Goal: Obtain resource: Download file/media

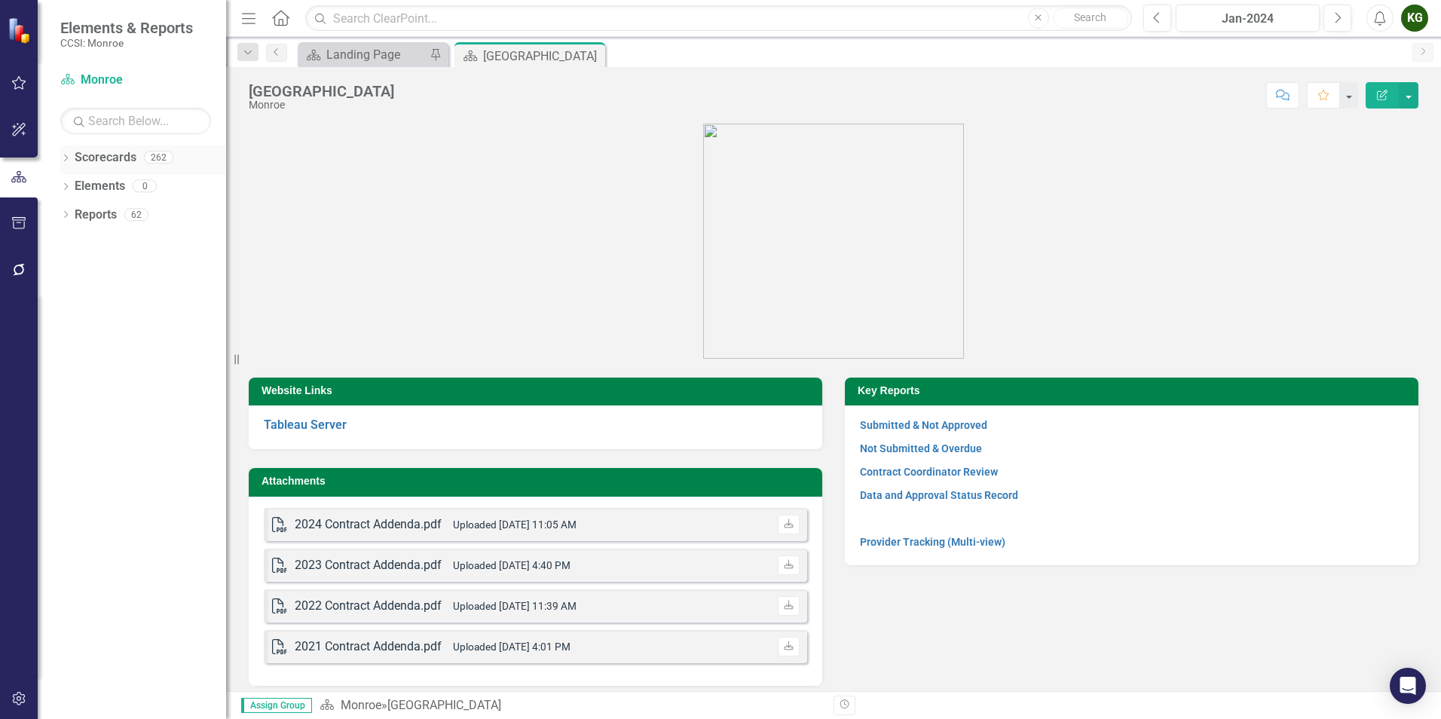
click at [69, 154] on div "Dropdown" at bounding box center [65, 159] width 11 height 13
click at [72, 184] on icon "Dropdown" at bounding box center [73, 185] width 11 height 9
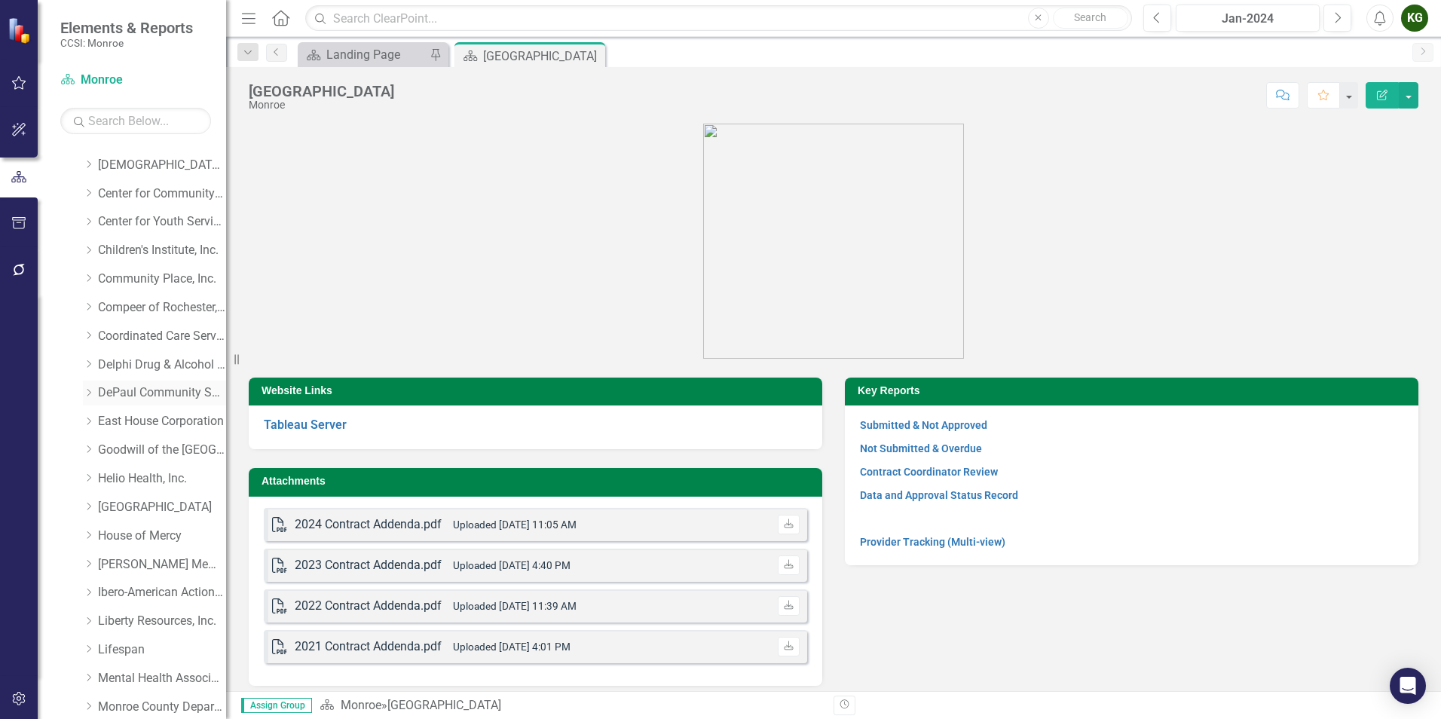
scroll to position [75, 0]
drag, startPoint x: 94, startPoint y: 311, endPoint x: 149, endPoint y: 321, distance: 56.0
click at [94, 310] on icon "Dropdown" at bounding box center [88, 309] width 11 height 9
click at [133, 305] on link "Coordinated Care Services Inc." at bounding box center [162, 310] width 128 height 17
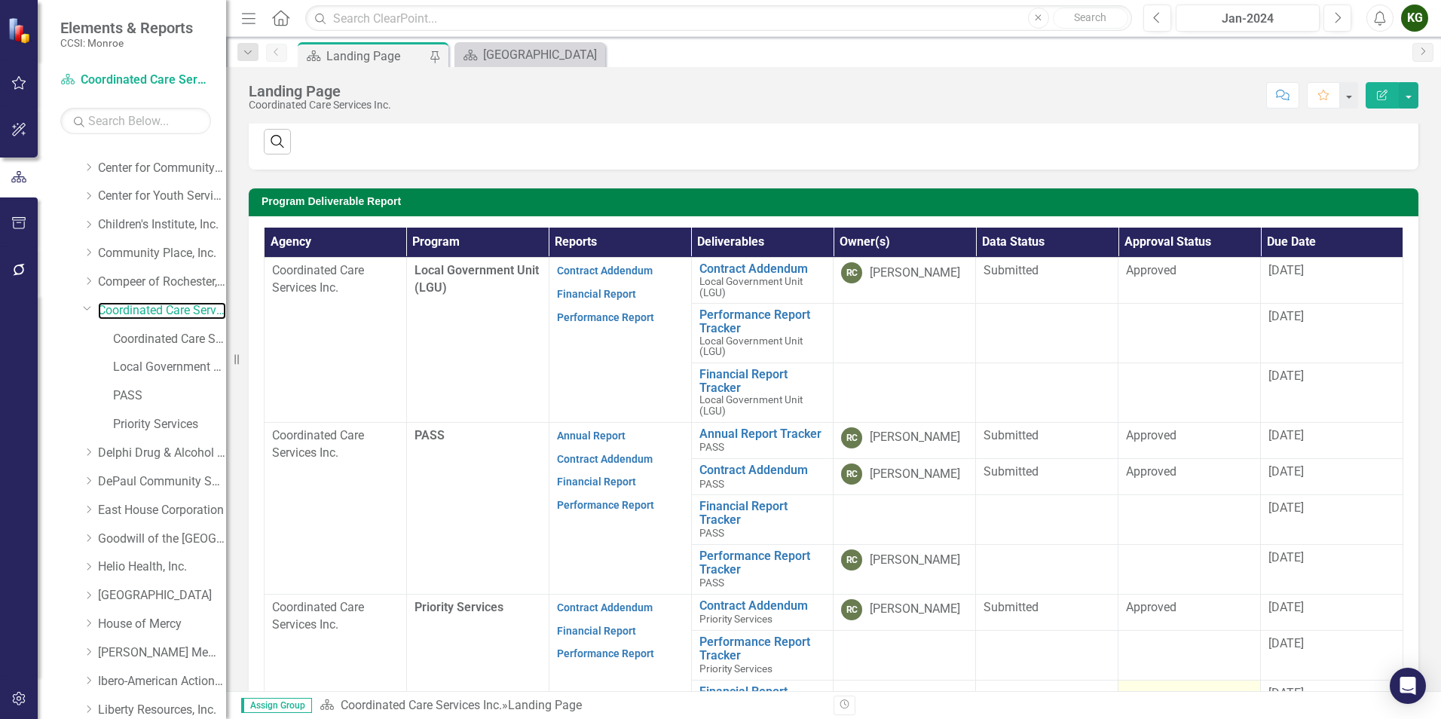
scroll to position [287, 0]
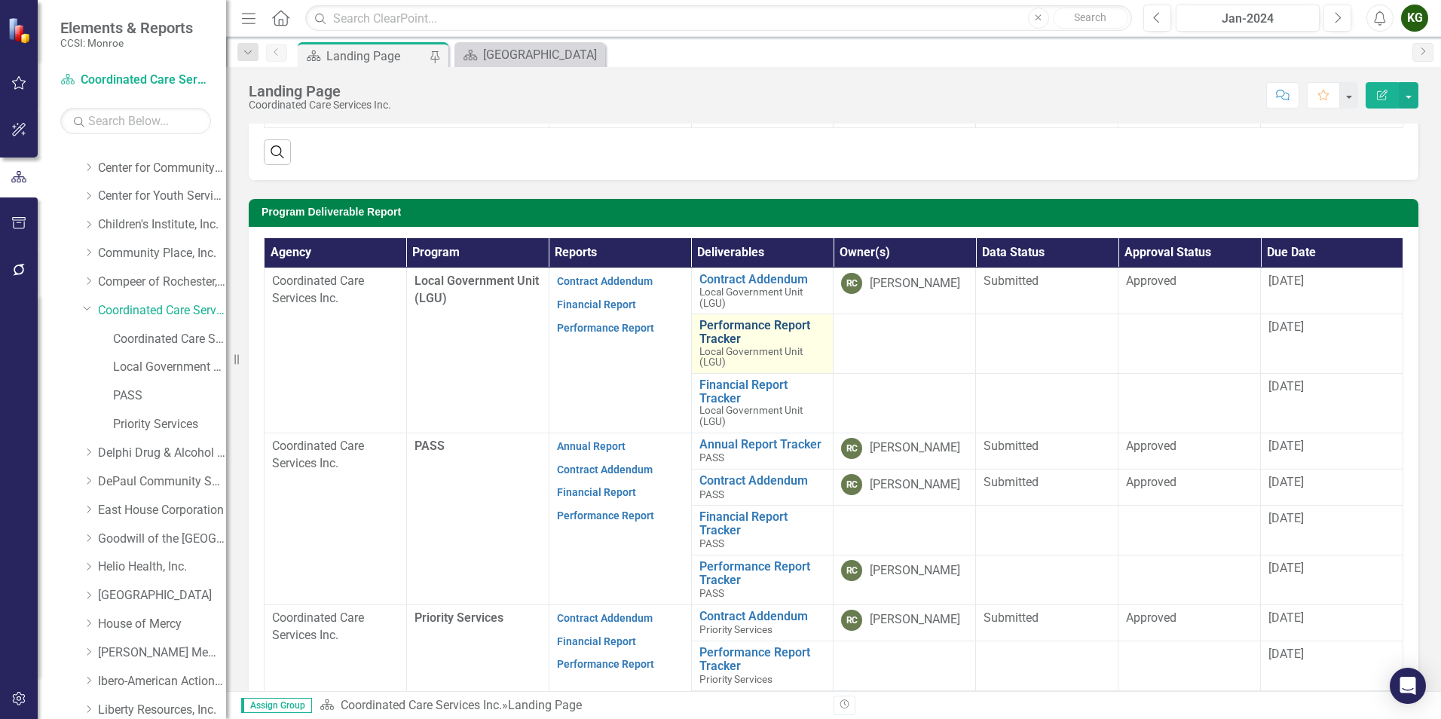
click at [735, 335] on link "Performance Report Tracker" at bounding box center [762, 332] width 127 height 26
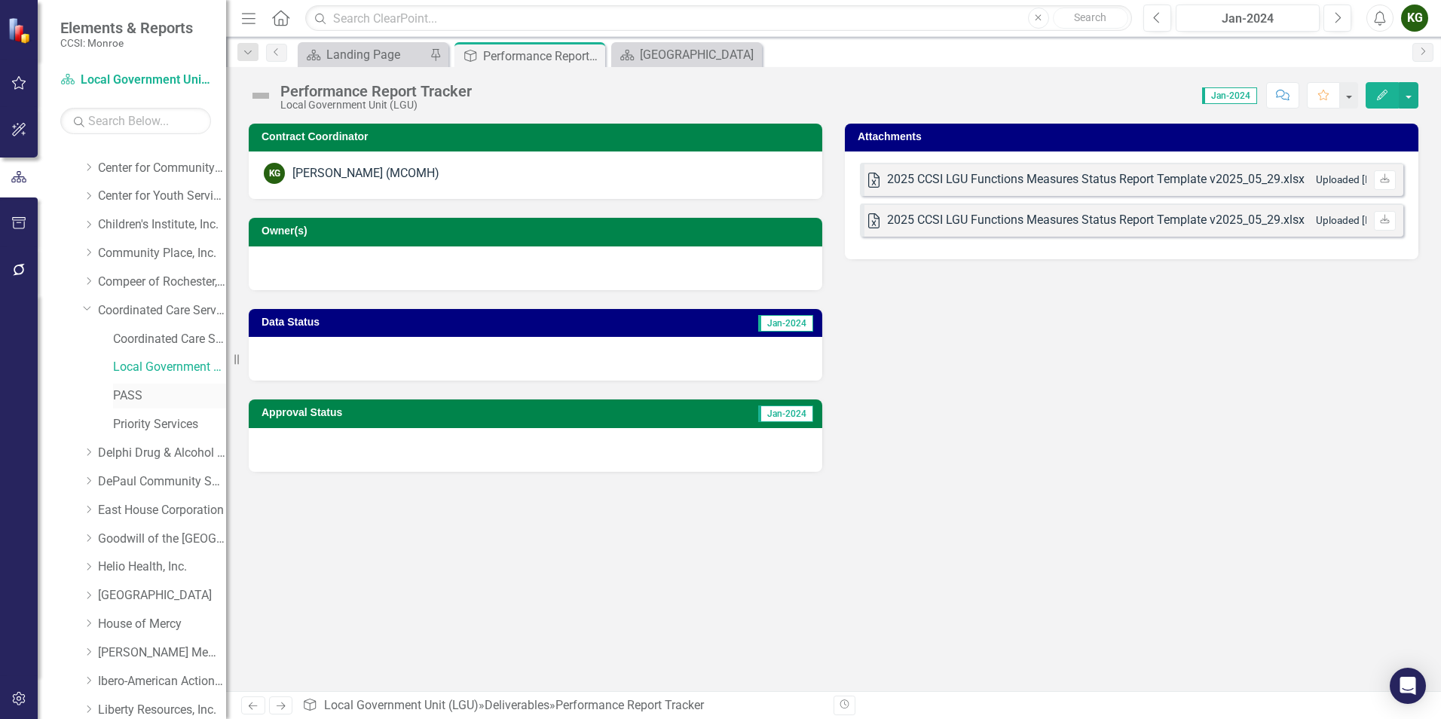
click at [131, 396] on link "PASS" at bounding box center [169, 395] width 113 height 17
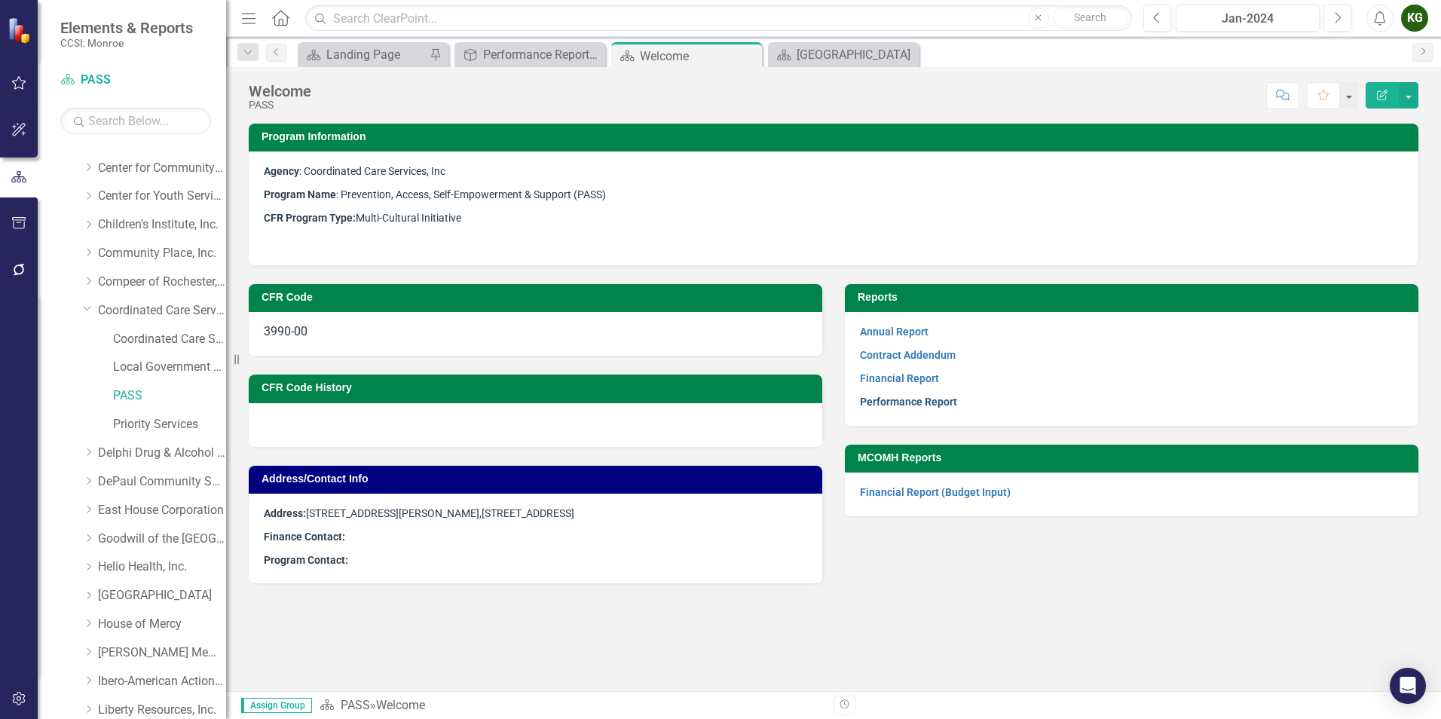
click at [920, 401] on link "Performance Report" at bounding box center [908, 402] width 97 height 12
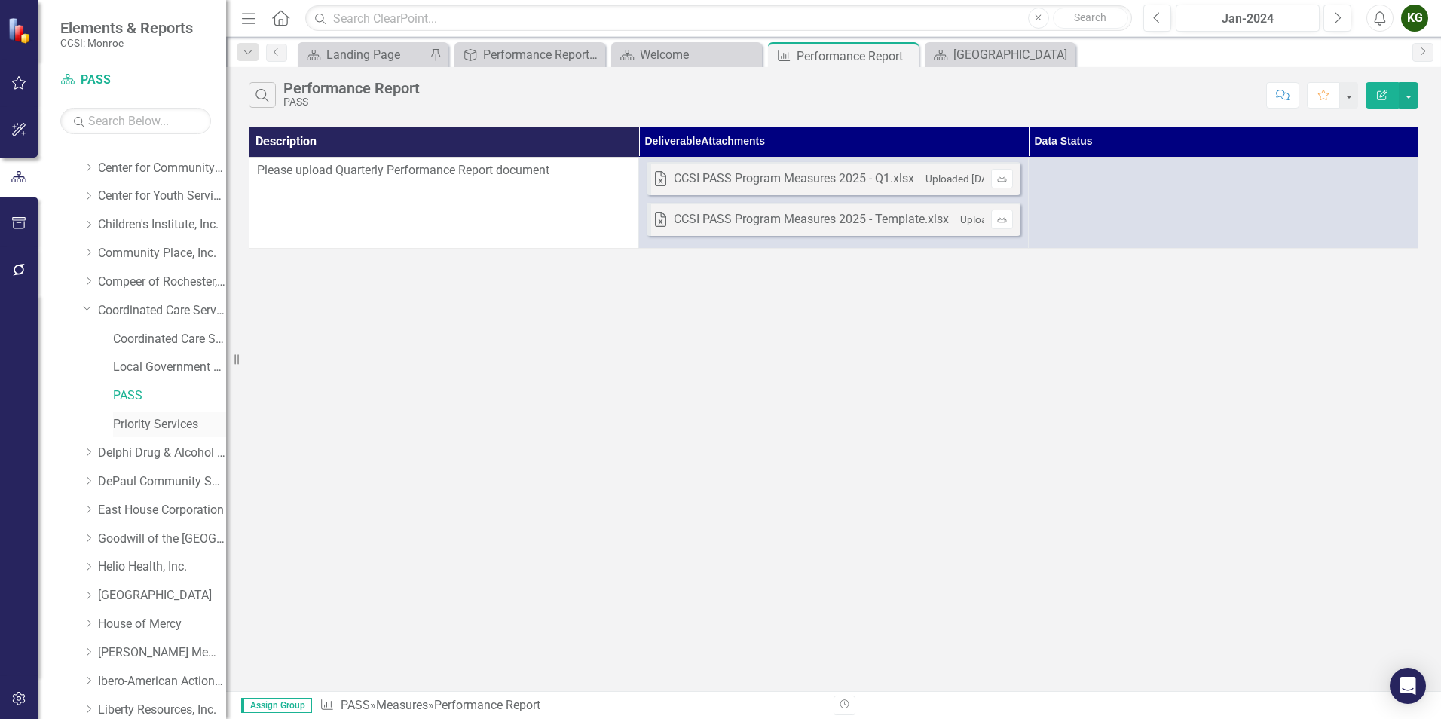
click at [155, 426] on link "Priority Services" at bounding box center [169, 424] width 113 height 17
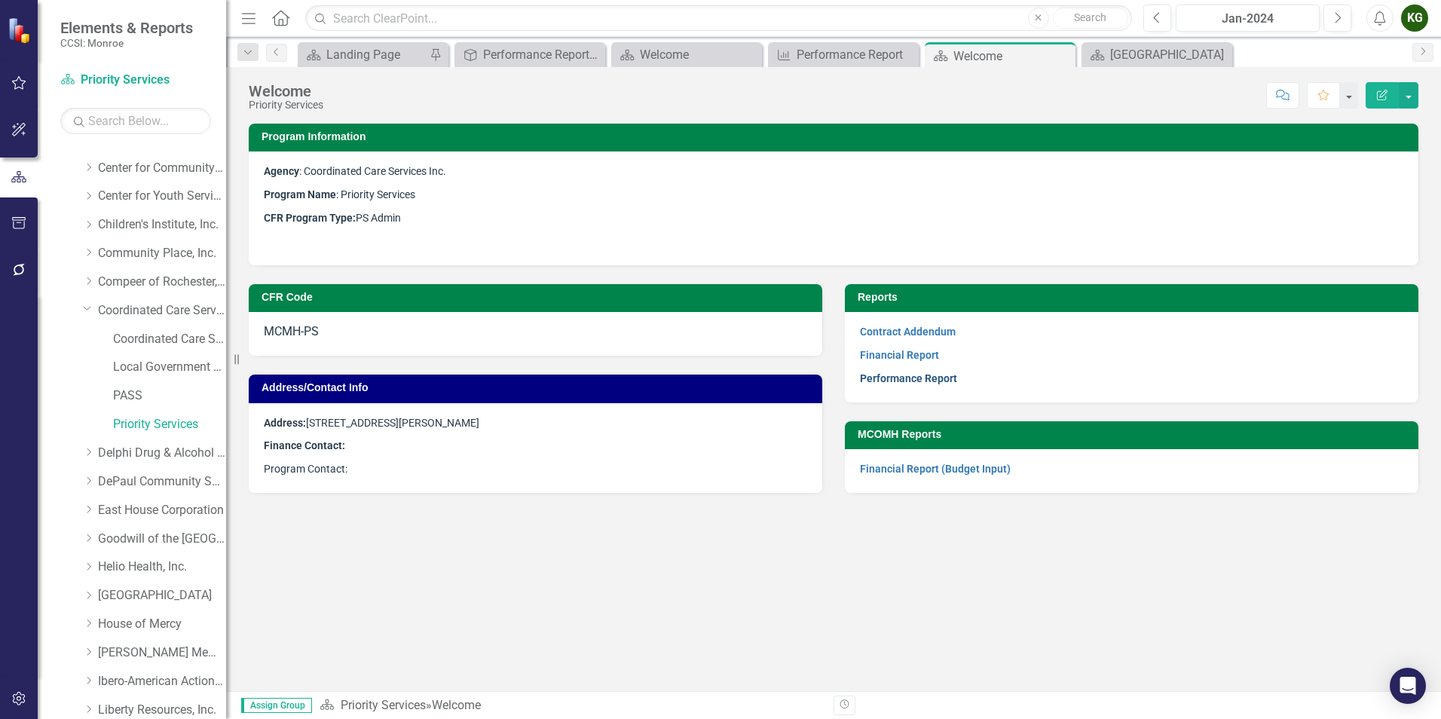
click at [917, 376] on link "Performance Report" at bounding box center [908, 378] width 97 height 12
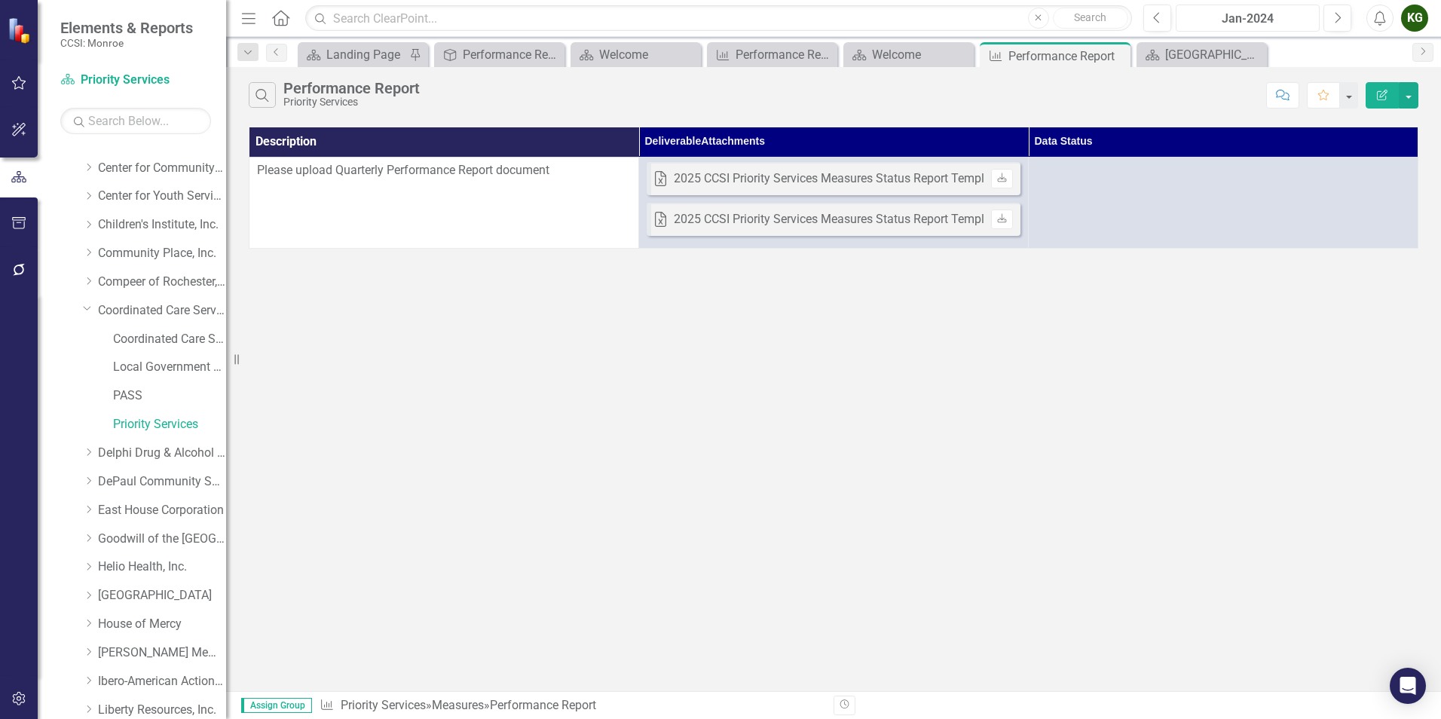
click at [1227, 17] on div "Jan-2024" at bounding box center [1247, 19] width 133 height 18
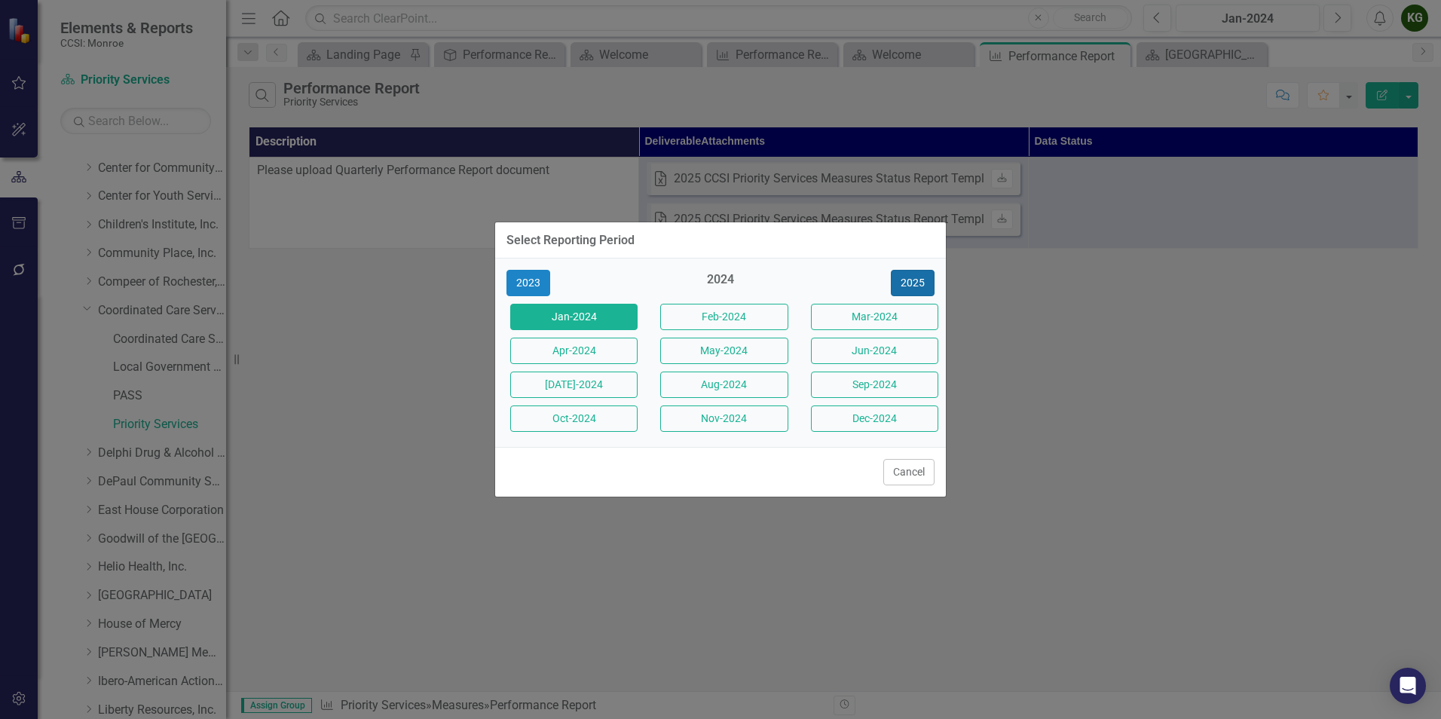
click at [916, 280] on button "2025" at bounding box center [913, 283] width 44 height 26
click at [725, 390] on button "Aug-2025" at bounding box center [723, 385] width 127 height 26
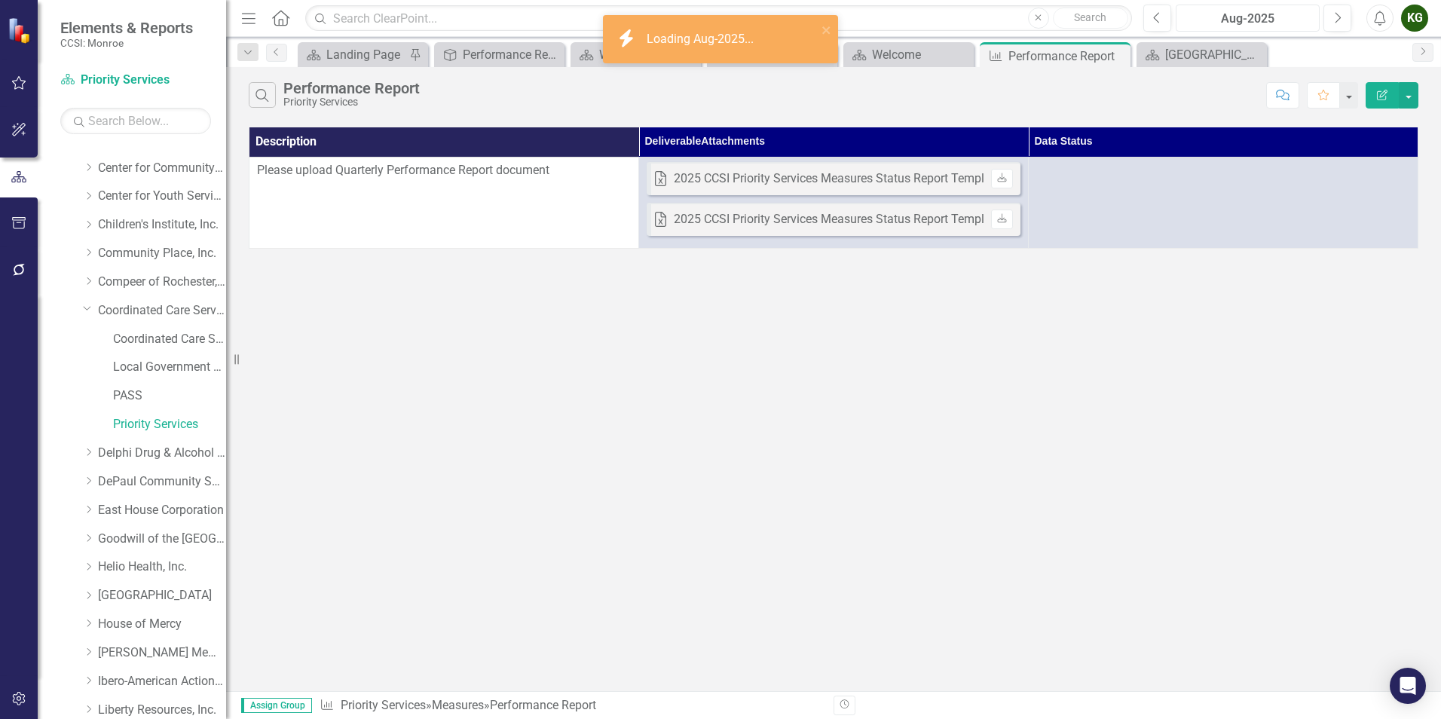
click at [1216, 20] on div "Aug-2025" at bounding box center [1247, 19] width 133 height 18
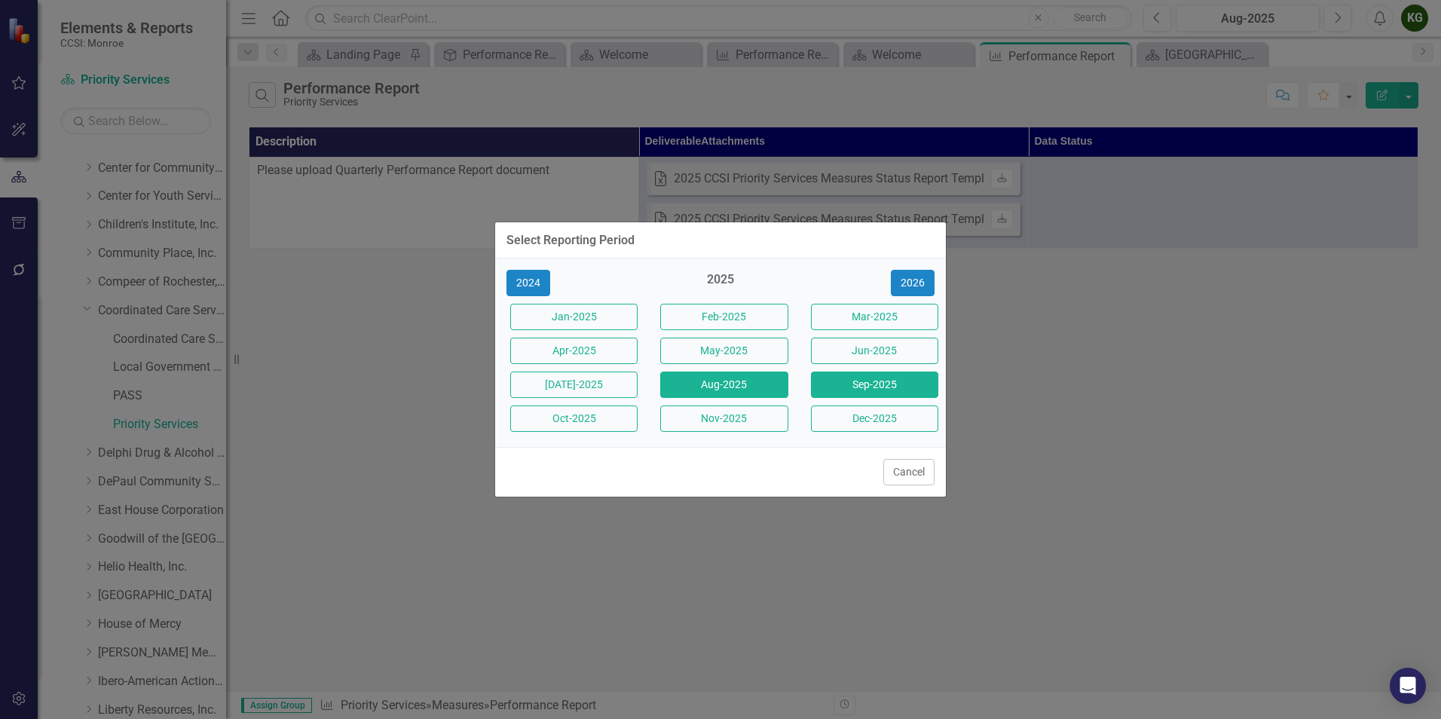
click at [859, 382] on button "Sep-2025" at bounding box center [874, 385] width 127 height 26
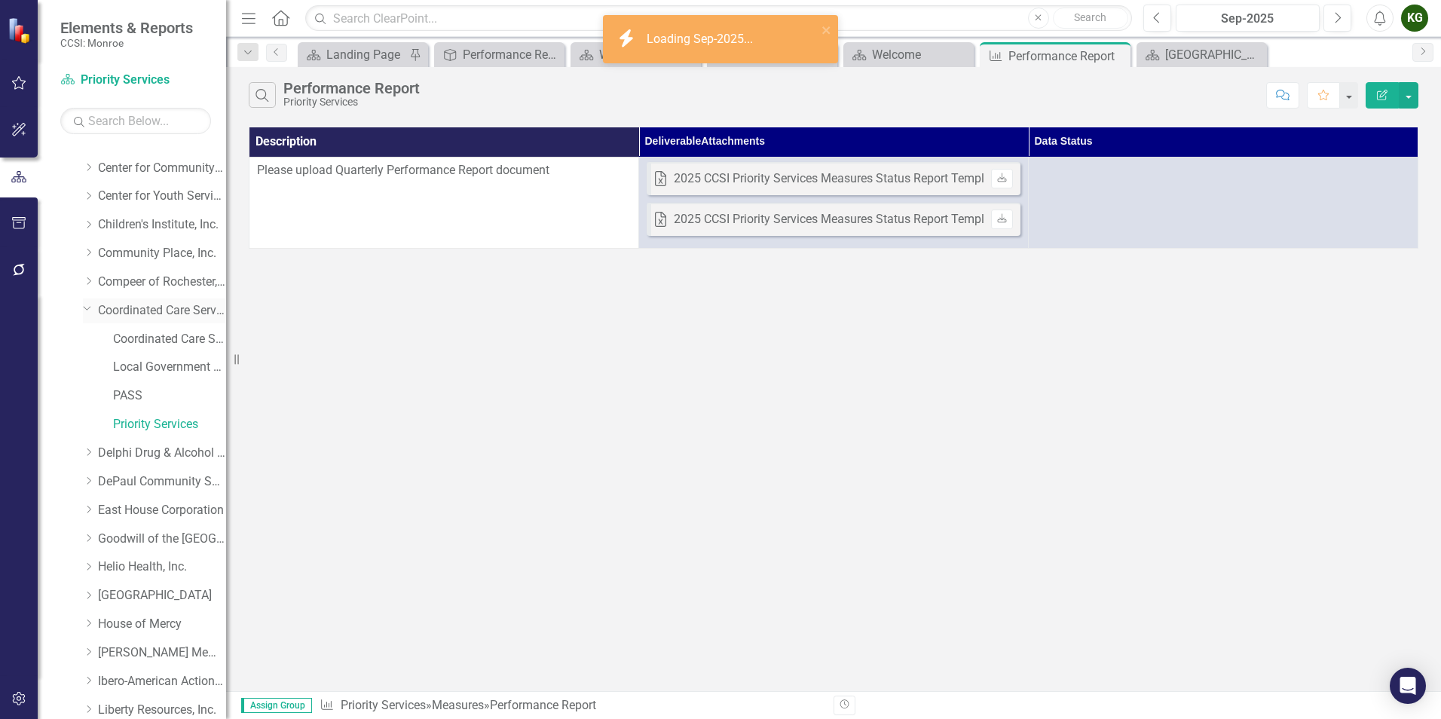
click at [155, 308] on link "Coordinated Care Services Inc." at bounding box center [162, 310] width 128 height 17
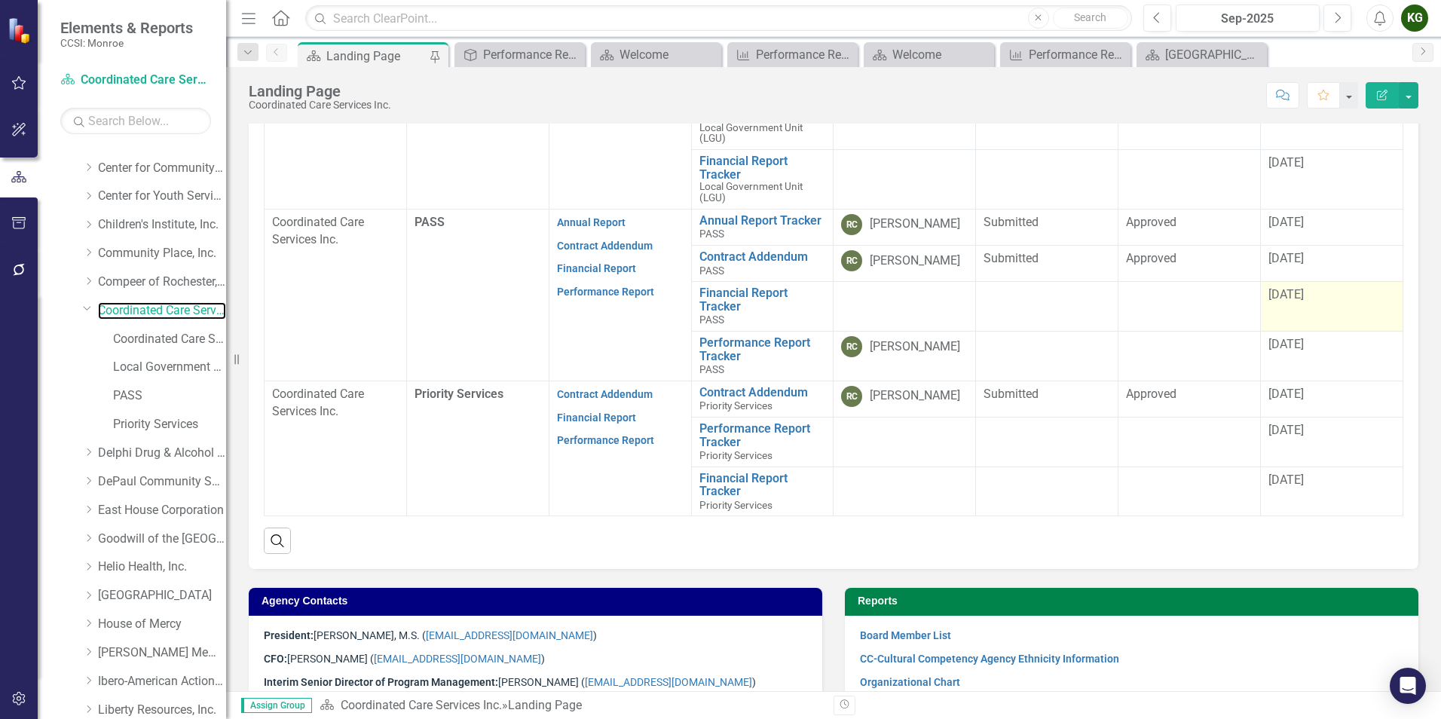
scroll to position [528, 0]
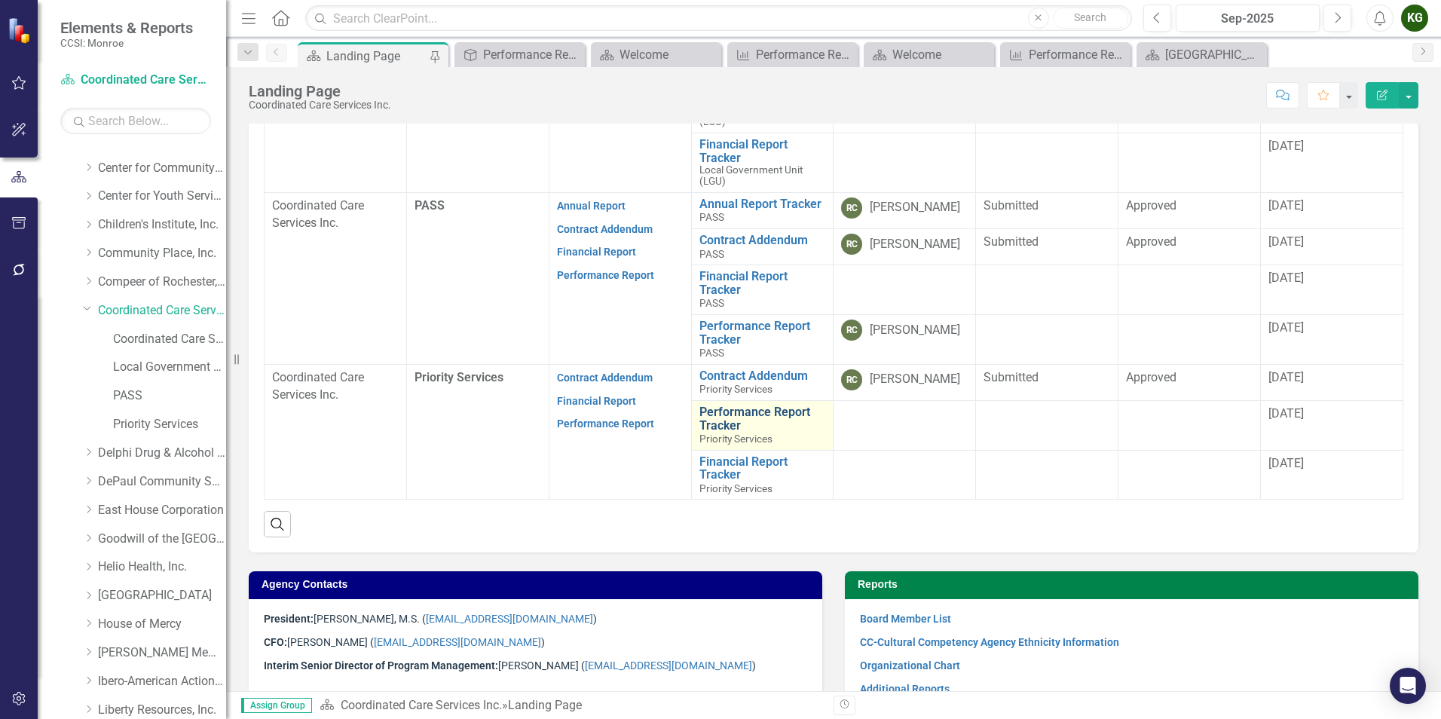
click at [741, 419] on link "Performance Report Tracker" at bounding box center [762, 418] width 127 height 26
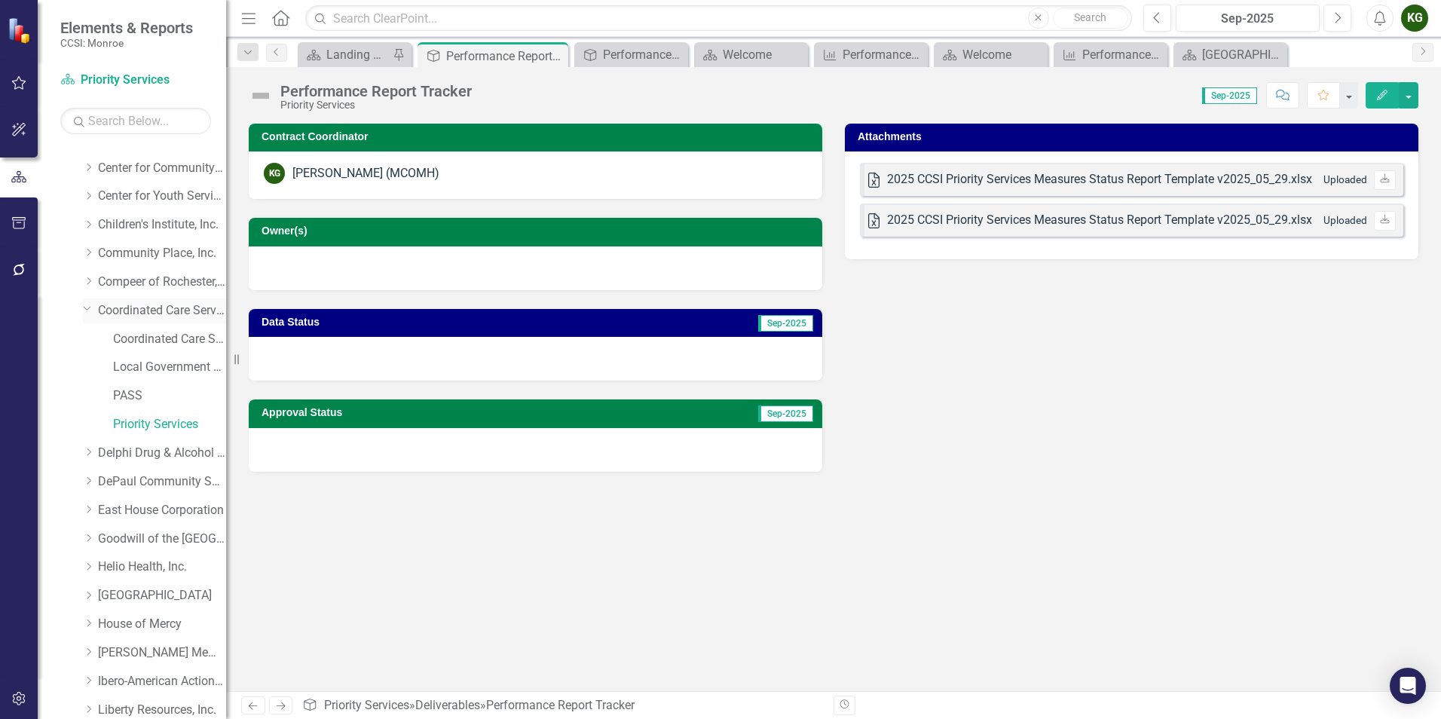
click at [119, 314] on link "Coordinated Care Services Inc." at bounding box center [162, 310] width 128 height 17
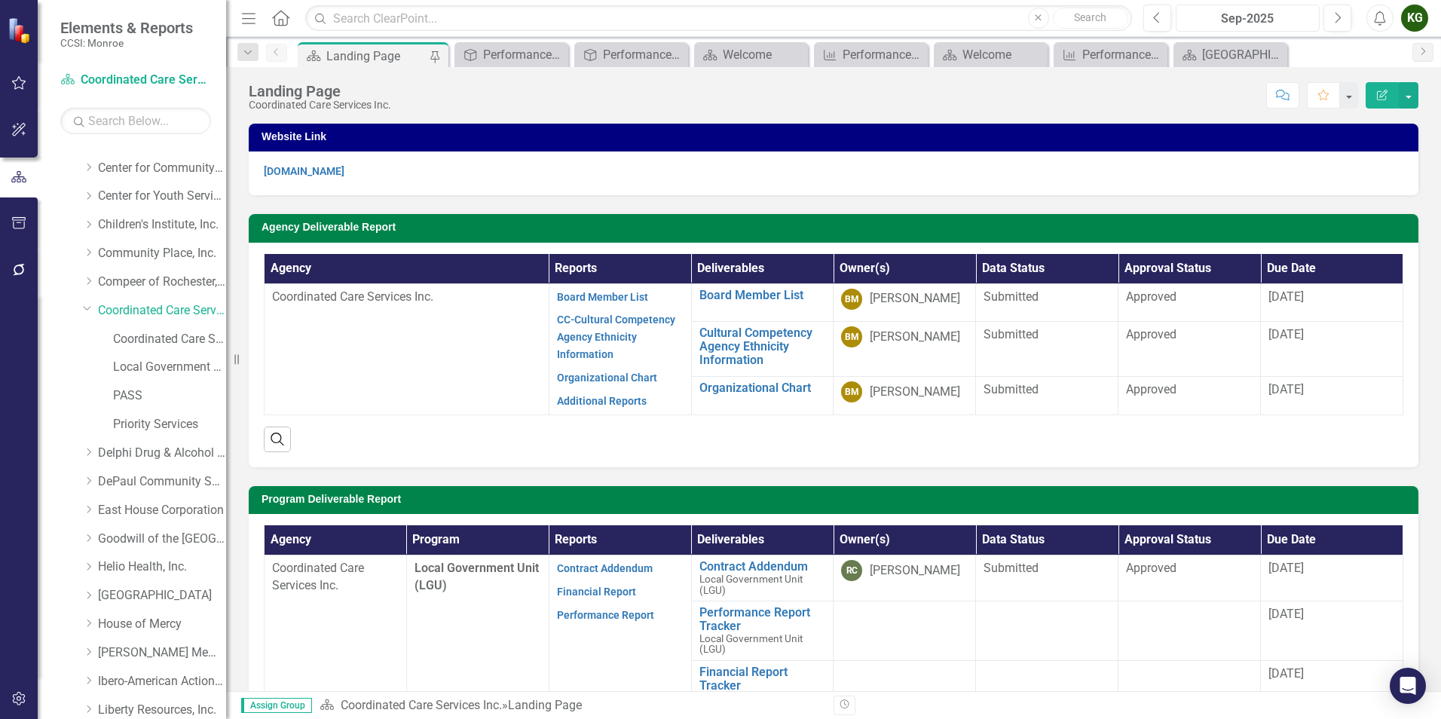
click at [1241, 23] on div "Sep-2025" at bounding box center [1247, 19] width 133 height 18
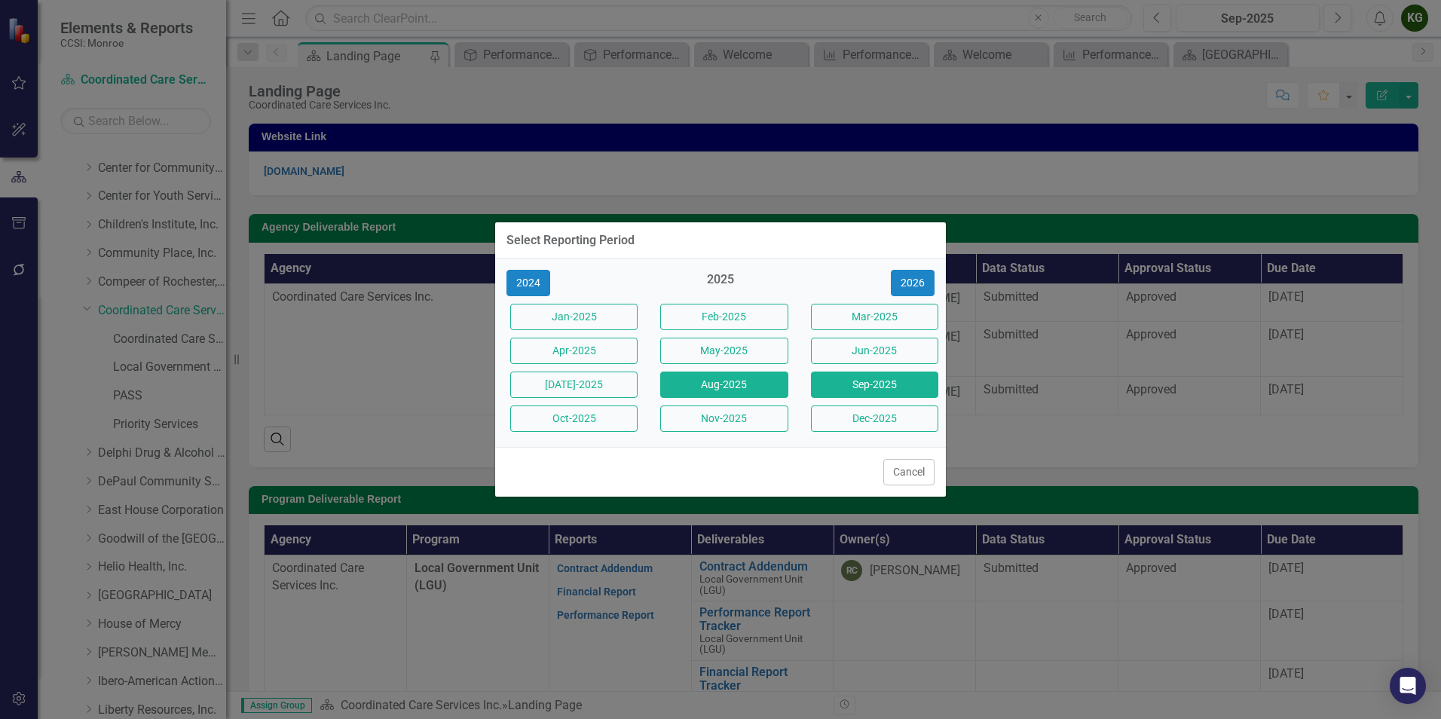
click at [738, 386] on button "Aug-2025" at bounding box center [723, 385] width 127 height 26
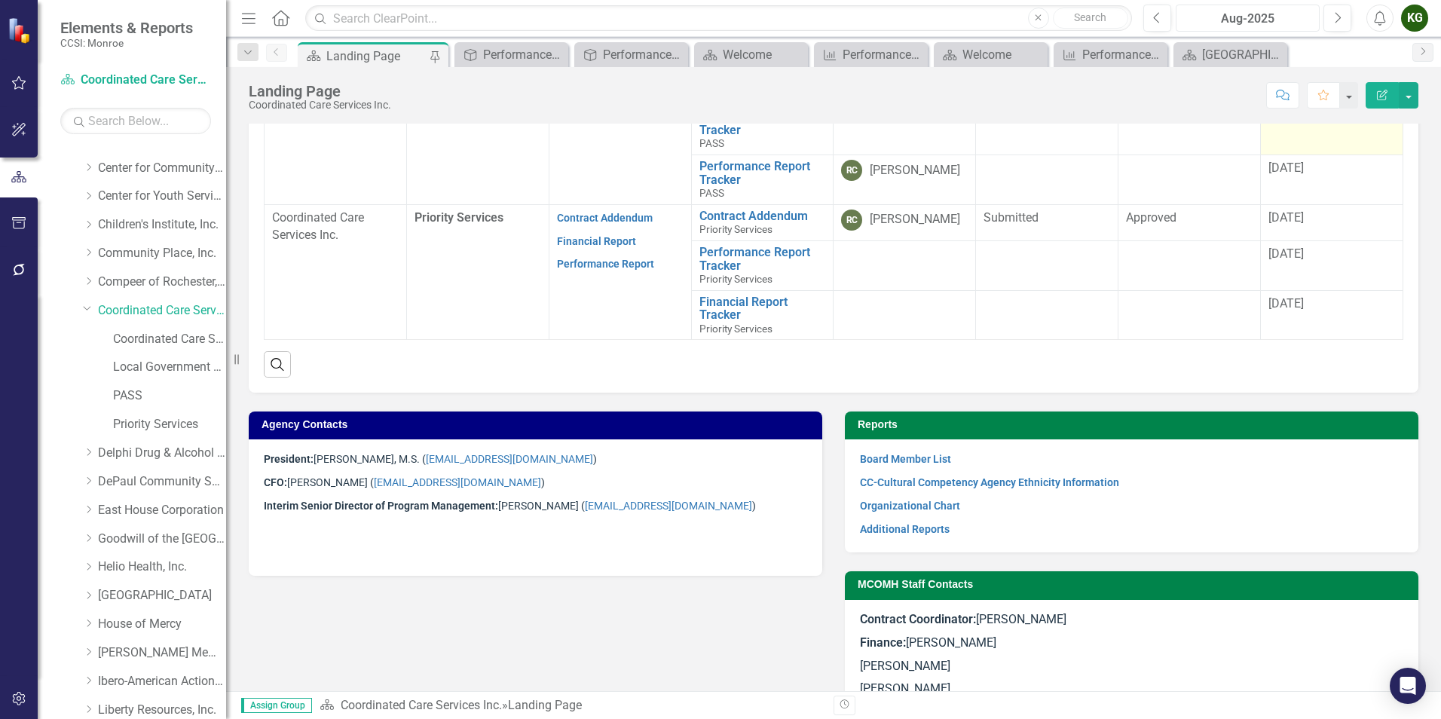
scroll to position [724, 0]
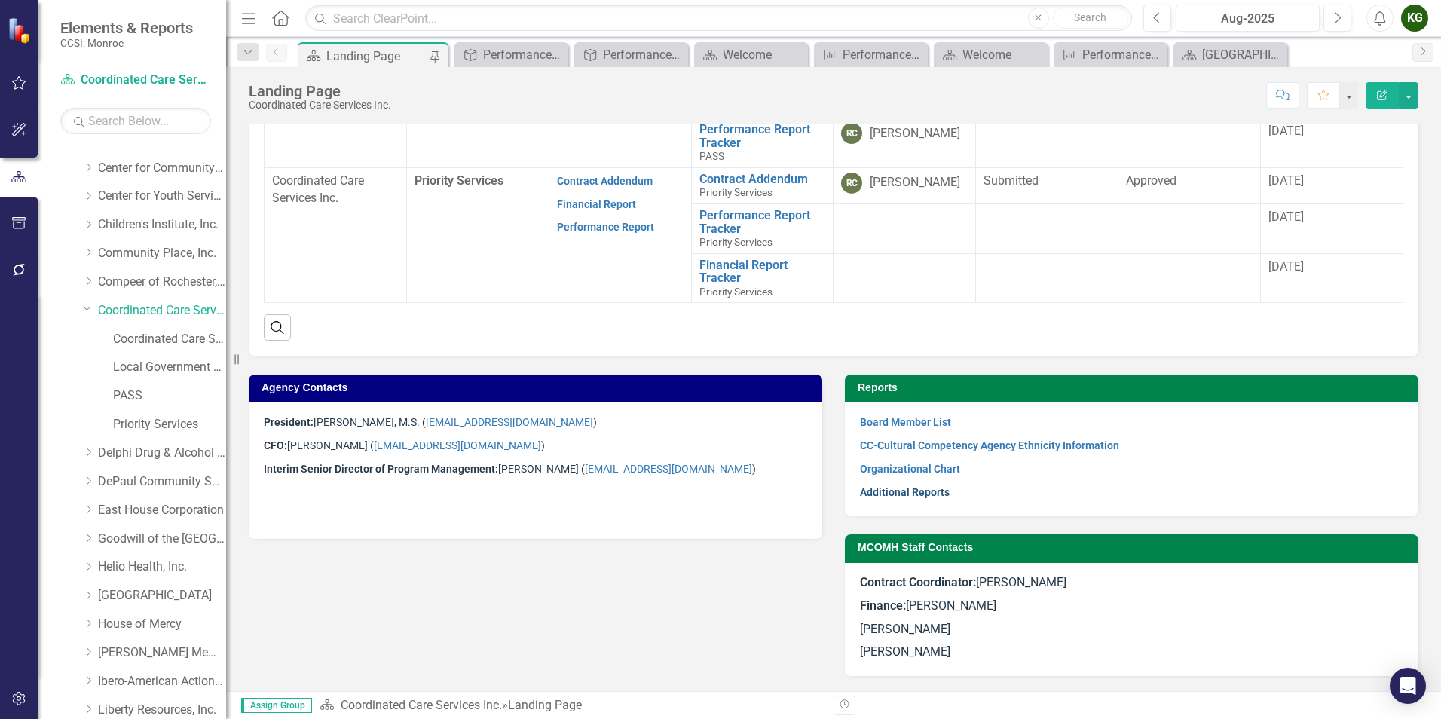
click at [869, 494] on link "Additional Reports" at bounding box center [905, 492] width 90 height 12
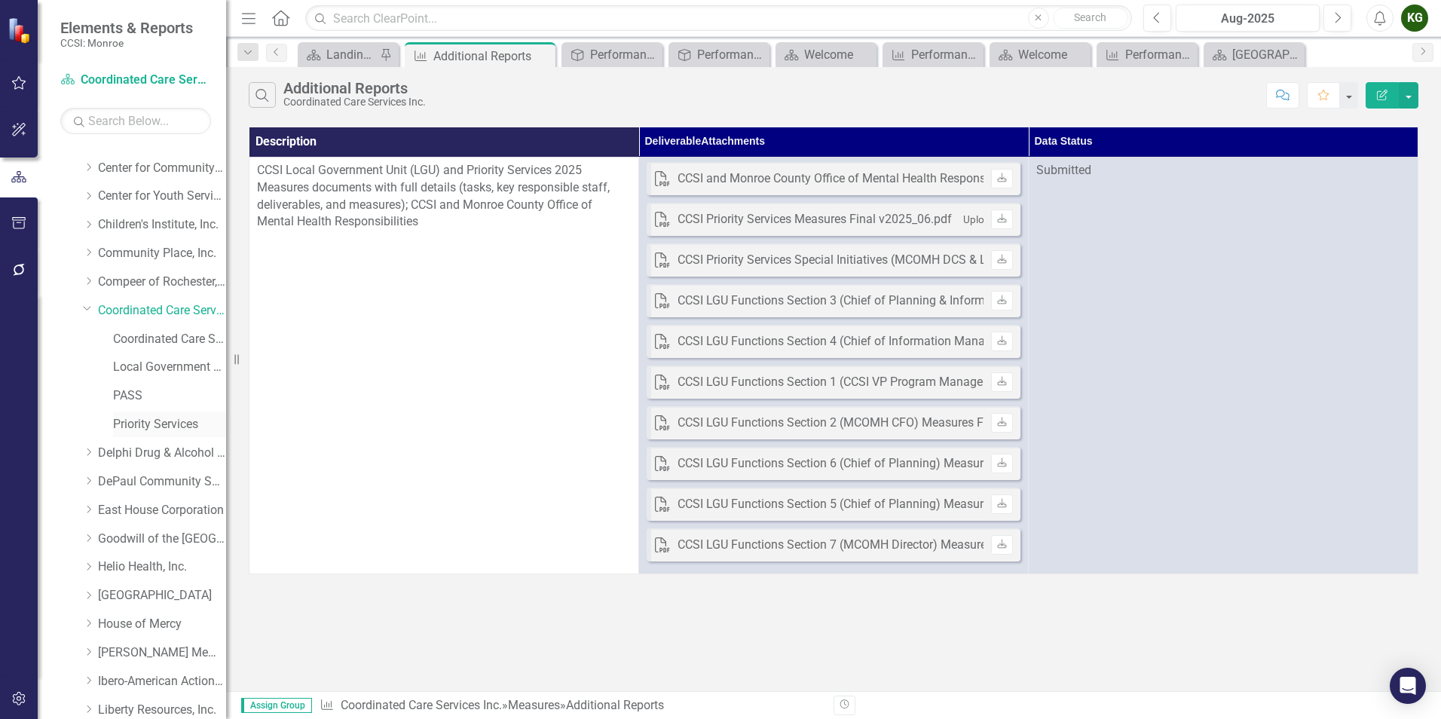
click at [143, 418] on link "Priority Services" at bounding box center [169, 424] width 113 height 17
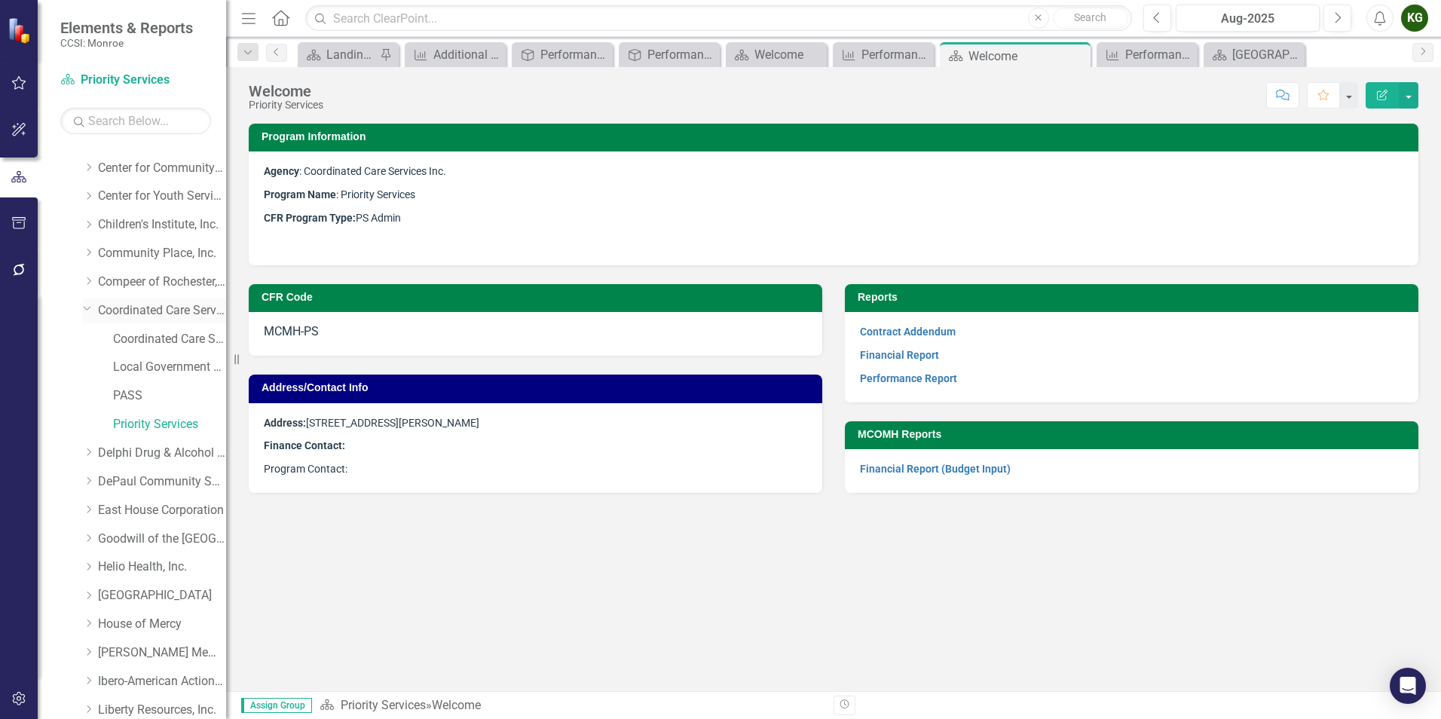
click at [151, 312] on link "Coordinated Care Services Inc." at bounding box center [162, 310] width 128 height 17
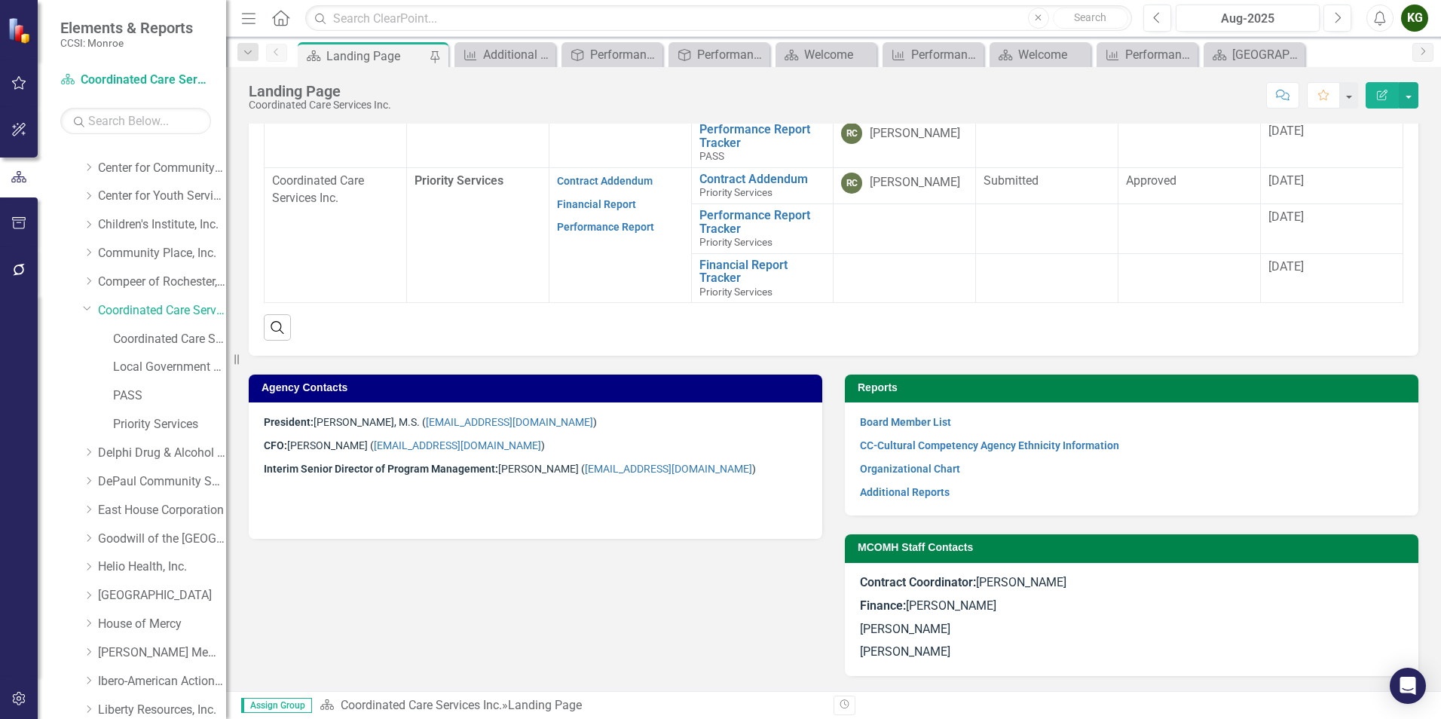
scroll to position [688, 0]
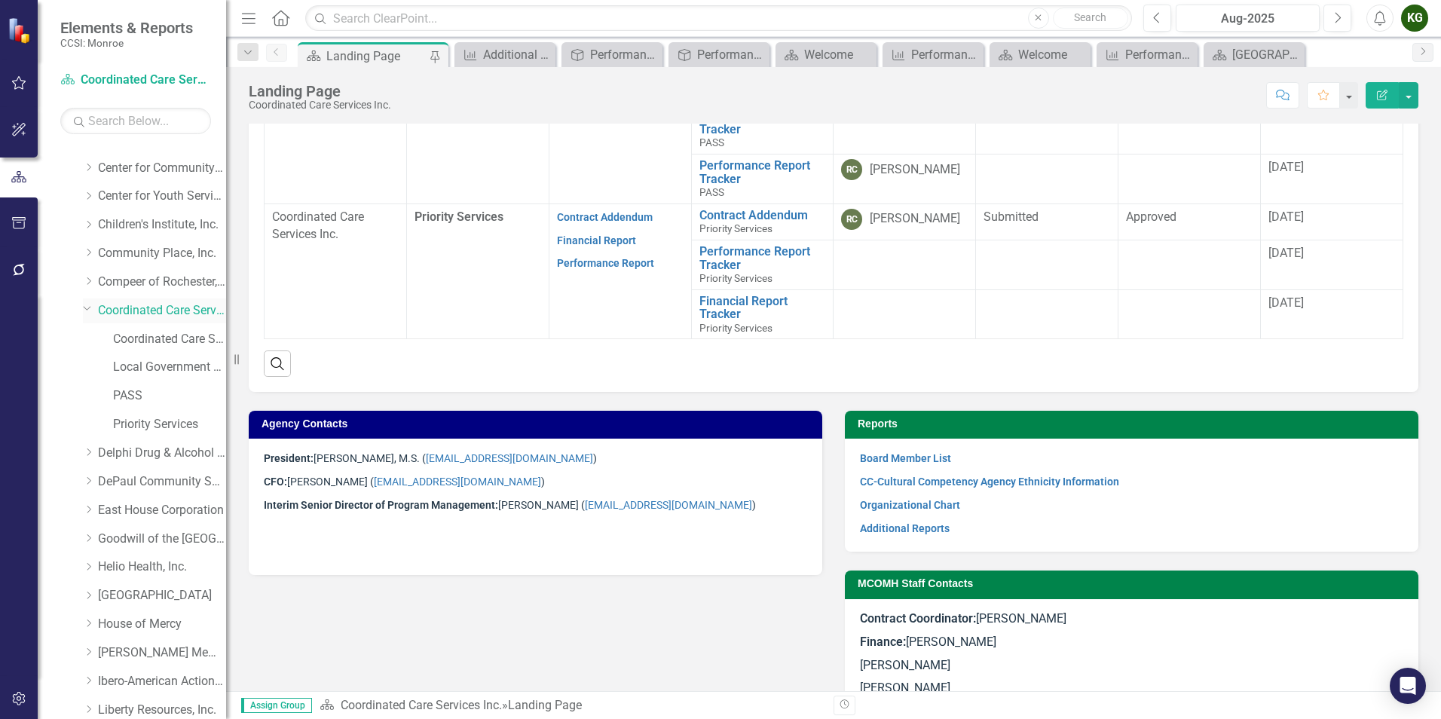
click at [131, 311] on link "Coordinated Care Services Inc." at bounding box center [162, 310] width 128 height 17
click at [1256, 16] on div "Aug-2025" at bounding box center [1247, 19] width 133 height 18
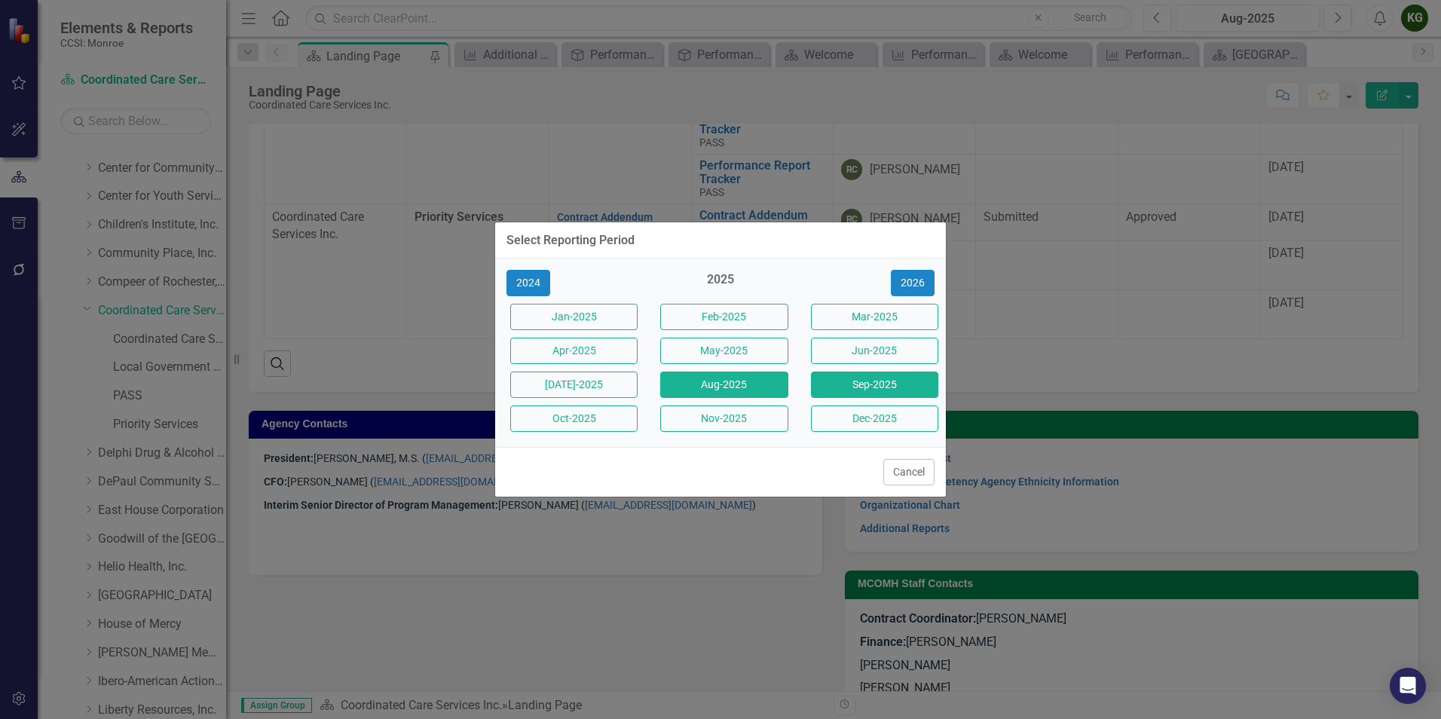
click at [876, 383] on button "Sep-2025" at bounding box center [874, 385] width 127 height 26
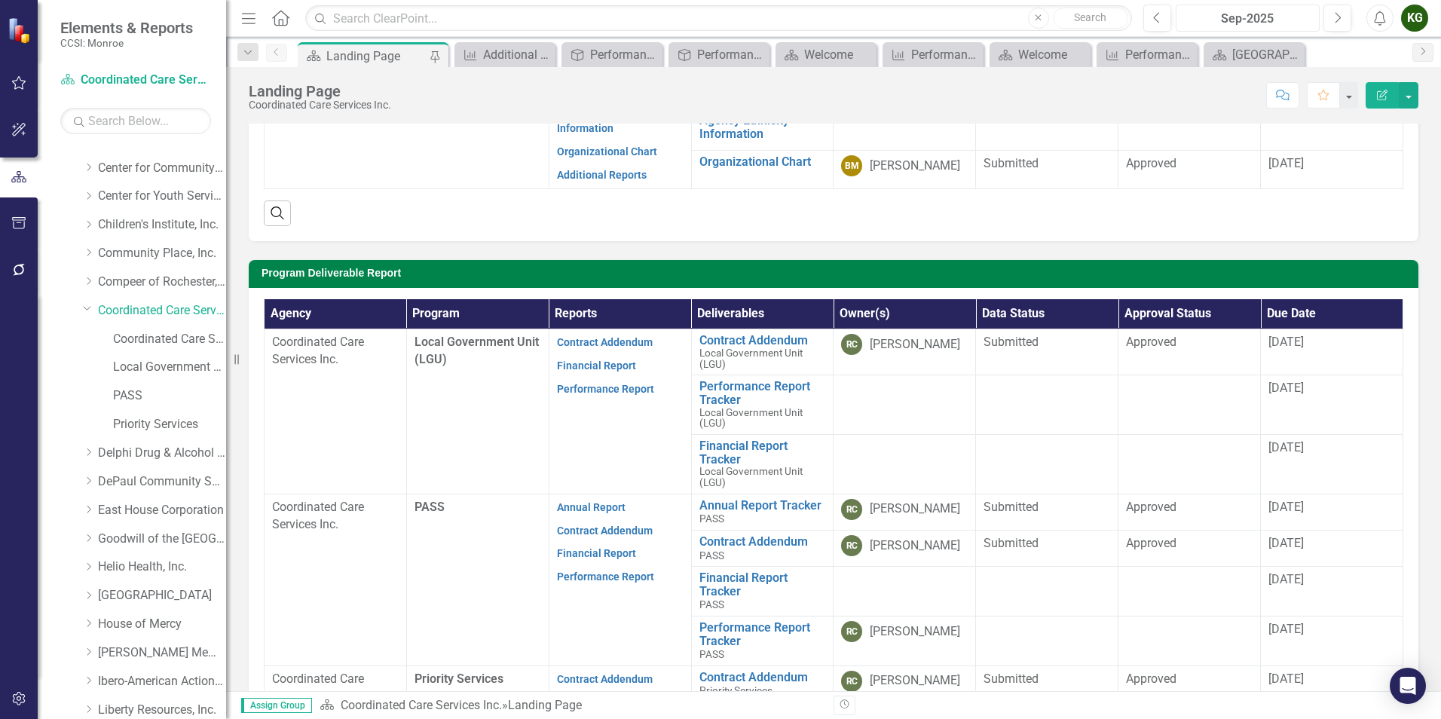
scroll to position [301, 0]
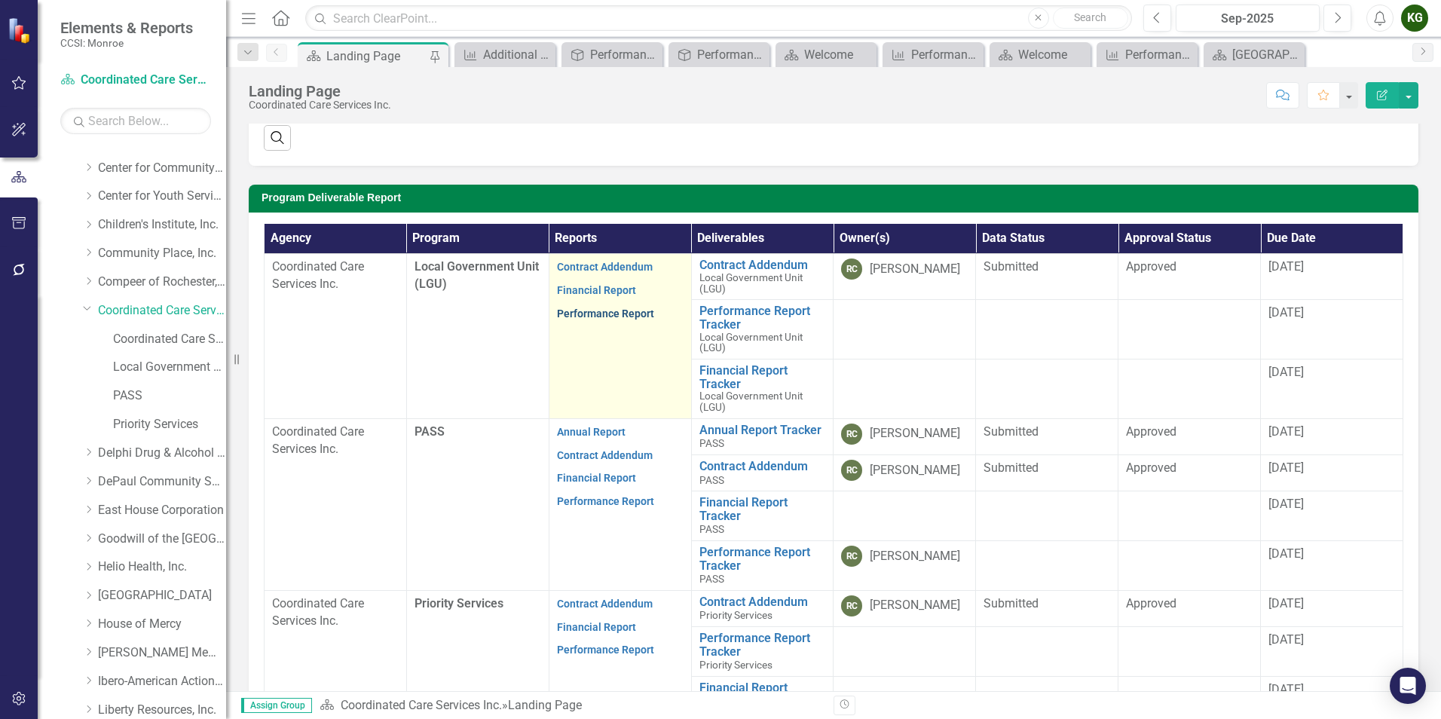
click at [575, 309] on link "Performance Report" at bounding box center [605, 314] width 97 height 12
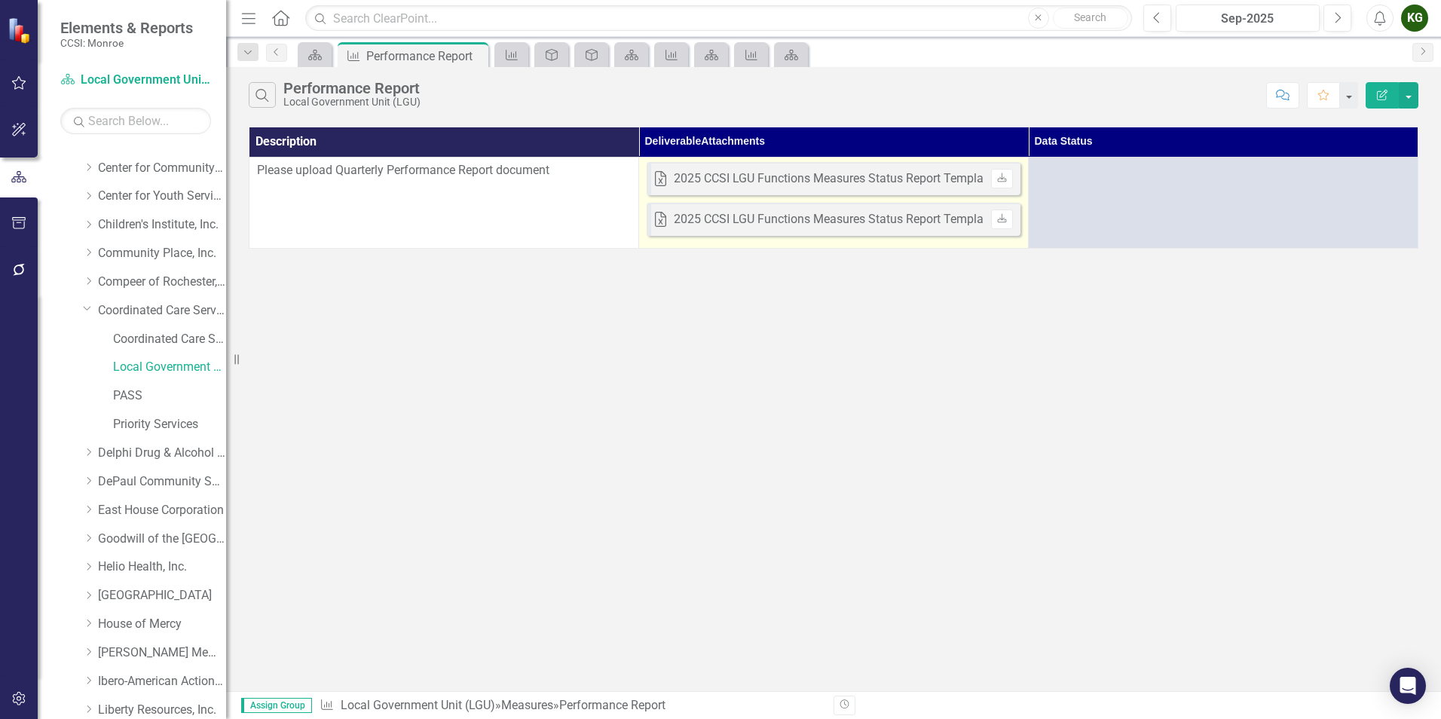
click at [807, 182] on div "2025 CCSI LGU Functions Measures Status Report Template v2025_05_29.xlsx" at bounding box center [883, 178] width 418 height 17
click at [861, 181] on div "2025 CCSI LGU Functions Measures Status Report Template v2025_05_29.xlsx" at bounding box center [883, 178] width 418 height 17
click at [860, 181] on div "2025 CCSI LGU Functions Measures Status Report Template v2025_05_29.xlsx" at bounding box center [883, 178] width 418 height 17
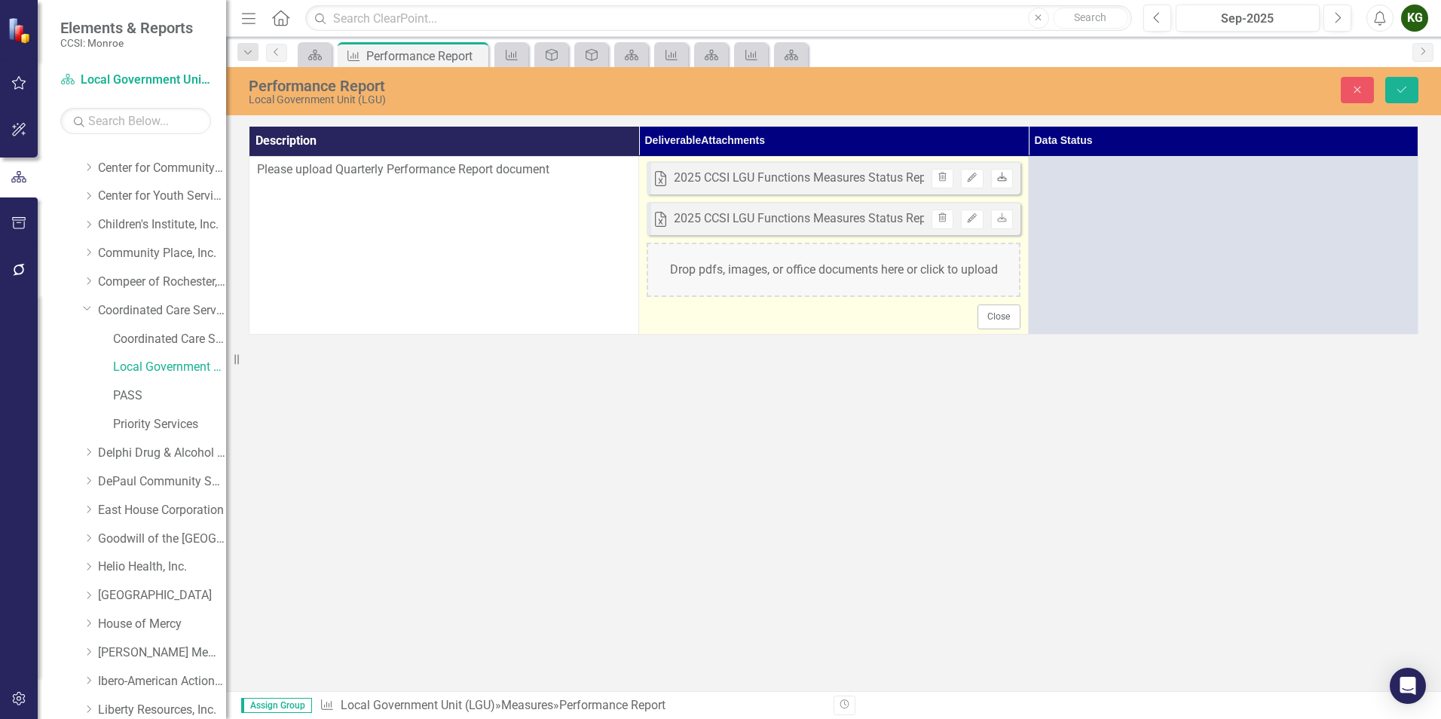
click at [1008, 182] on link "Download" at bounding box center [1002, 179] width 22 height 20
click at [893, 180] on div "2025 CCSI LGU Functions Measures Status Report Template v2025_05_29.xlsx" at bounding box center [883, 178] width 418 height 17
click at [1001, 183] on link "Download" at bounding box center [1002, 179] width 22 height 20
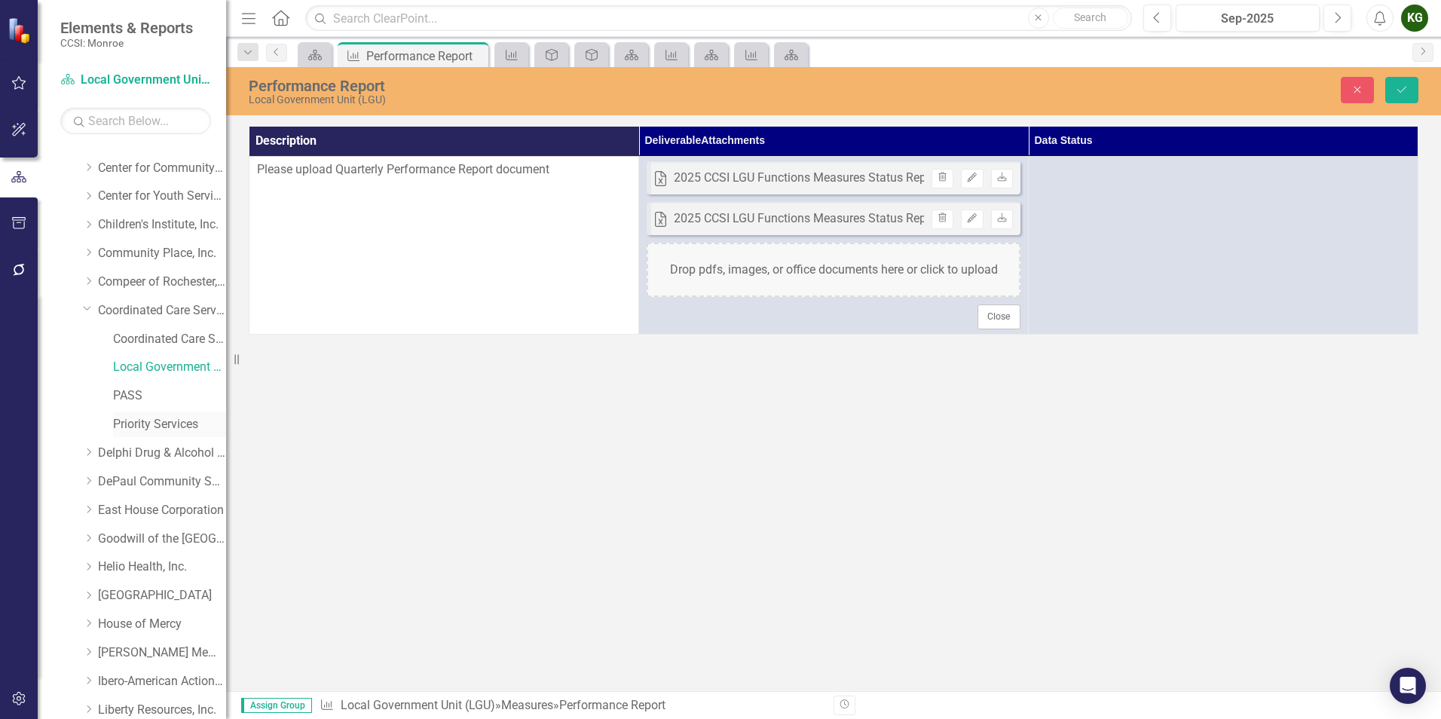
click at [127, 424] on link "Priority Services" at bounding box center [169, 424] width 113 height 17
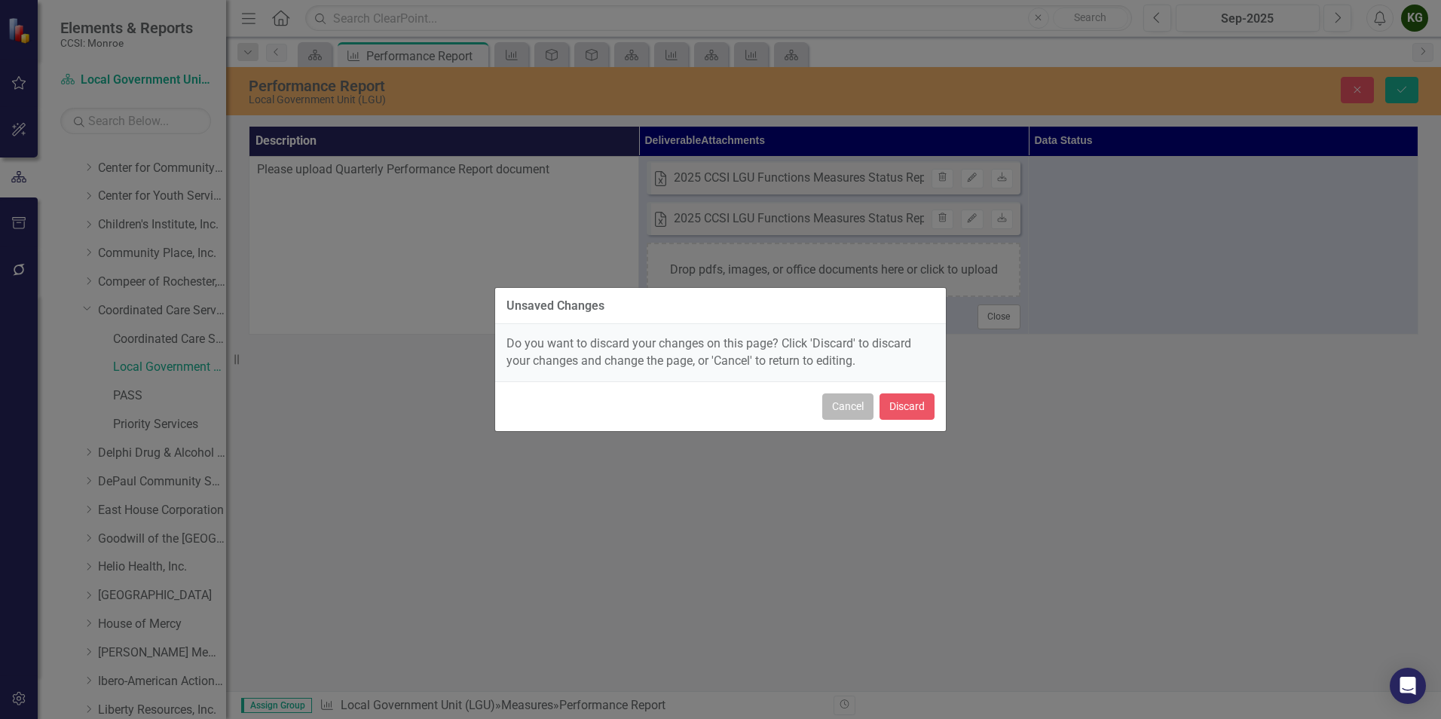
click at [855, 415] on button "Cancel" at bounding box center [847, 406] width 51 height 26
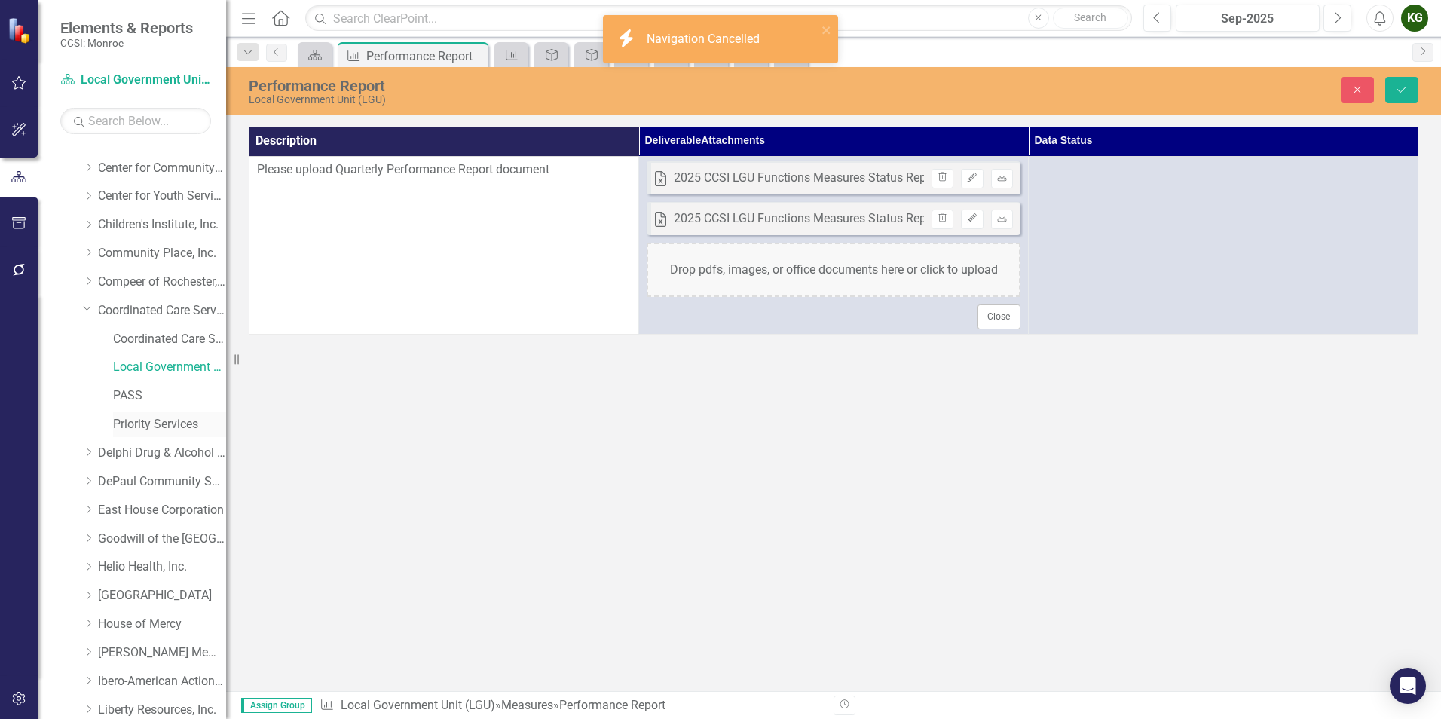
click at [162, 421] on link "Priority Services" at bounding box center [169, 424] width 113 height 17
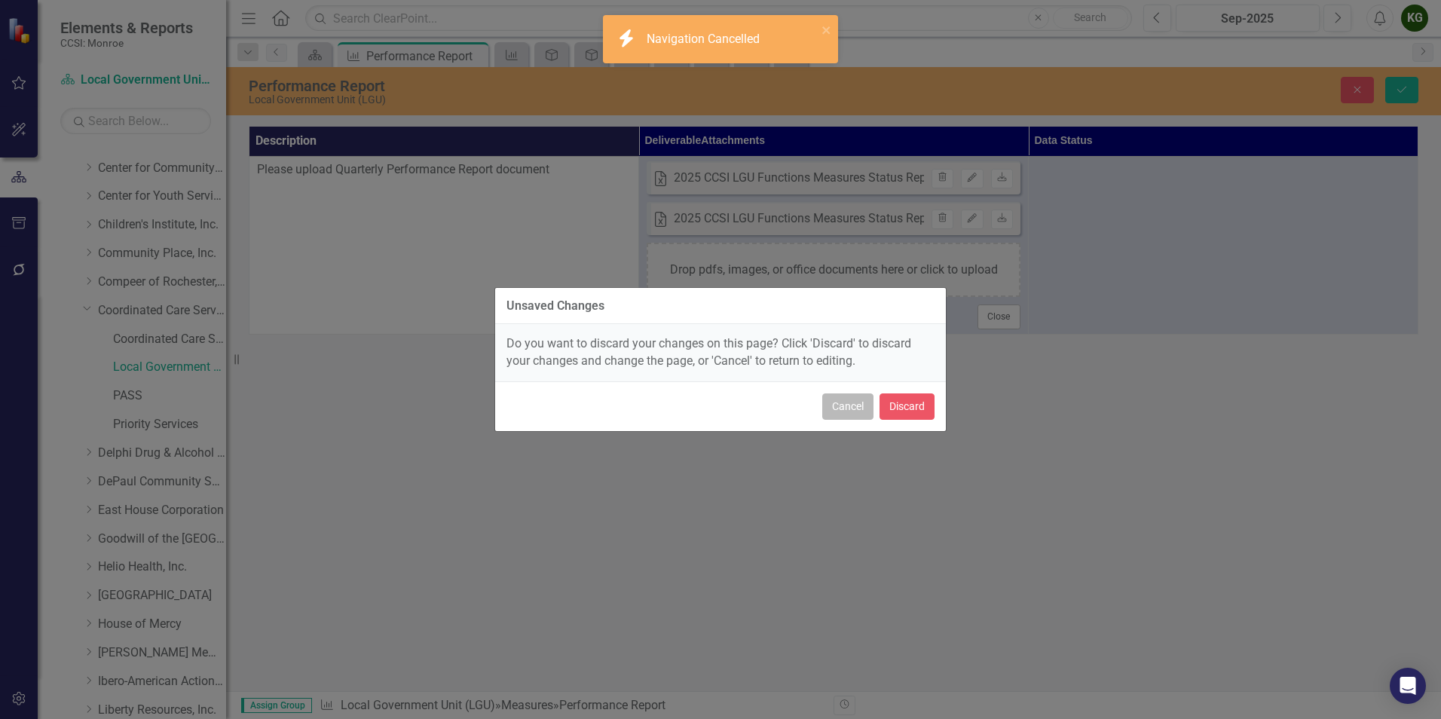
click at [843, 410] on button "Cancel" at bounding box center [847, 406] width 51 height 26
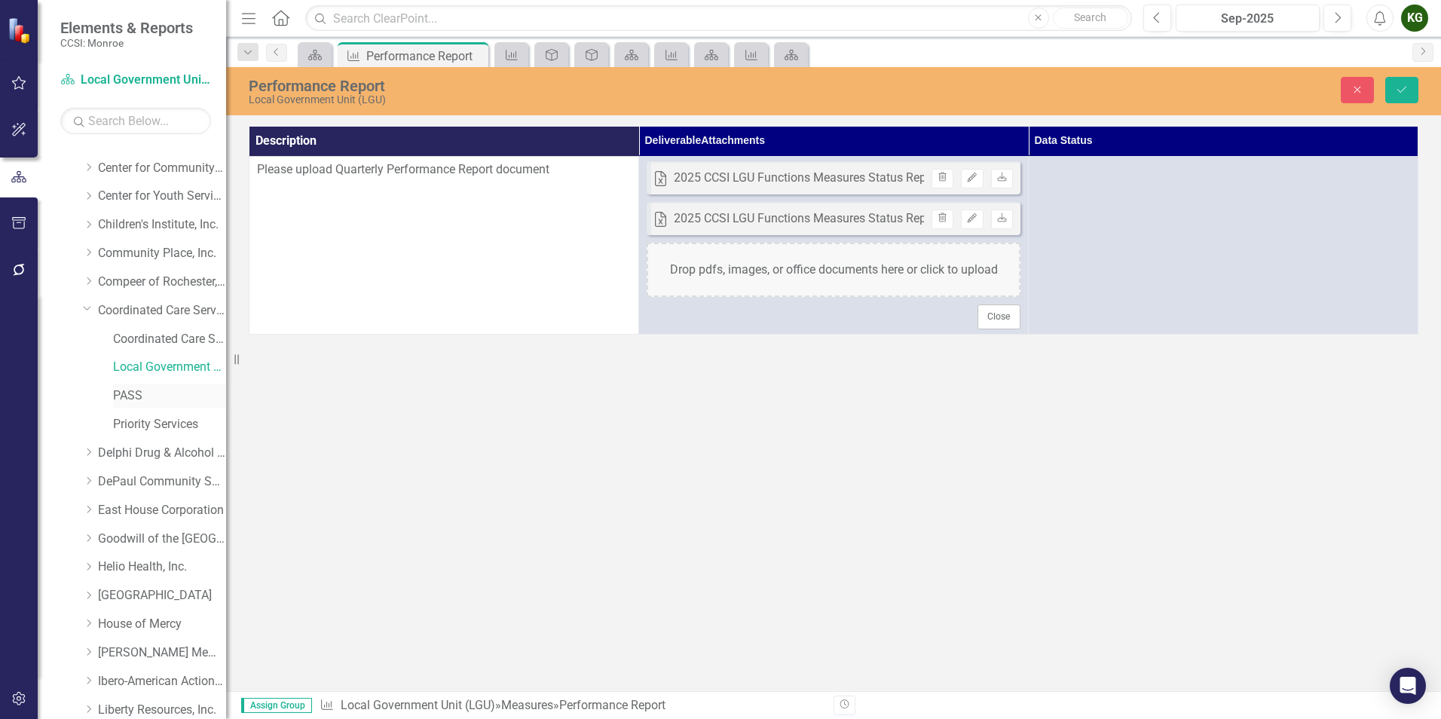
click at [117, 392] on link "PASS" at bounding box center [169, 395] width 113 height 17
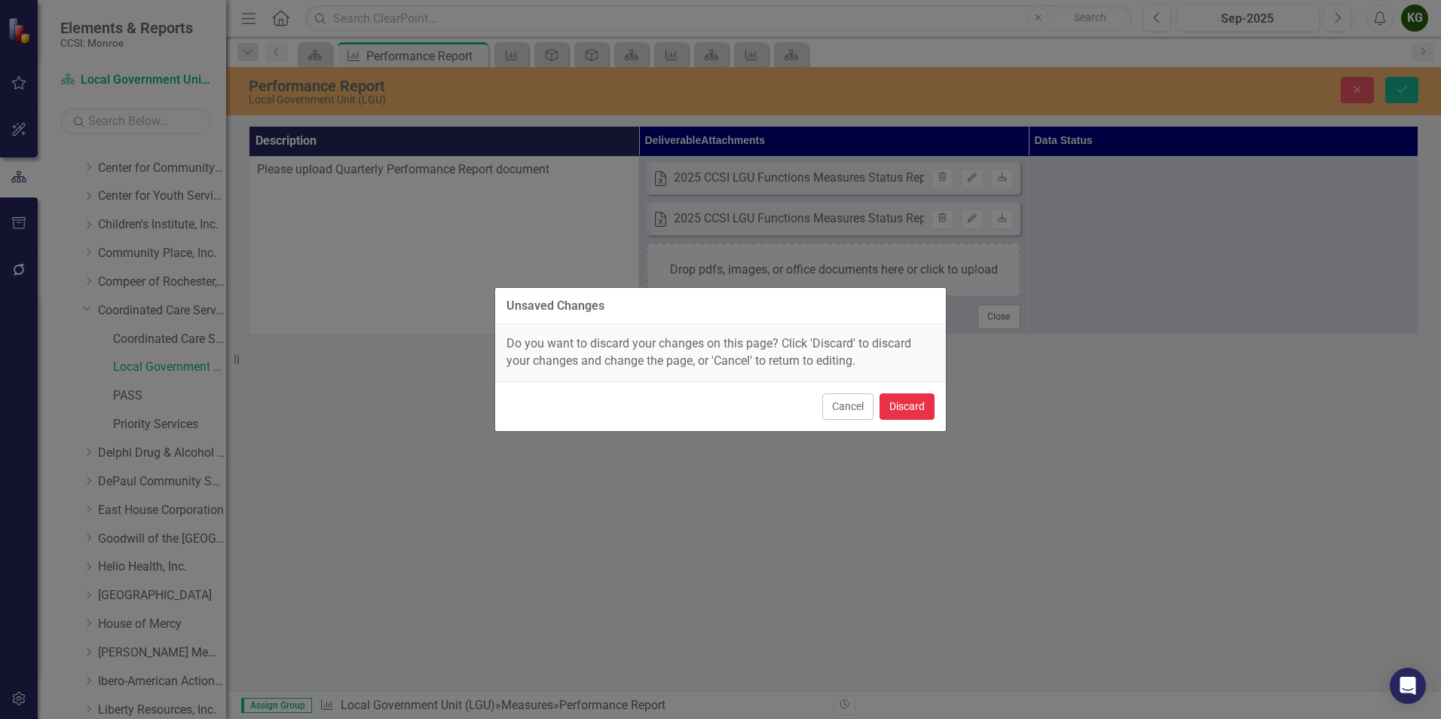
click at [893, 408] on button "Discard" at bounding box center [907, 406] width 55 height 26
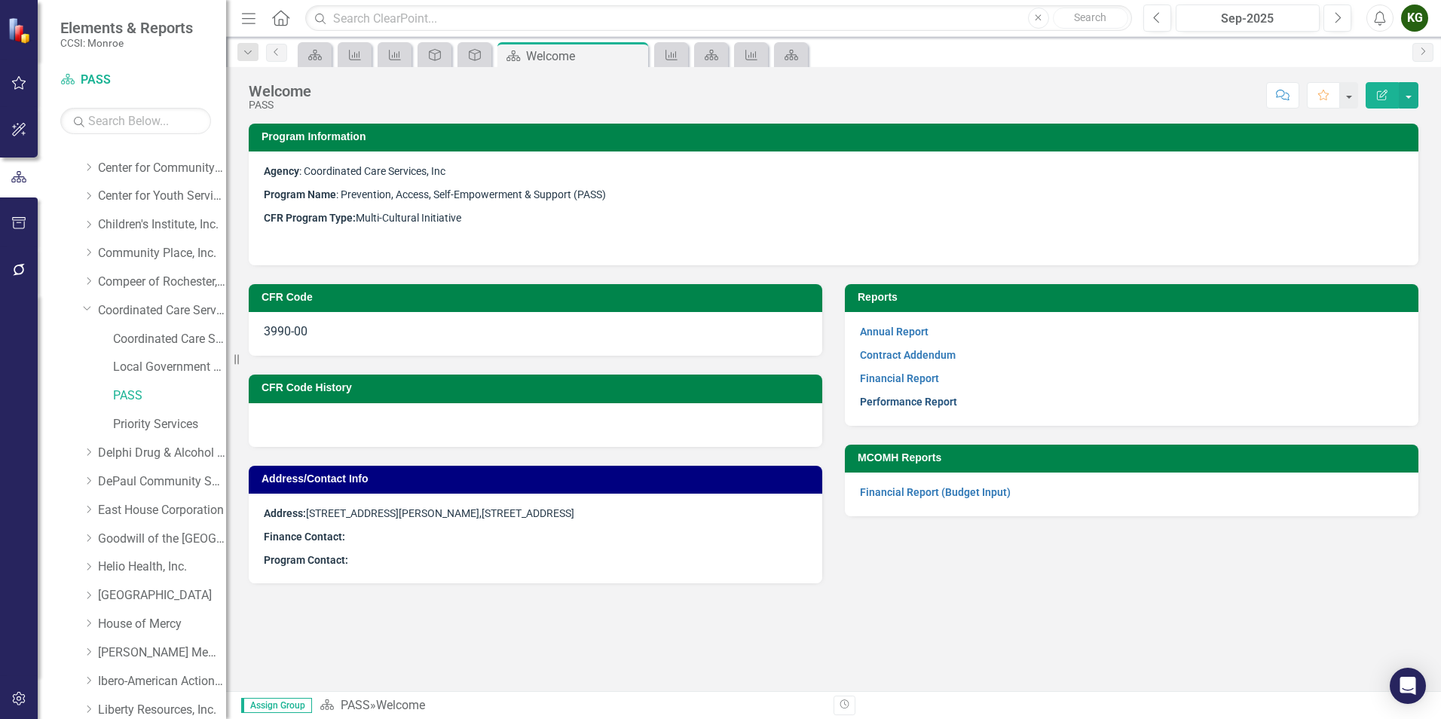
click at [919, 400] on link "Performance Report" at bounding box center [908, 402] width 97 height 12
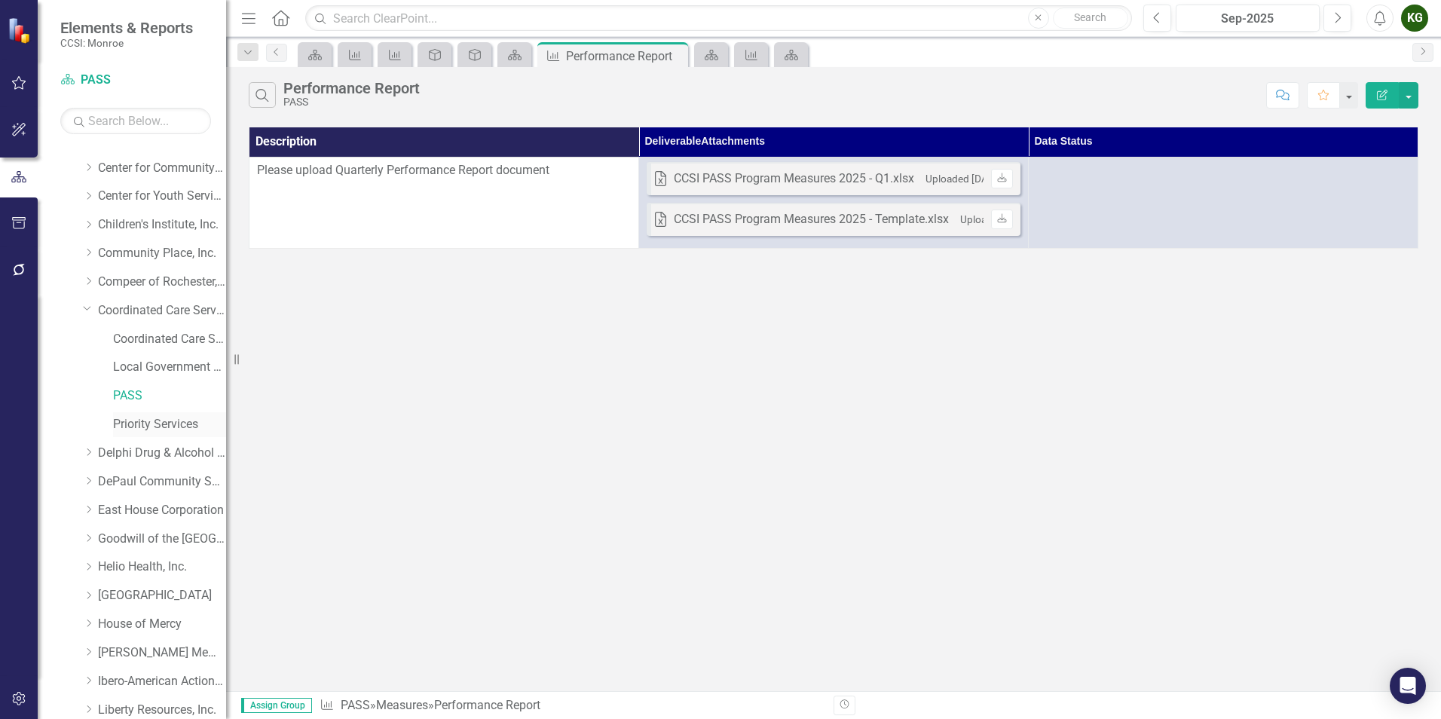
click at [139, 426] on link "Priority Services" at bounding box center [169, 424] width 113 height 17
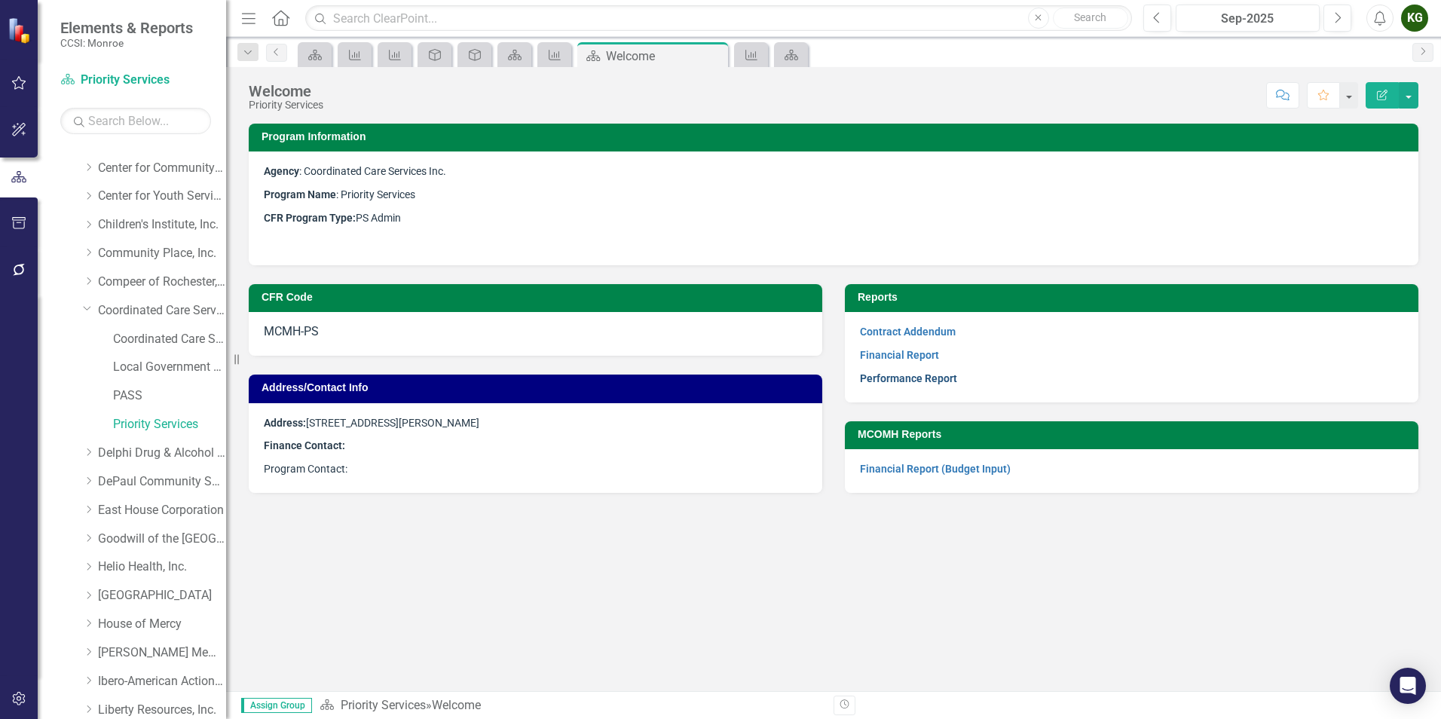
click at [910, 380] on link "Performance Report" at bounding box center [908, 378] width 97 height 12
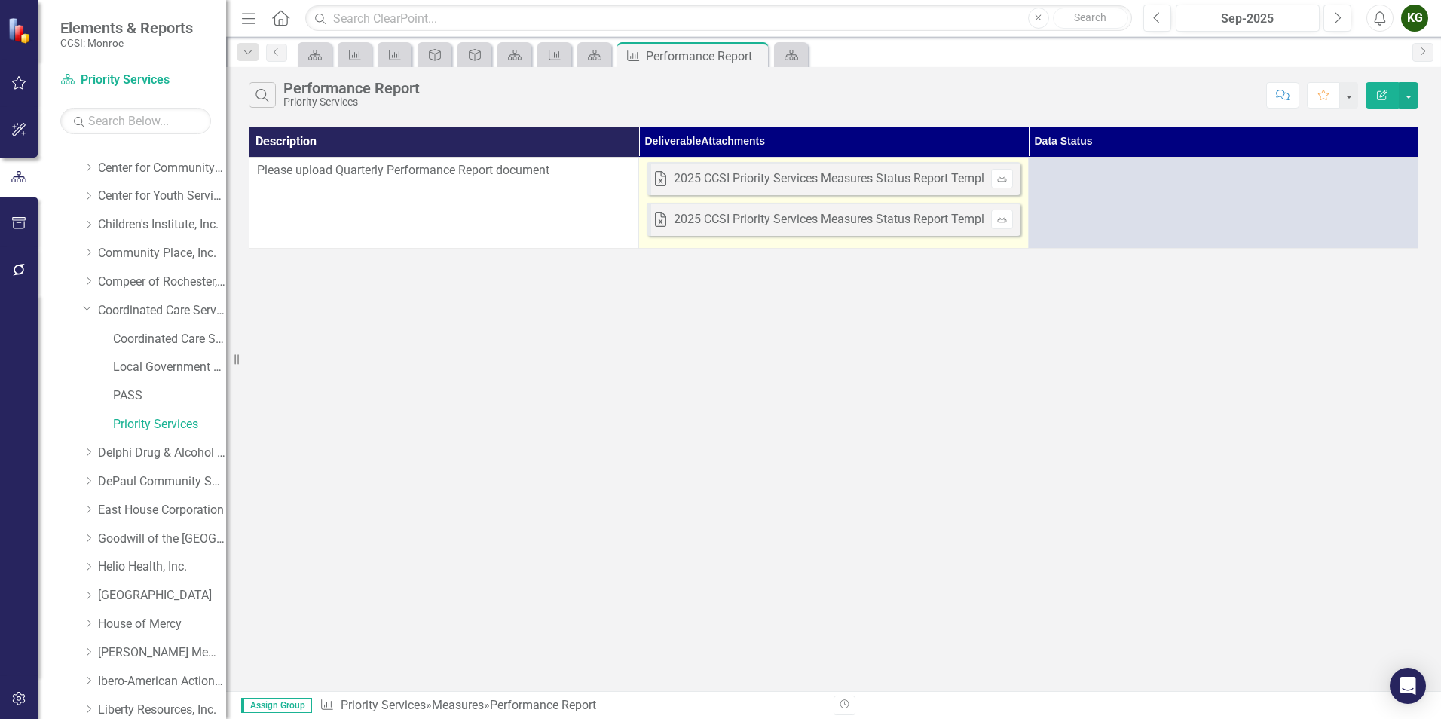
click at [763, 177] on div "2025 CCSI Priority Services Measures Status Report Template v2025_05_29.xlsx" at bounding box center [886, 178] width 425 height 17
click at [762, 177] on div "2025 CCSI Priority Services Measures Status Report Template v2025_05_29.xlsx" at bounding box center [886, 178] width 425 height 17
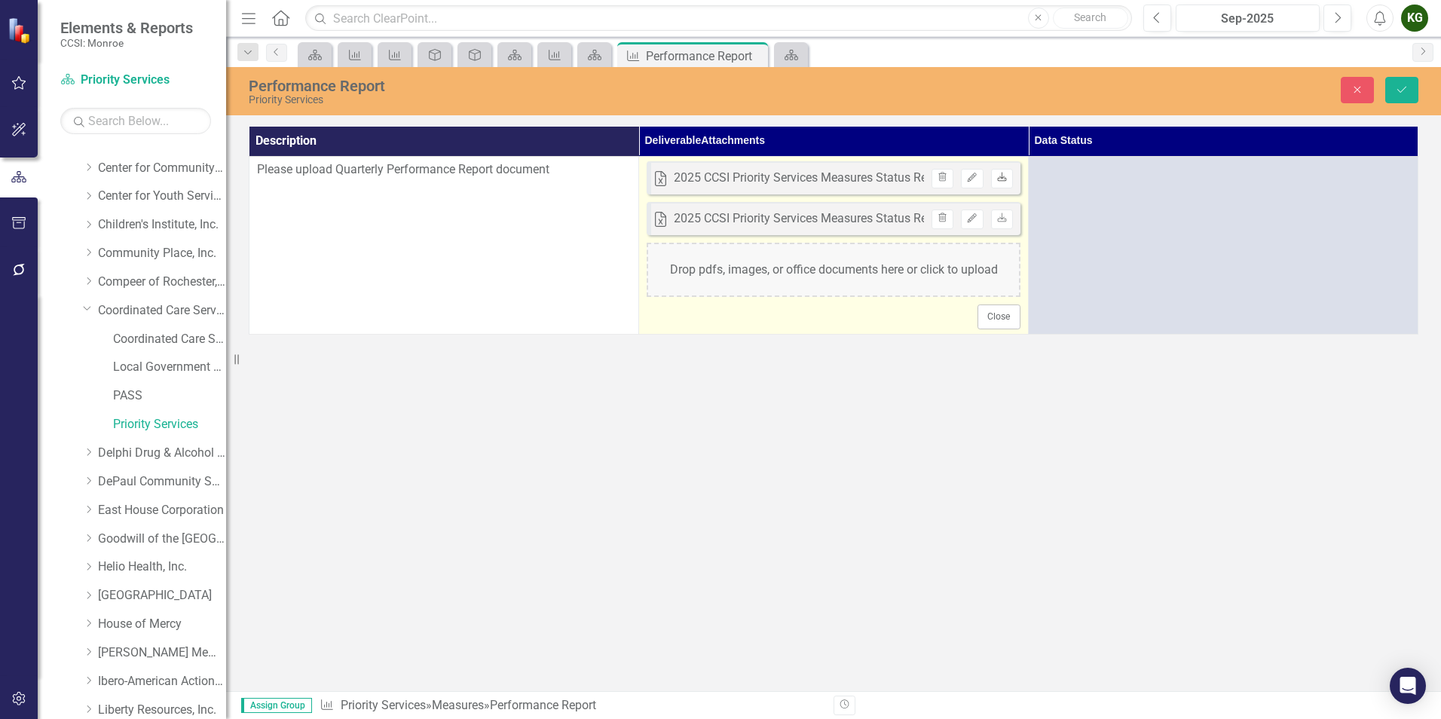
click at [1005, 181] on icon at bounding box center [1001, 177] width 9 height 9
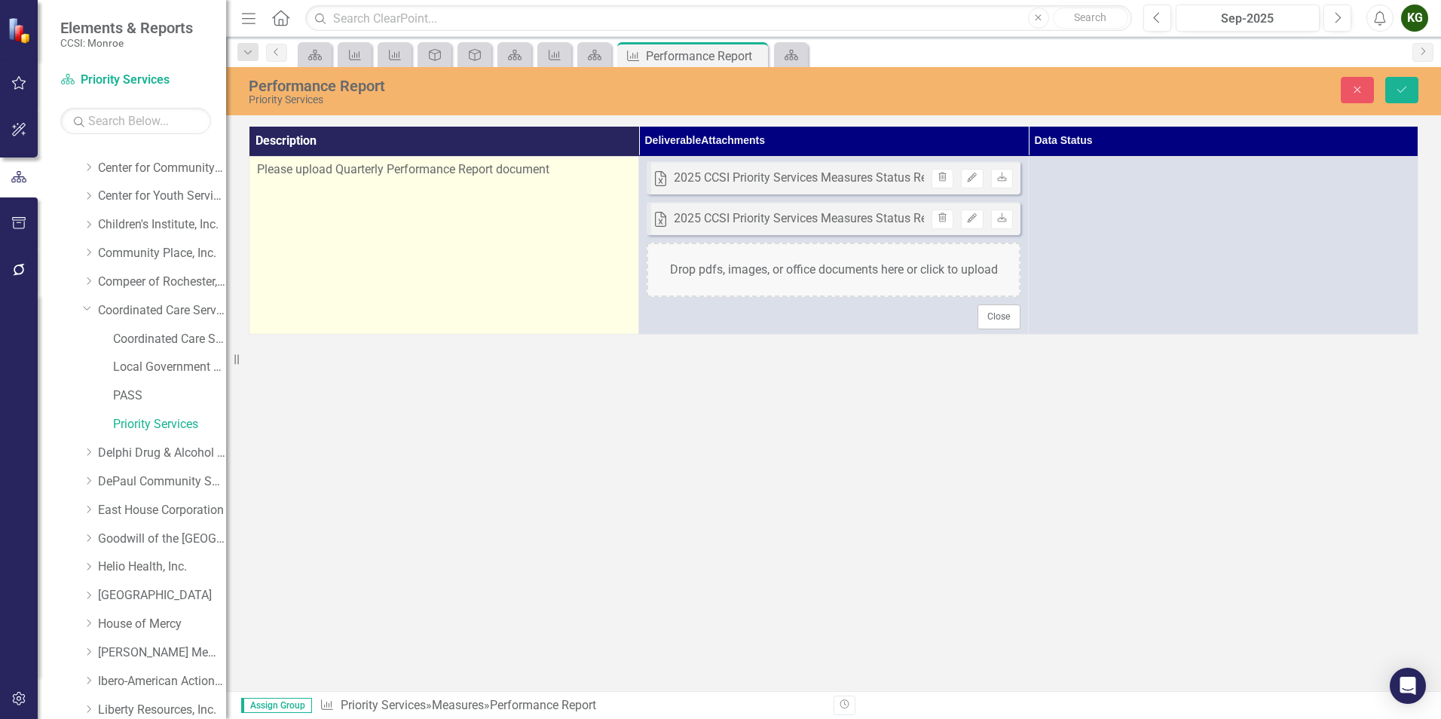
click at [401, 183] on td "Please upload Quarterly Performance Report document" at bounding box center [444, 245] width 390 height 177
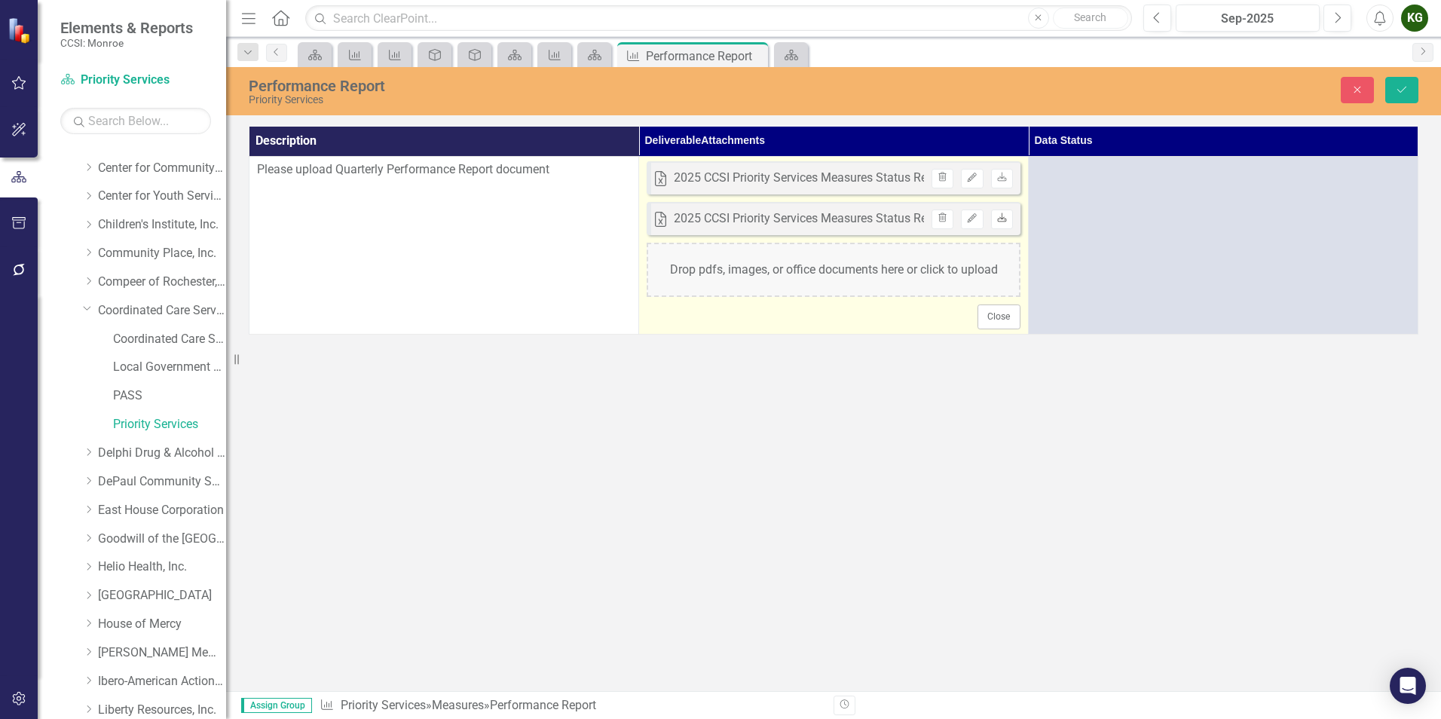
click at [1005, 219] on icon "Download" at bounding box center [1001, 218] width 11 height 9
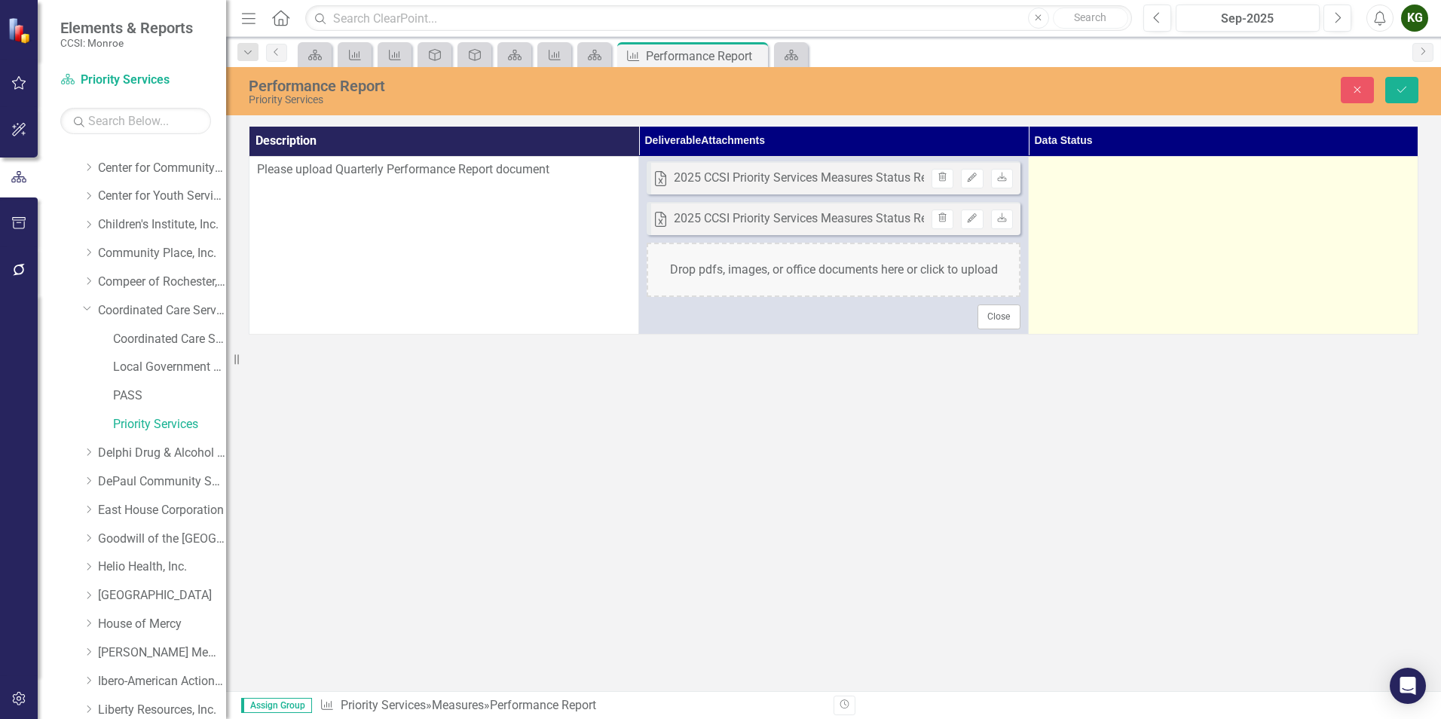
click at [1117, 266] on td at bounding box center [1224, 245] width 390 height 177
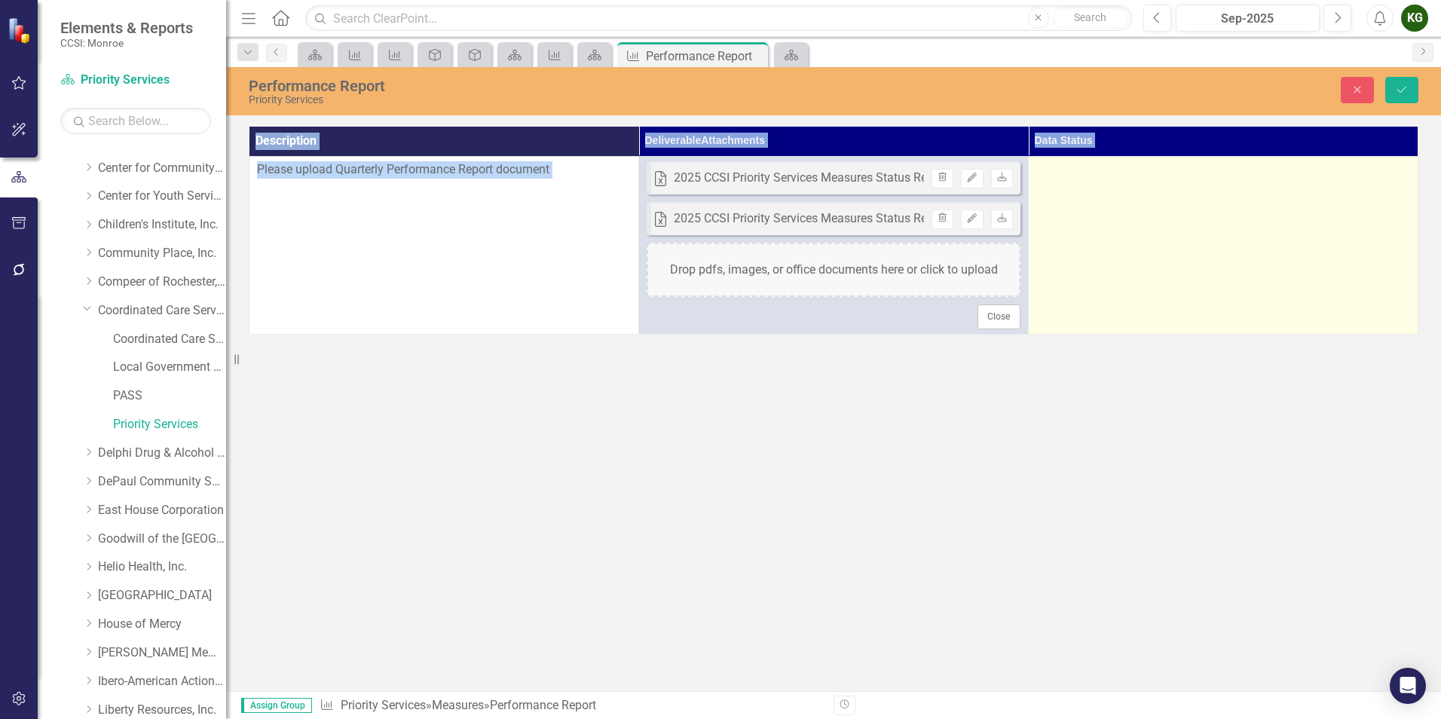
click at [1117, 266] on td at bounding box center [1224, 245] width 390 height 177
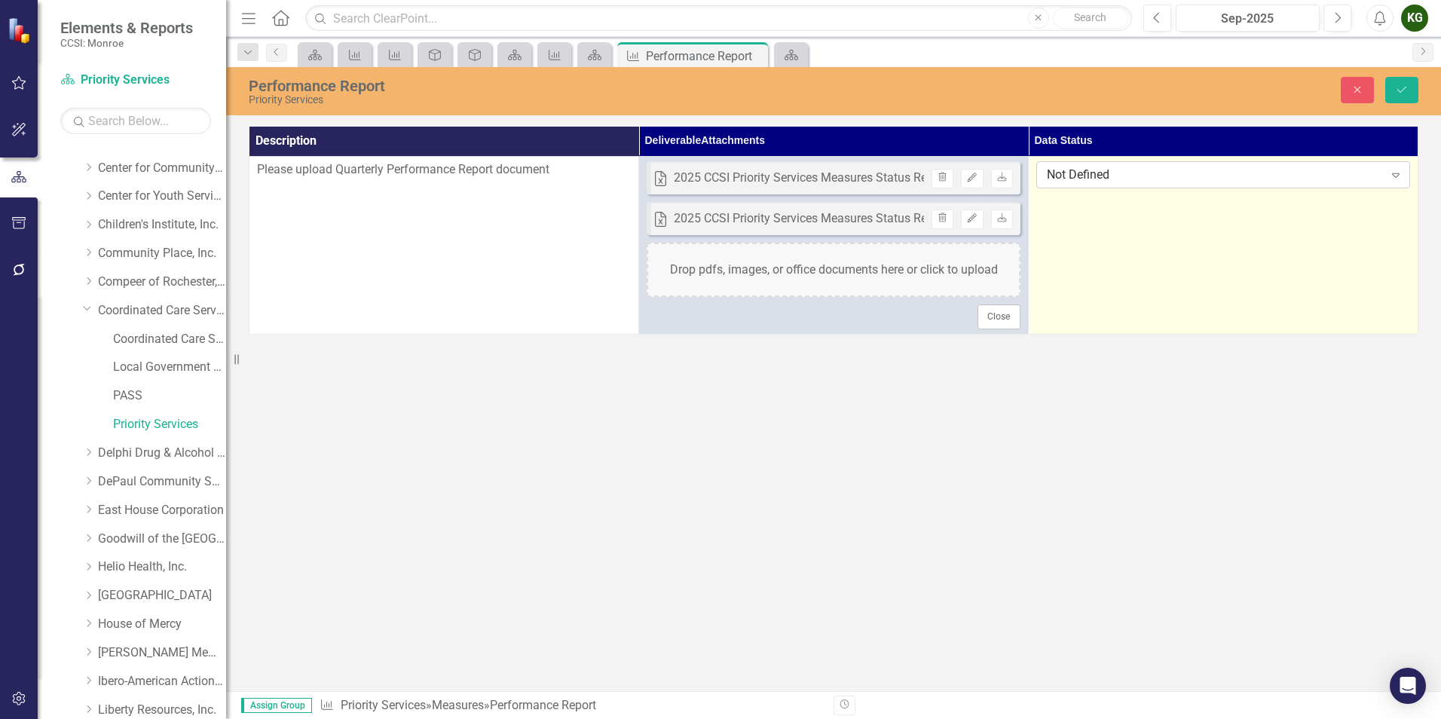
click at [1389, 176] on icon "Expand" at bounding box center [1395, 175] width 15 height 12
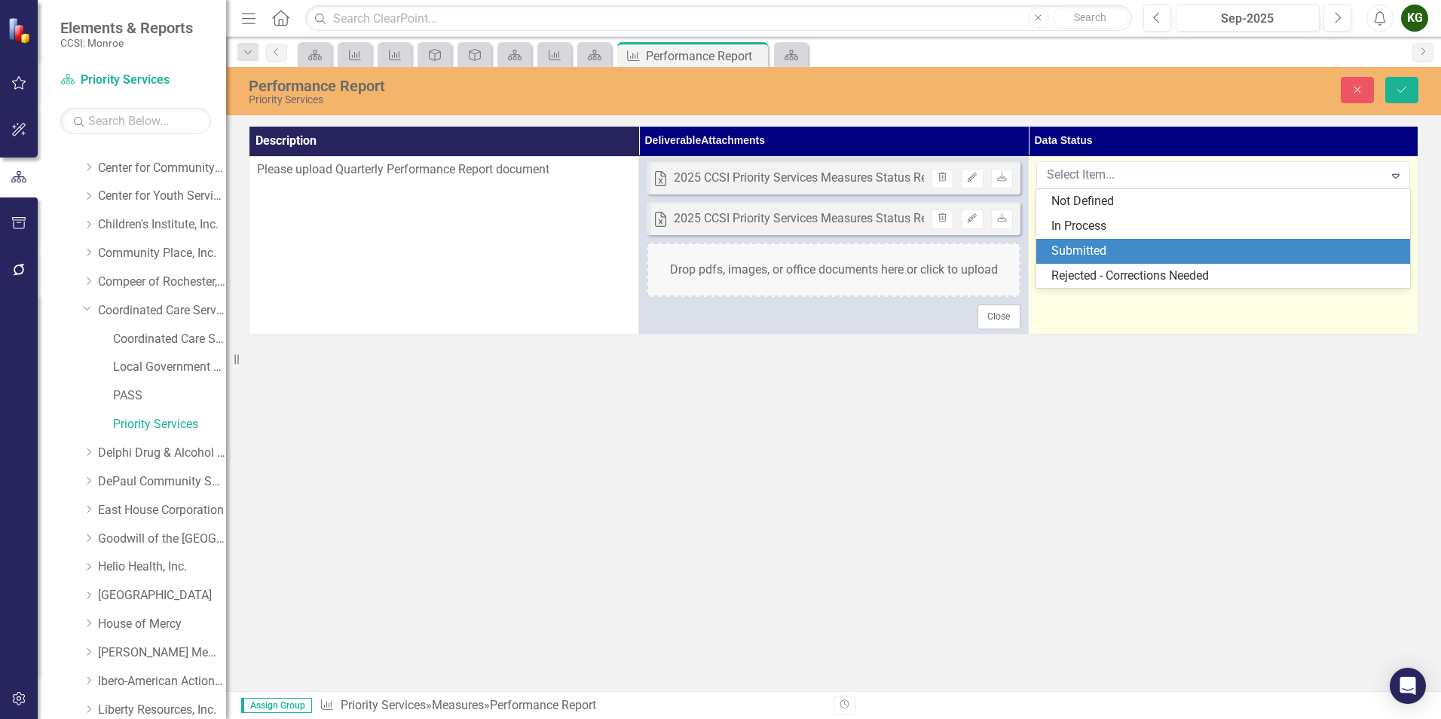
click at [1383, 240] on div "Submitted" at bounding box center [1223, 251] width 374 height 25
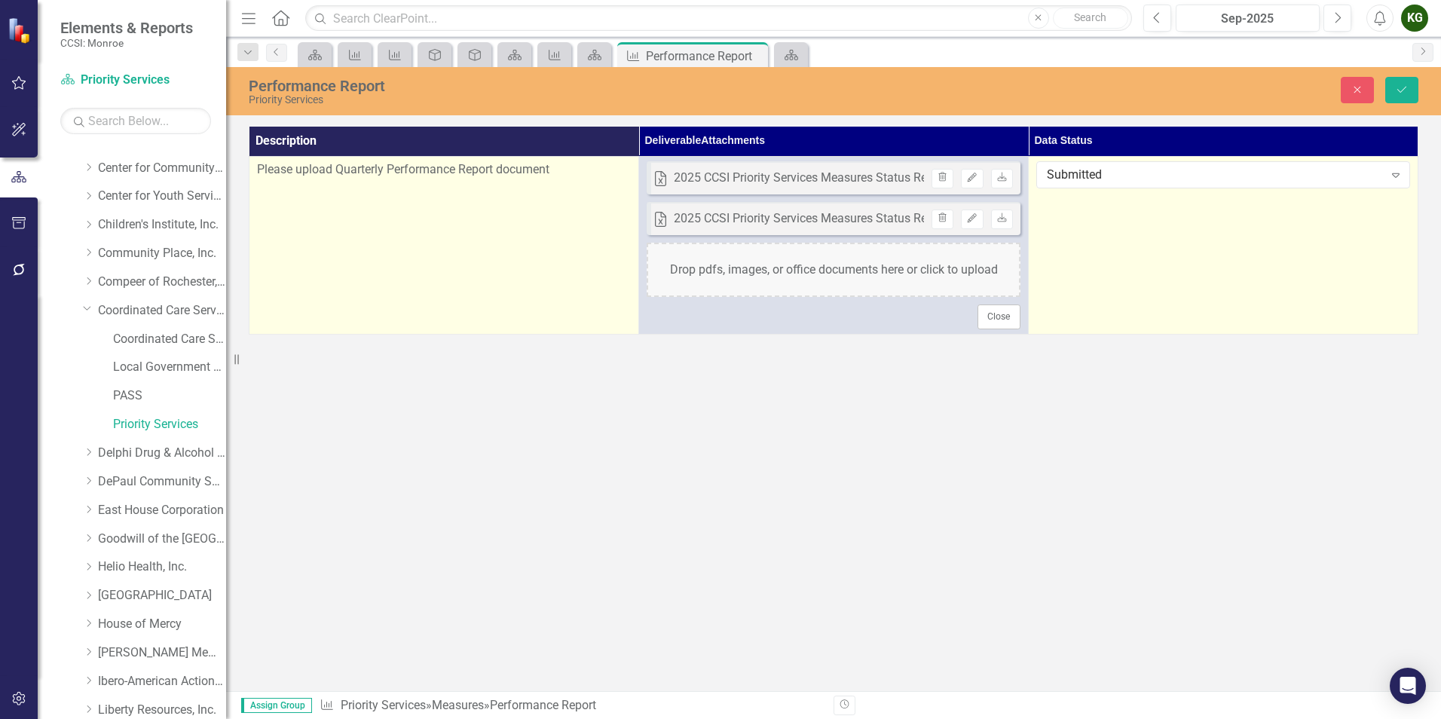
click at [299, 201] on td "Please upload Quarterly Performance Report document" at bounding box center [444, 245] width 390 height 177
click at [300, 201] on td "Please upload Quarterly Performance Report document" at bounding box center [444, 245] width 390 height 177
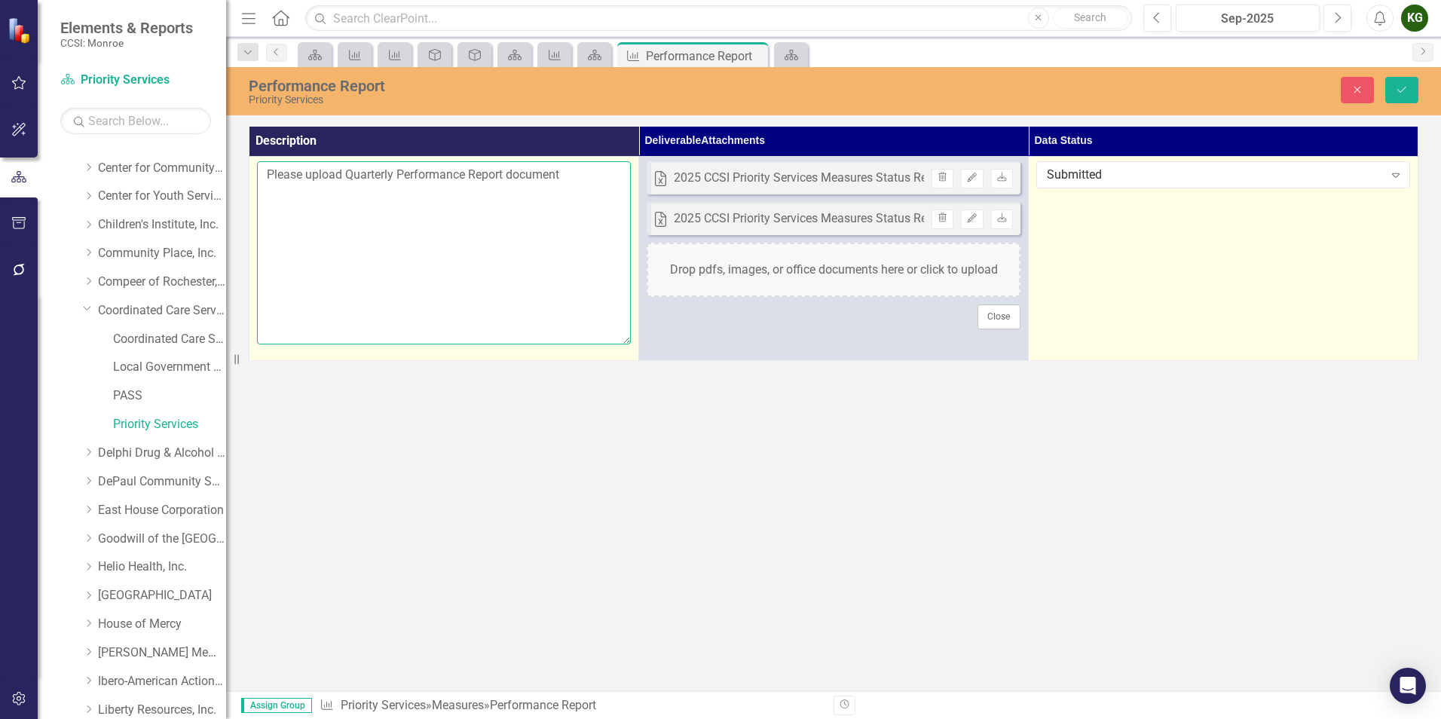
drag, startPoint x: 300, startPoint y: 201, endPoint x: 444, endPoint y: 246, distance: 150.9
click at [444, 246] on textarea "Please upload Quarterly Performance Report document" at bounding box center [444, 252] width 374 height 182
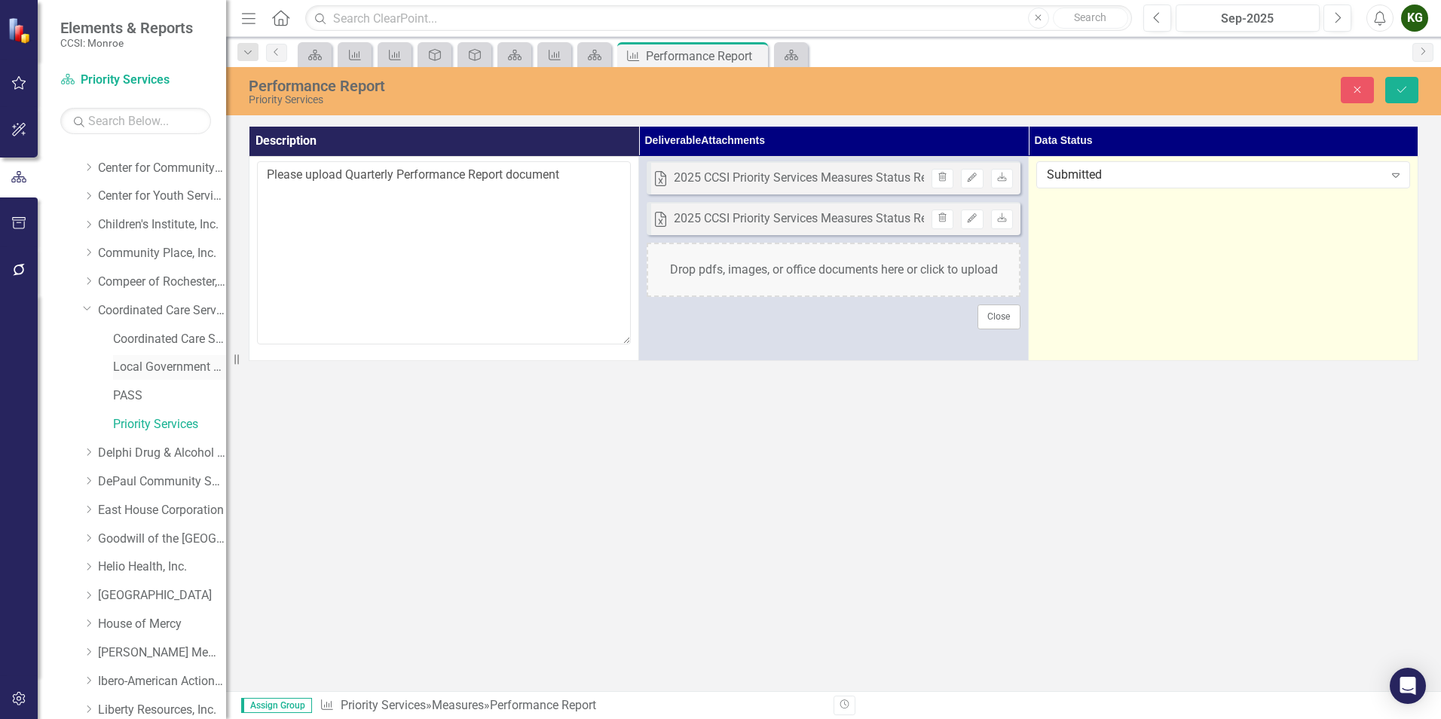
click at [146, 360] on link "Local Government Unit (LGU)" at bounding box center [169, 367] width 113 height 17
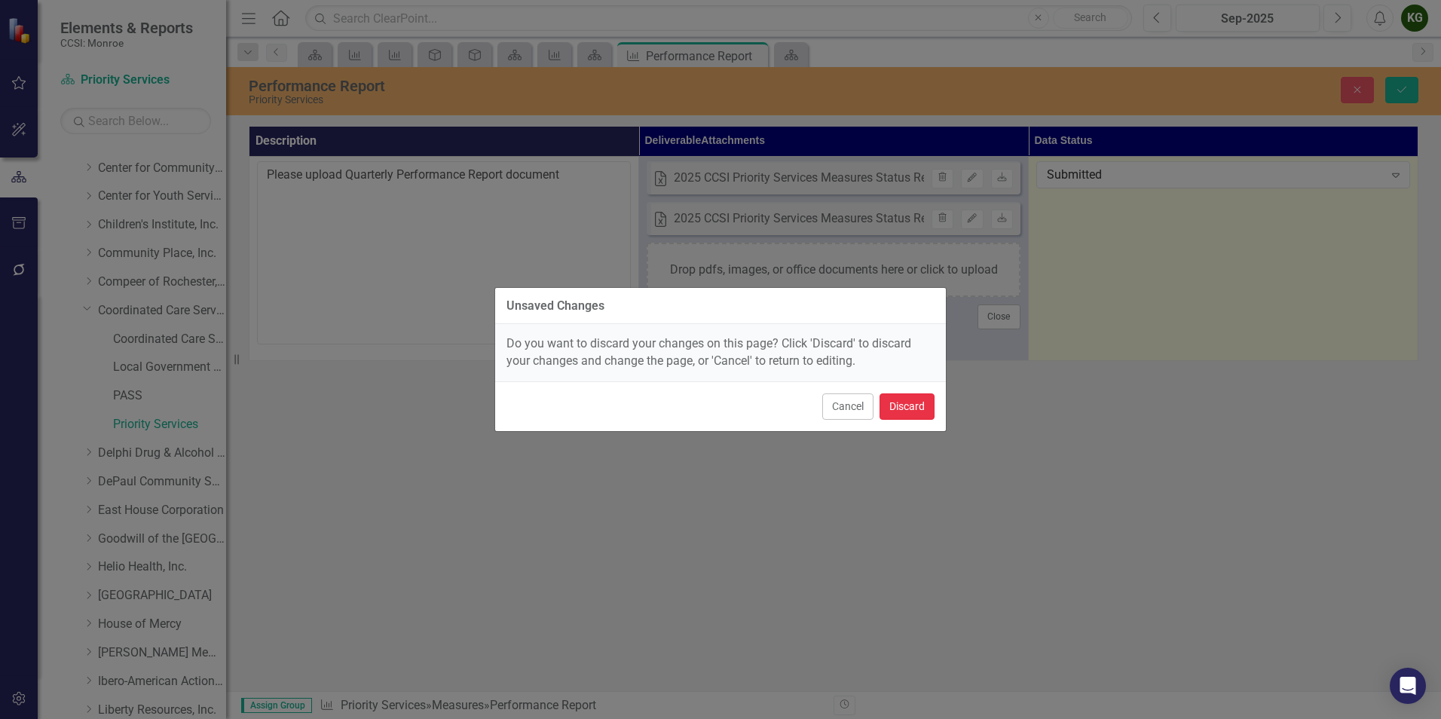
click at [889, 404] on button "Discard" at bounding box center [907, 406] width 55 height 26
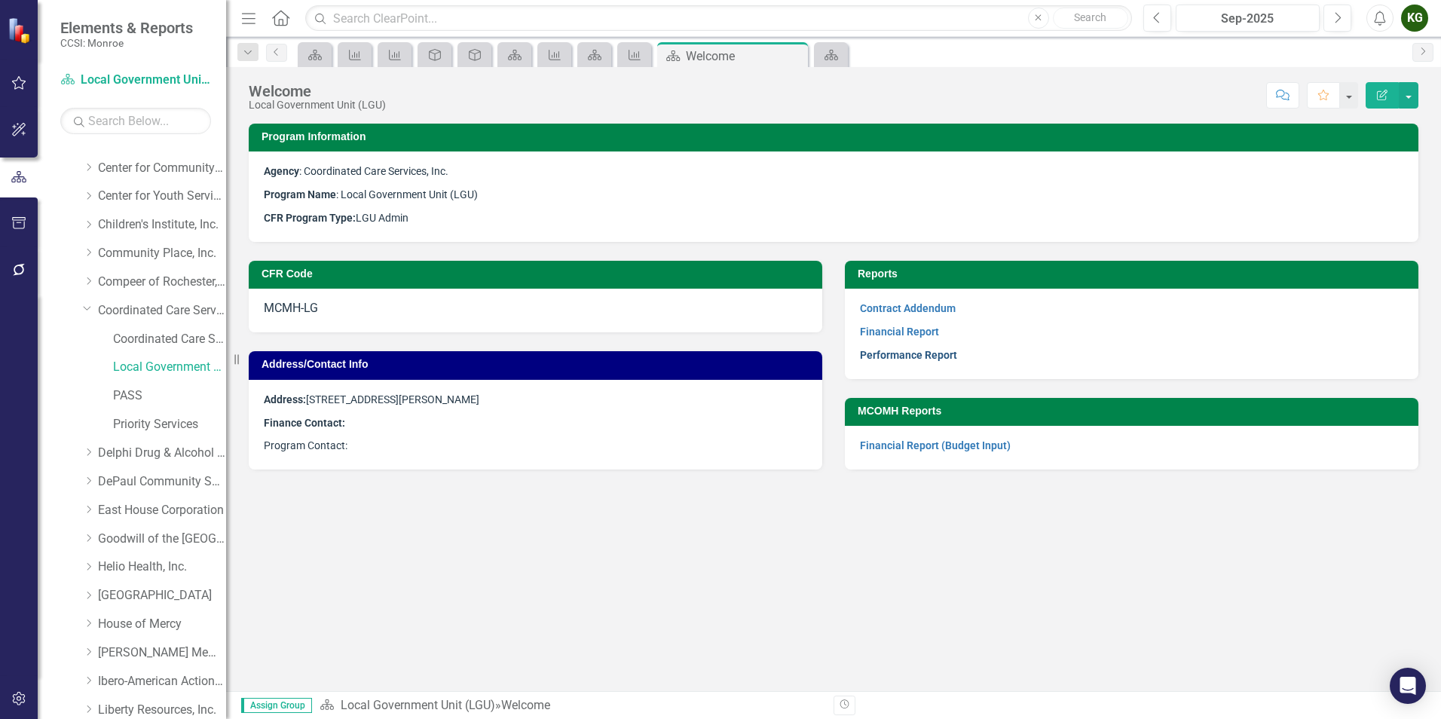
click at [907, 353] on link "Performance Report" at bounding box center [908, 355] width 97 height 12
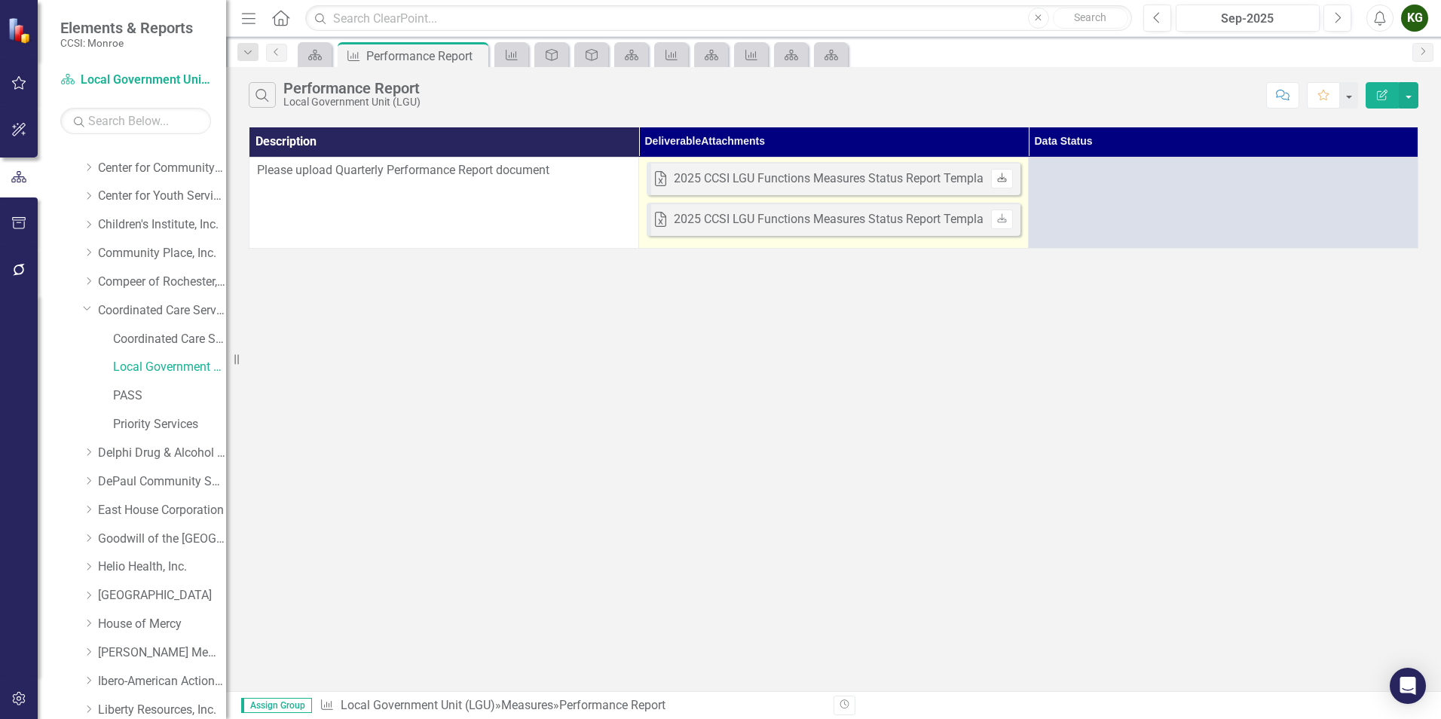
click at [1007, 179] on icon "Download" at bounding box center [1001, 178] width 11 height 9
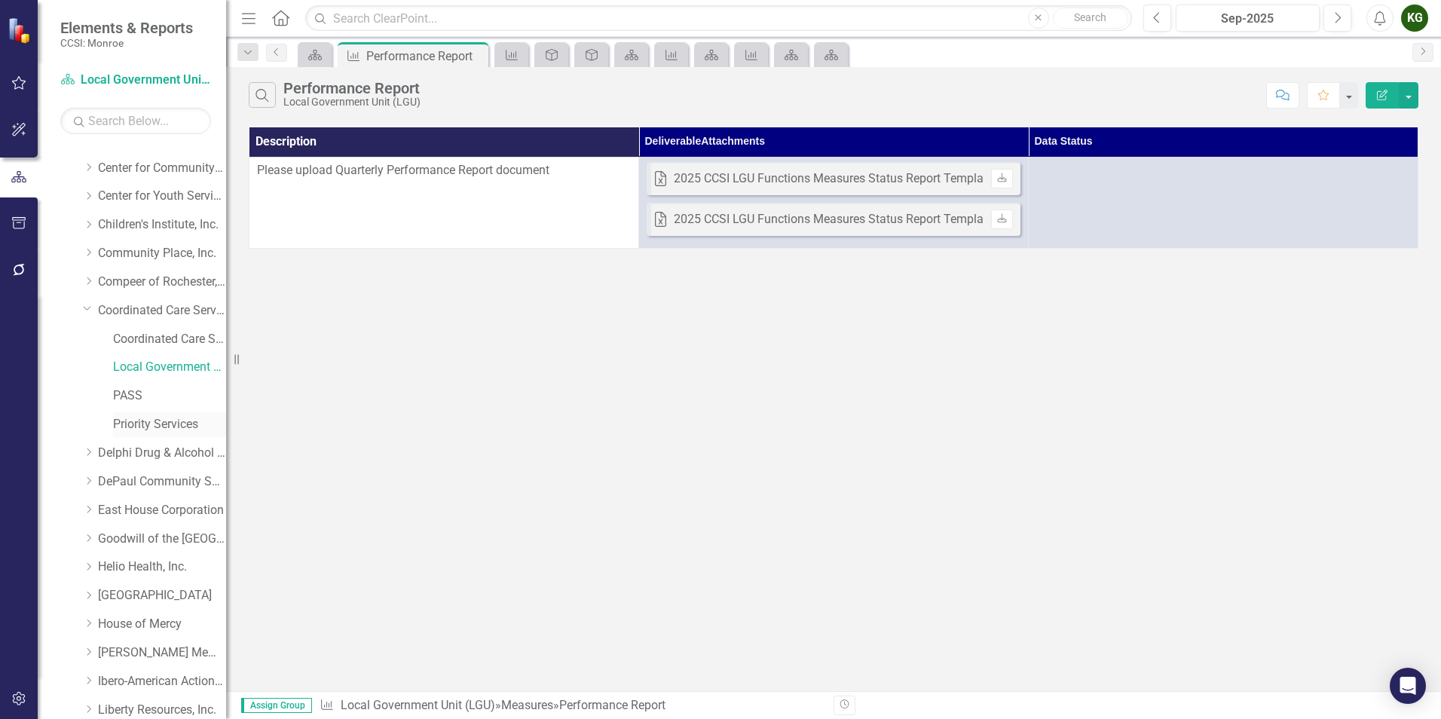
click at [147, 423] on link "Priority Services" at bounding box center [169, 424] width 113 height 17
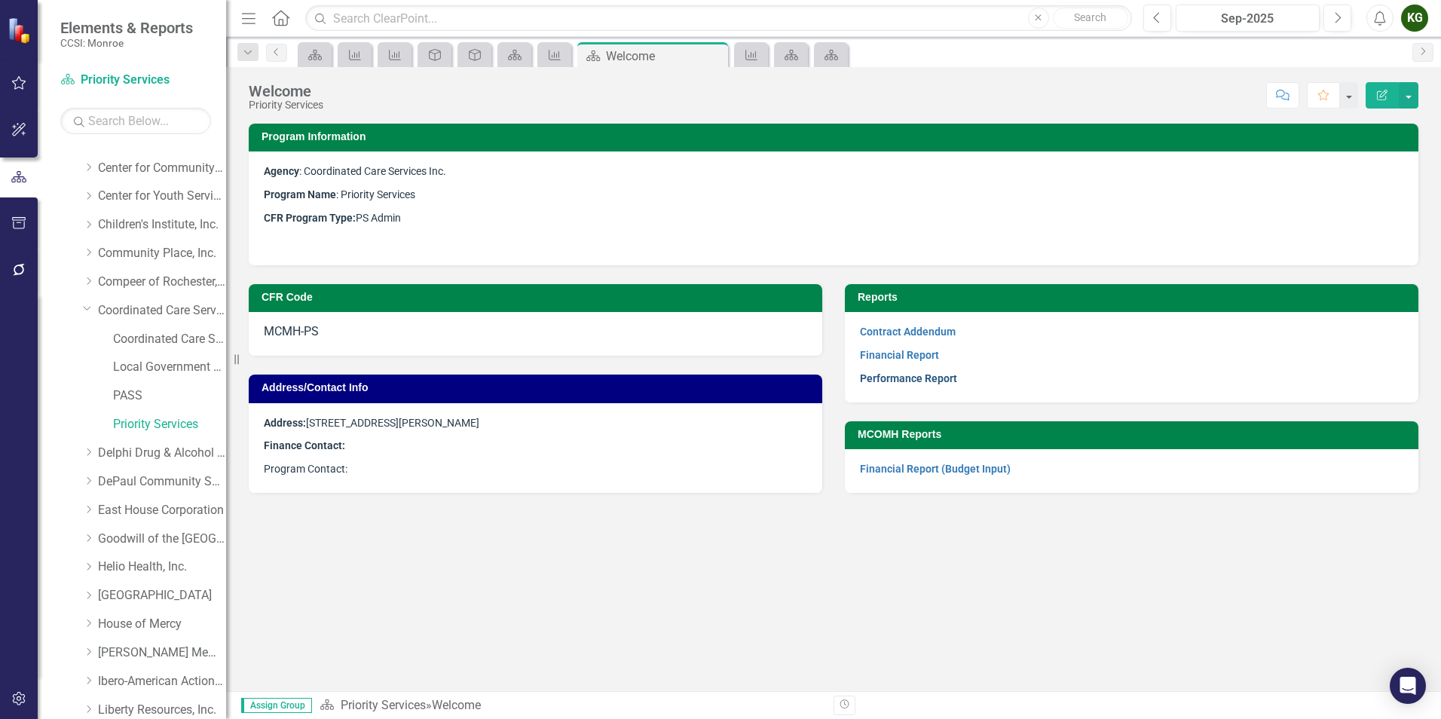
click at [907, 375] on link "Performance Report" at bounding box center [908, 378] width 97 height 12
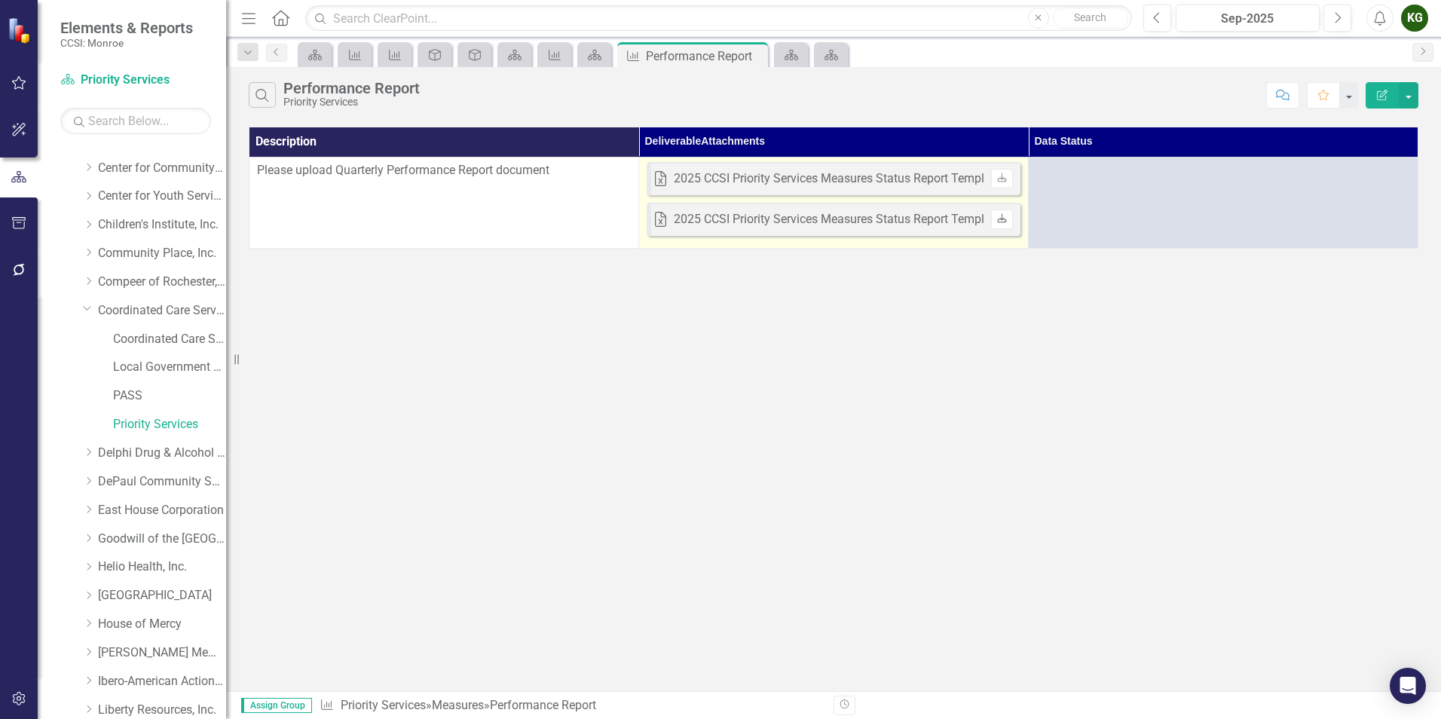
click at [1003, 216] on icon "Download" at bounding box center [1001, 219] width 11 height 9
click at [1006, 180] on icon at bounding box center [1001, 177] width 9 height 9
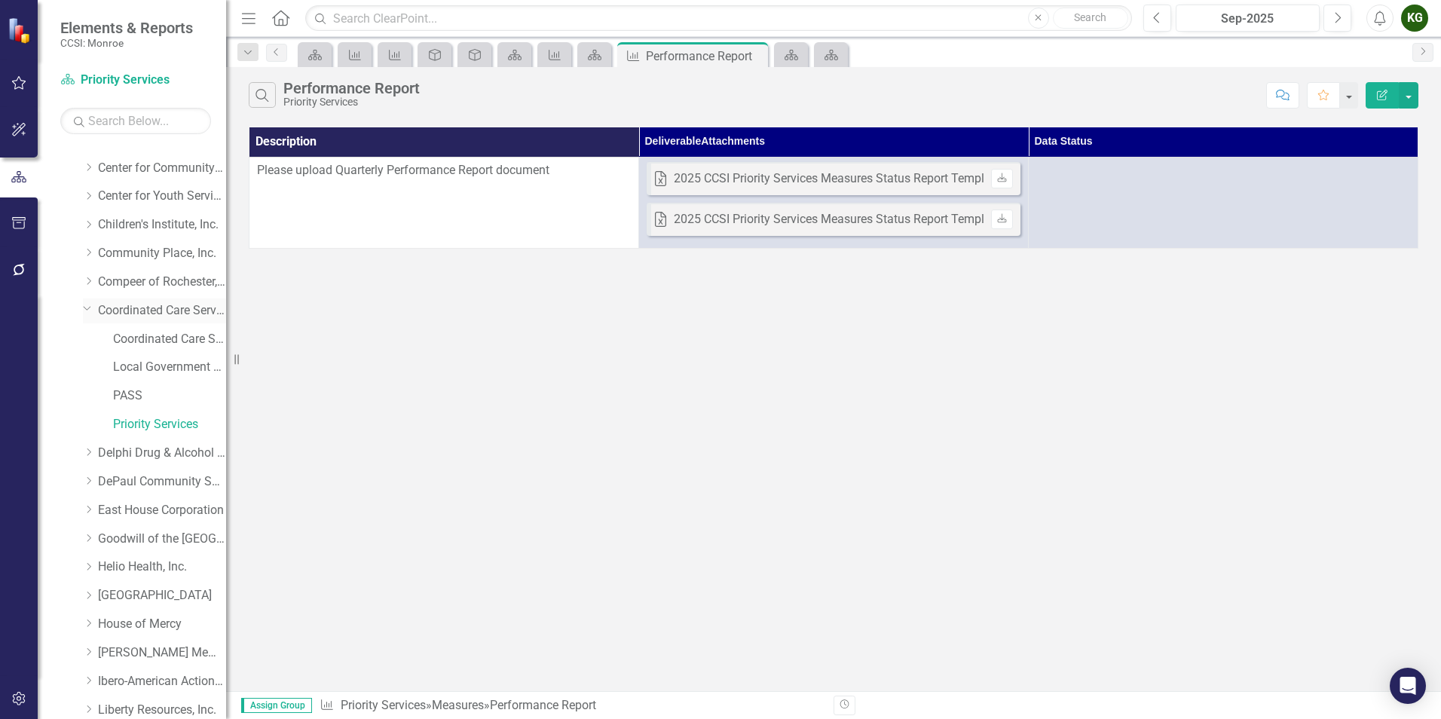
drag, startPoint x: 129, startPoint y: 313, endPoint x: 189, endPoint y: 306, distance: 60.7
click at [130, 314] on link "Coordinated Care Services Inc." at bounding box center [162, 310] width 128 height 17
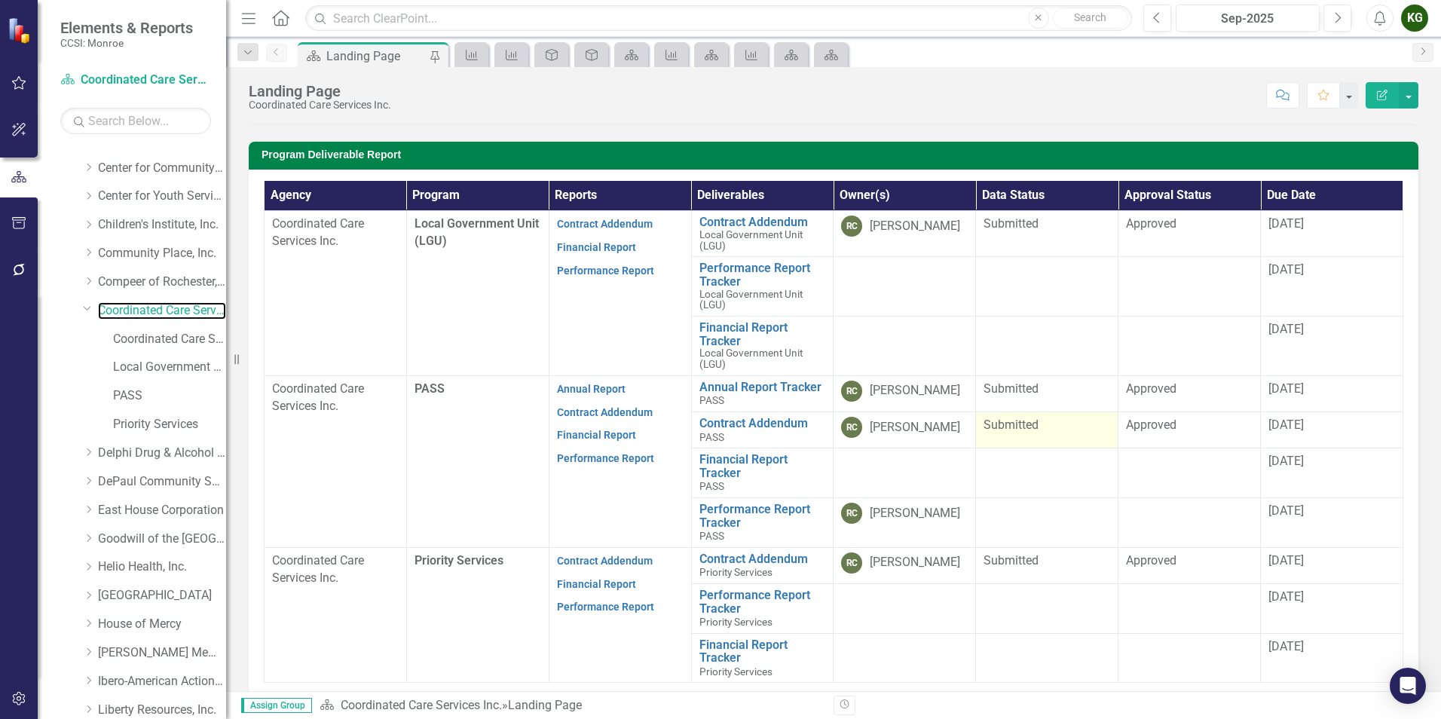
scroll to position [377, 0]
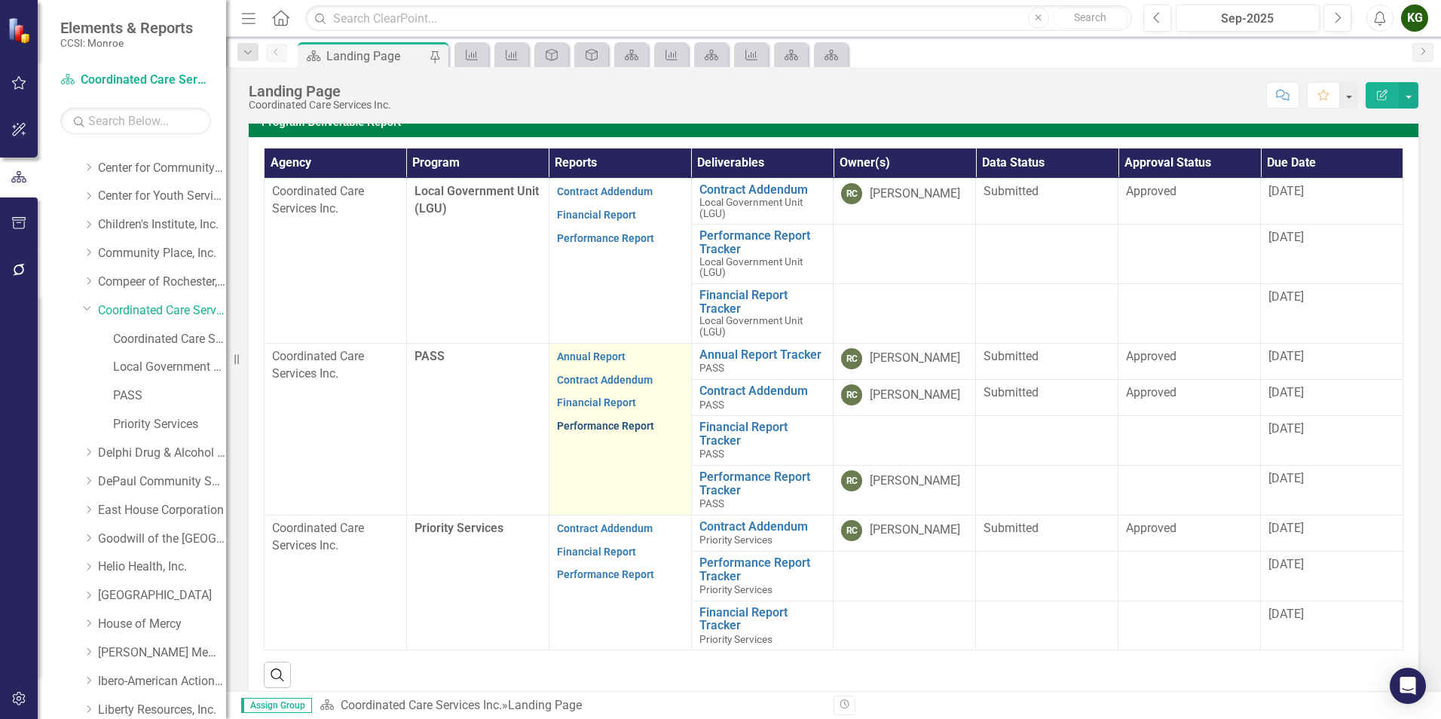
click at [570, 422] on link "Performance Report" at bounding box center [605, 426] width 97 height 12
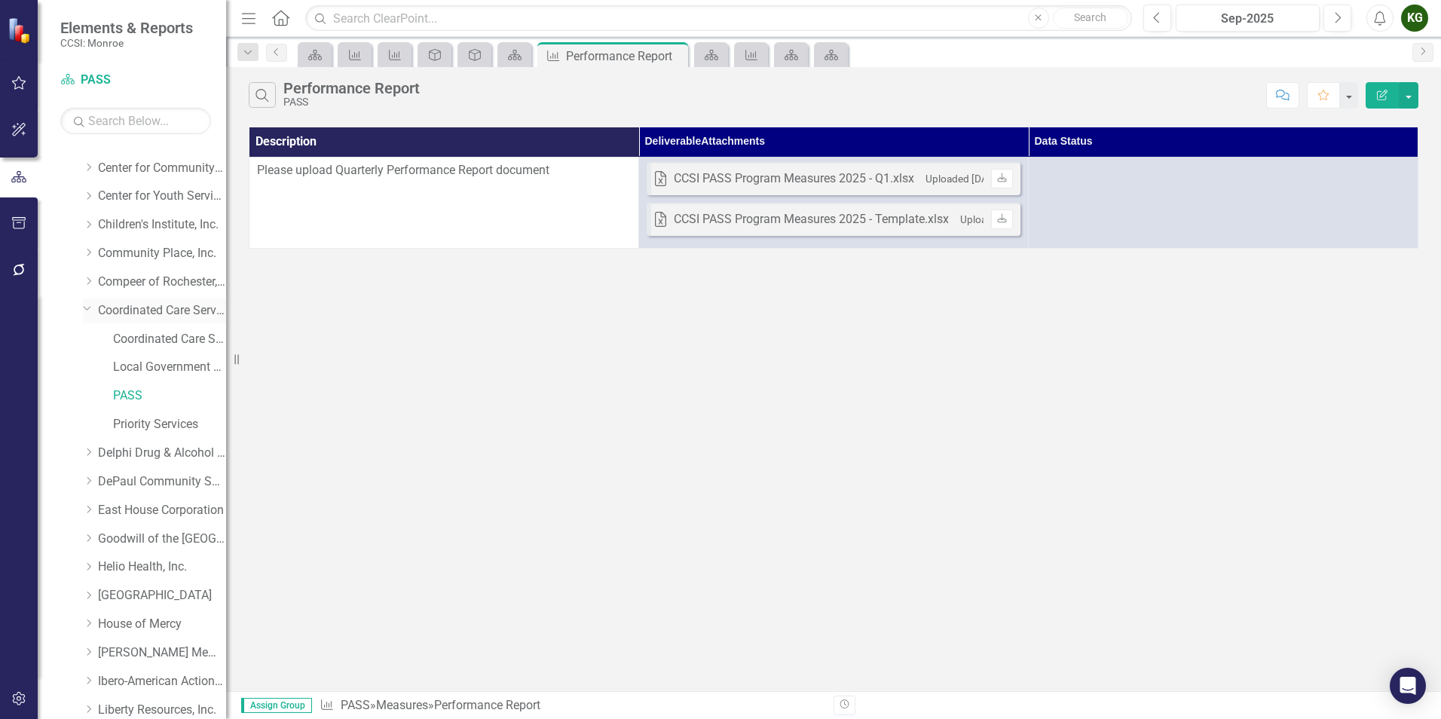
click at [133, 313] on link "Coordinated Care Services Inc." at bounding box center [162, 310] width 128 height 17
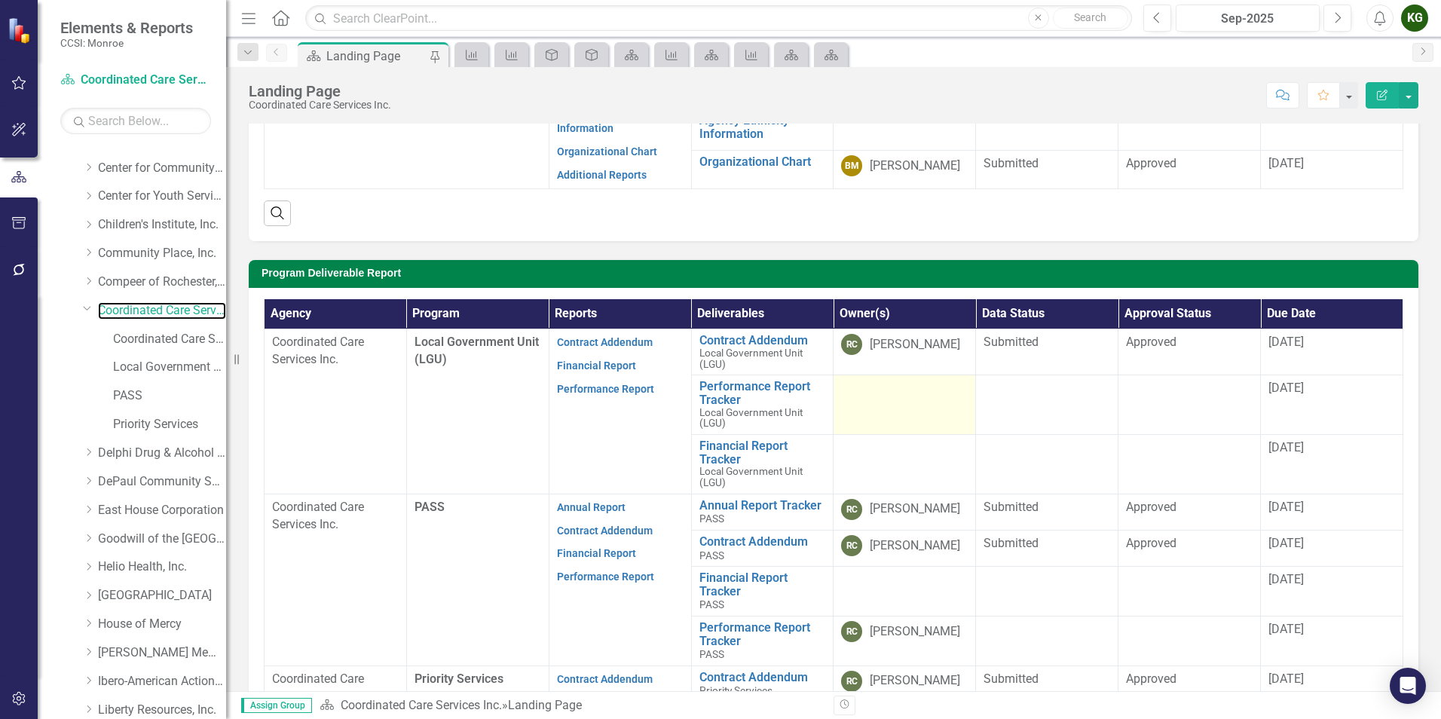
scroll to position [301, 0]
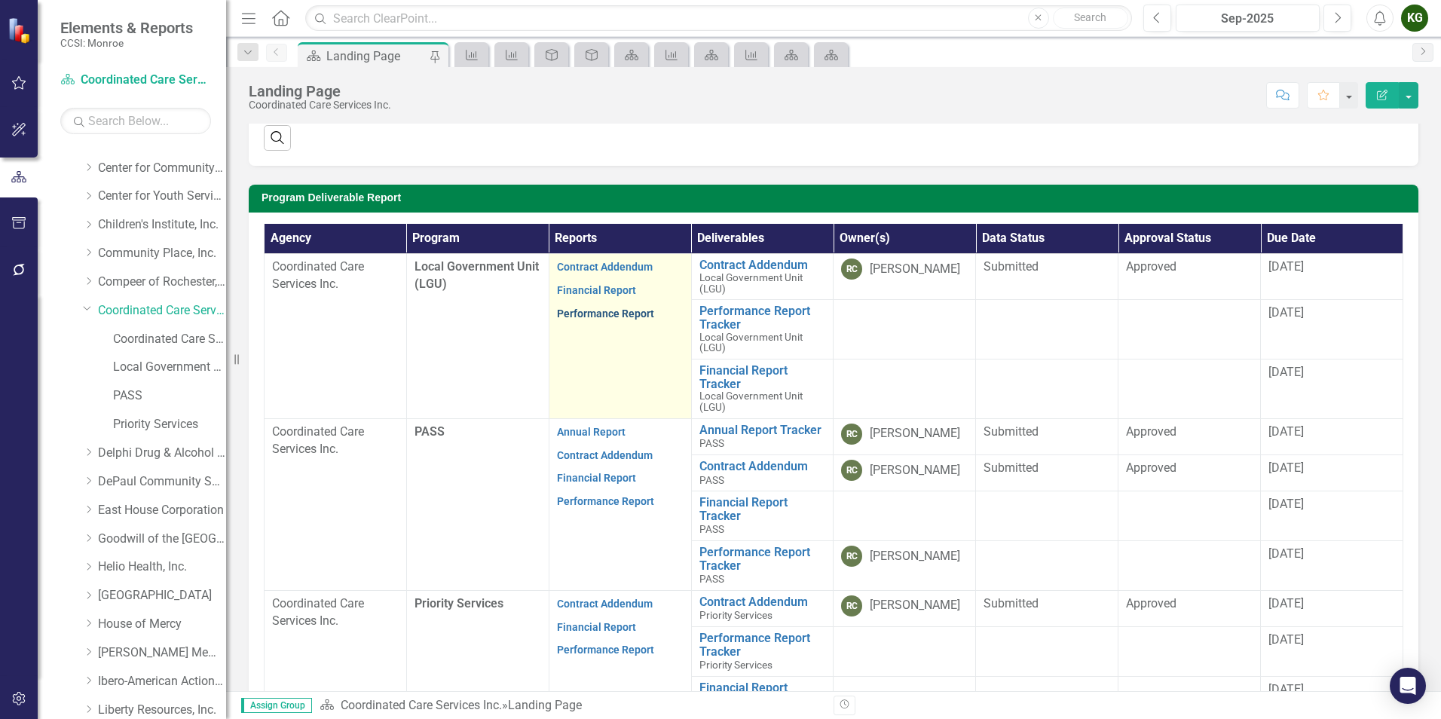
click at [579, 312] on link "Performance Report" at bounding box center [605, 314] width 97 height 12
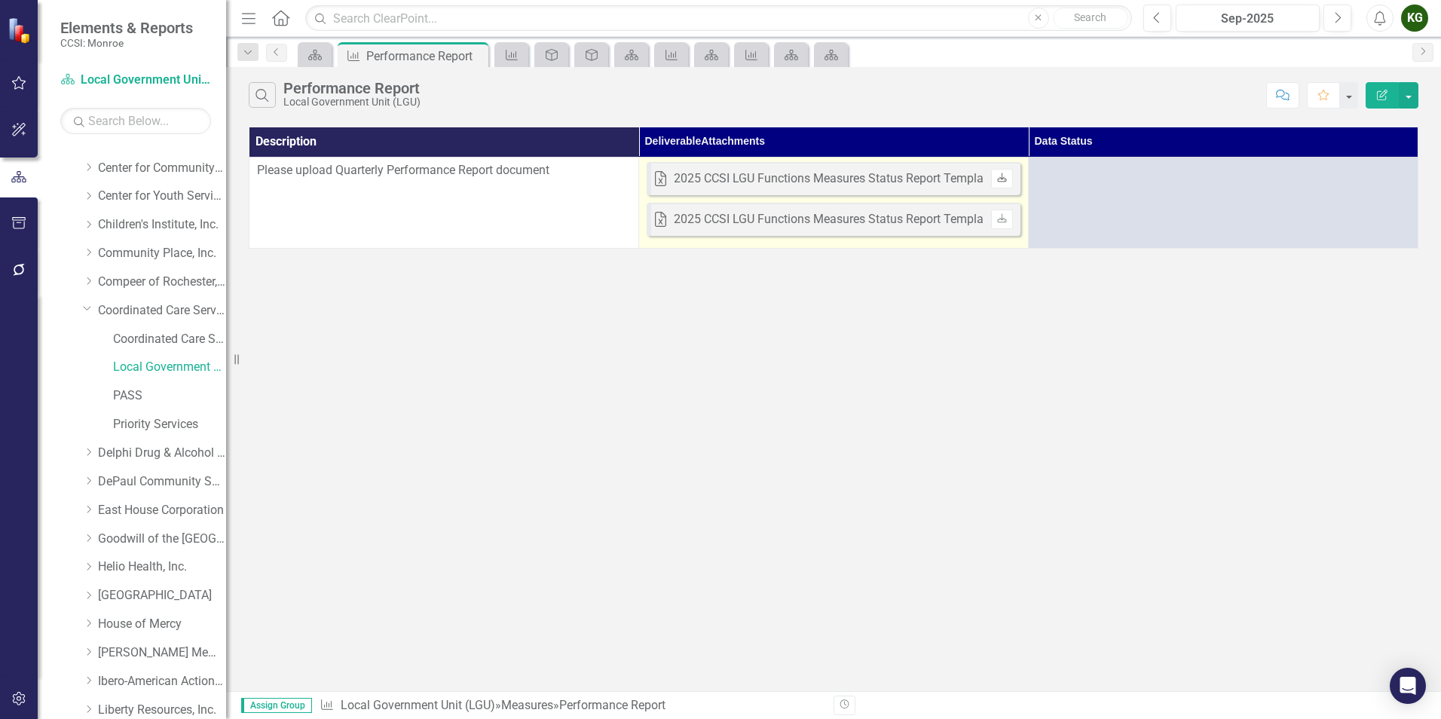
click at [999, 176] on icon "Download" at bounding box center [1001, 178] width 11 height 9
click at [1005, 216] on icon "Download" at bounding box center [1001, 219] width 11 height 9
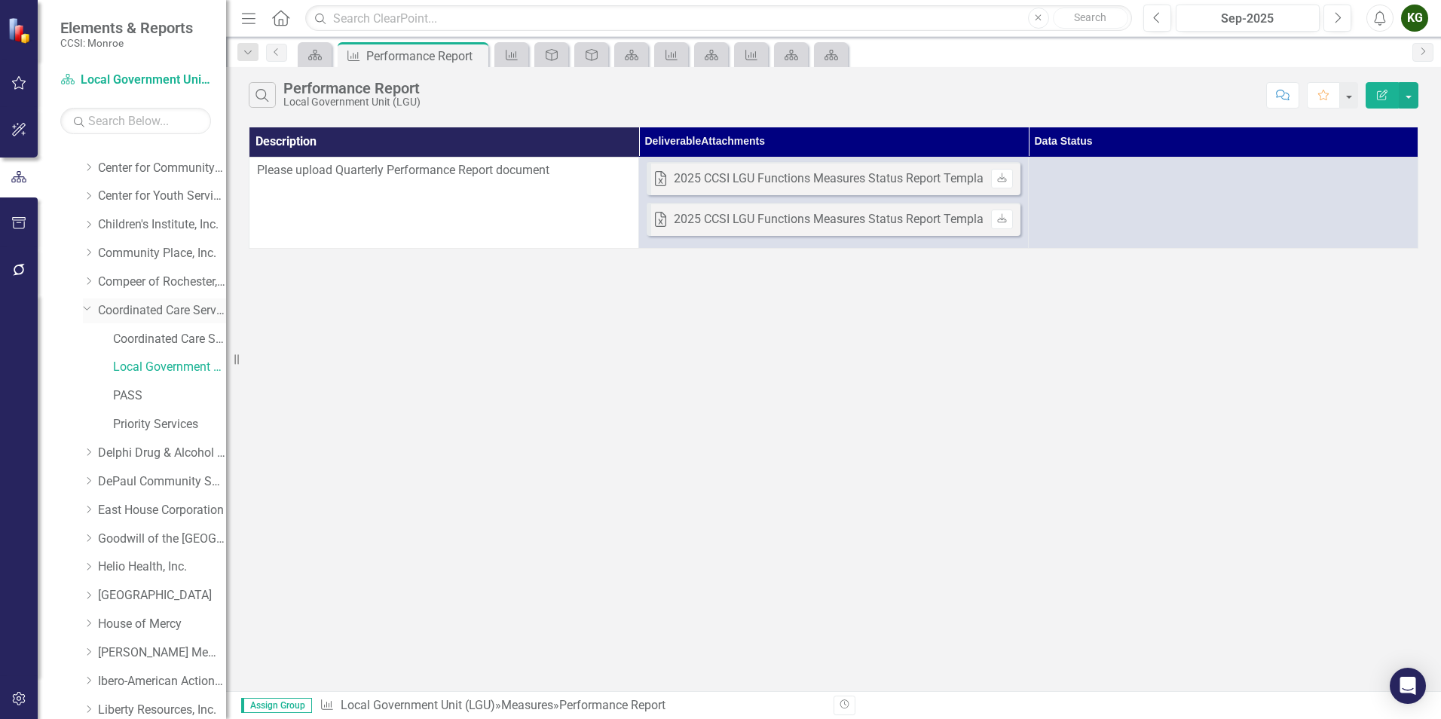
click at [135, 310] on link "Coordinated Care Services Inc." at bounding box center [162, 310] width 128 height 17
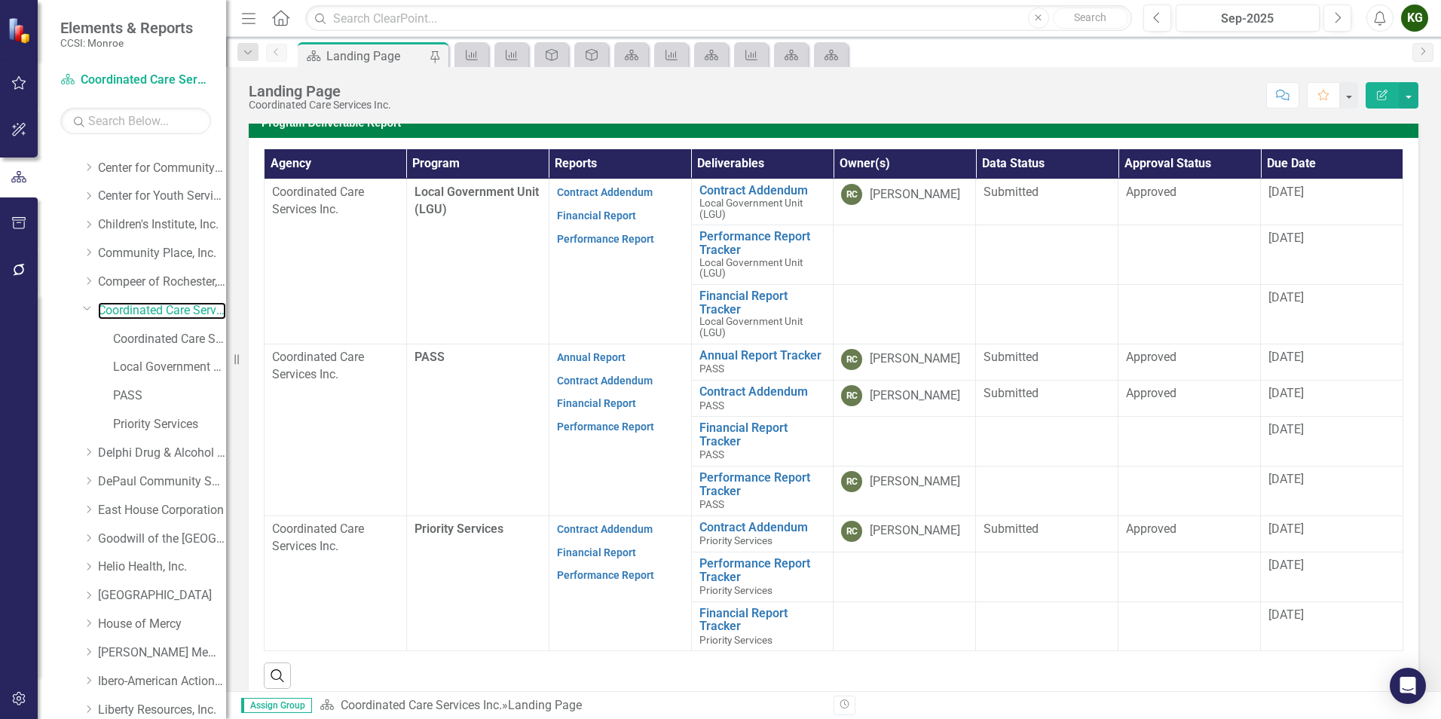
scroll to position [377, 0]
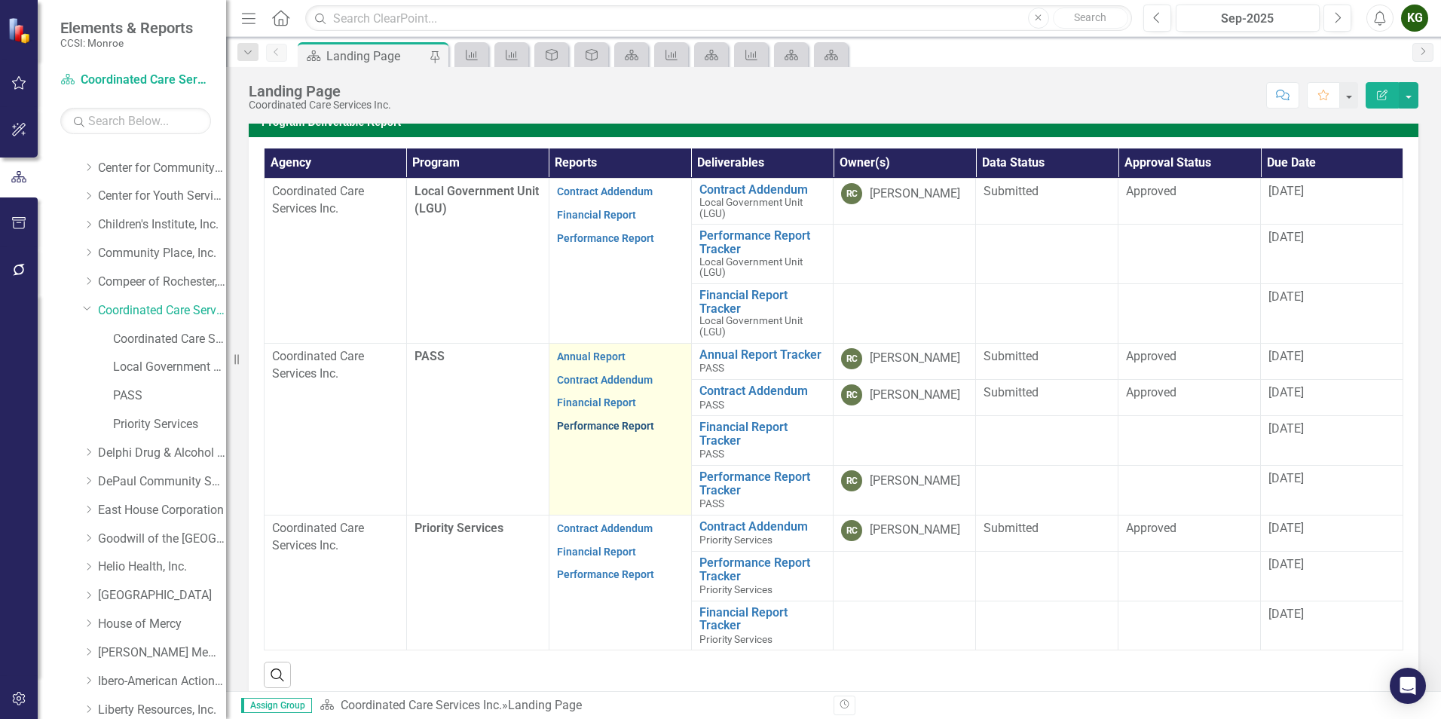
click at [608, 424] on link "Performance Report" at bounding box center [605, 426] width 97 height 12
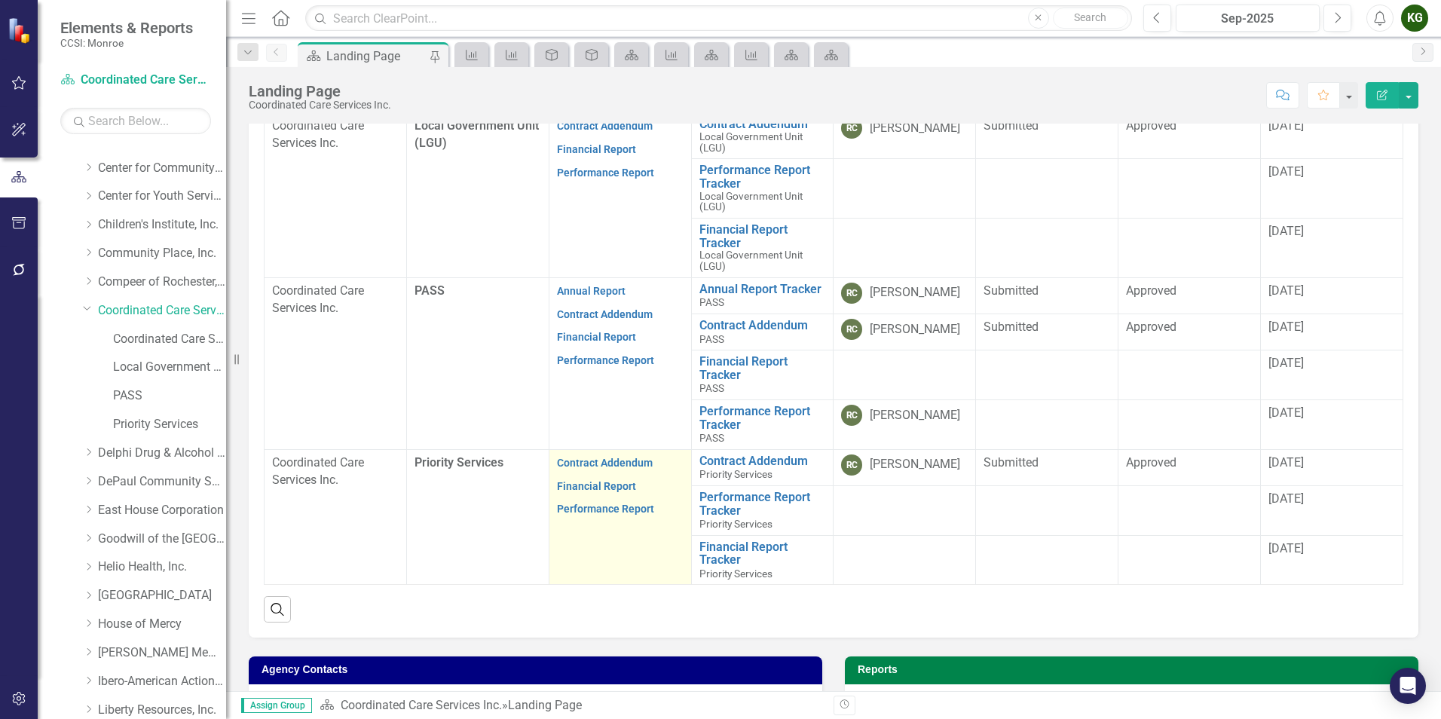
scroll to position [452, 0]
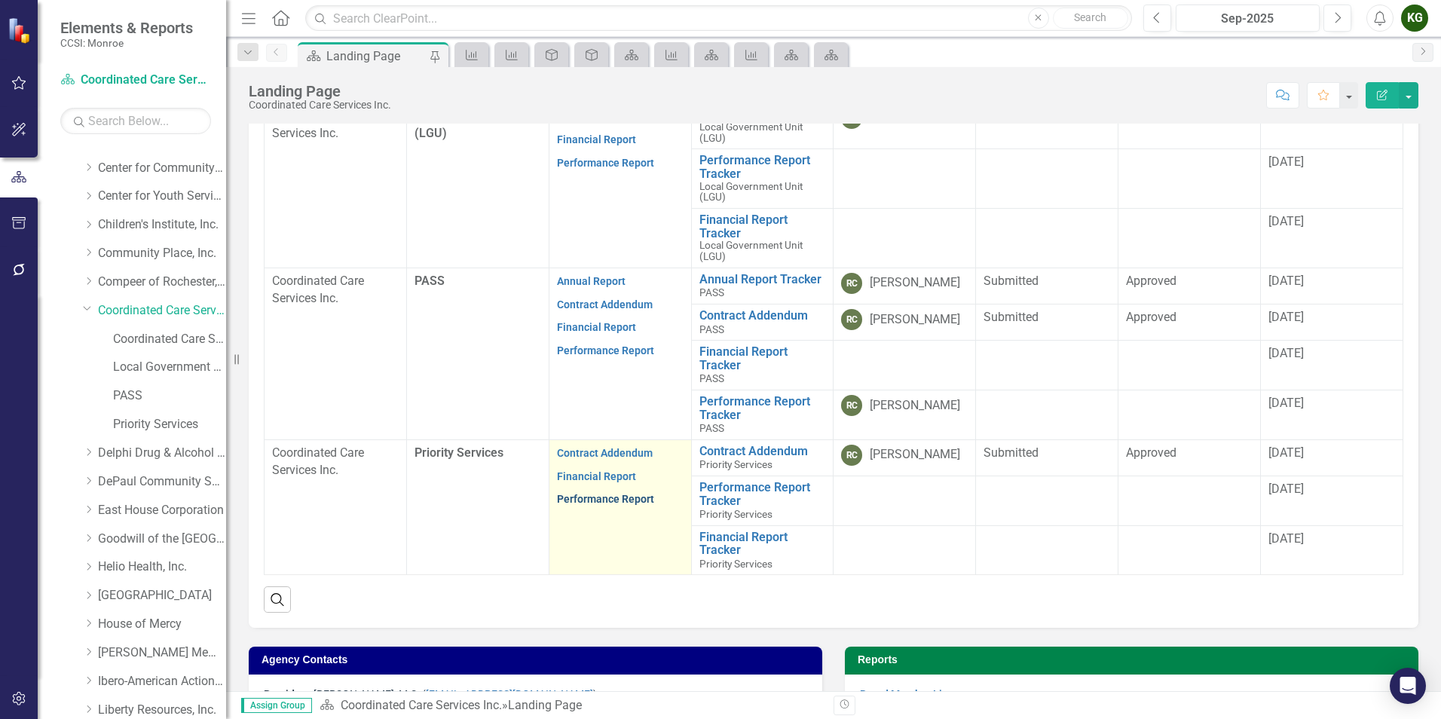
click at [625, 500] on link "Performance Report" at bounding box center [605, 499] width 97 height 12
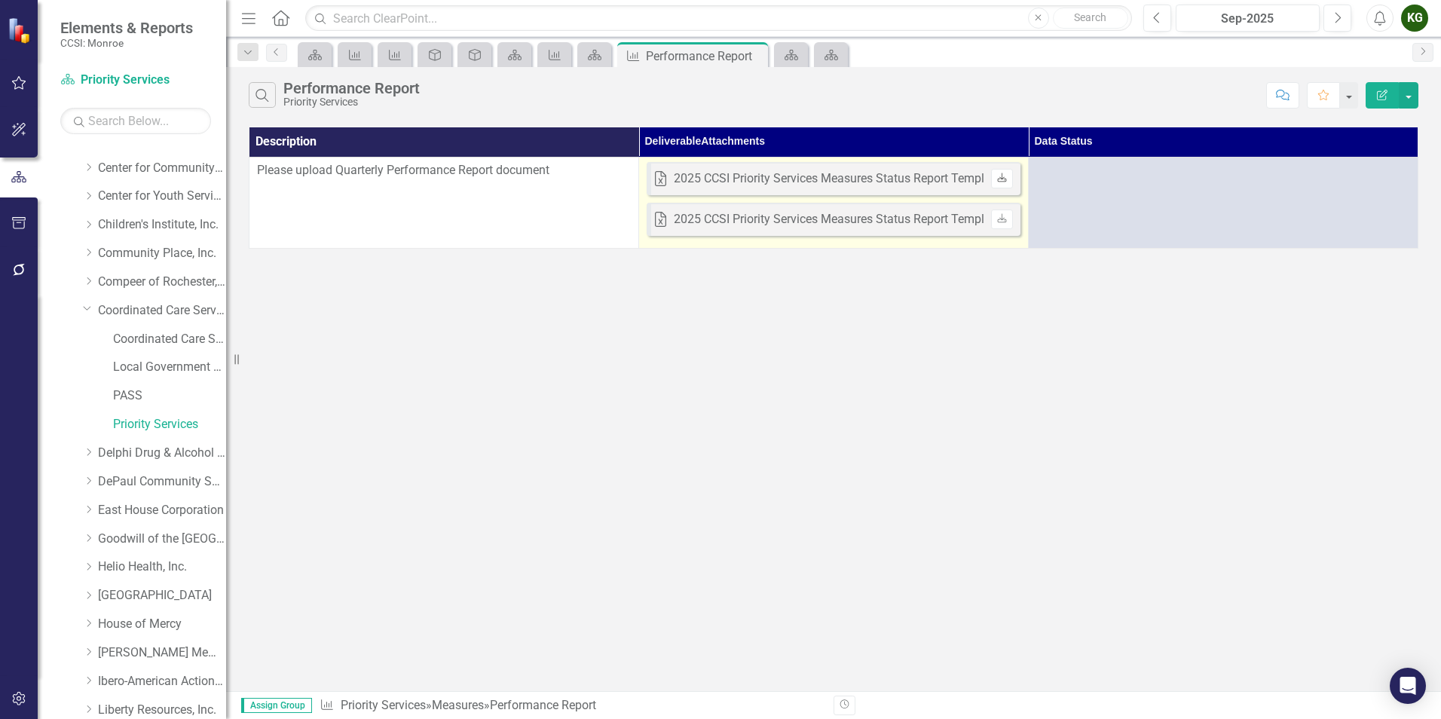
click at [1005, 180] on icon at bounding box center [1001, 177] width 9 height 9
click at [997, 220] on icon "Download" at bounding box center [1001, 219] width 11 height 9
click at [696, 179] on div "2025 CCSI Priority Services Measures Status Report Template v2025_05_29.xlsx" at bounding box center [886, 178] width 425 height 17
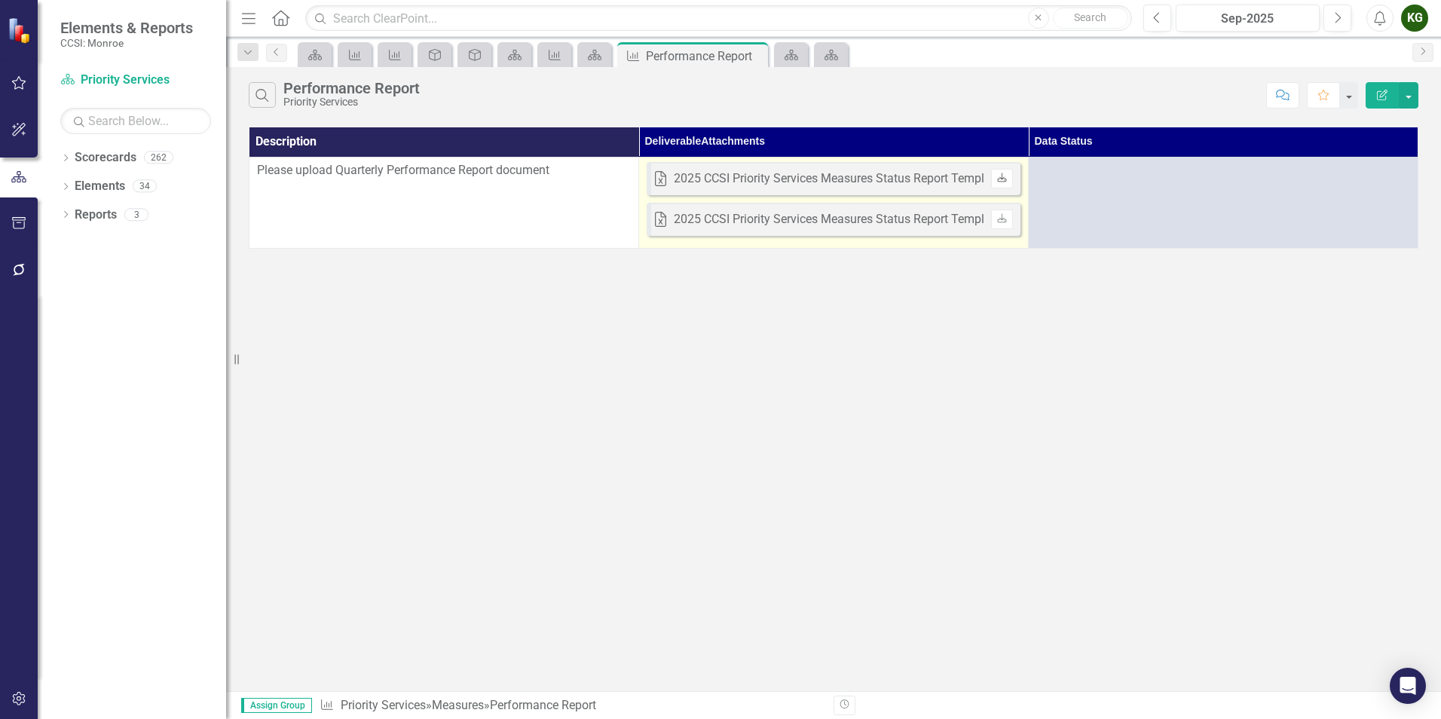
click at [999, 178] on icon "Download" at bounding box center [1001, 178] width 11 height 9
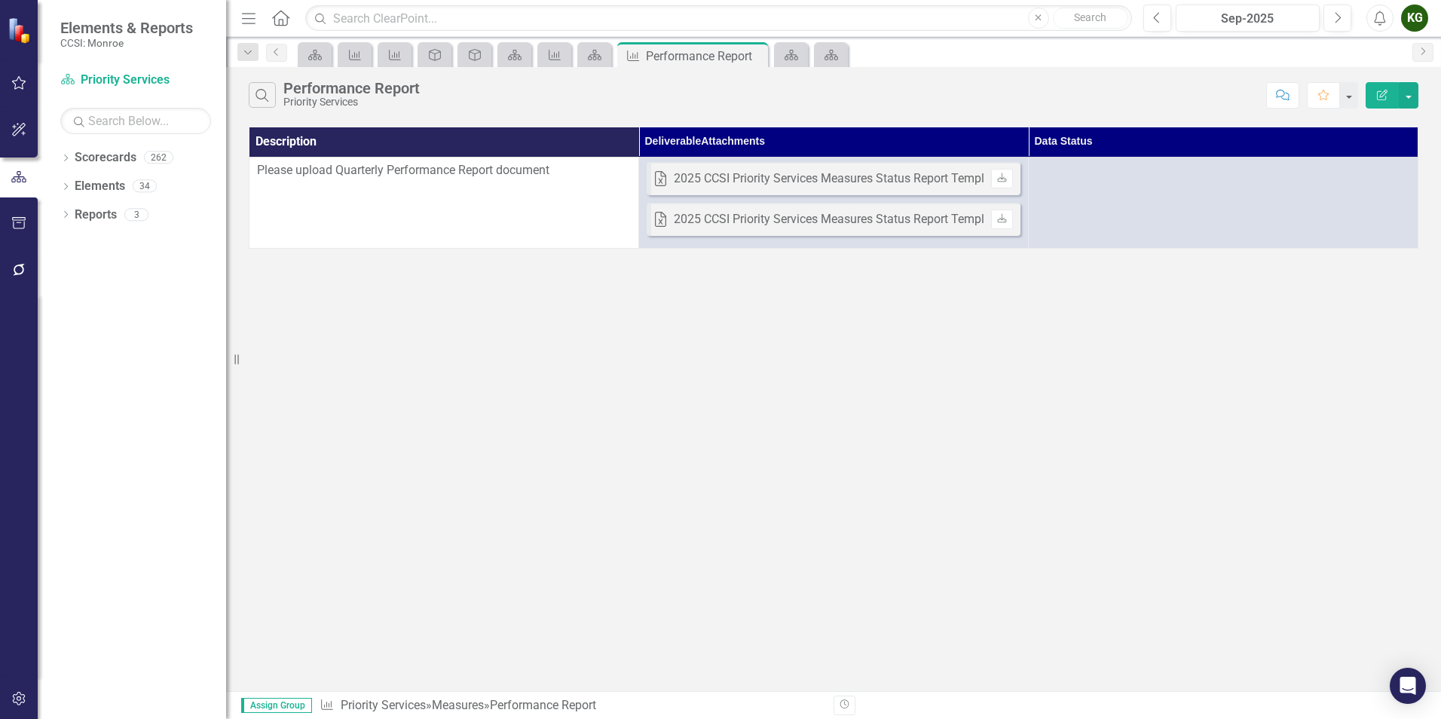
click at [911, 249] on div "Description Deliverable Attachments Data Status Please upload Quarterly Perform…" at bounding box center [833, 188] width 1215 height 129
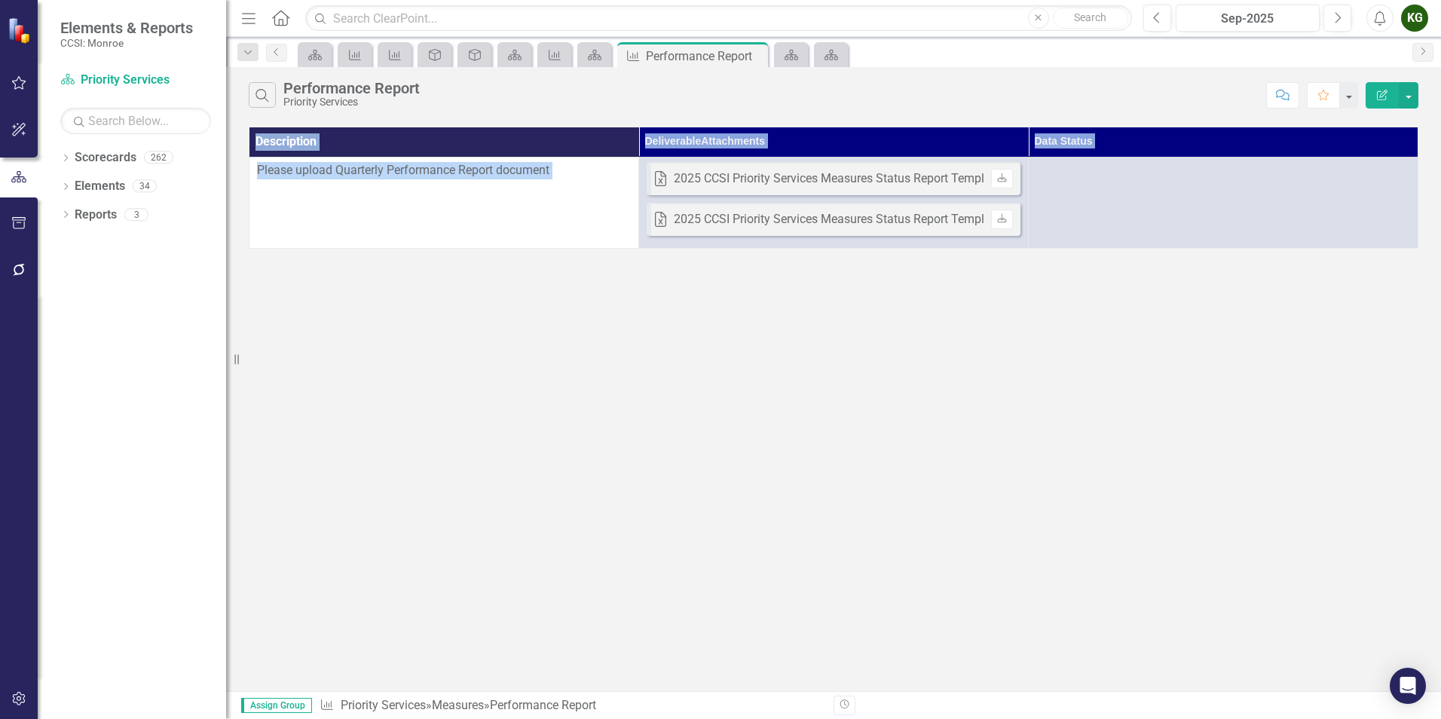
click at [911, 249] on div "Description Deliverable Attachments Data Status Please upload Quarterly Perform…" at bounding box center [833, 188] width 1215 height 129
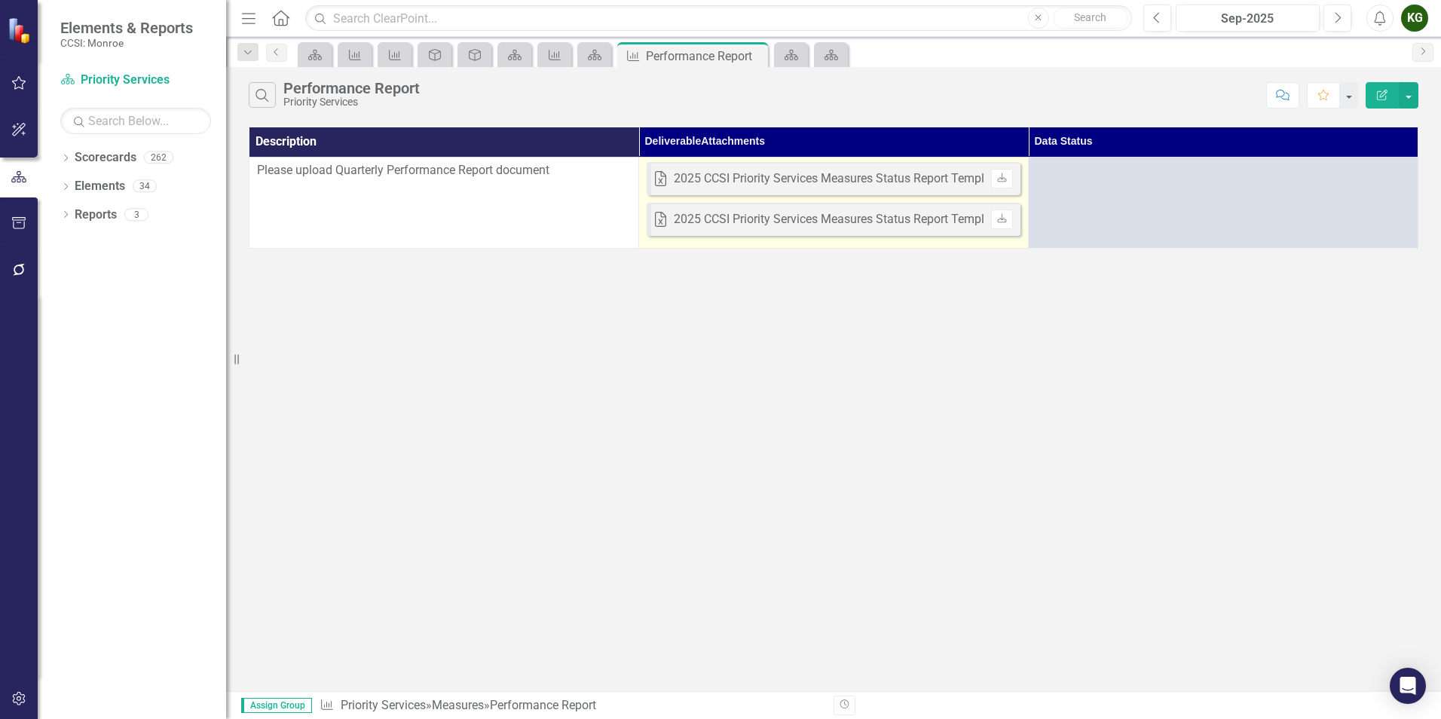
click at [901, 246] on td "Excel 2025 CCSI Priority Services Measures Status Report Template v2025_05_29.x…" at bounding box center [834, 202] width 390 height 91
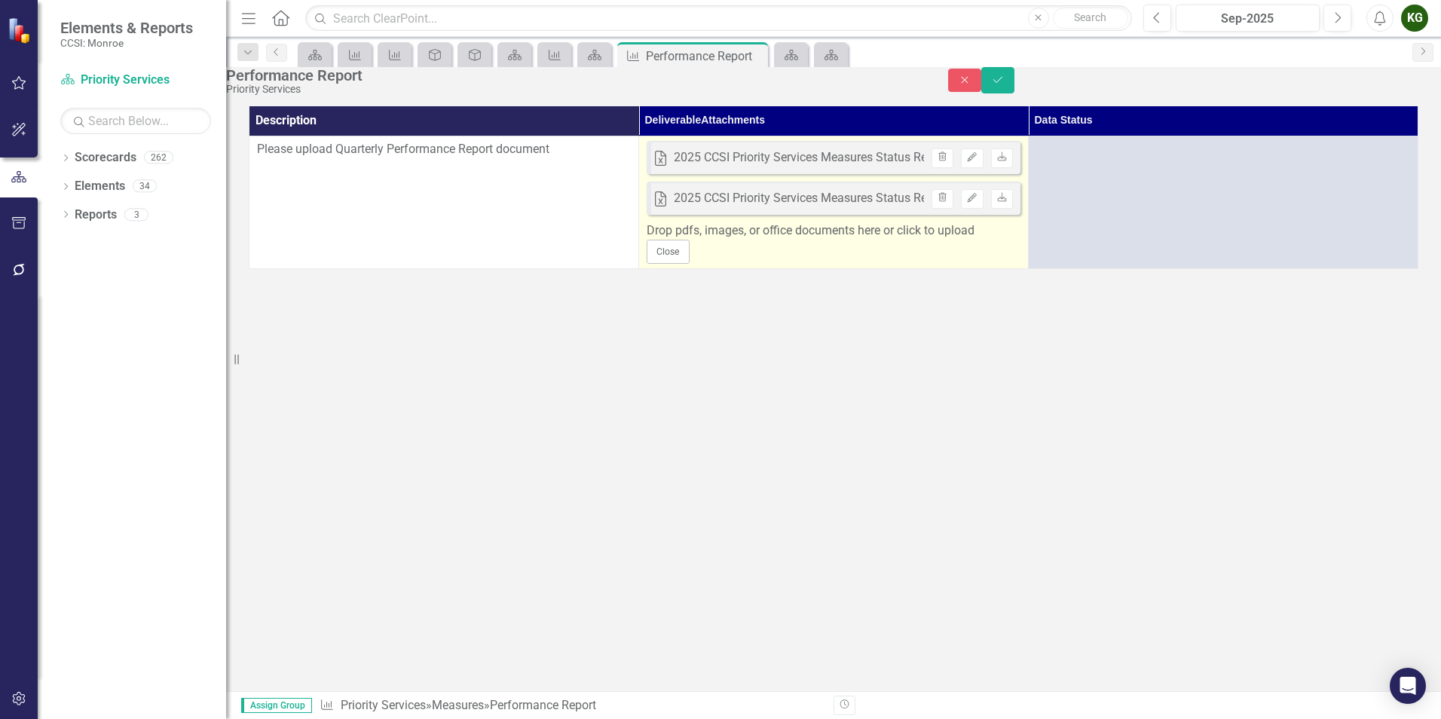
click at [872, 240] on div "Drop pdfs, images, or office documents here or click to upload" at bounding box center [834, 230] width 374 height 17
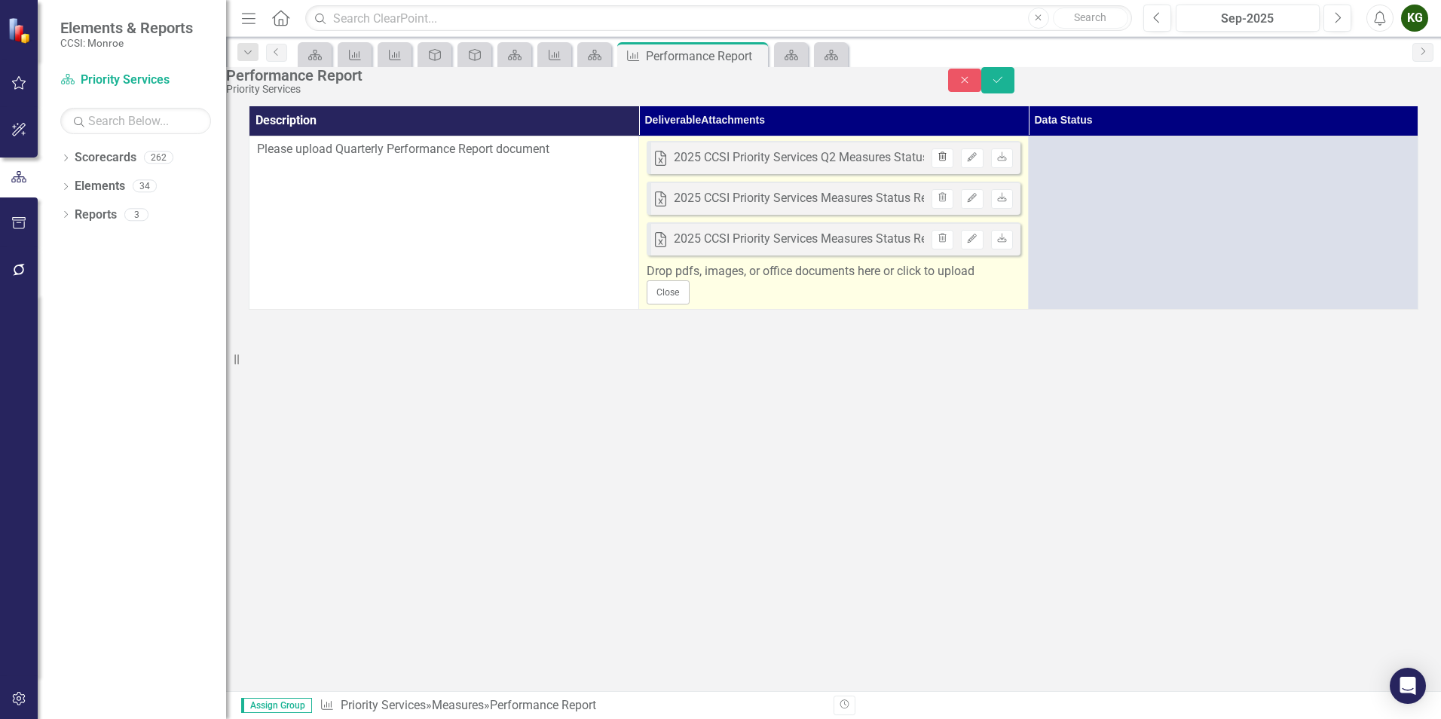
click at [937, 162] on icon "Trash" at bounding box center [942, 157] width 11 height 9
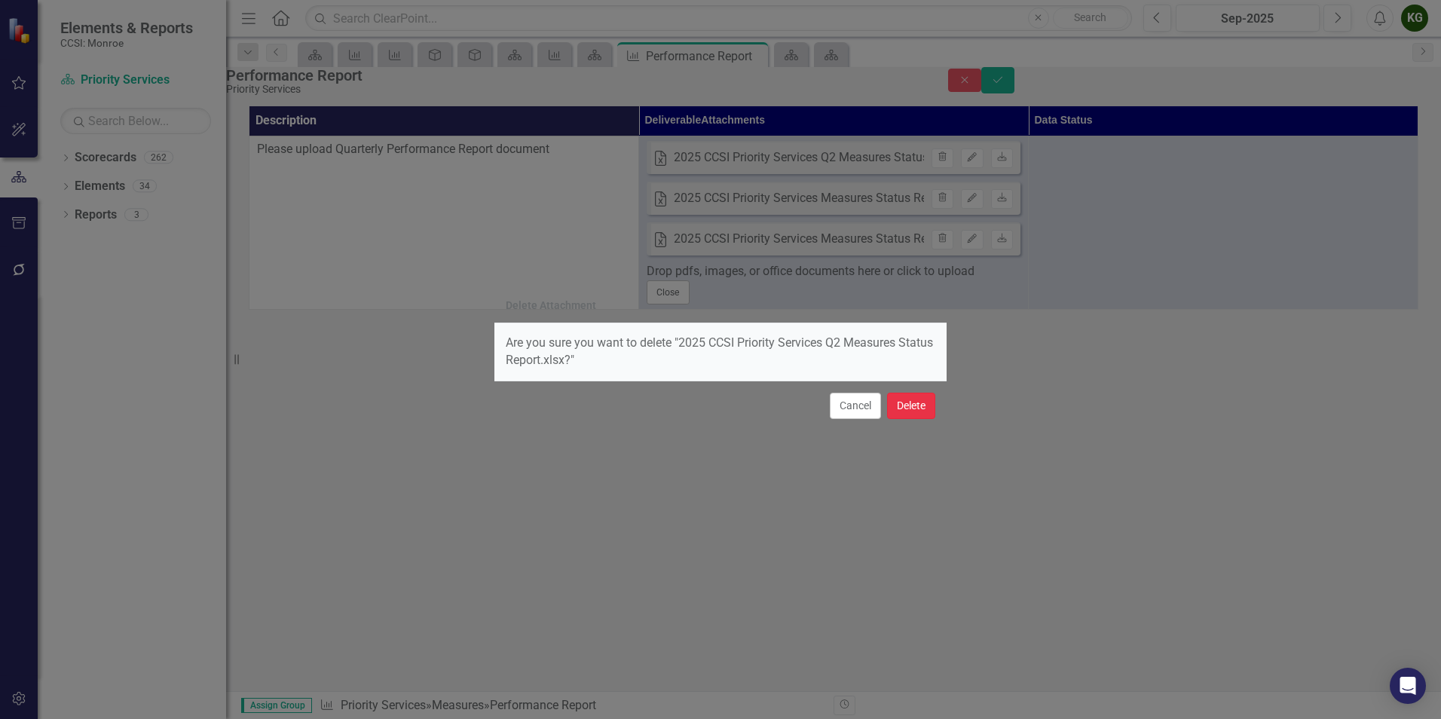
click at [903, 412] on button "Delete" at bounding box center [911, 406] width 48 height 26
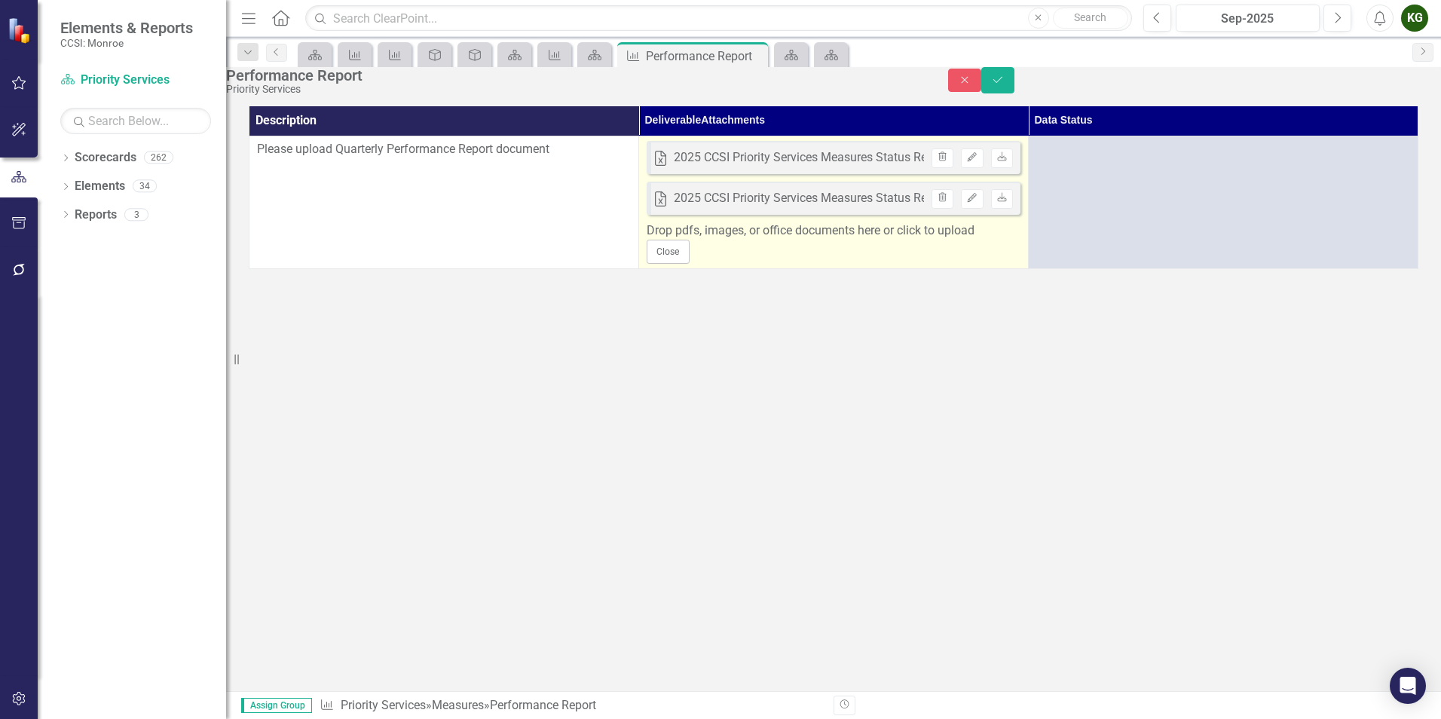
click at [838, 240] on div "Drop pdfs, images, or office documents here or click to upload" at bounding box center [834, 230] width 374 height 17
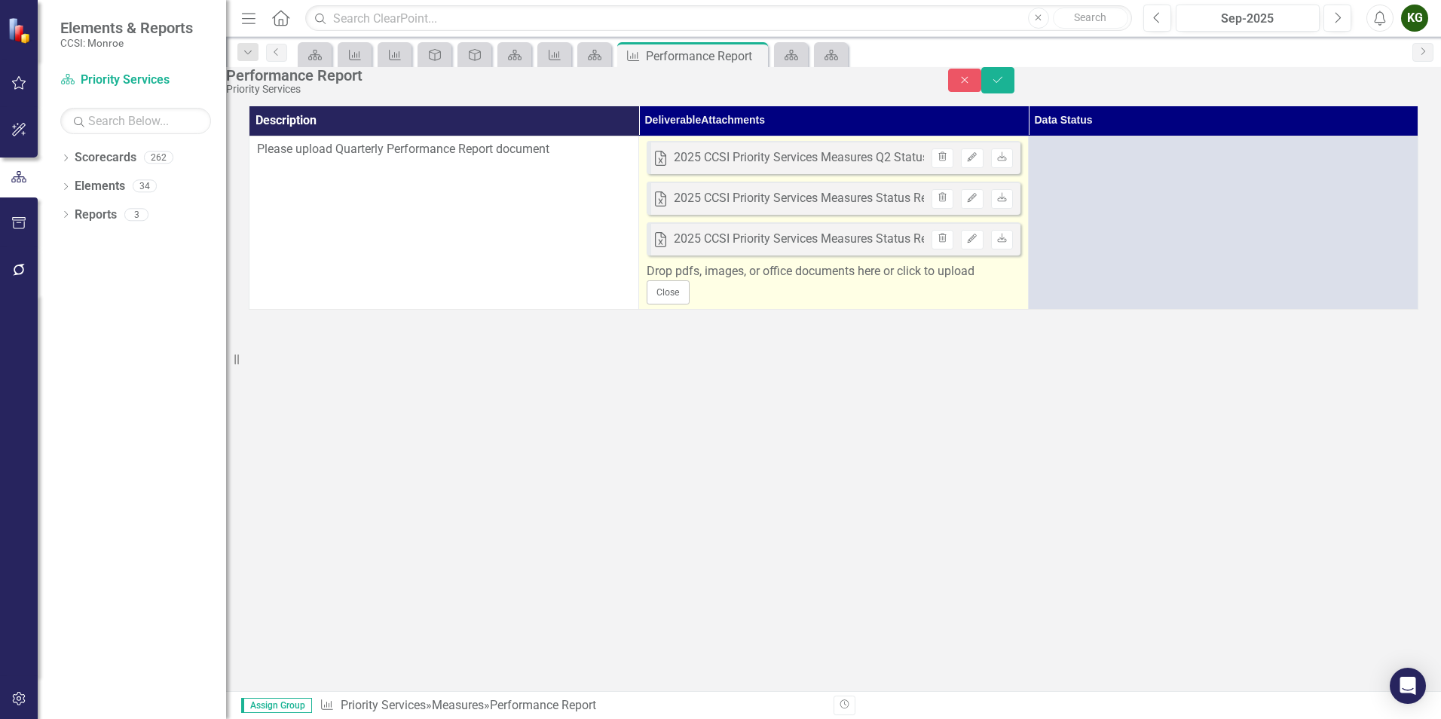
click at [913, 248] on div "2025 CCSI Priority Services Measures Status Report Template v2025_05_29.xlsx" at bounding box center [886, 239] width 425 height 17
click at [1003, 203] on icon "Download" at bounding box center [1001, 198] width 11 height 9
click at [1006, 202] on icon at bounding box center [1001, 197] width 9 height 9
click at [944, 202] on icon "button" at bounding box center [942, 197] width 8 height 9
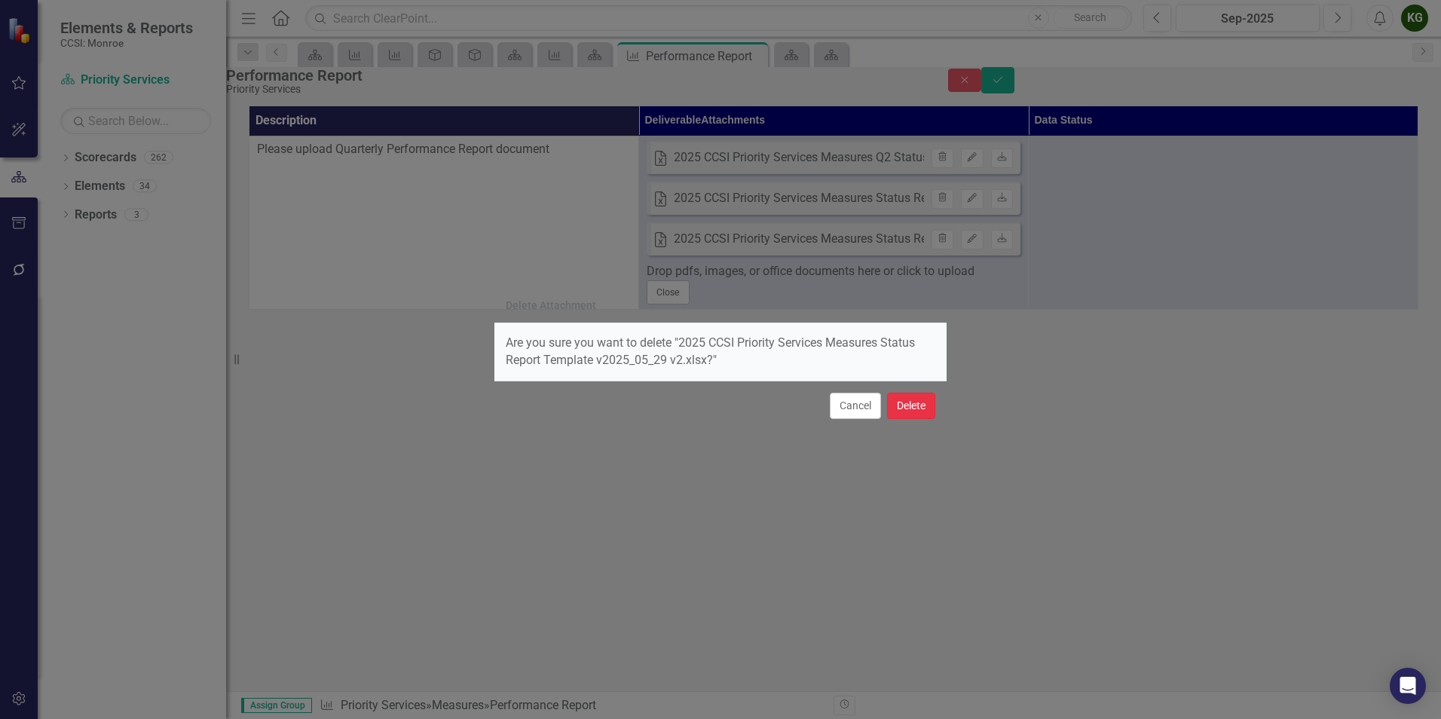
click at [917, 408] on button "Delete" at bounding box center [911, 406] width 48 height 26
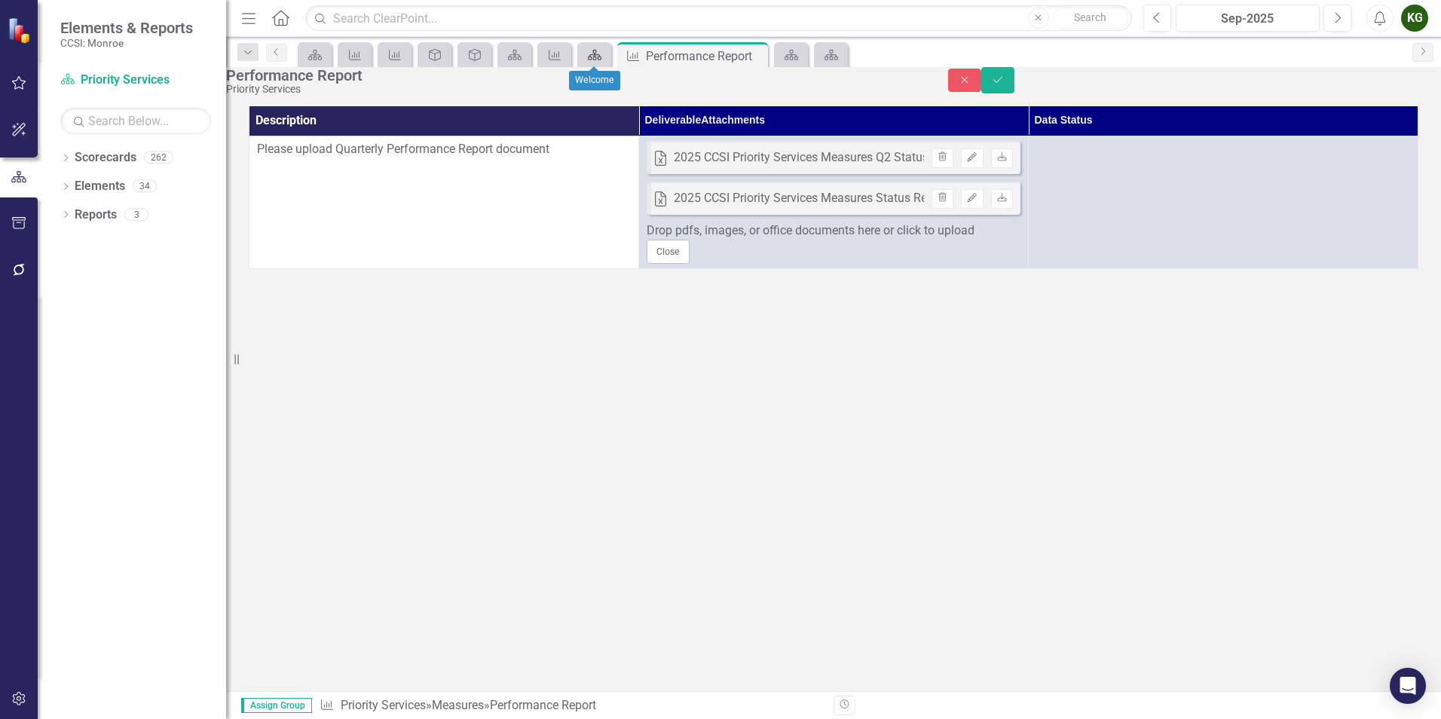
click at [589, 51] on icon "Scorecard" at bounding box center [594, 55] width 15 height 12
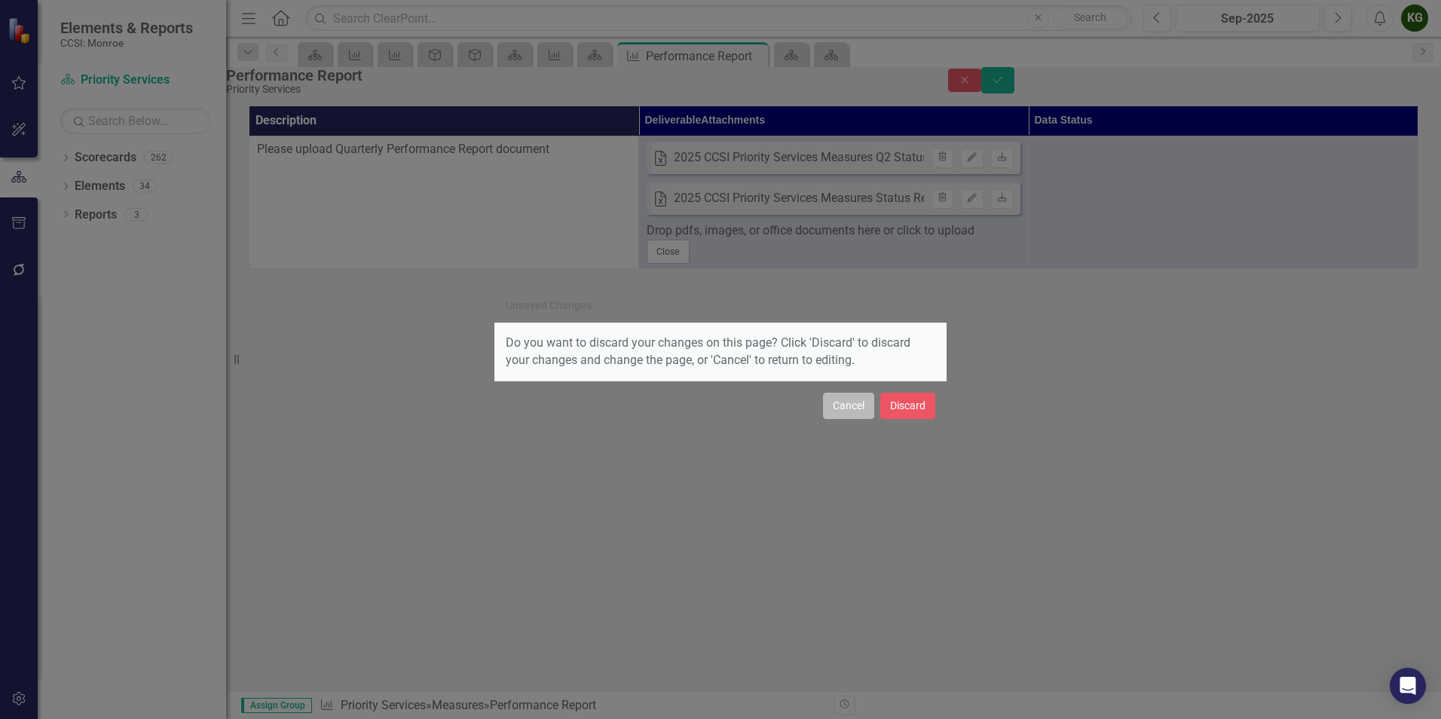
click at [857, 414] on button "Cancel" at bounding box center [848, 406] width 51 height 26
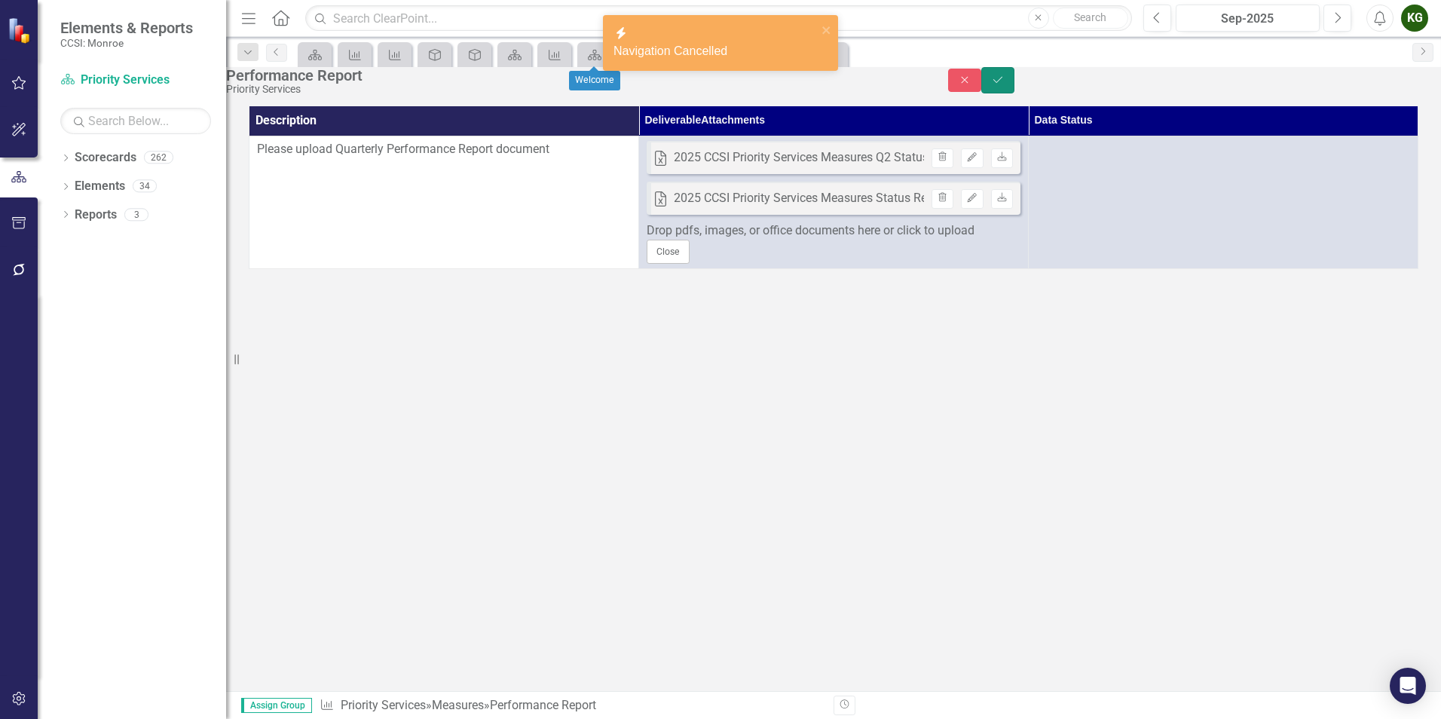
click at [1005, 85] on icon "Save" at bounding box center [998, 80] width 14 height 11
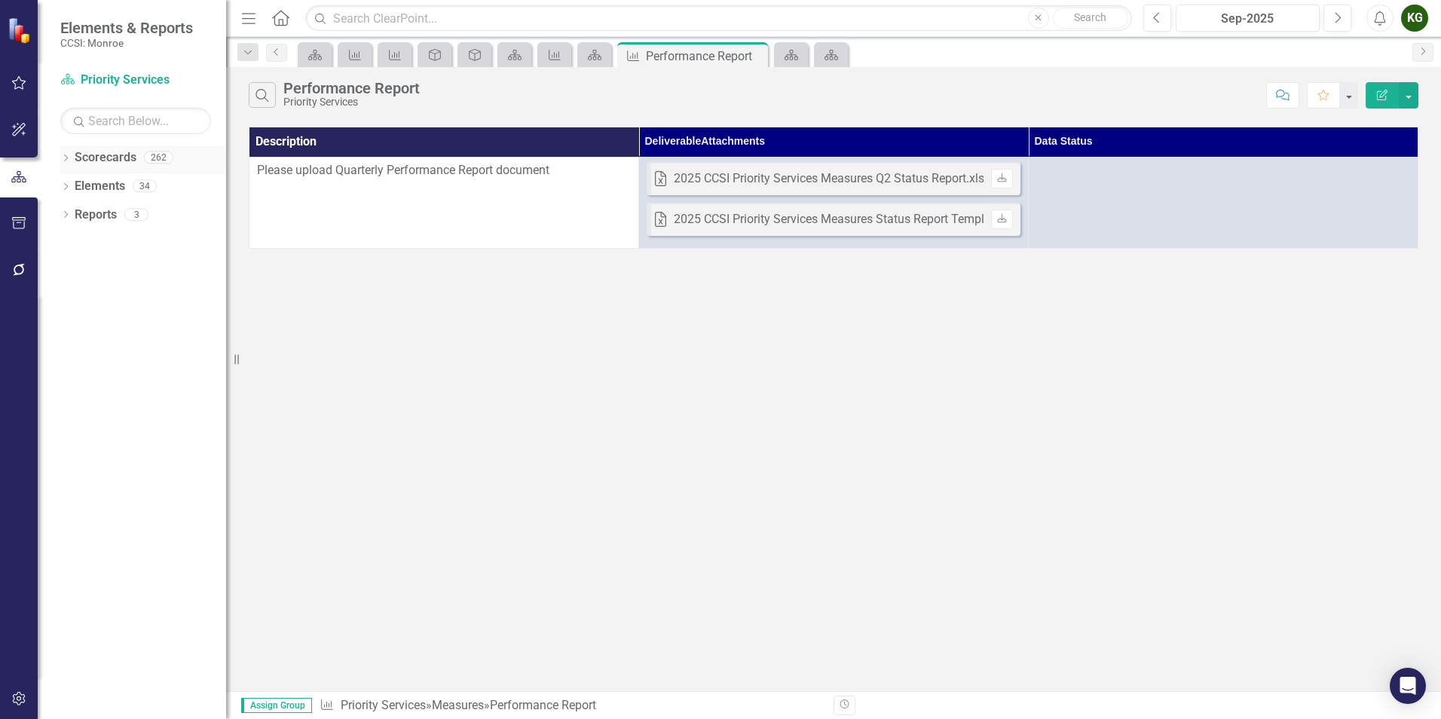
click at [61, 155] on icon "Dropdown" at bounding box center [65, 159] width 11 height 8
click at [57, 182] on icon "Dropdown" at bounding box center [50, 185] width 11 height 9
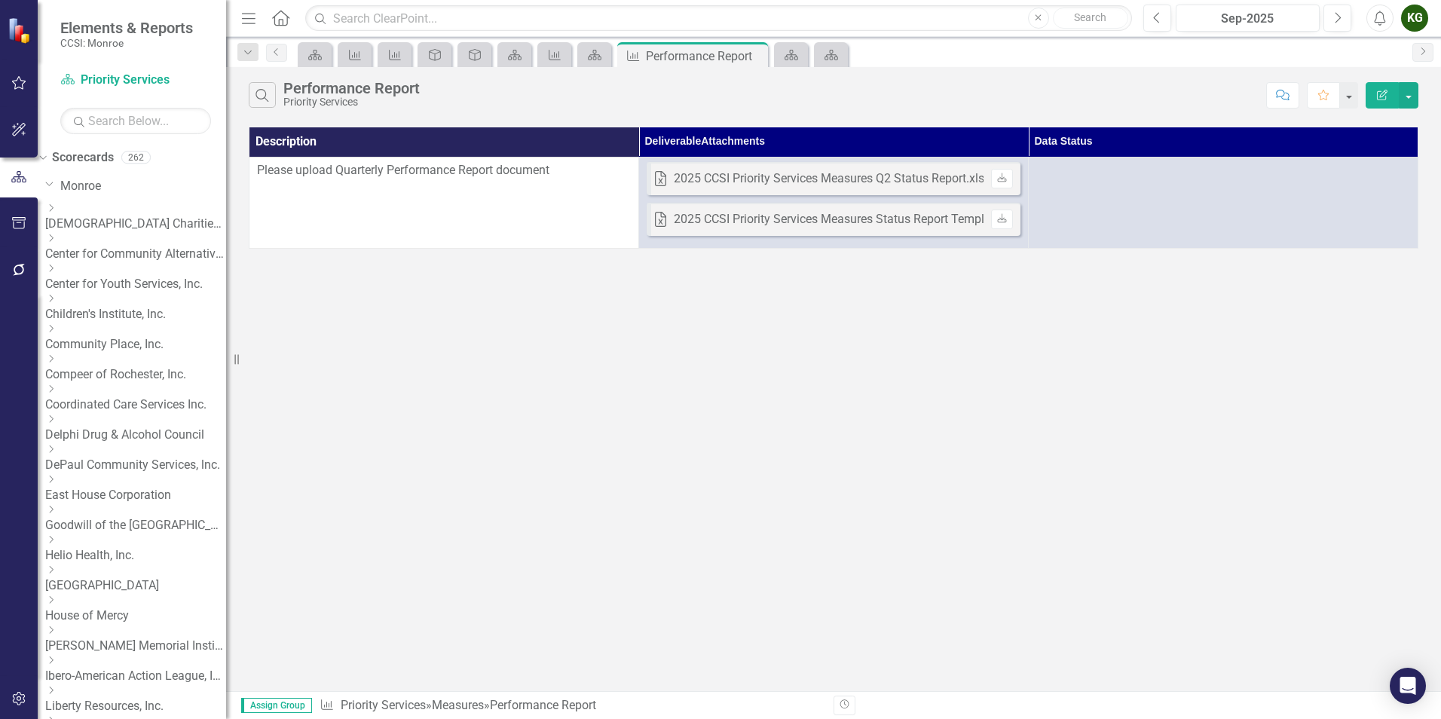
click at [96, 384] on div "Dropdown Coordinated Care Services Inc." at bounding box center [135, 399] width 181 height 30
click at [57, 384] on icon "Dropdown" at bounding box center [50, 388] width 11 height 9
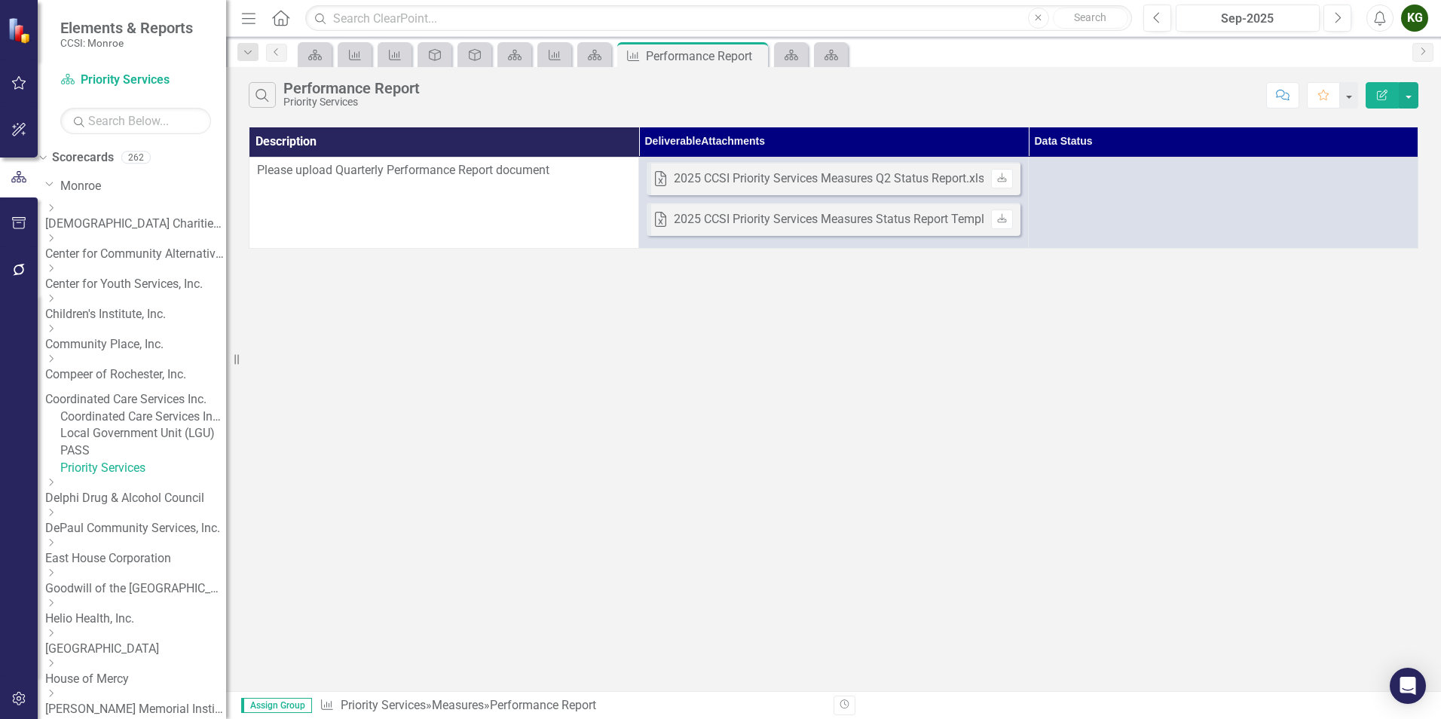
click at [119, 391] on link "Coordinated Care Services Inc." at bounding box center [135, 399] width 181 height 17
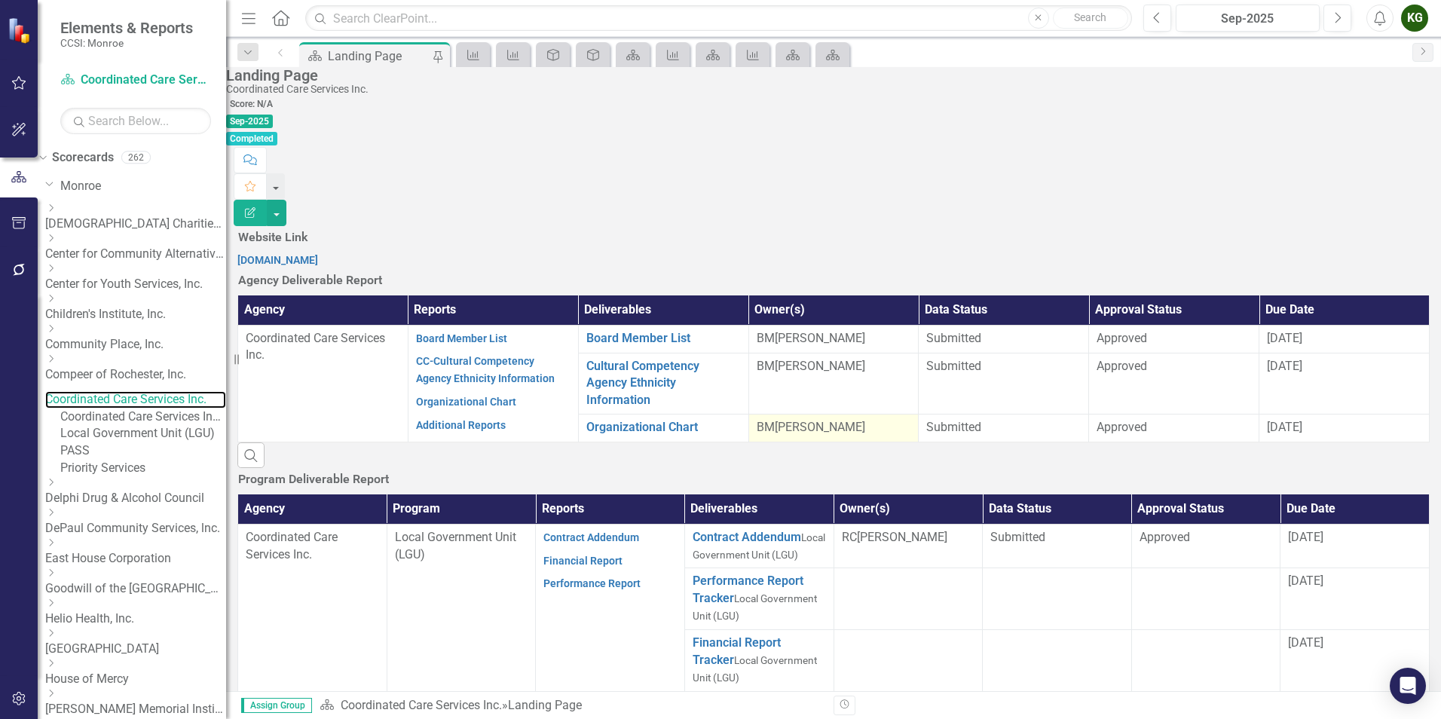
scroll to position [226, 0]
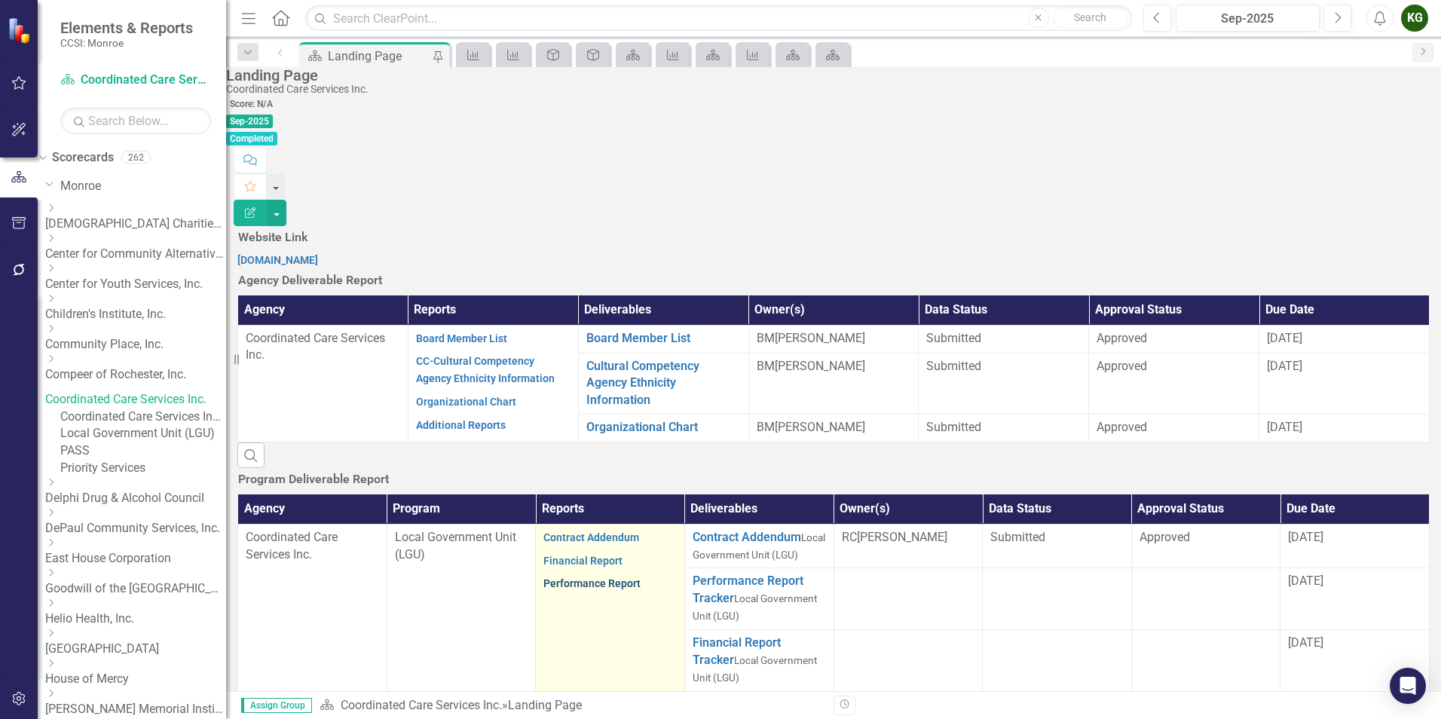
click at [620, 577] on link "Performance Report" at bounding box center [591, 583] width 97 height 12
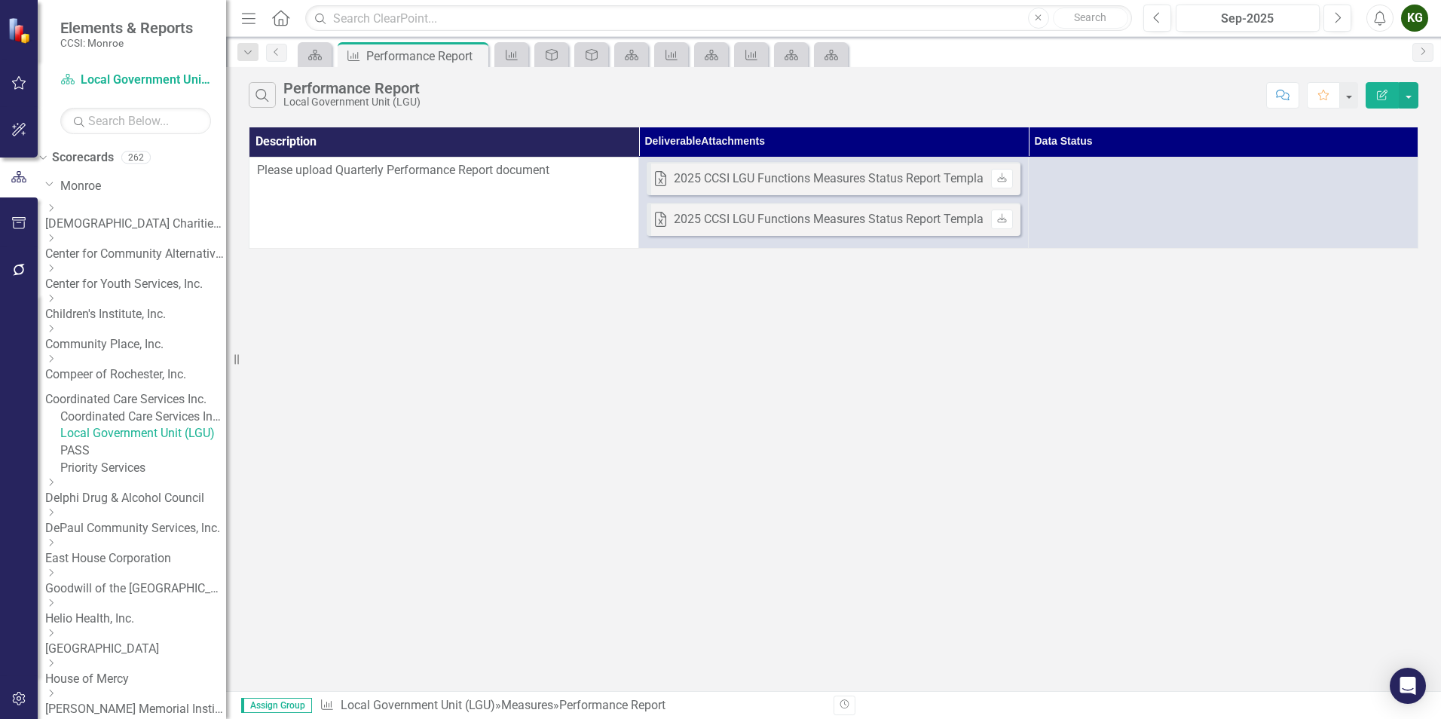
drag, startPoint x: 962, startPoint y: 525, endPoint x: 979, endPoint y: 526, distance: 16.6
click at [965, 525] on div "Search Performance Report Local Government Unit (LGU) Comment Favorite Edit Rep…" at bounding box center [833, 379] width 1215 height 624
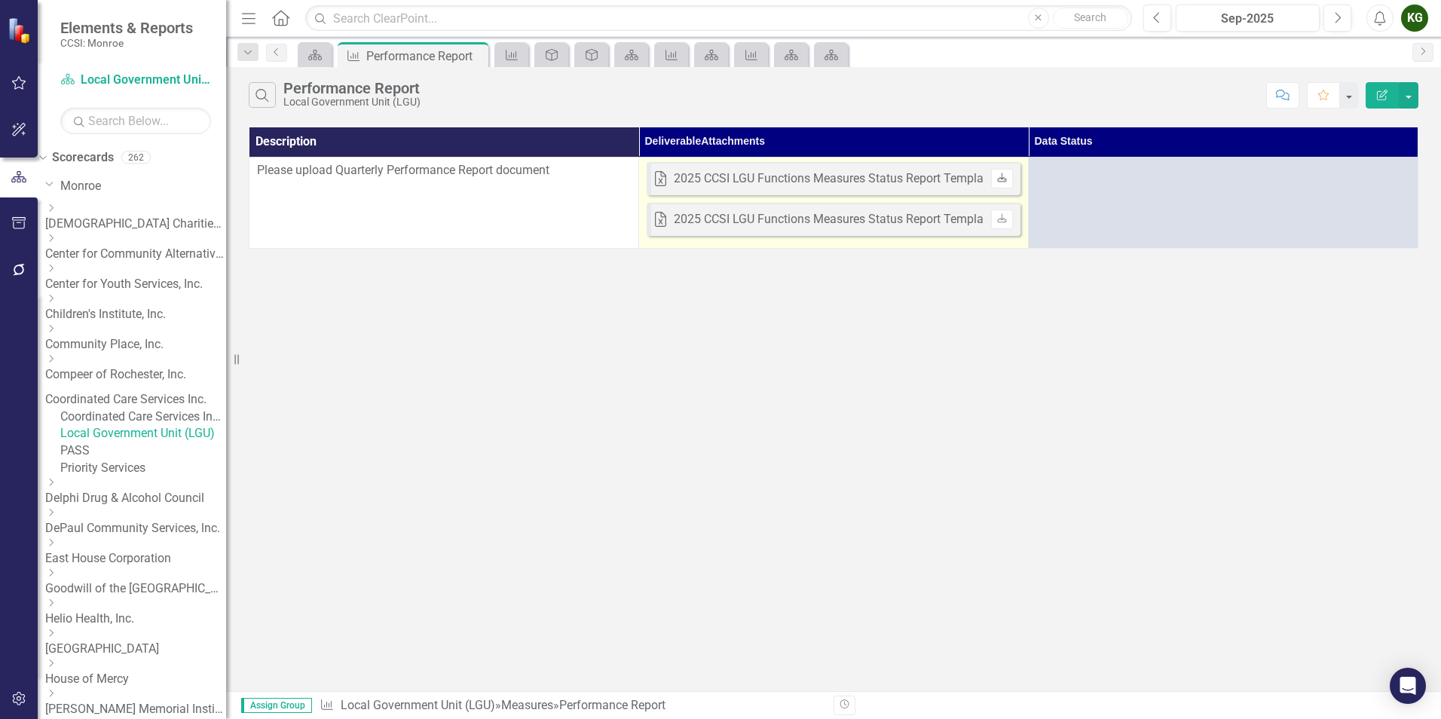
click at [1005, 179] on icon at bounding box center [1001, 177] width 9 height 9
click at [968, 177] on div "2025 CCSI LGU Functions Measures Status Report Template v2025_05_29.xlsx" at bounding box center [883, 178] width 418 height 17
click at [1009, 180] on link "Download" at bounding box center [1002, 179] width 22 height 20
click at [770, 240] on td "Excel 2025 CCSI LGU Functions Measures Status Report Template v2025_05_29.xlsx …" at bounding box center [834, 202] width 390 height 91
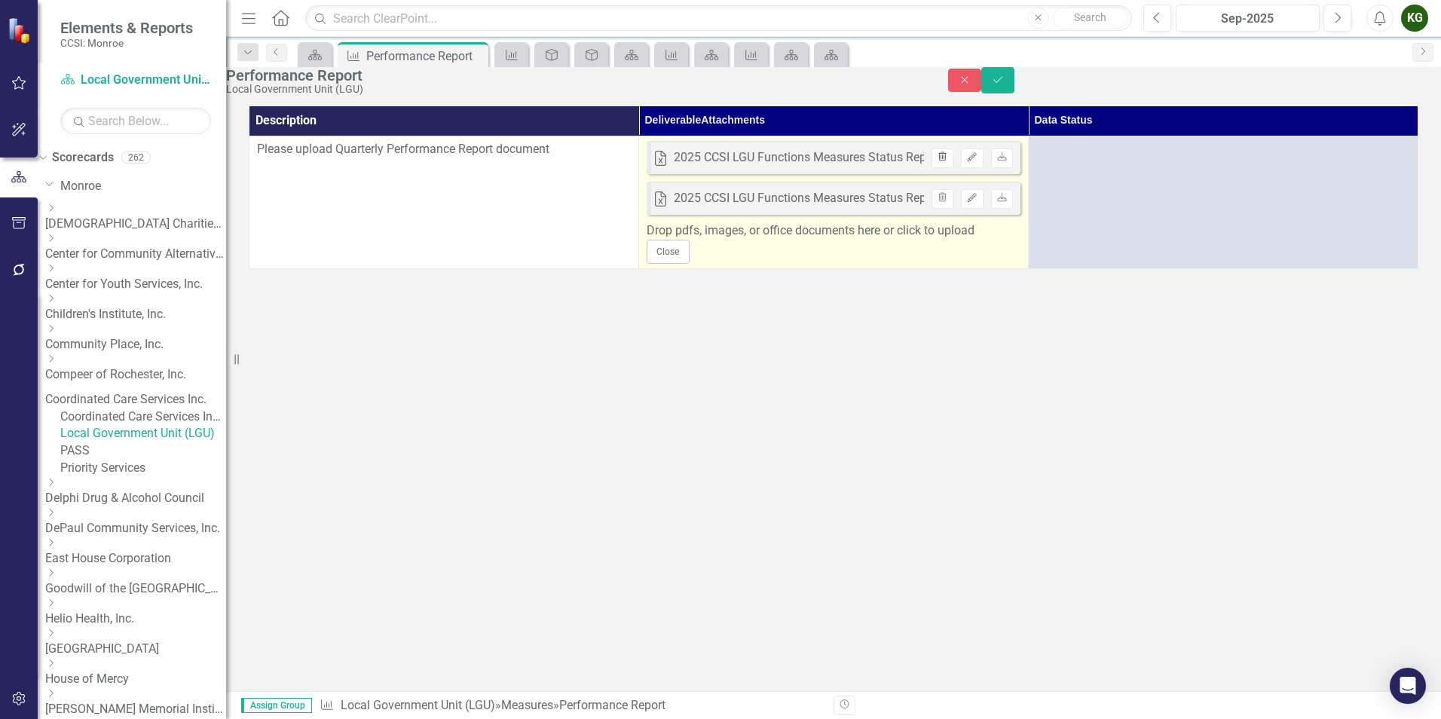
click at [944, 161] on icon "button" at bounding box center [942, 156] width 8 height 9
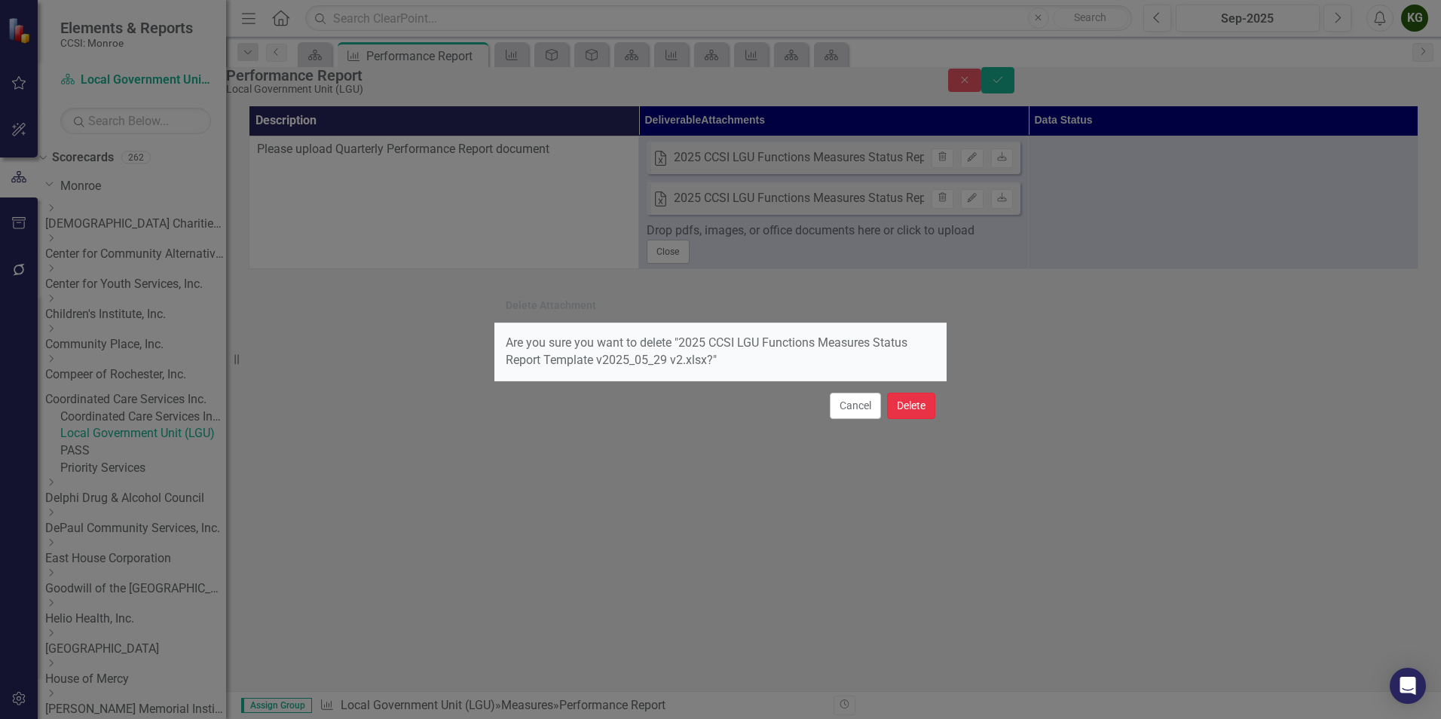
click at [913, 405] on button "Delete" at bounding box center [911, 406] width 48 height 26
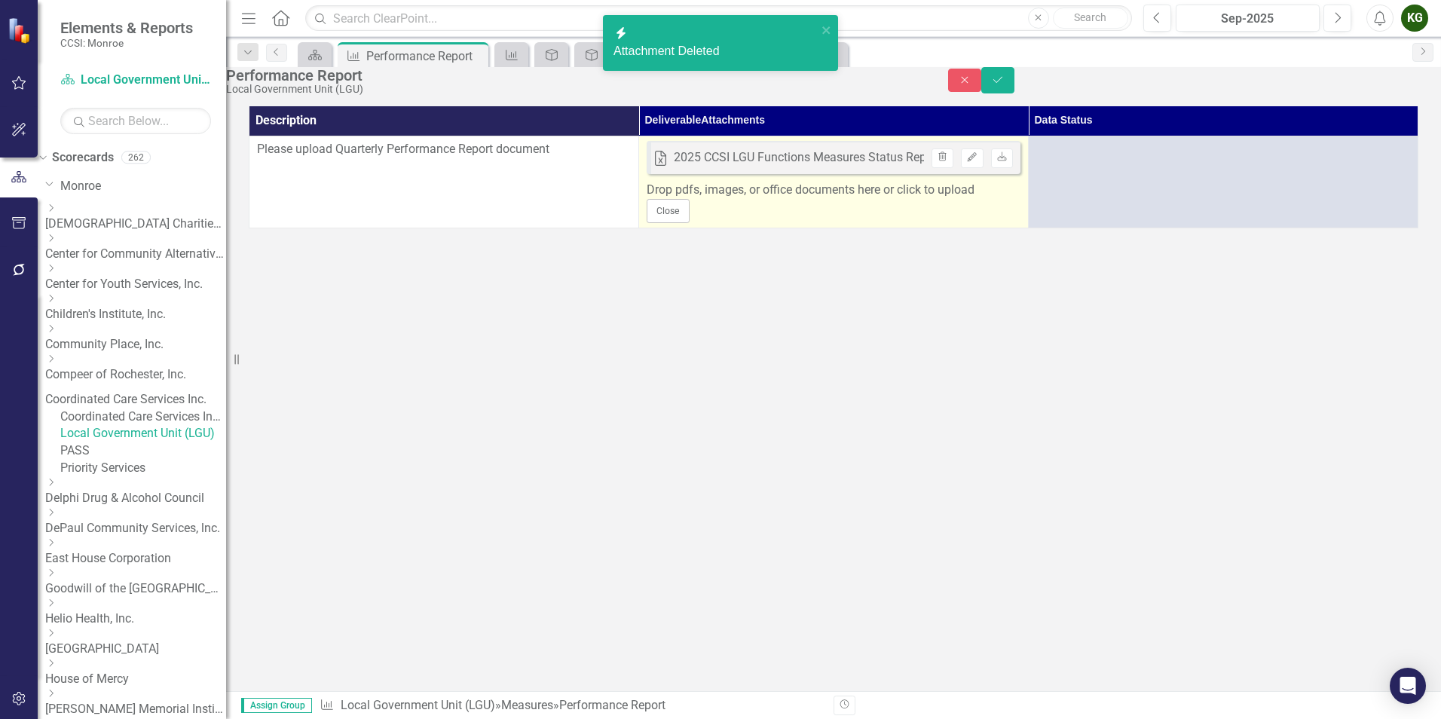
click at [825, 199] on div "Drop pdfs, images, or office documents here or click to upload" at bounding box center [834, 190] width 374 height 17
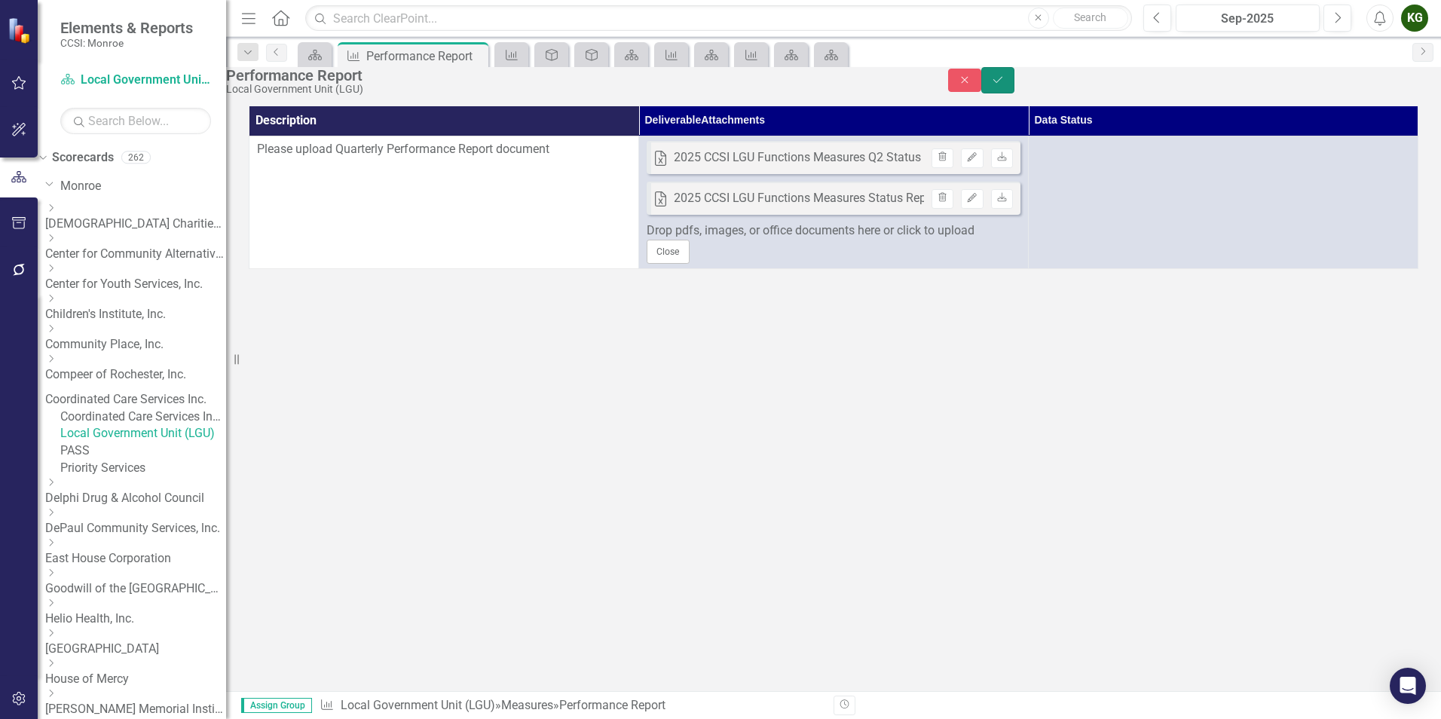
click at [1014, 79] on button "Save" at bounding box center [997, 80] width 33 height 26
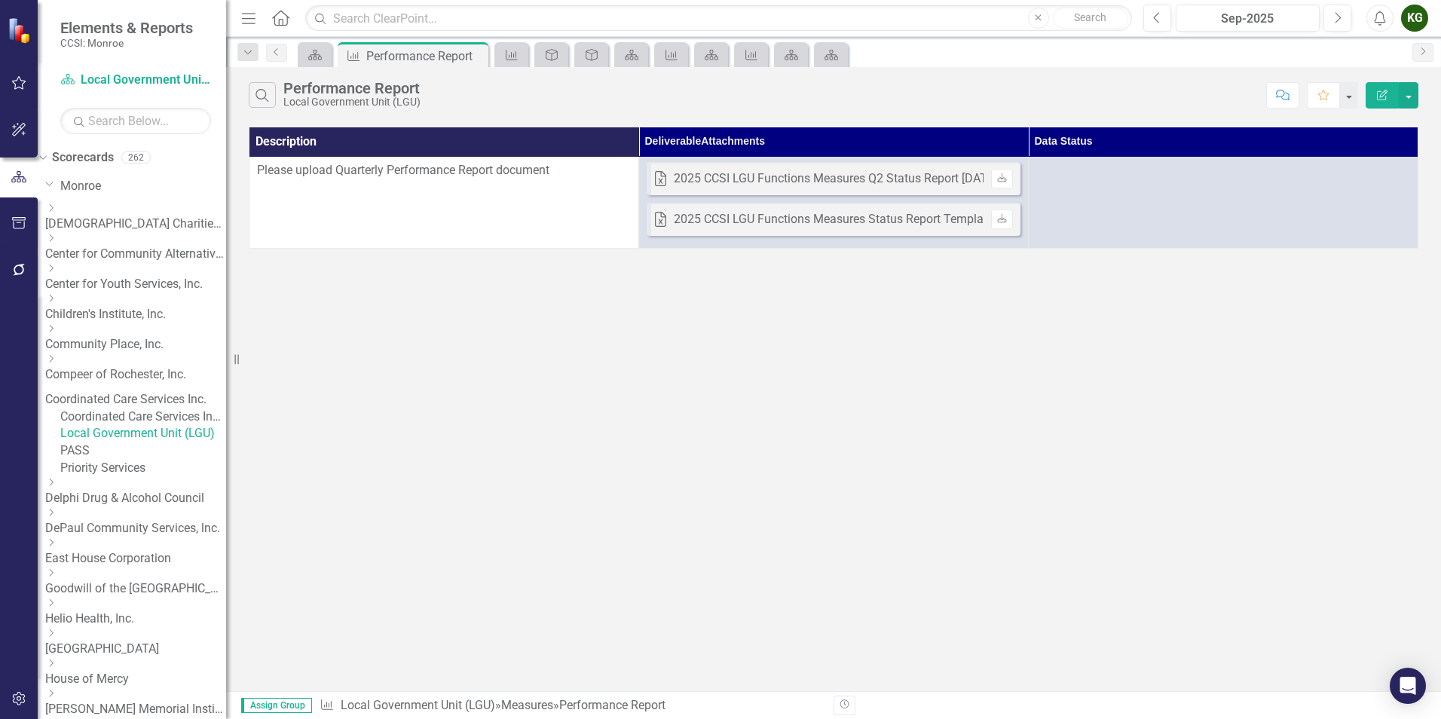
click at [142, 391] on link "Coordinated Care Services Inc." at bounding box center [135, 399] width 181 height 17
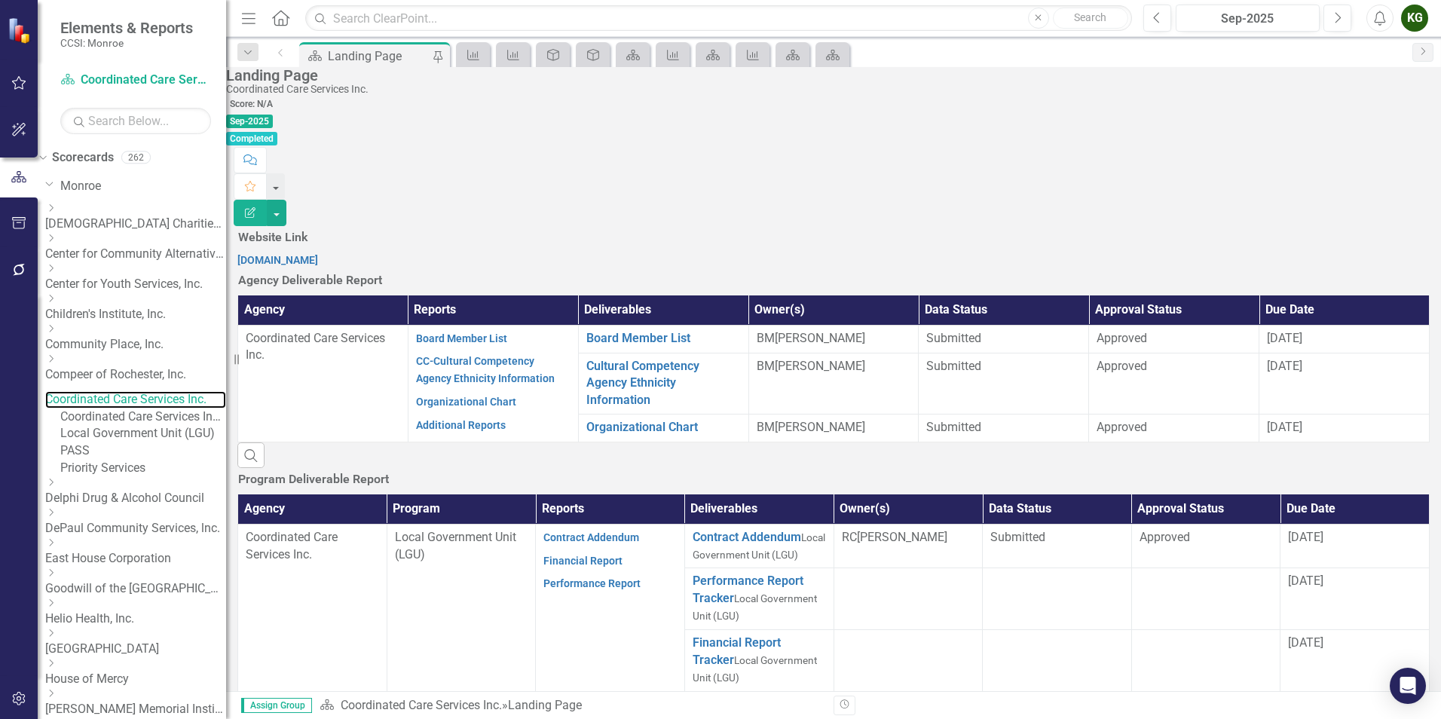
scroll to position [151, 0]
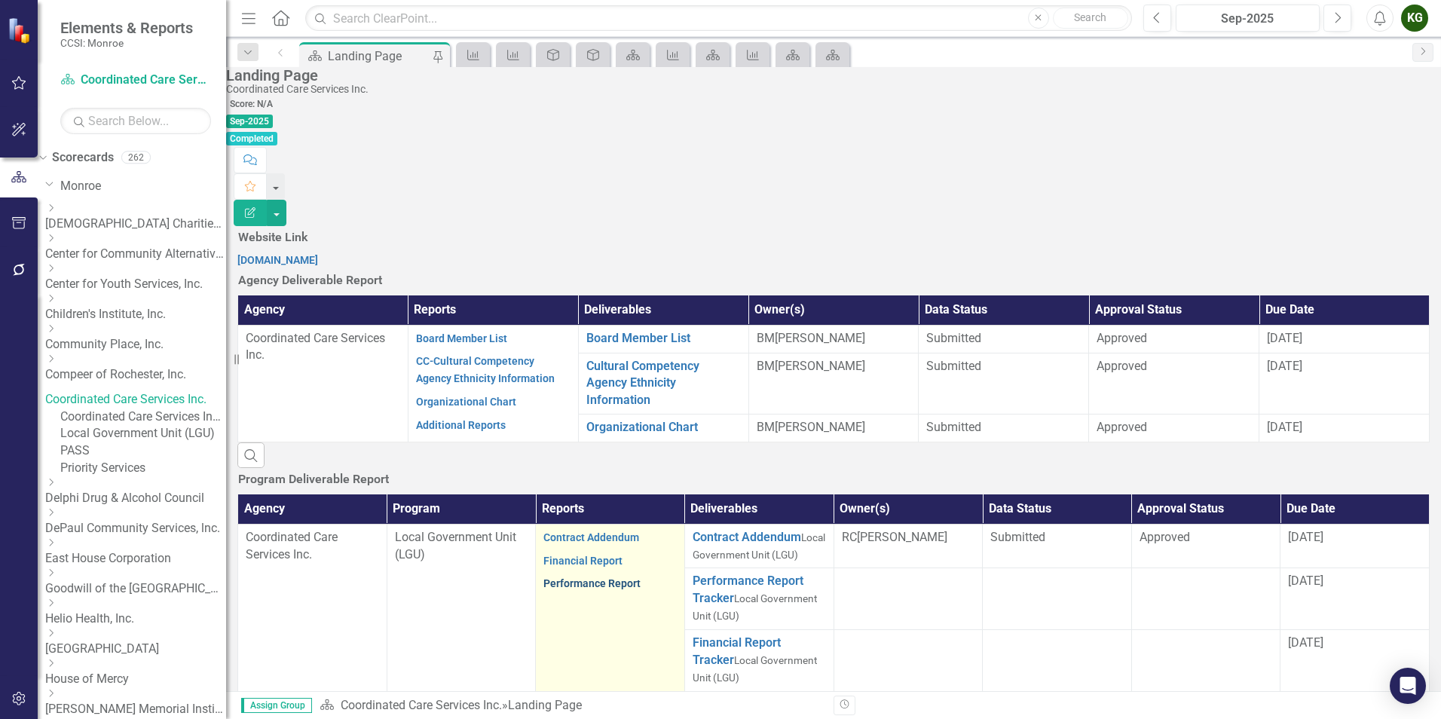
click at [595, 577] on link "Performance Report" at bounding box center [591, 583] width 97 height 12
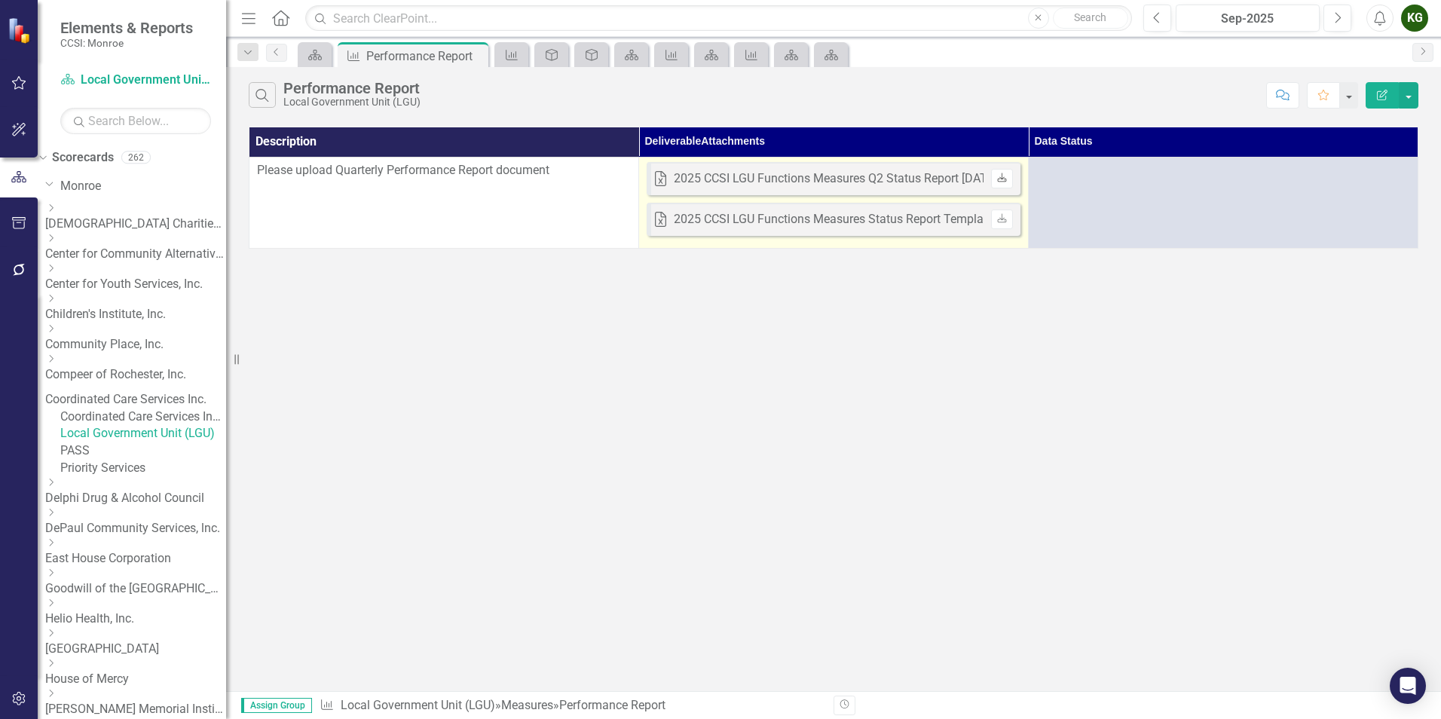
click at [1008, 173] on link "Download" at bounding box center [1002, 179] width 22 height 20
click at [972, 182] on div "2025 CCSI LGU Functions Measures Q2 Status Report 2025.09.02.xlsx" at bounding box center [846, 178] width 344 height 17
click at [968, 245] on td "Excel 2025 CCSI LGU Functions Measures Q2 Status Report 2025.09.02.xlsx Uploade…" at bounding box center [834, 202] width 390 height 91
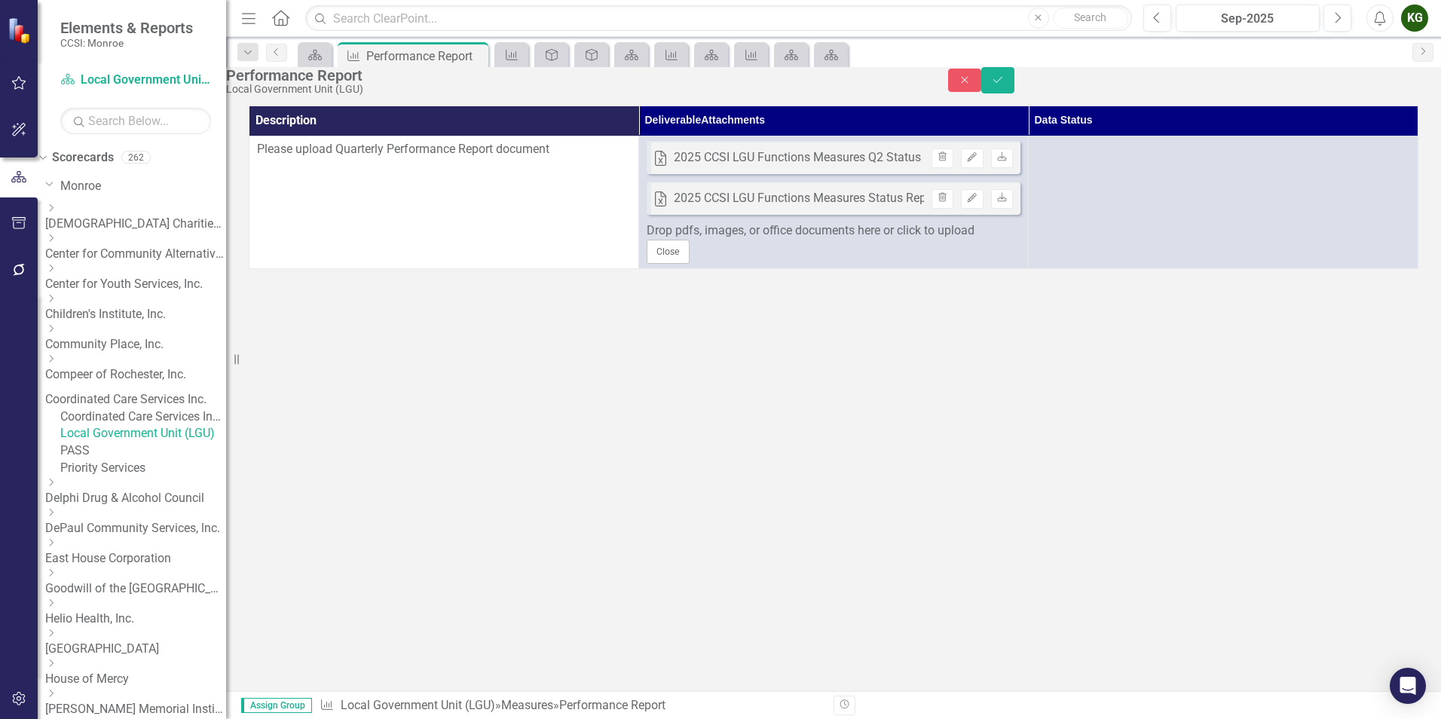
click at [135, 391] on link "Coordinated Care Services Inc." at bounding box center [135, 399] width 181 height 17
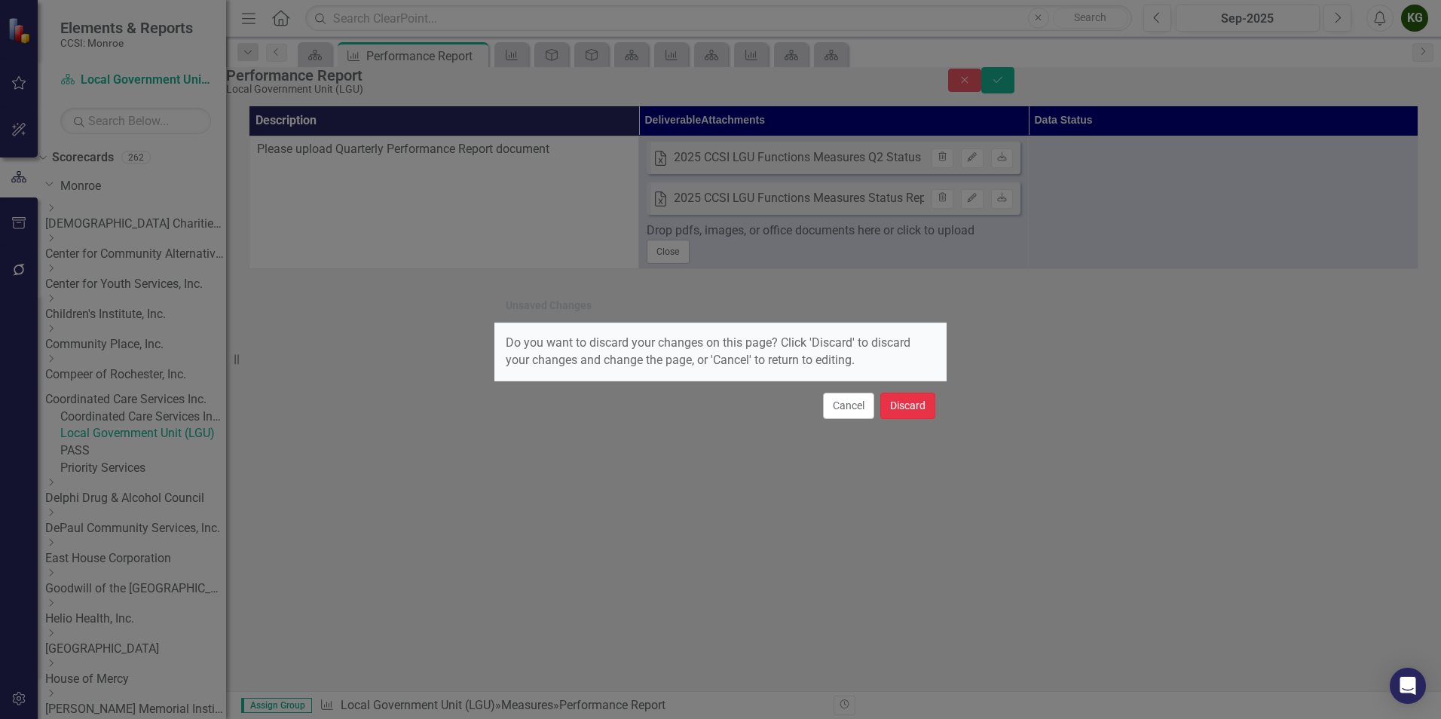
click at [910, 415] on button "Discard" at bounding box center [907, 406] width 55 height 26
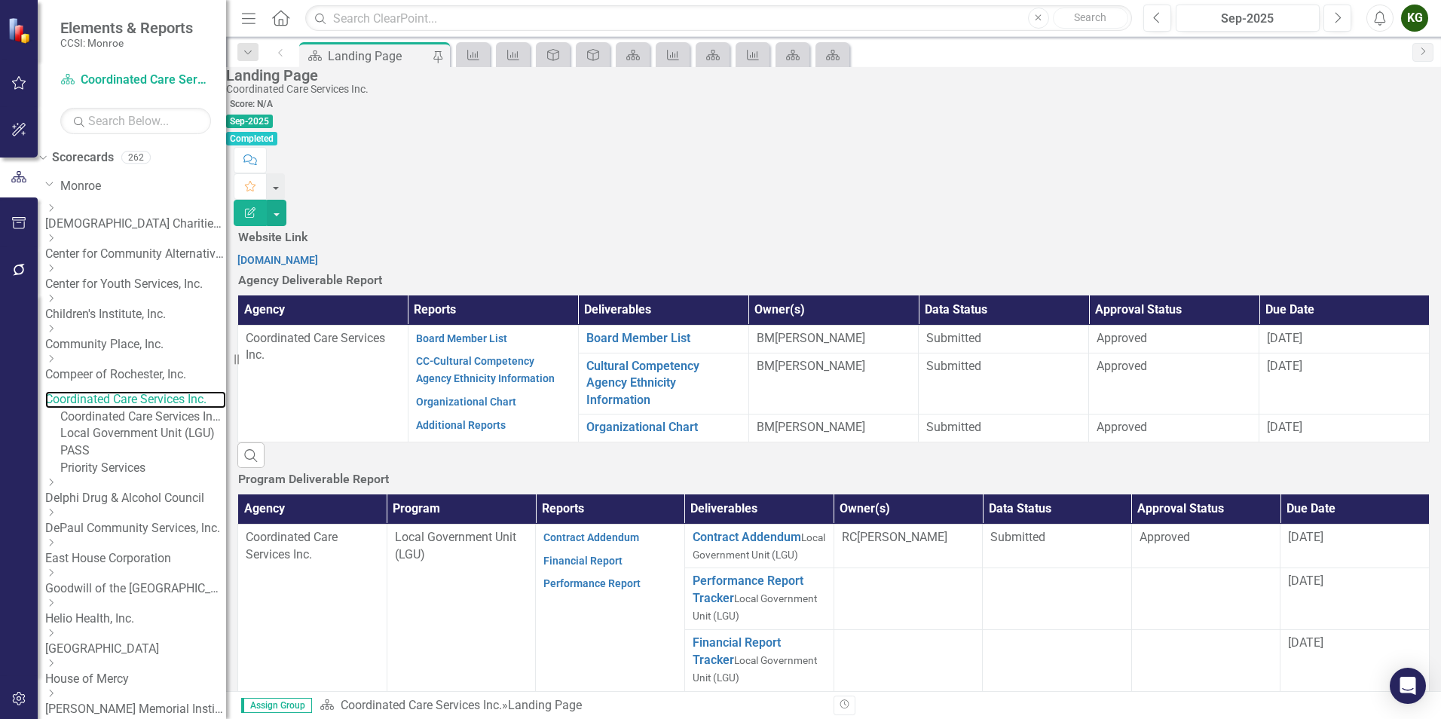
scroll to position [528, 0]
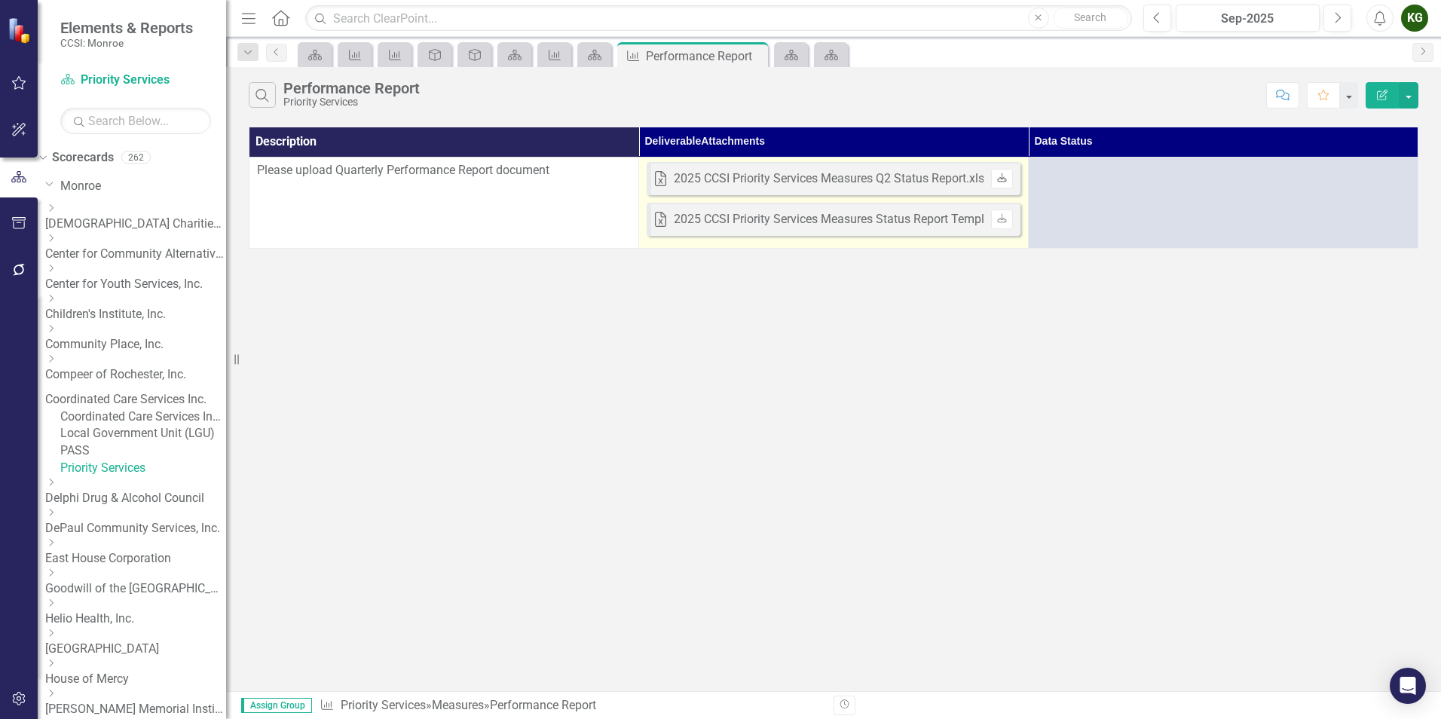
click at [1006, 174] on icon "Download" at bounding box center [1001, 178] width 11 height 9
click at [981, 244] on td "Excel 2025 CCSI Priority Services Measures Q2 Status Report.xlsx Uploaded Sep 2…" at bounding box center [834, 202] width 390 height 91
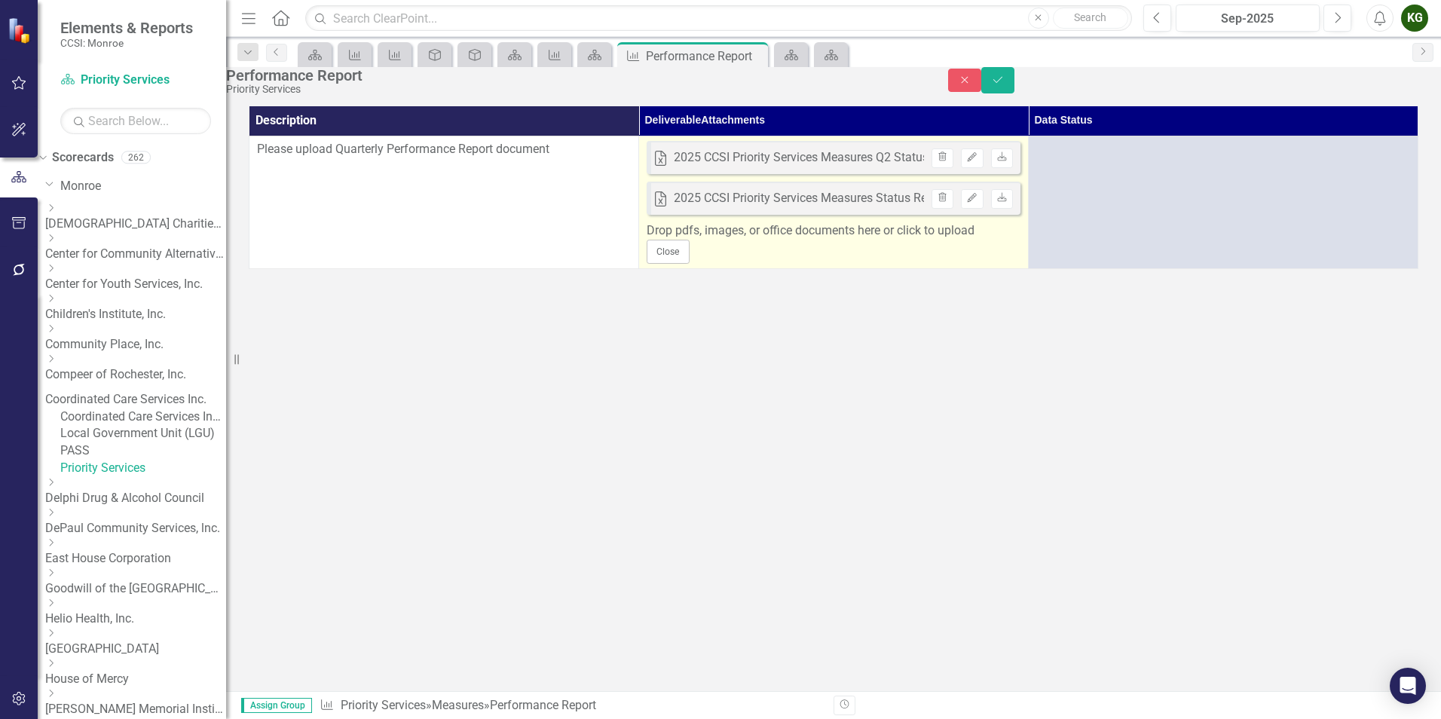
click at [981, 240] on div "Drop pdfs, images, or office documents here or click to upload" at bounding box center [834, 230] width 374 height 17
click at [943, 162] on icon "Trash" at bounding box center [942, 157] width 11 height 9
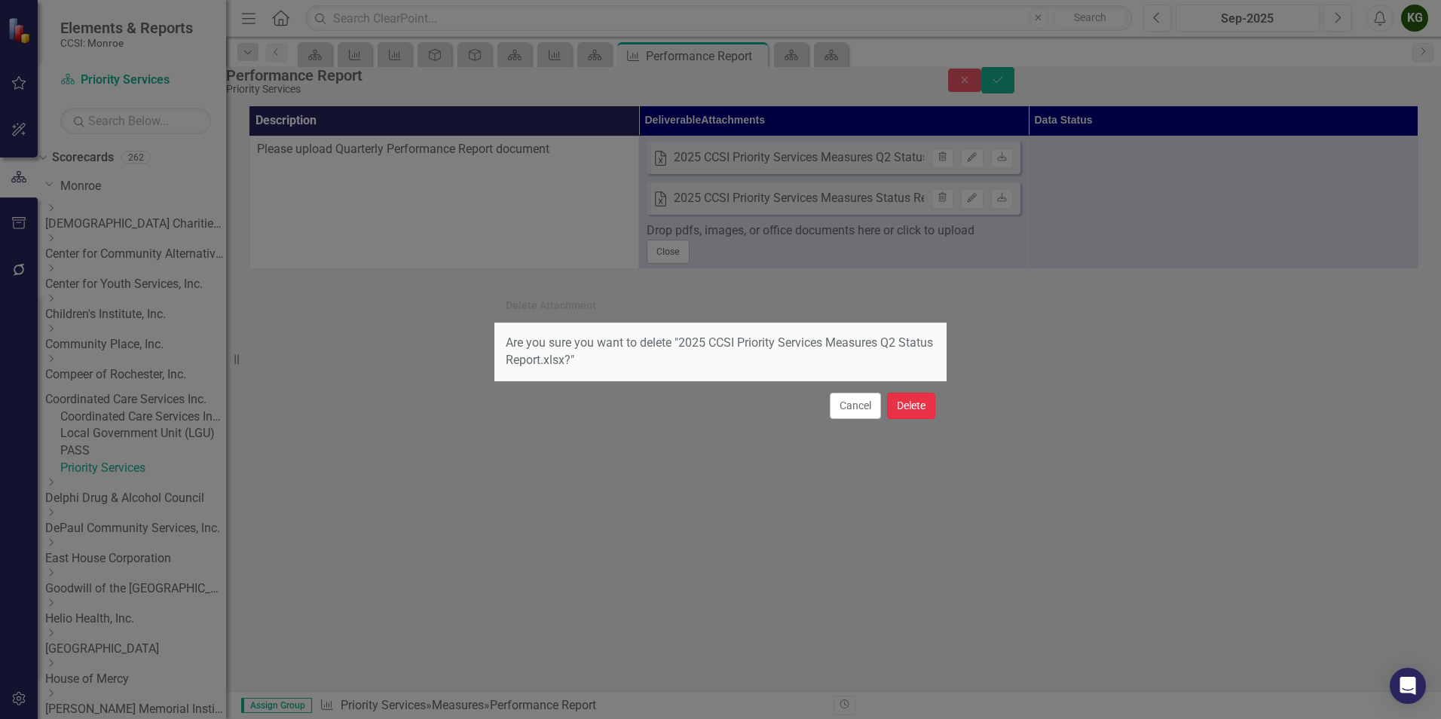
click at [916, 407] on button "Delete" at bounding box center [911, 406] width 48 height 26
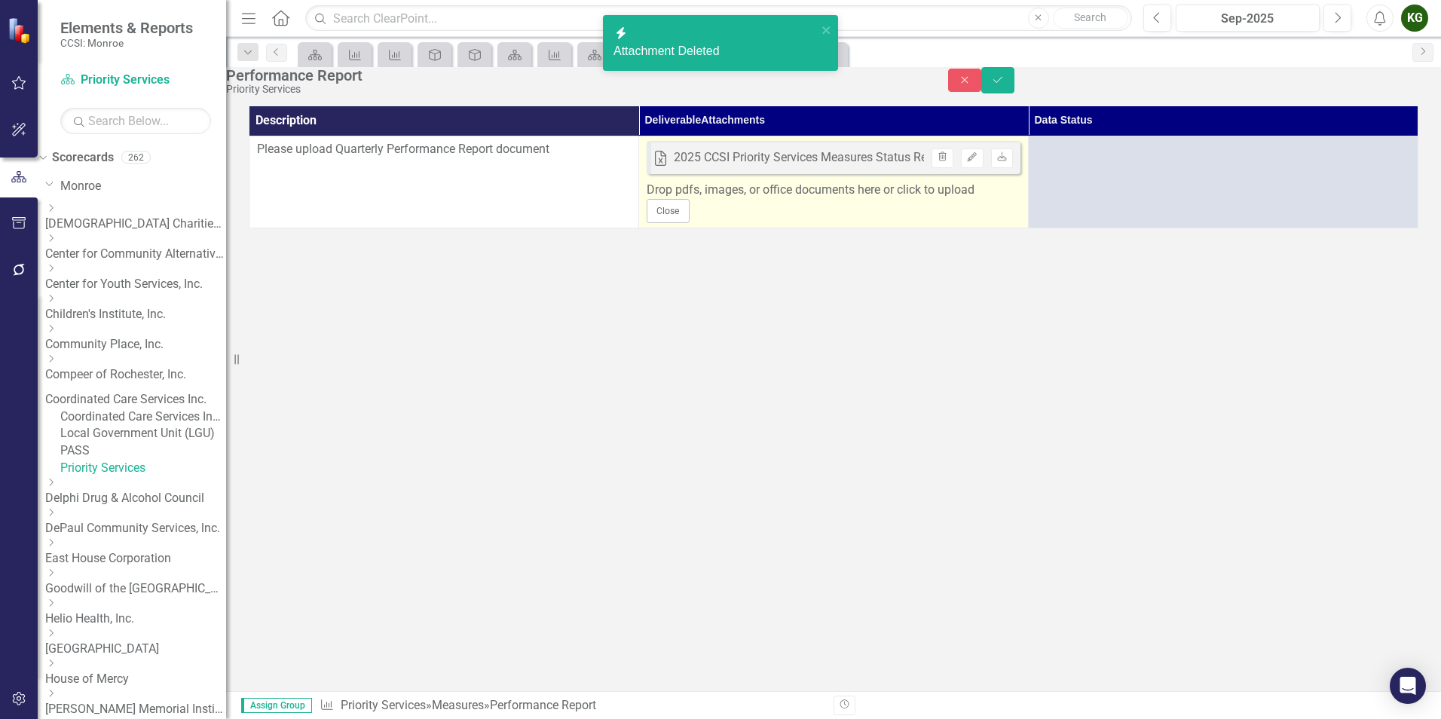
click at [907, 199] on div "Drop pdfs, images, or office documents here or click to upload" at bounding box center [834, 190] width 374 height 17
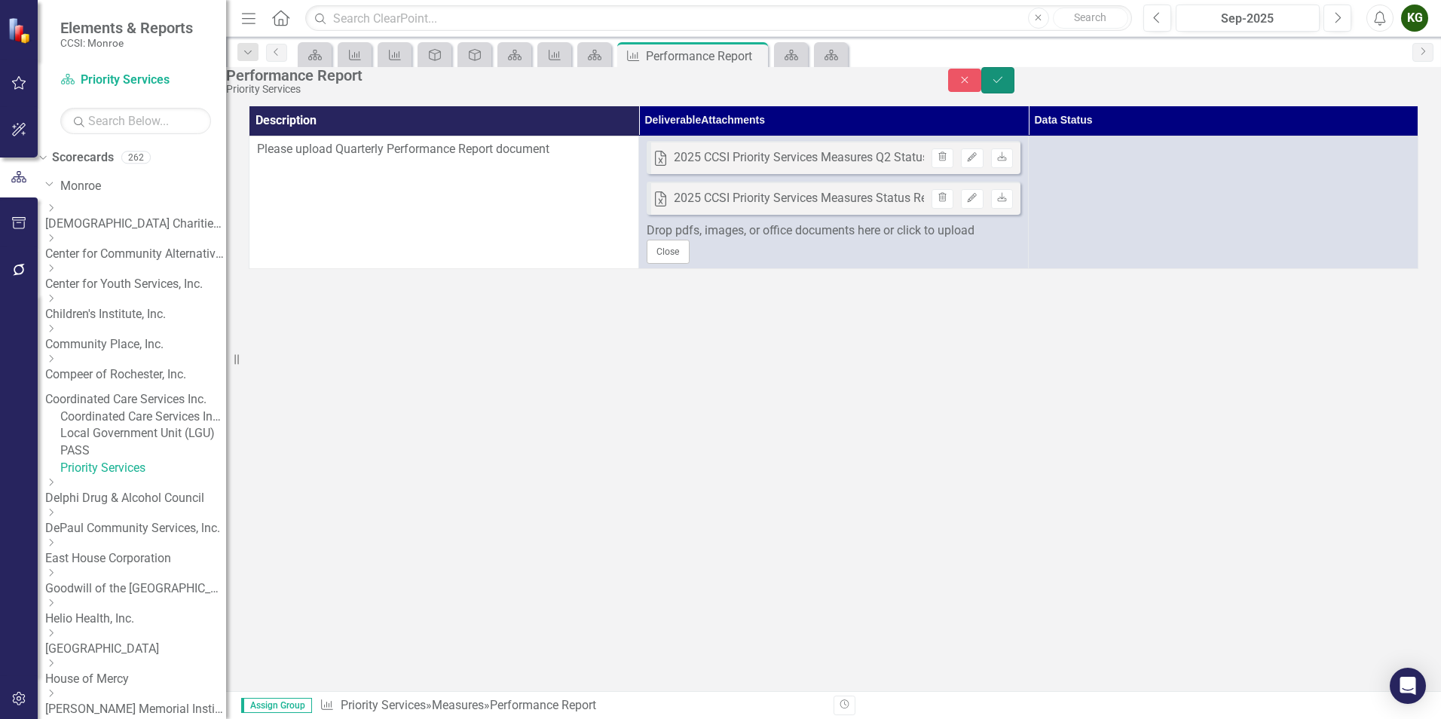
click at [1005, 85] on icon "Save" at bounding box center [998, 80] width 14 height 11
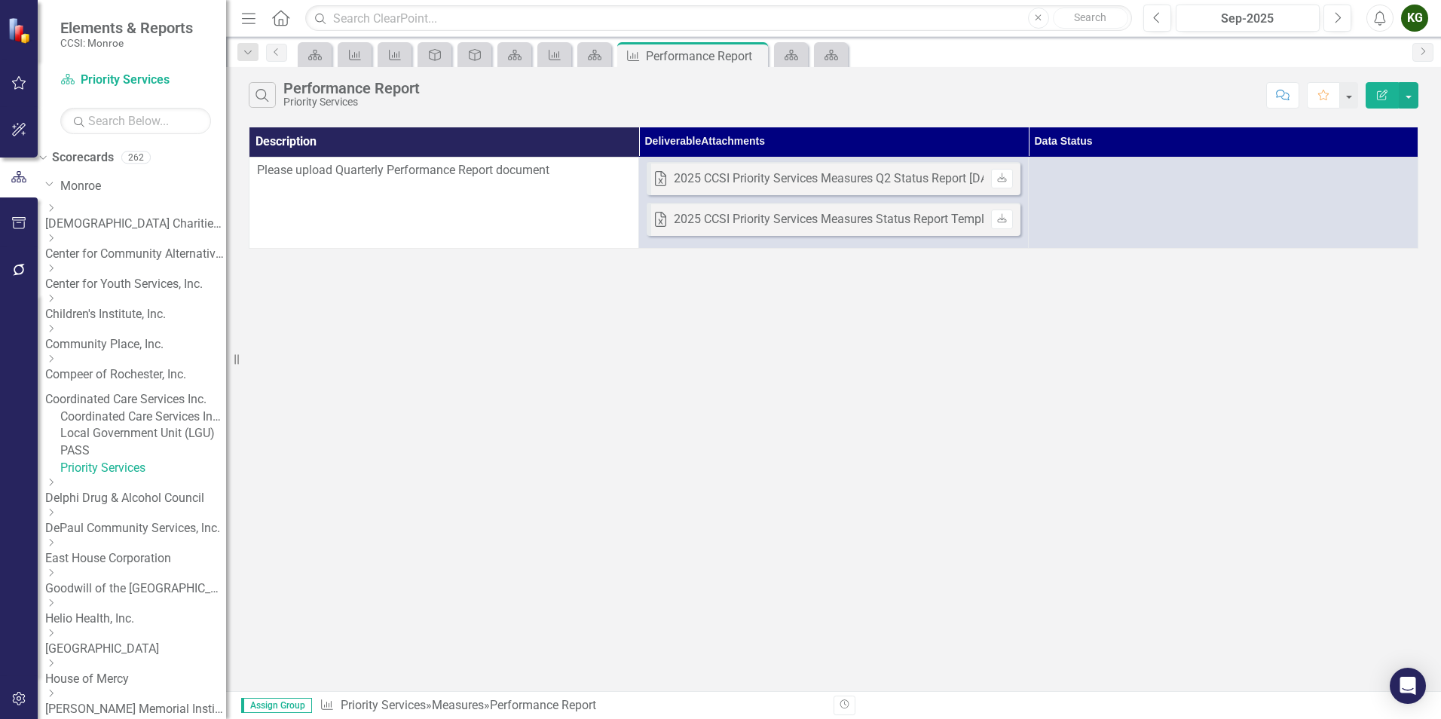
click at [125, 460] on link "PASS" at bounding box center [143, 450] width 166 height 17
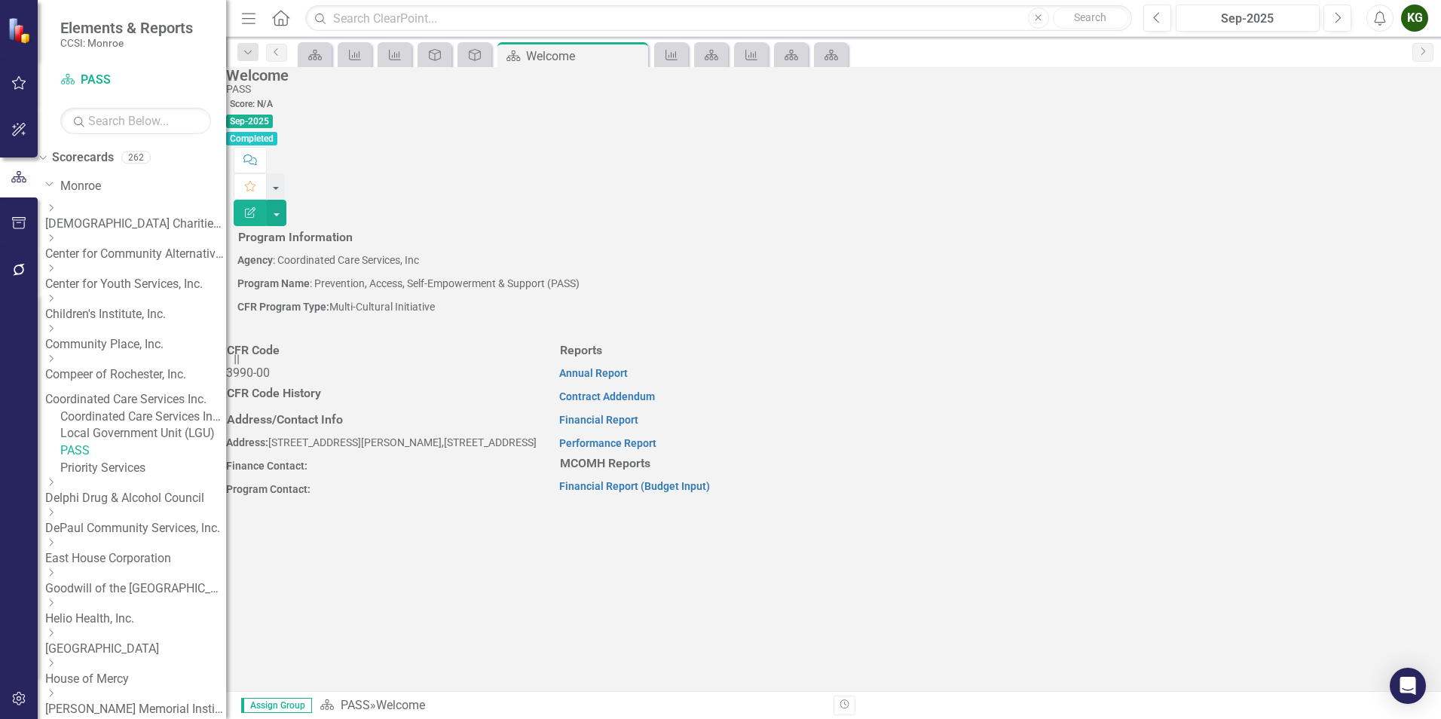
click at [143, 477] on link "Priority Services" at bounding box center [143, 468] width 166 height 17
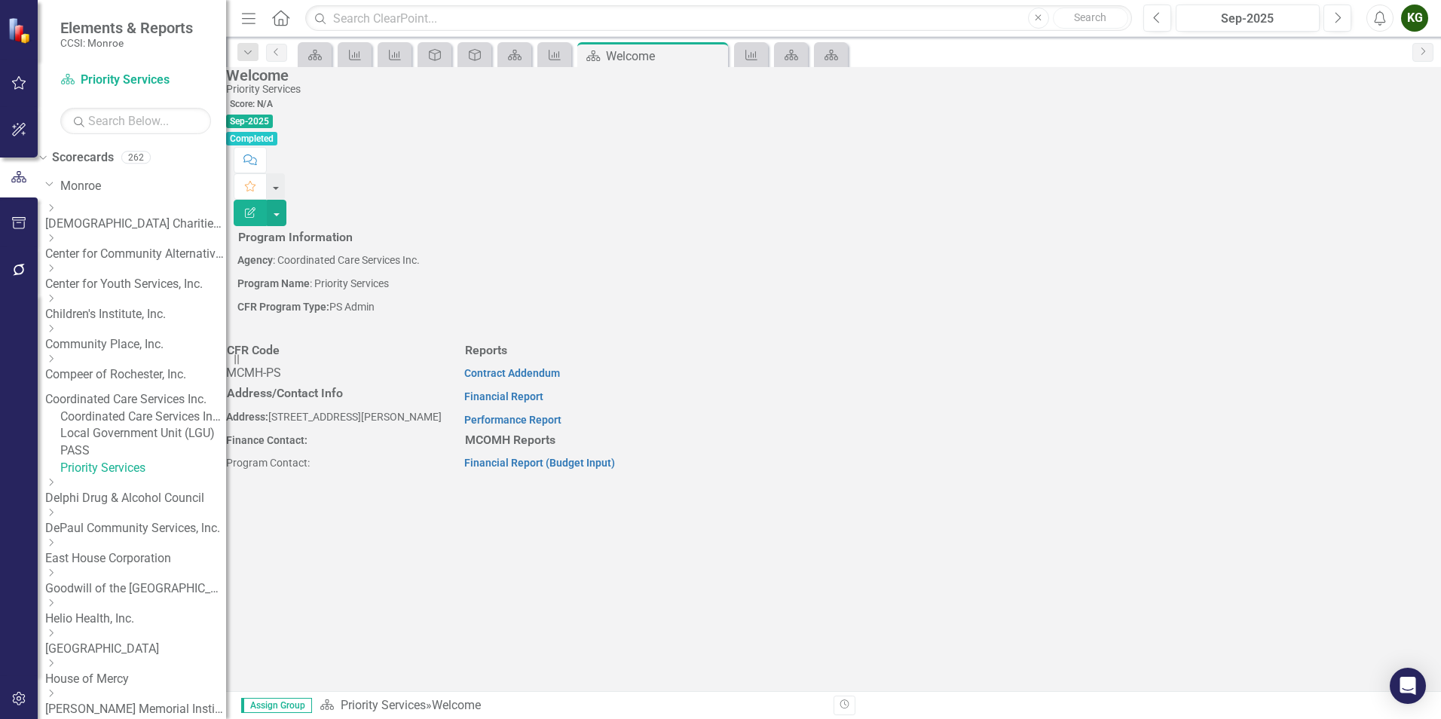
click at [151, 441] on link "Local Government Unit (LGU)" at bounding box center [143, 433] width 166 height 17
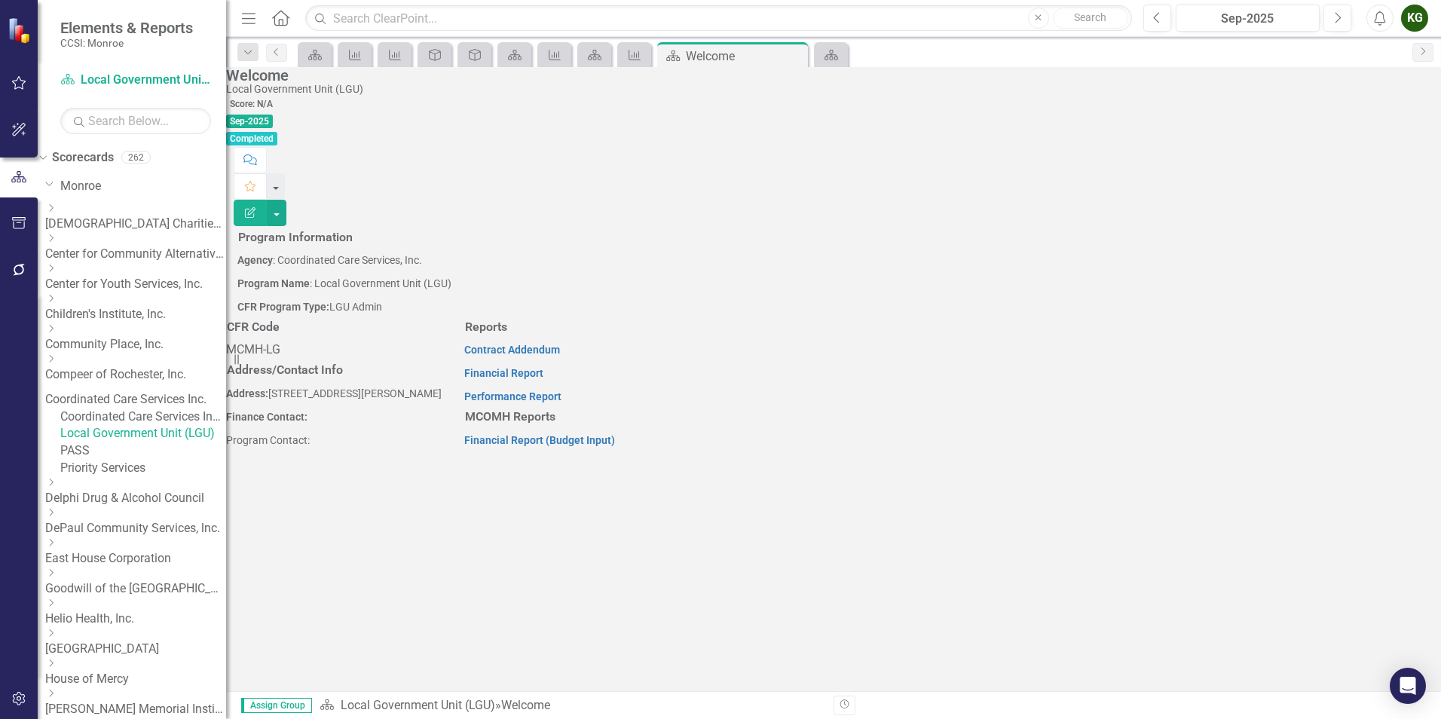
click at [132, 416] on link "Coordinated Care Services Inc. (MCOMH Internal)" at bounding box center [143, 416] width 166 height 17
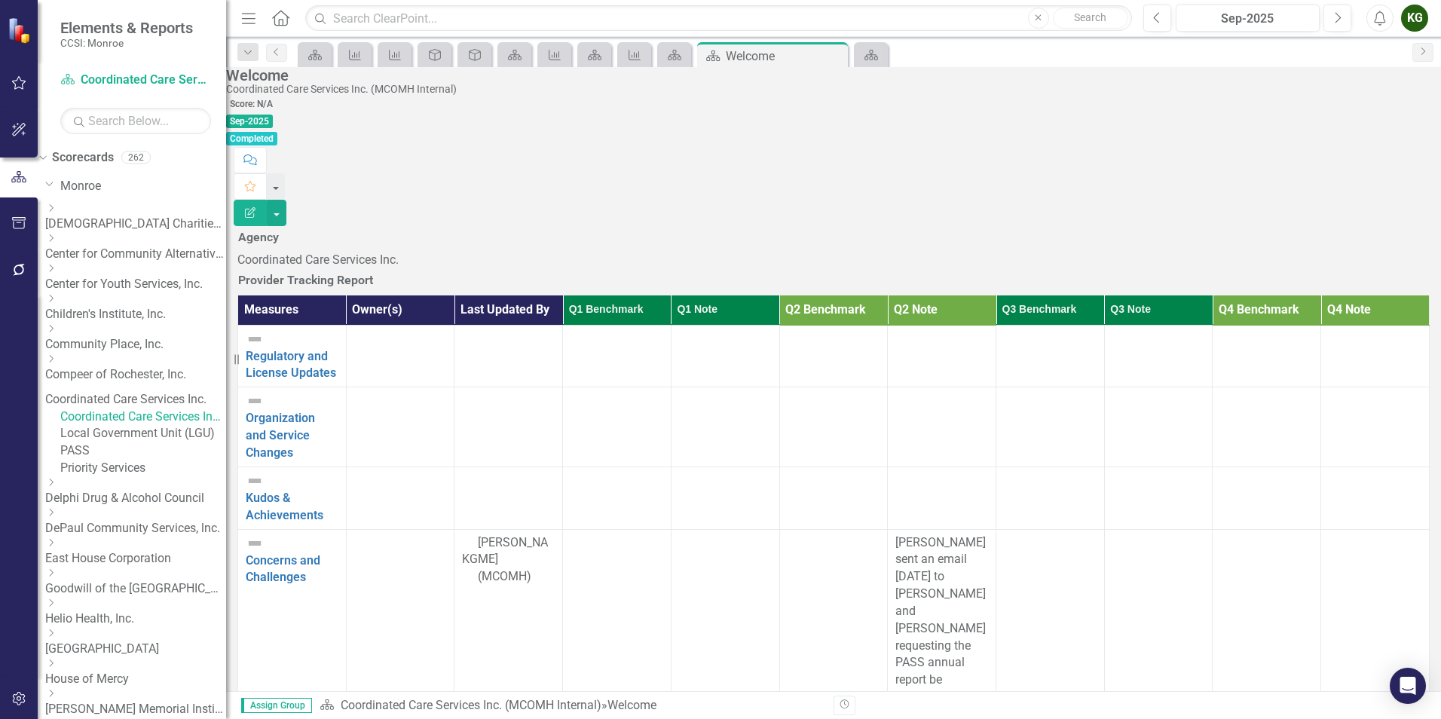
click at [140, 391] on link "Coordinated Care Services Inc." at bounding box center [135, 399] width 181 height 17
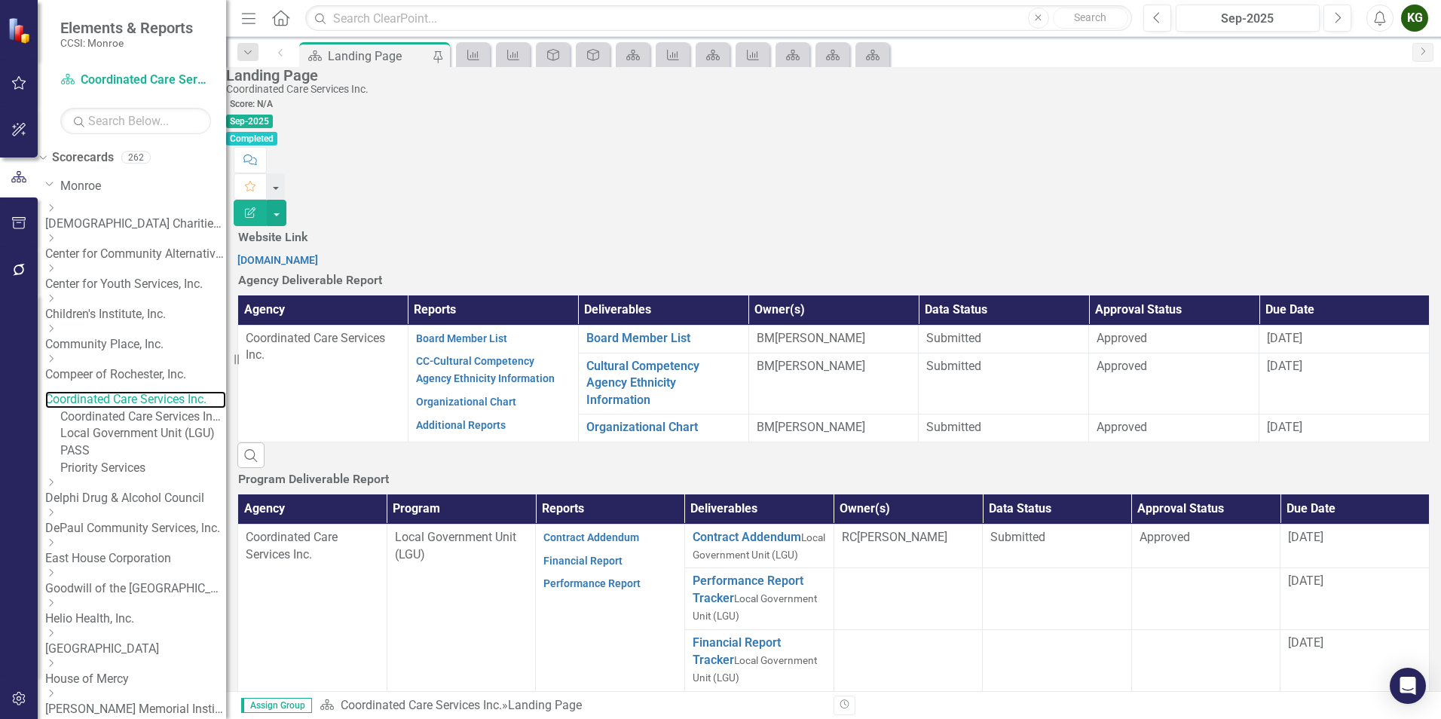
scroll to position [724, 0]
click at [177, 442] on link "Local Government Unit (LGU)" at bounding box center [143, 433] width 166 height 17
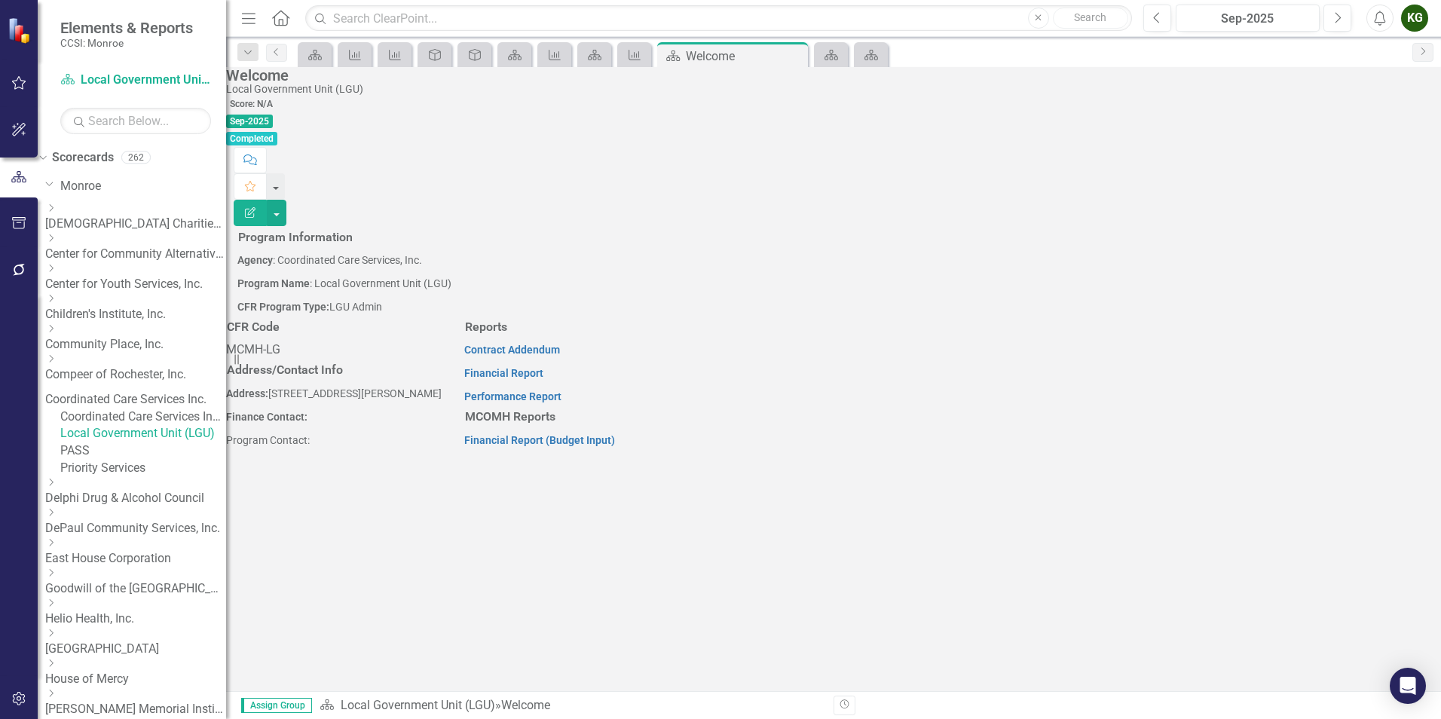
click at [136, 477] on link "Priority Services" at bounding box center [143, 468] width 166 height 17
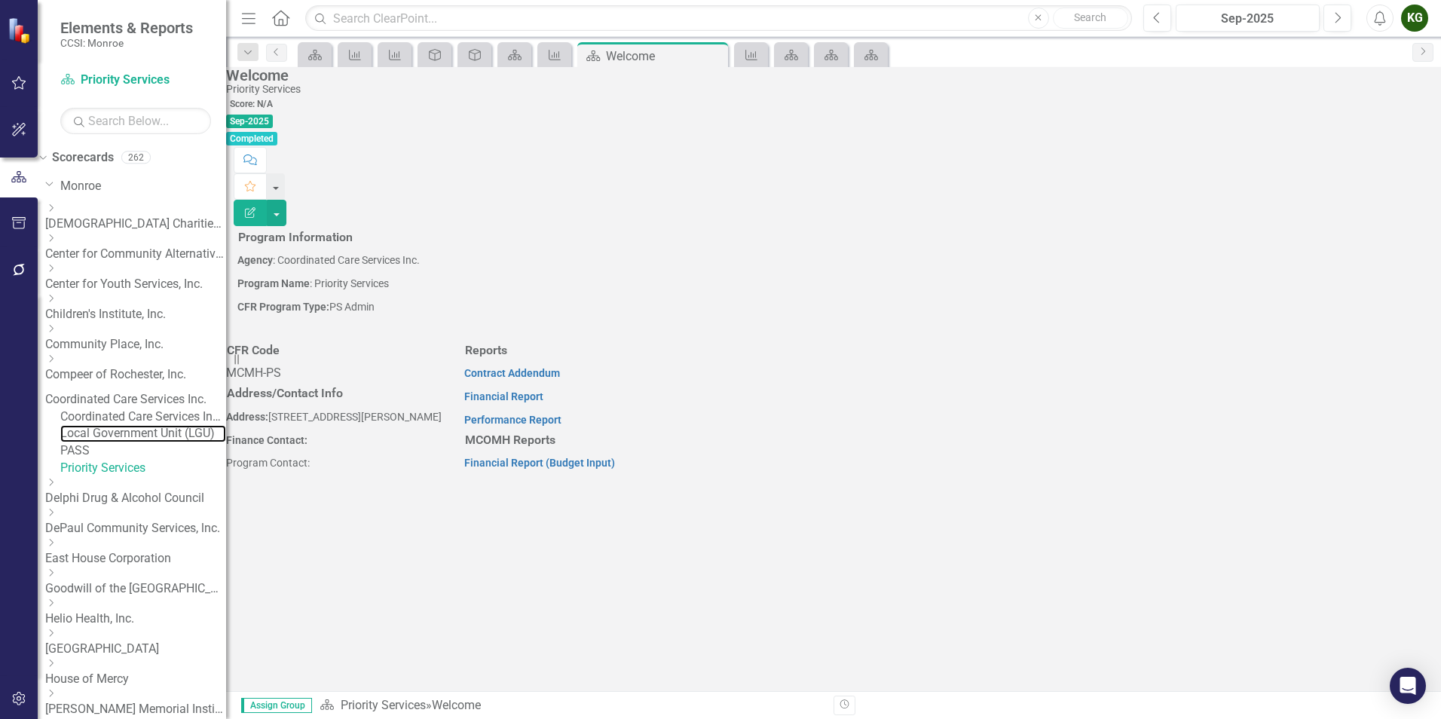
drag, startPoint x: 165, startPoint y: 445, endPoint x: 230, endPoint y: 454, distance: 65.6
click at [164, 442] on link "Local Government Unit (LGU)" at bounding box center [143, 433] width 166 height 17
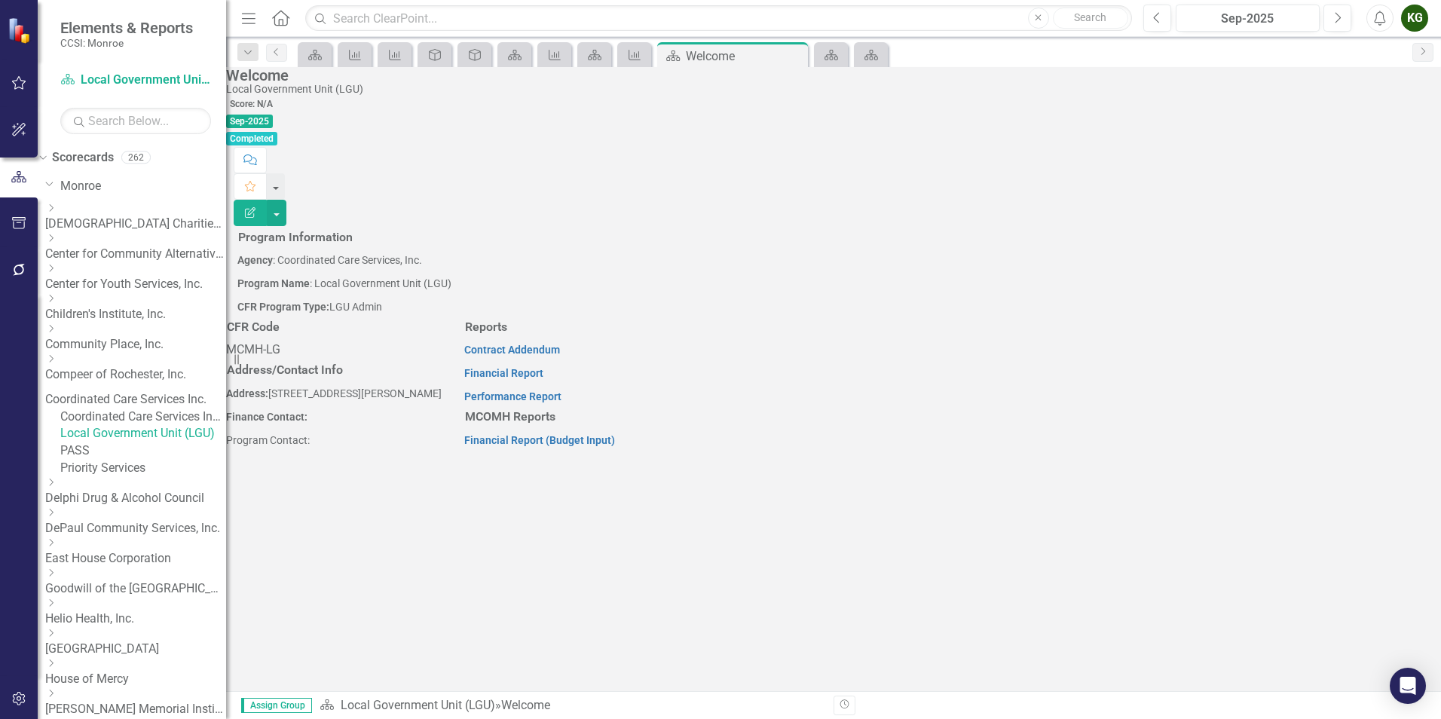
click at [442, 441] on p "Program Contact:" at bounding box center [334, 439] width 216 height 20
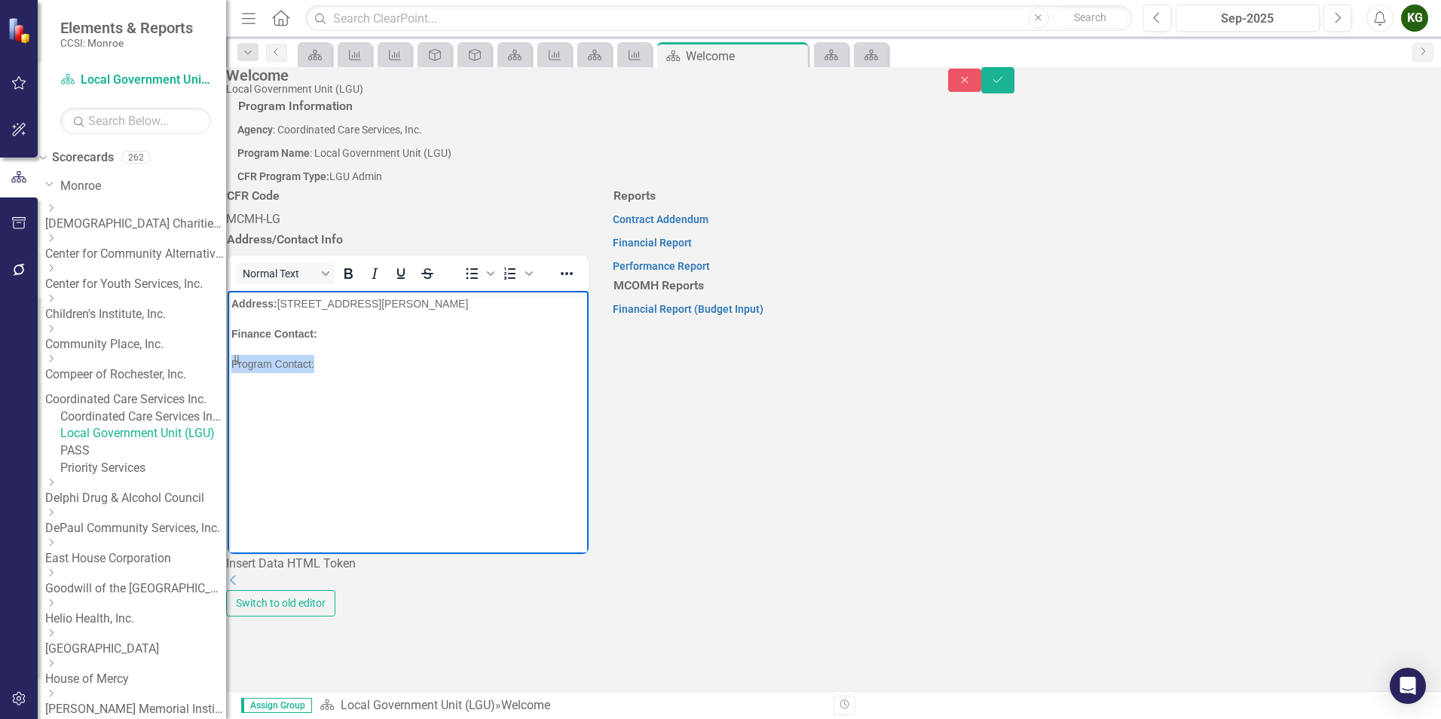
drag, startPoint x: 296, startPoint y: 363, endPoint x: 265, endPoint y: 335, distance: 42.2
click at [234, 363] on p "Program Contact:" at bounding box center [407, 364] width 353 height 18
drag, startPoint x: 384, startPoint y: 421, endPoint x: 411, endPoint y: 419, distance: 26.5
click at [357, 283] on icon "Bold" at bounding box center [348, 274] width 18 height 18
drag, startPoint x: 1406, startPoint y: 89, endPoint x: 770, endPoint y: 341, distance: 684.1
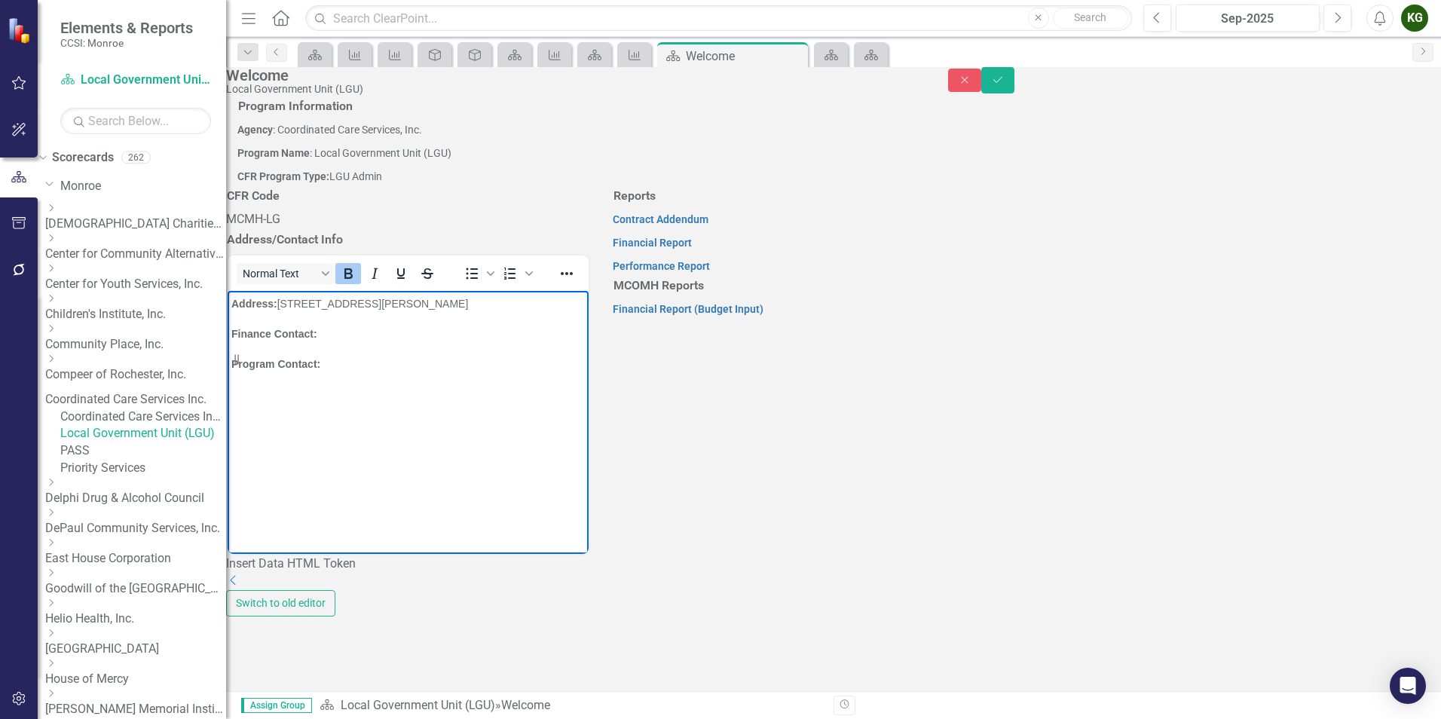
click at [1005, 85] on icon "Save" at bounding box center [998, 80] width 14 height 11
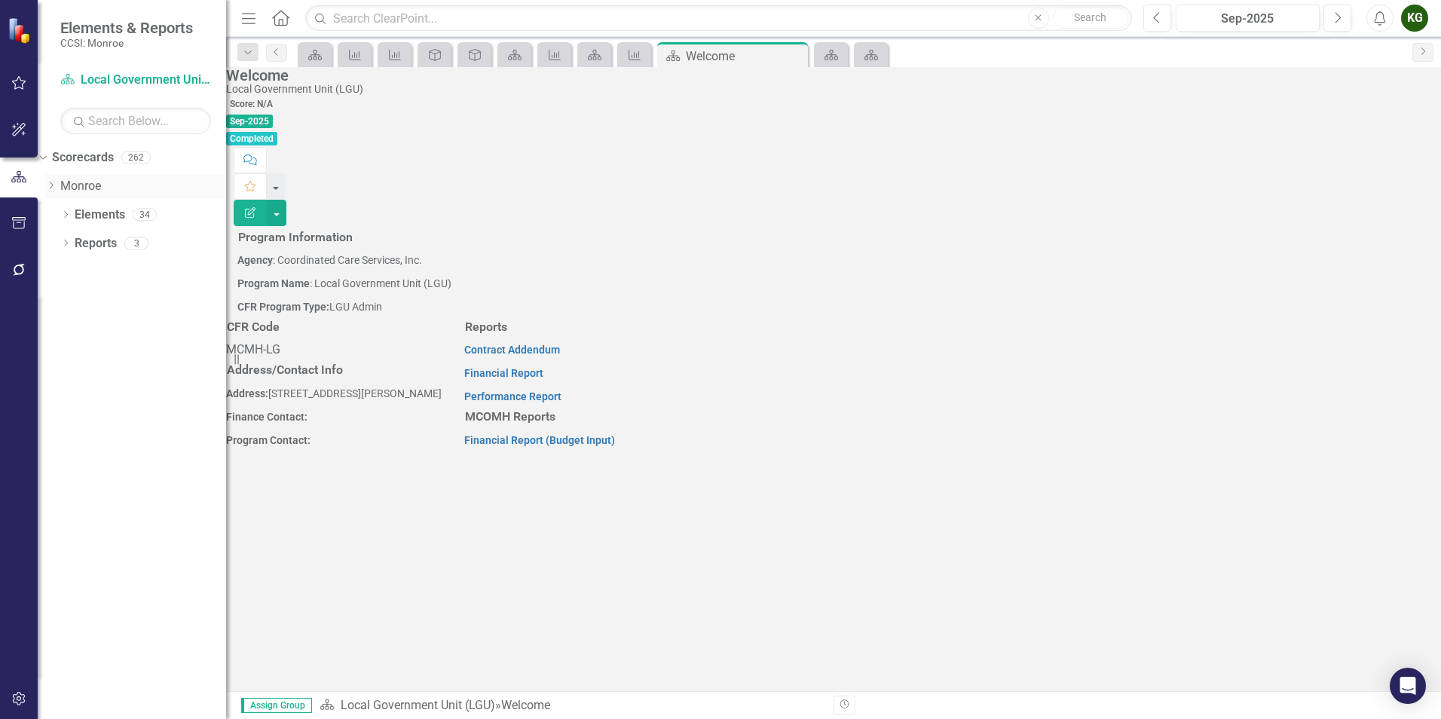
click at [57, 180] on div "Dropdown" at bounding box center [50, 186] width 11 height 13
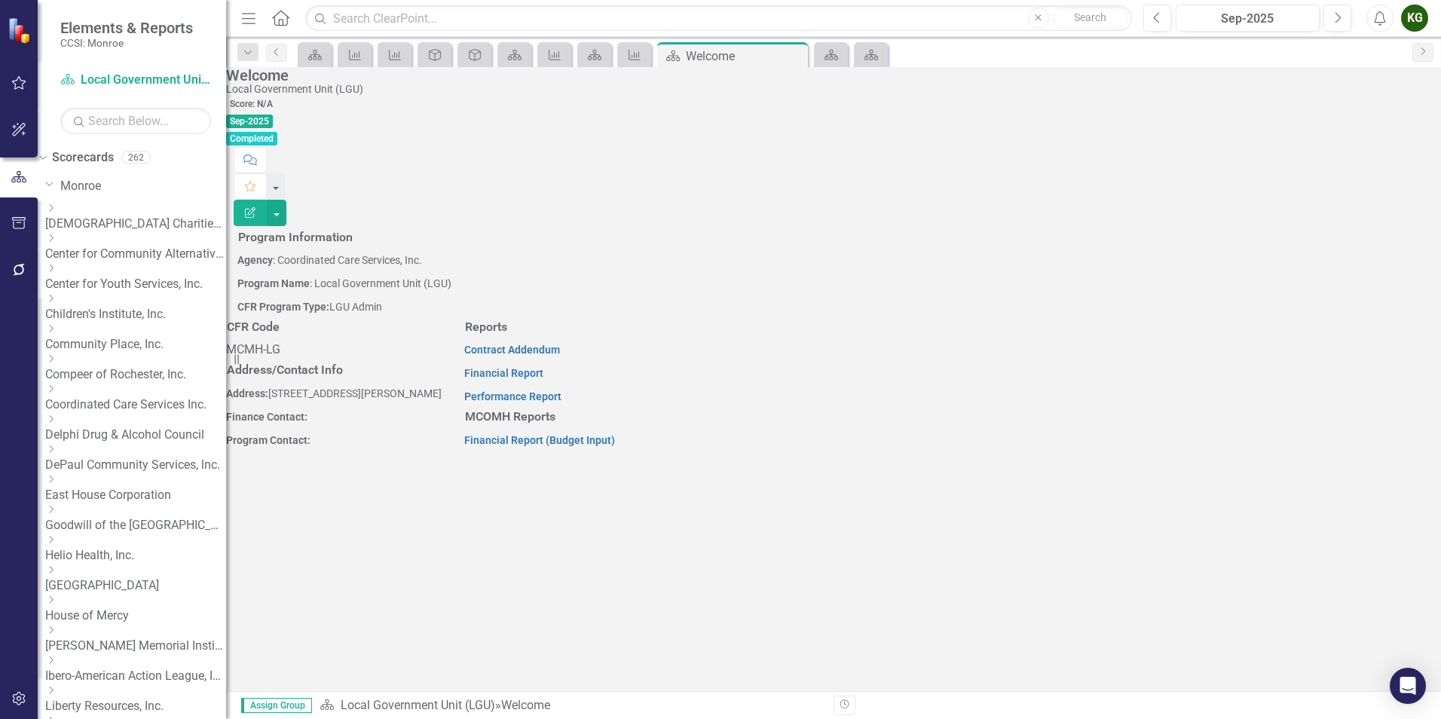
click at [57, 384] on icon "Dropdown" at bounding box center [50, 388] width 11 height 9
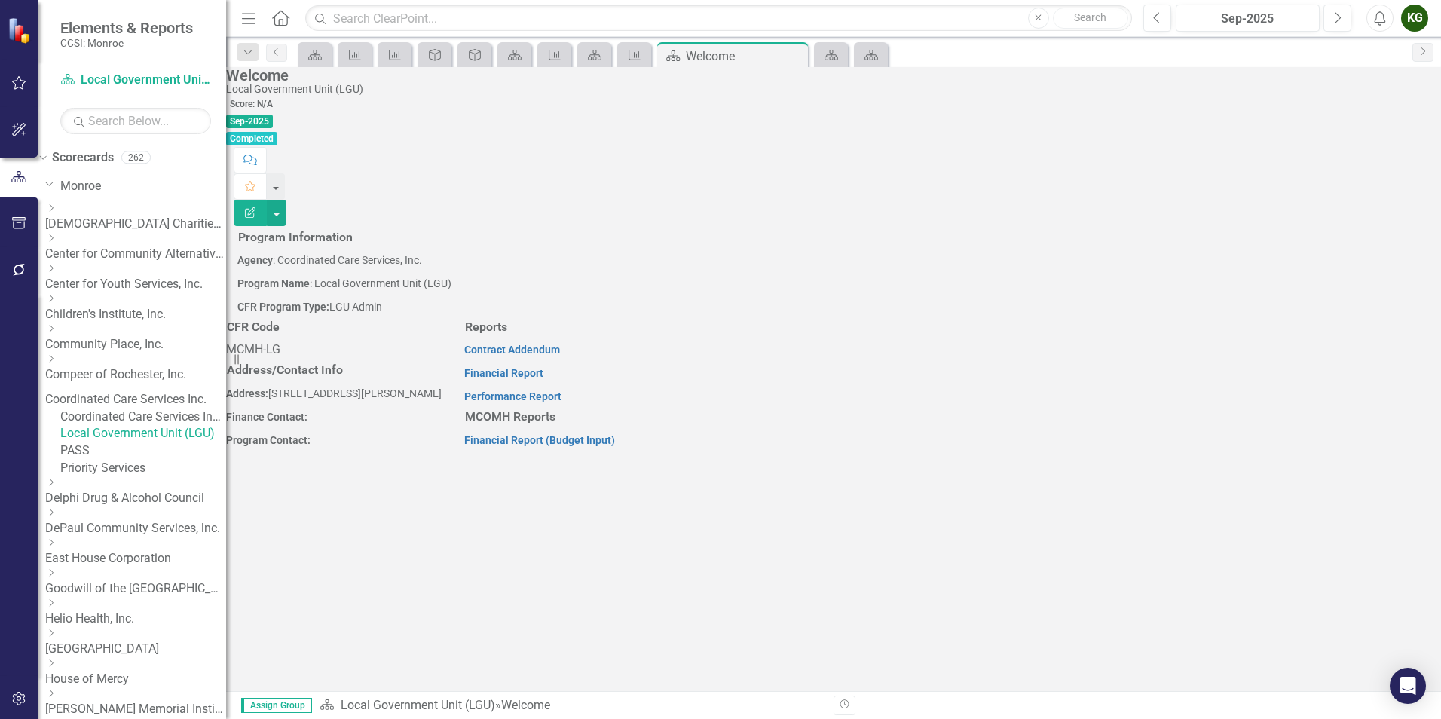
click at [113, 460] on link "PASS" at bounding box center [143, 450] width 166 height 17
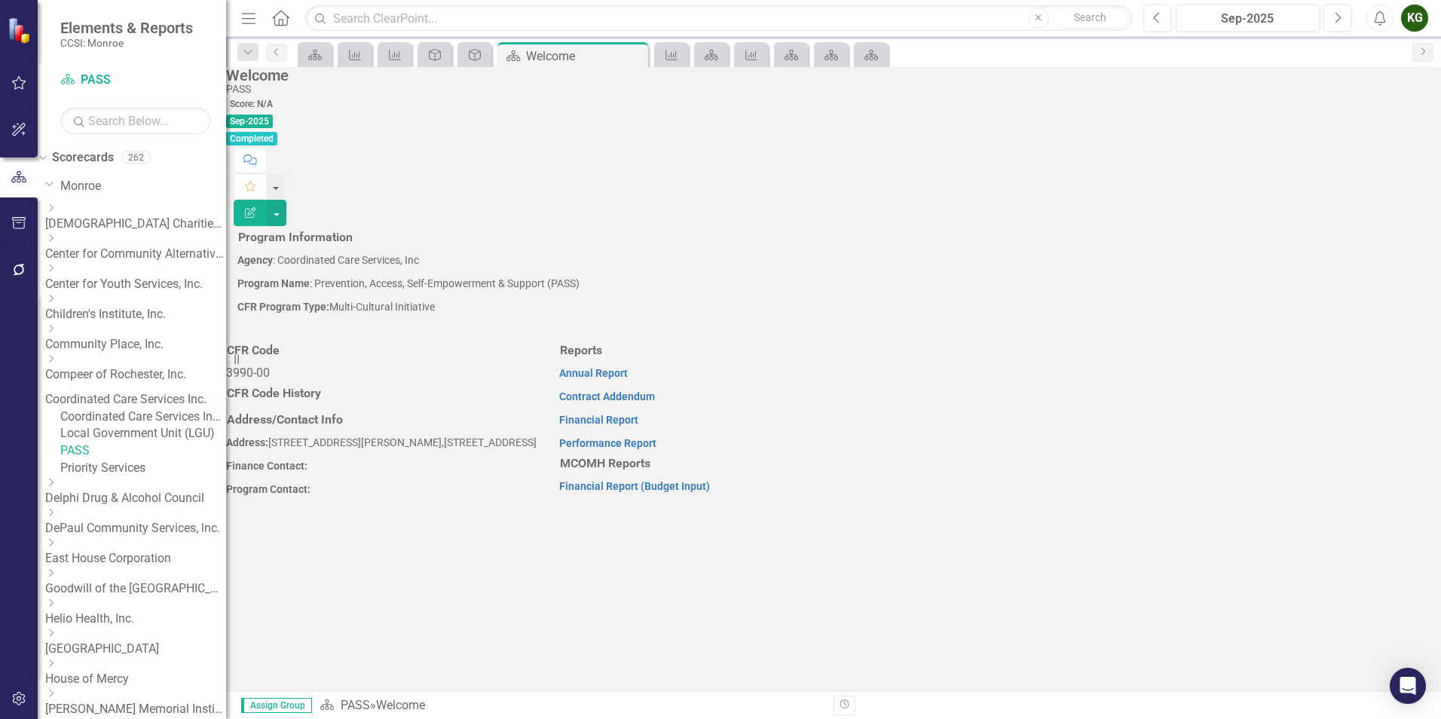
click at [130, 477] on link "Priority Services" at bounding box center [143, 468] width 166 height 17
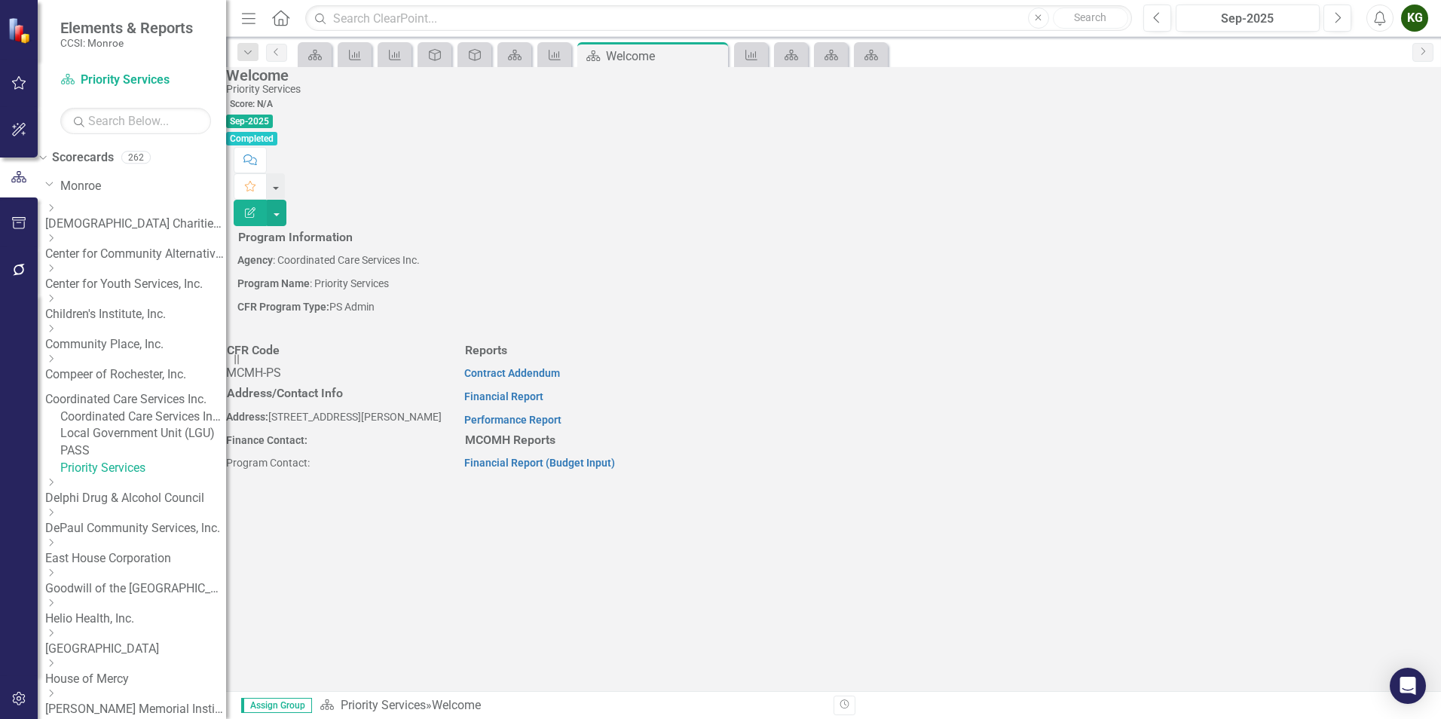
click at [442, 471] on p "Program Contact:" at bounding box center [334, 461] width 216 height 20
click at [381, 472] on p "Program Contact:" at bounding box center [334, 461] width 216 height 20
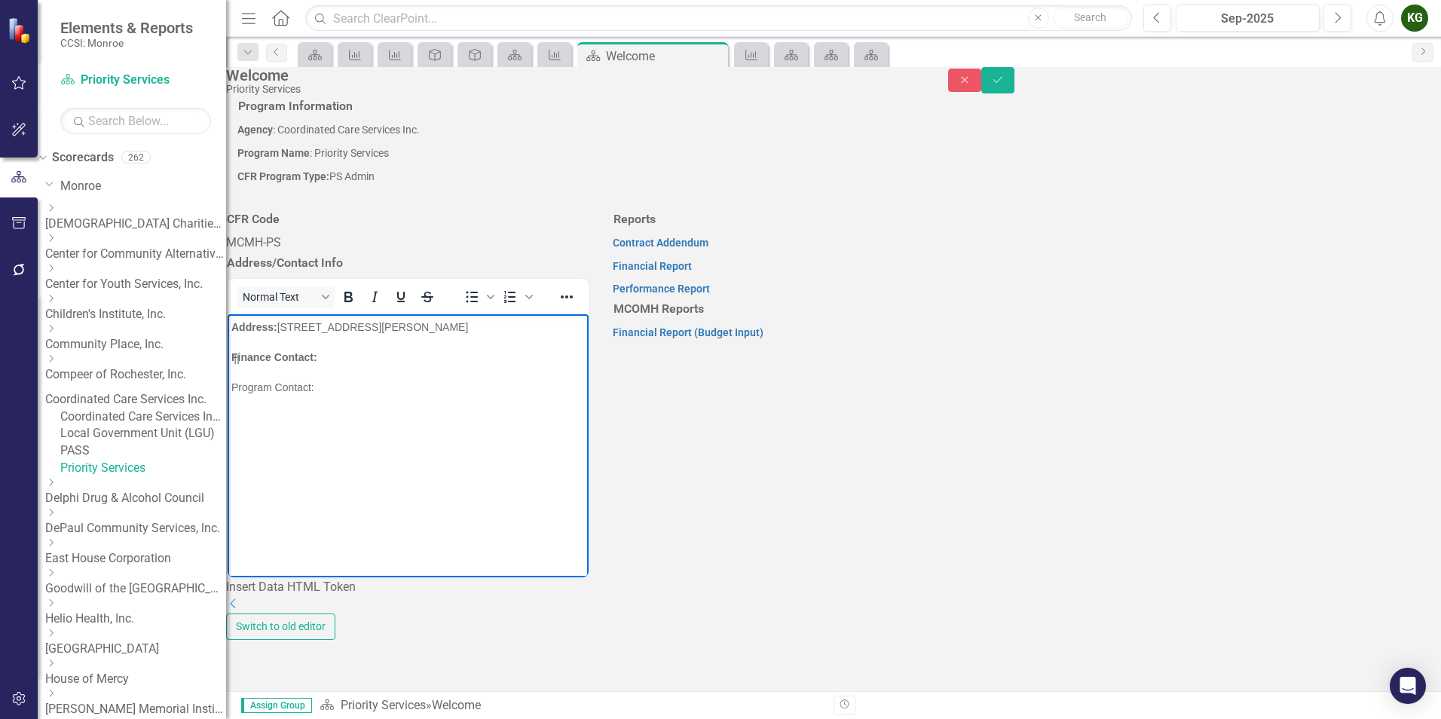
drag, startPoint x: 321, startPoint y: 391, endPoint x: 259, endPoint y: 381, distance: 62.7
click at [228, 388] on html "Address: 1099 Jay Street, Bldg J, Third Floor, Rochester, NY 14611 Finance Cont…" at bounding box center [408, 427] width 361 height 226
click at [361, 308] on button "Bold" at bounding box center [348, 296] width 26 height 21
click at [1005, 85] on icon "Save" at bounding box center [998, 80] width 14 height 11
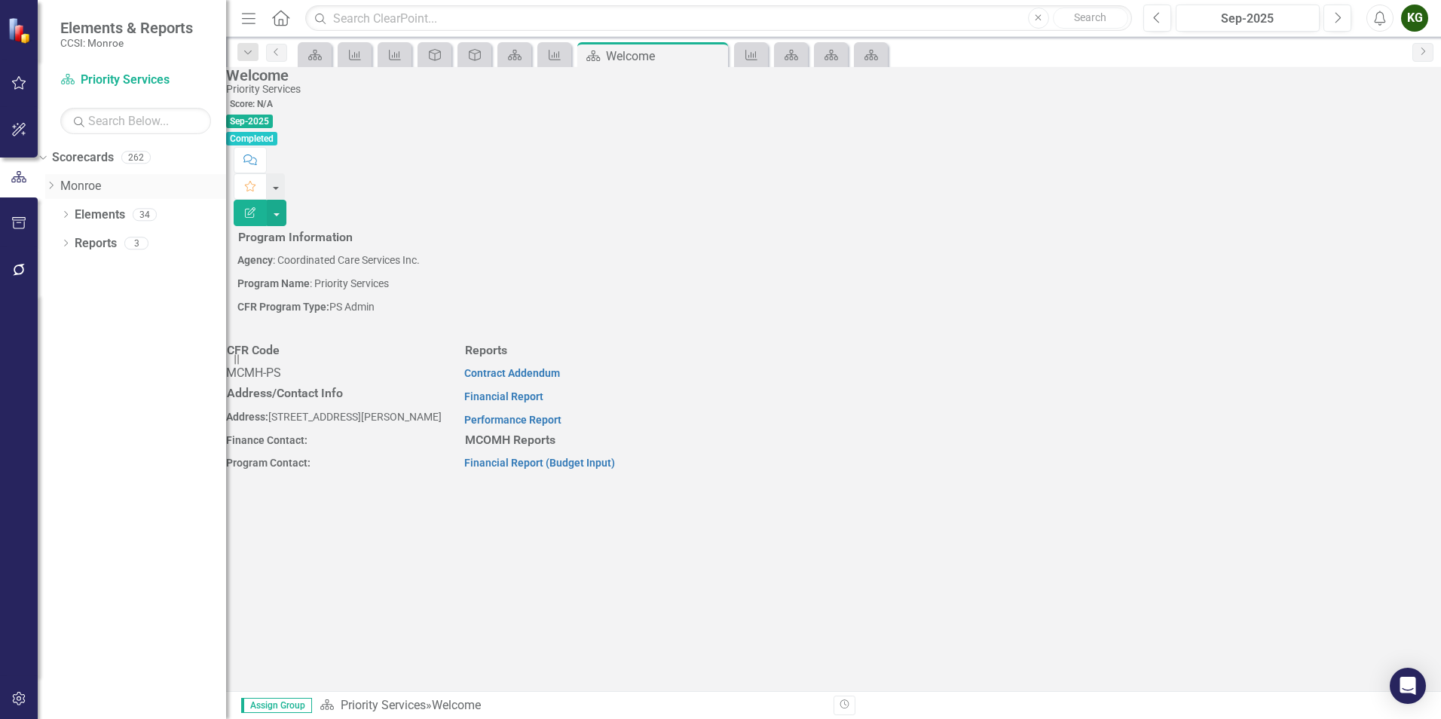
click at [54, 185] on icon at bounding box center [52, 186] width 4 height 8
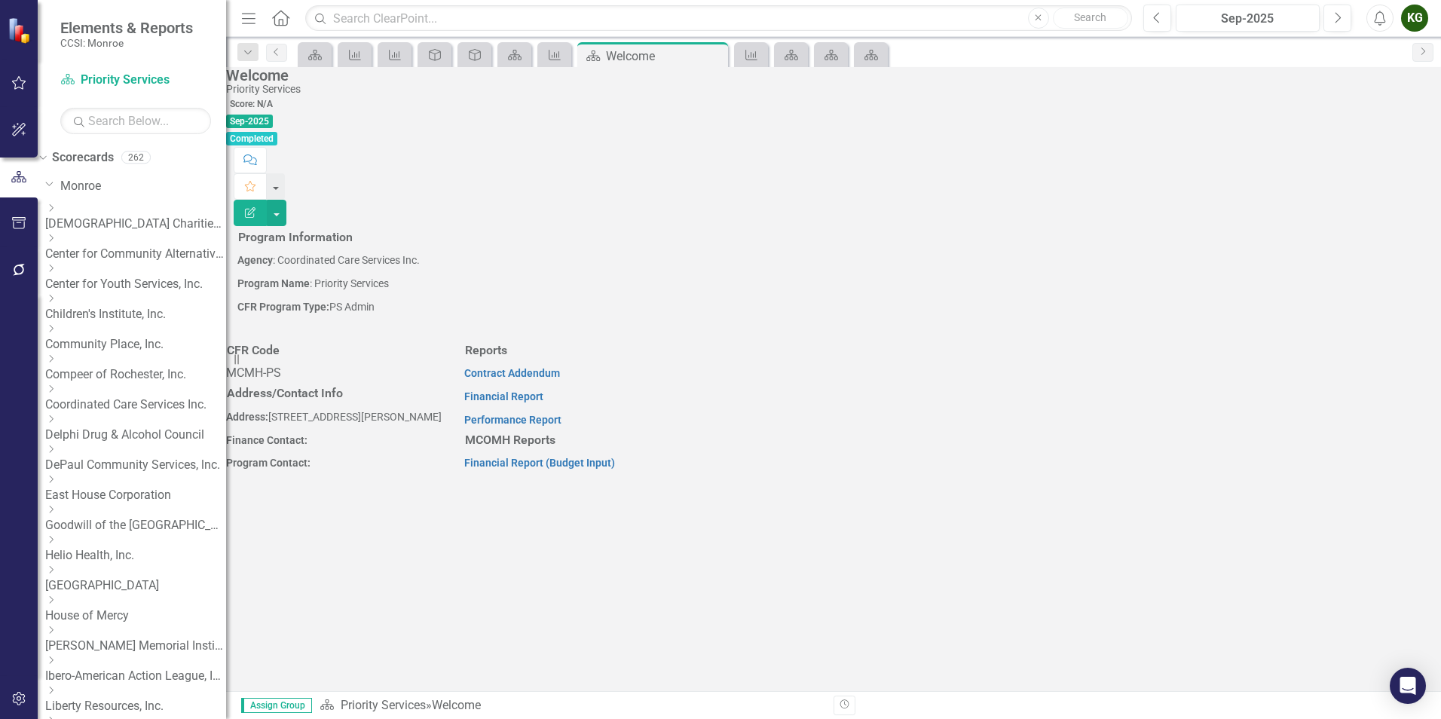
click at [57, 387] on icon "Dropdown" at bounding box center [50, 388] width 11 height 9
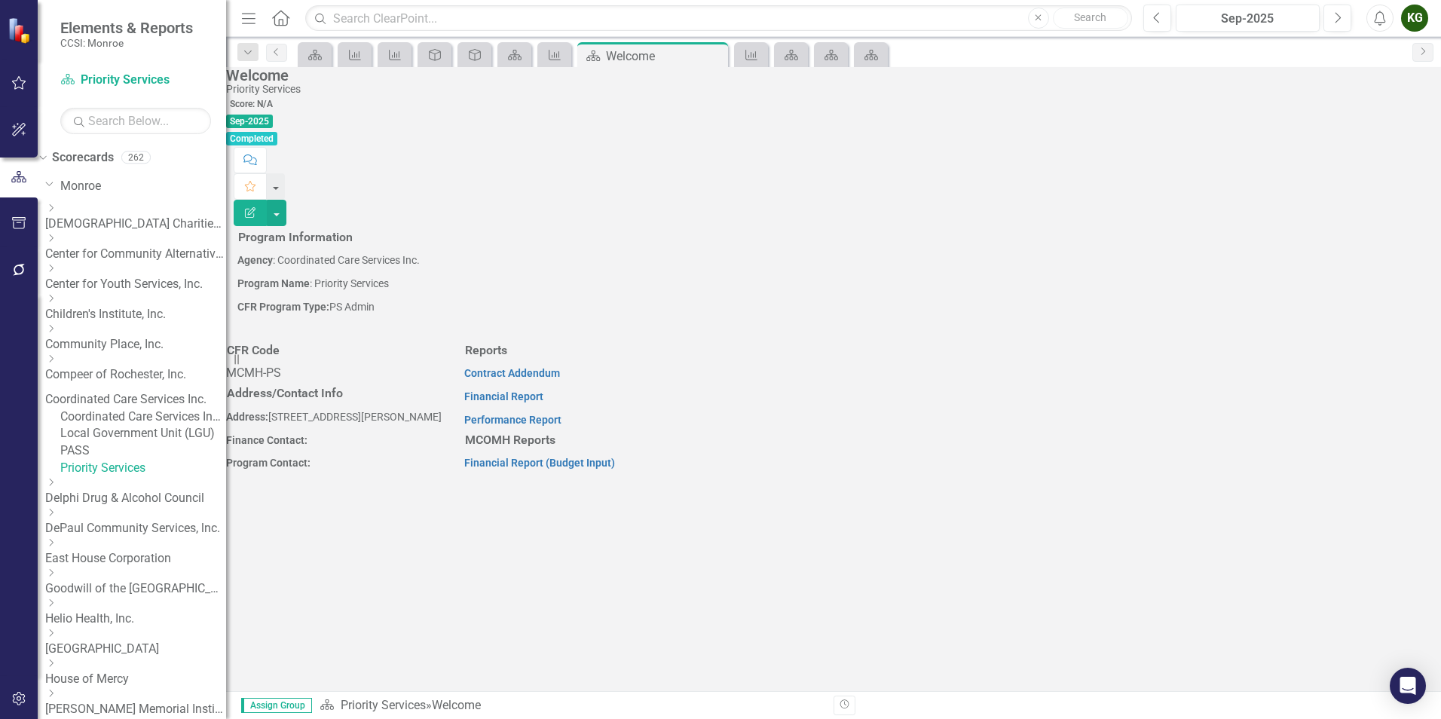
click at [127, 391] on link "Coordinated Care Services Inc." at bounding box center [135, 399] width 181 height 17
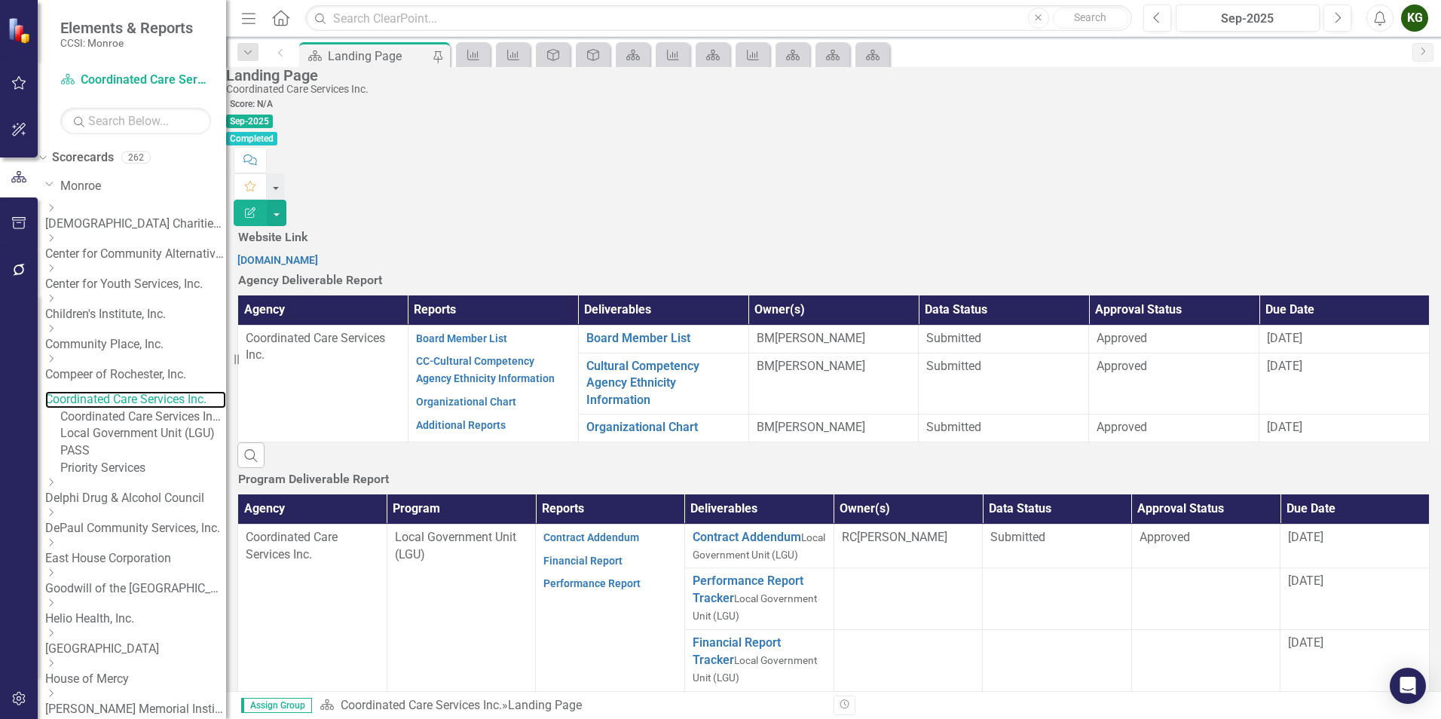
scroll to position [678, 0]
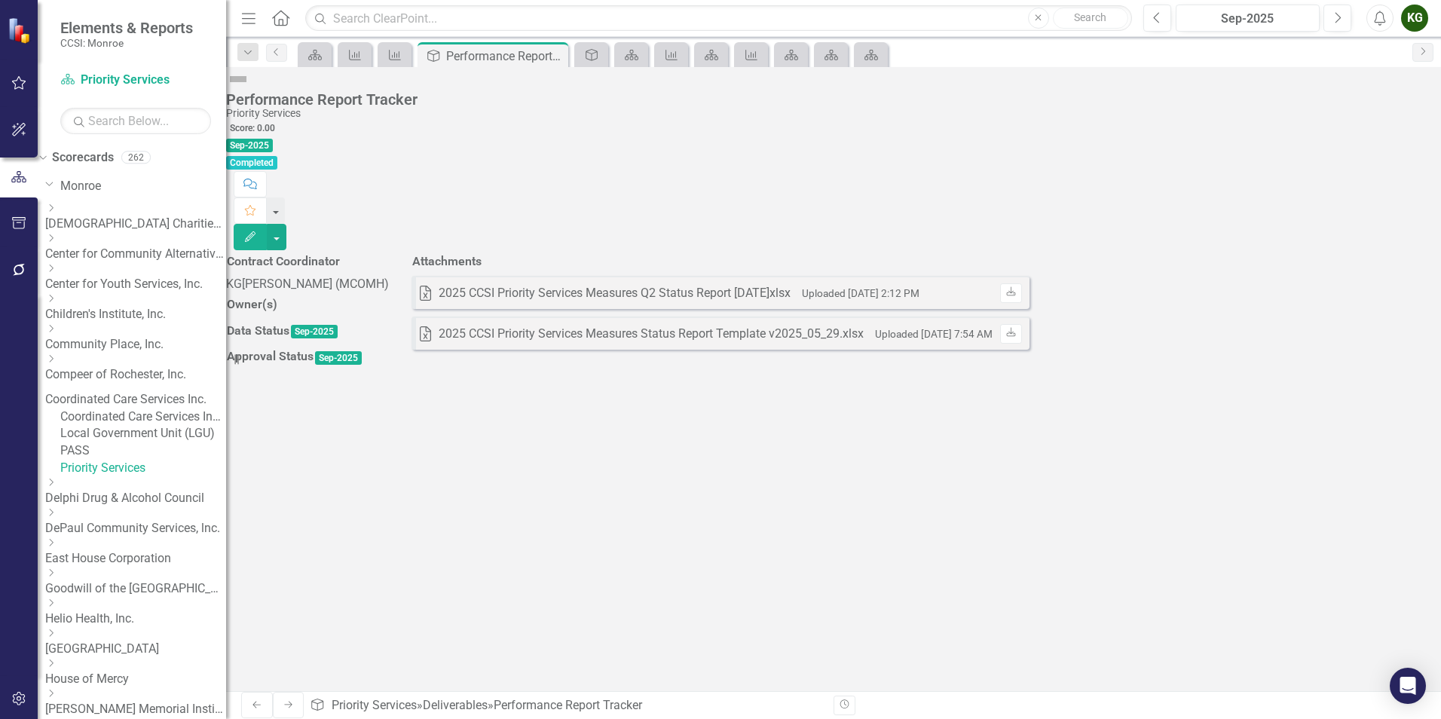
click at [121, 391] on link "Coordinated Care Services Inc." at bounding box center [135, 399] width 181 height 17
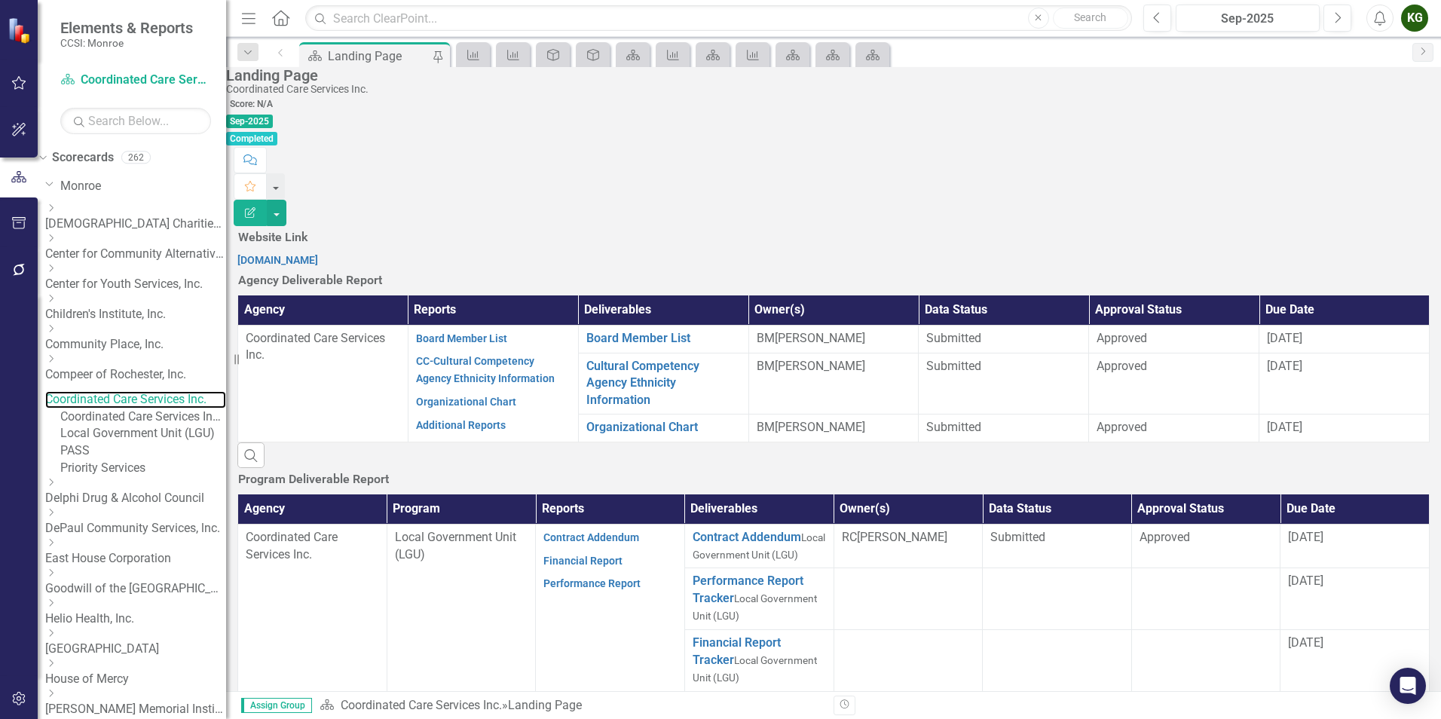
scroll to position [226, 0]
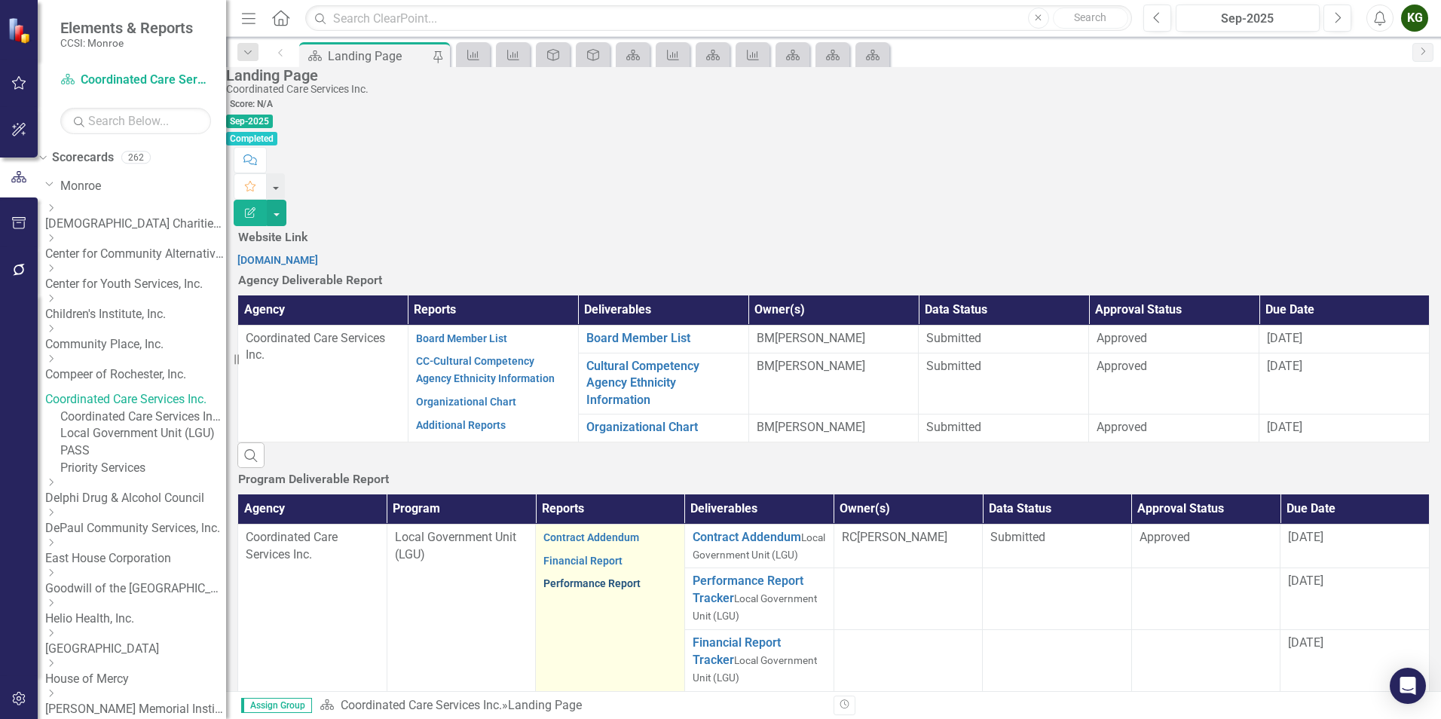
click at [584, 577] on link "Performance Report" at bounding box center [591, 583] width 97 height 12
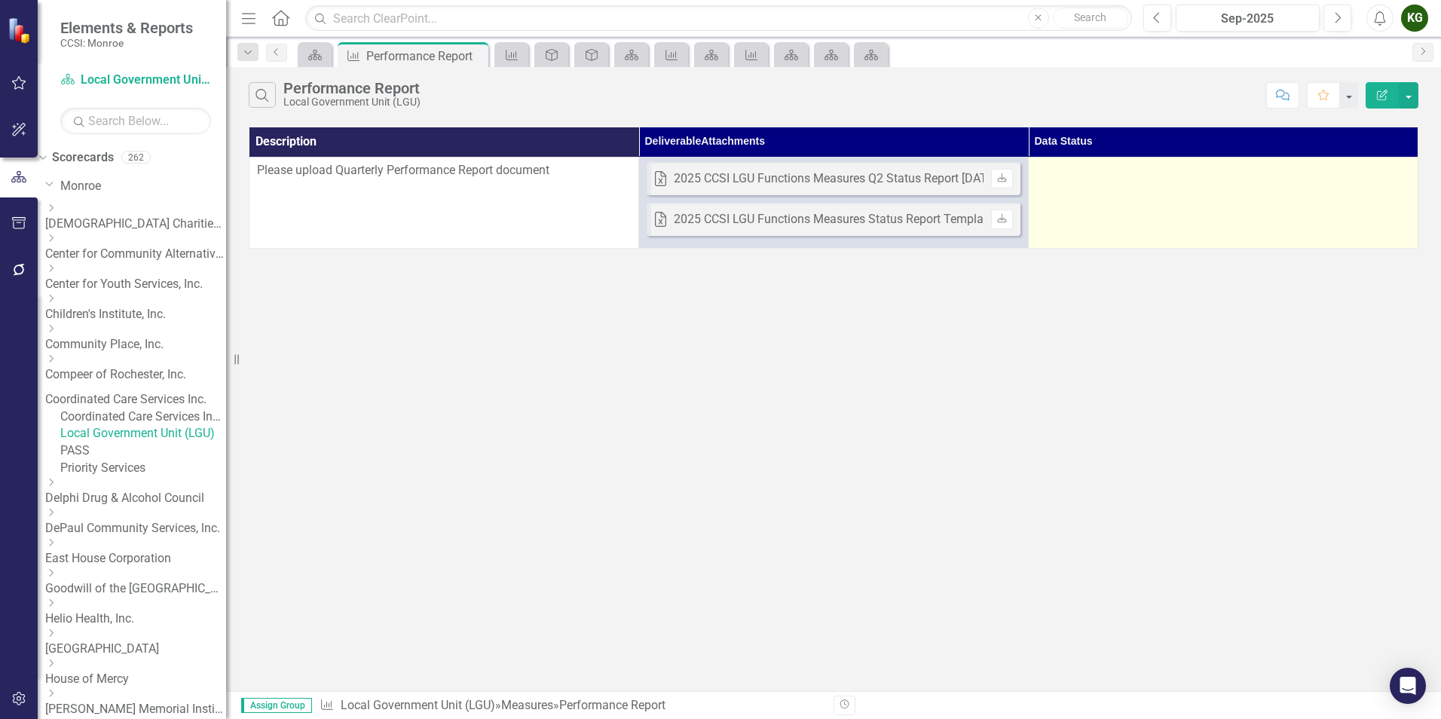
click at [1173, 195] on td at bounding box center [1224, 202] width 390 height 91
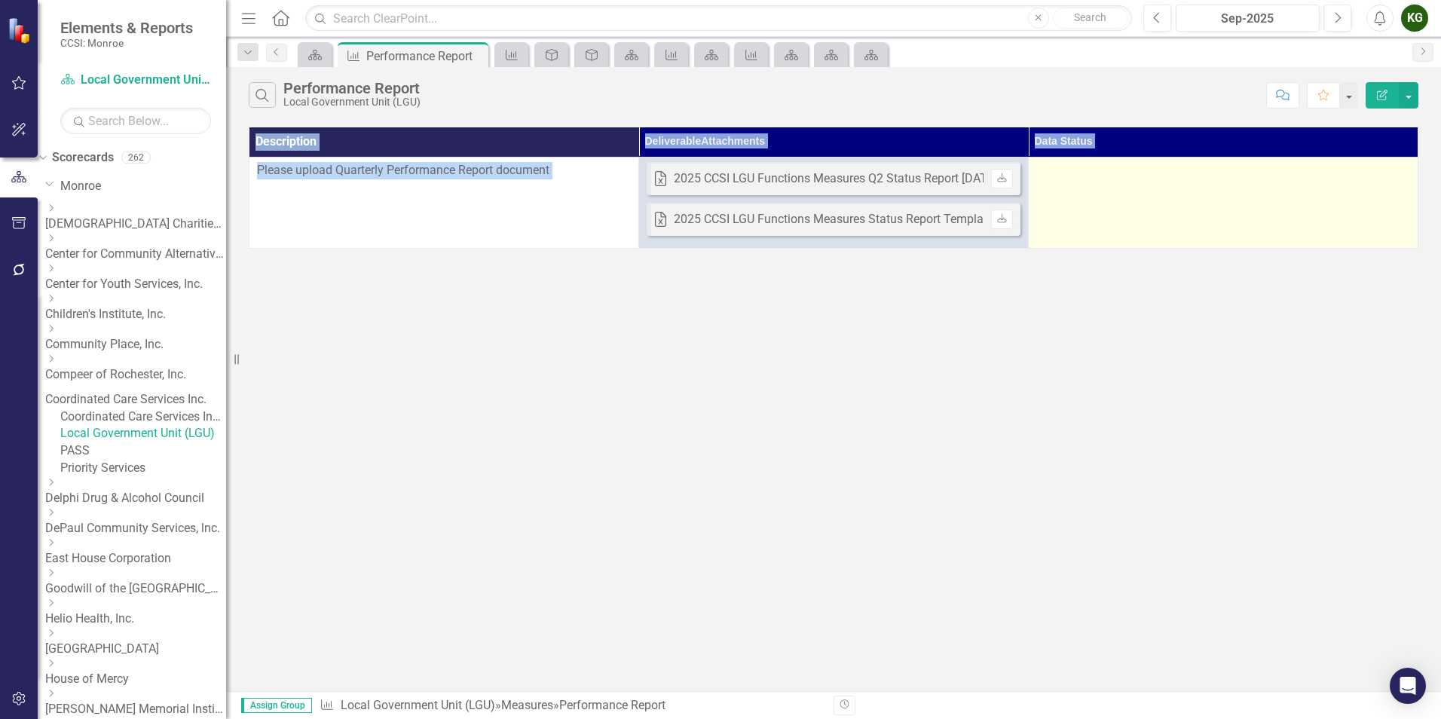
click at [1173, 195] on td at bounding box center [1224, 202] width 390 height 91
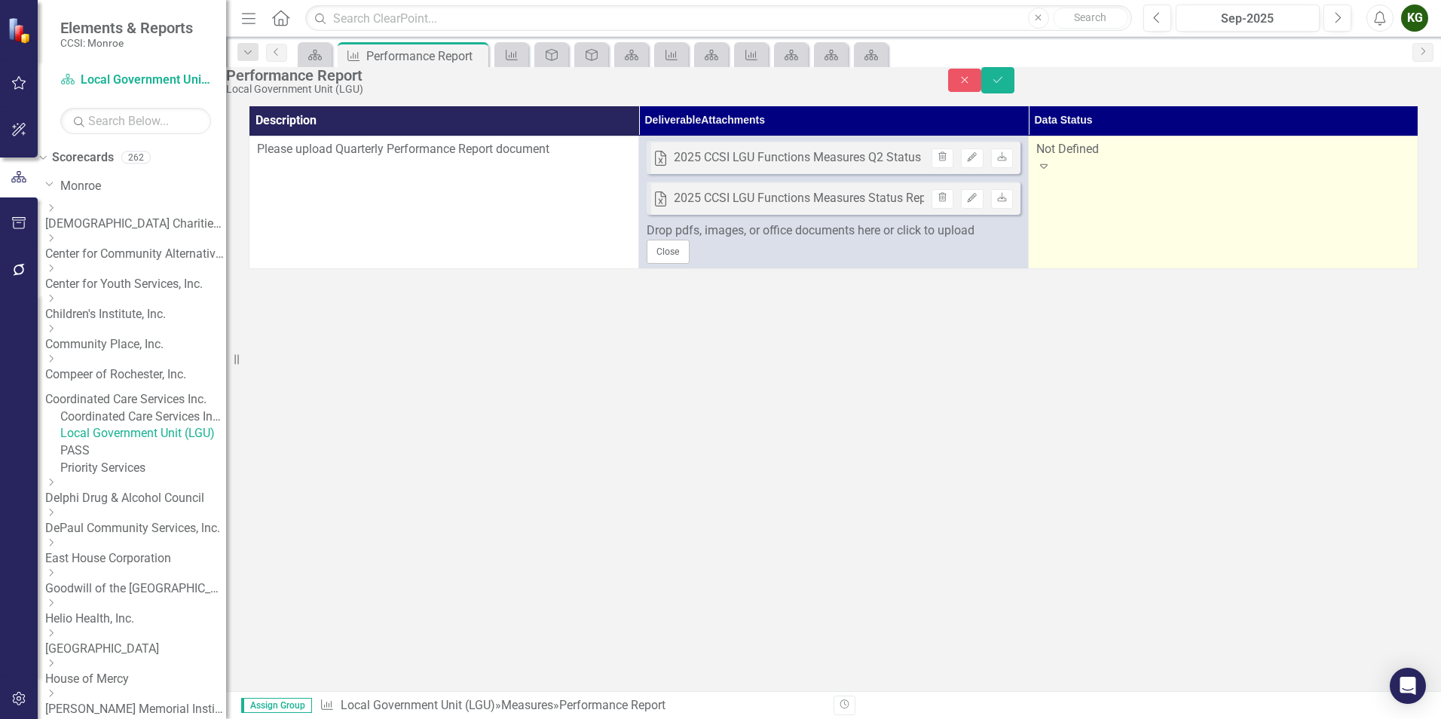
click at [1395, 176] on div "Expand" at bounding box center [1223, 166] width 374 height 17
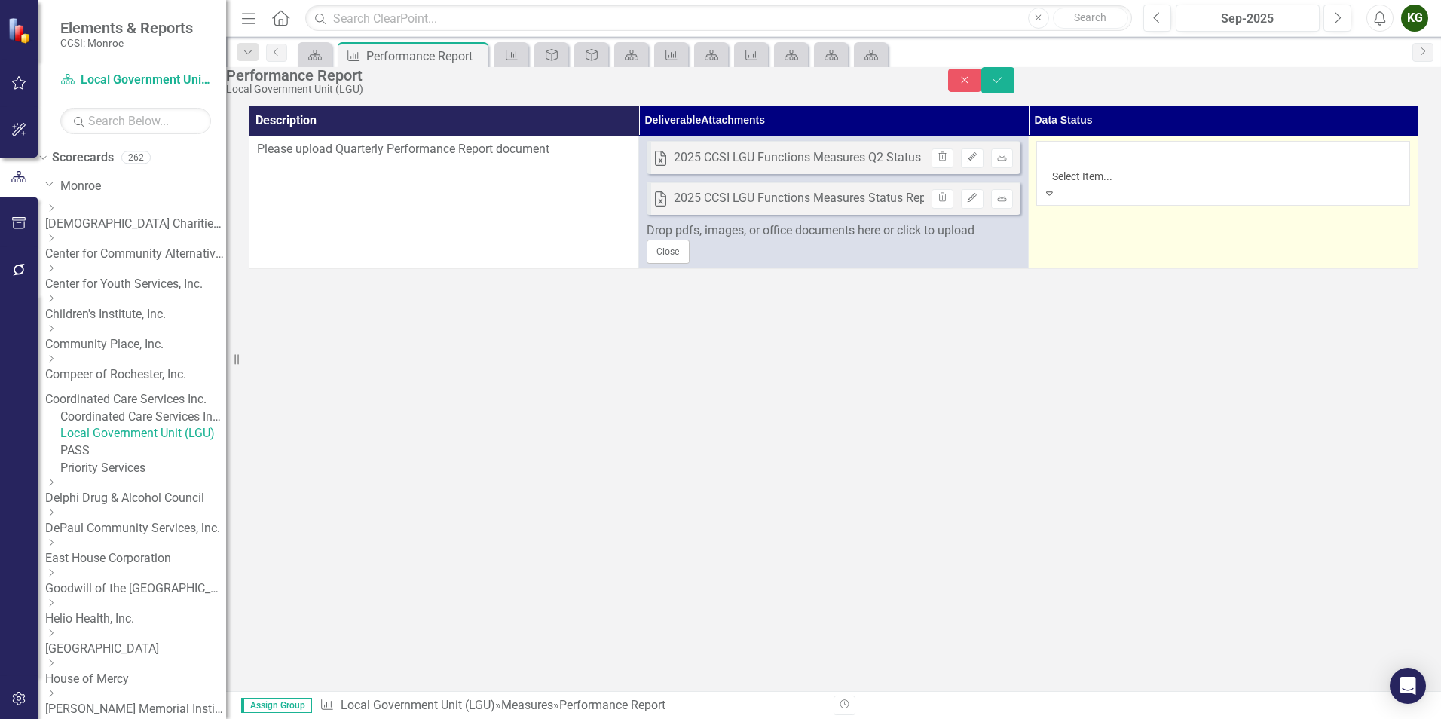
click at [1253, 522] on div "Performance Report Local Government Unit (LGU) Close Save Description Deliverab…" at bounding box center [833, 379] width 1215 height 624
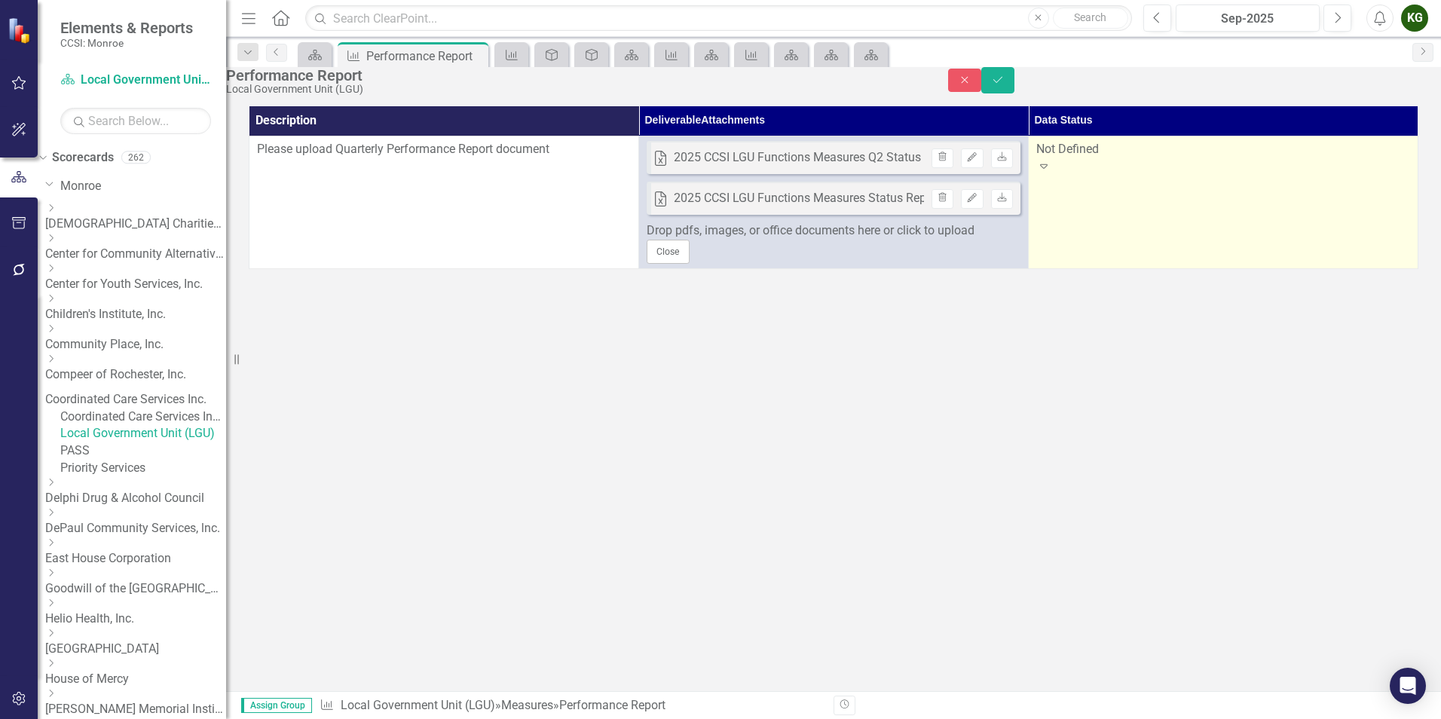
click at [1051, 172] on icon "Expand" at bounding box center [1043, 166] width 15 height 12
click at [1066, 469] on div "Performance Report Local Government Unit (LGU) Close Save Description Deliverab…" at bounding box center [833, 379] width 1215 height 624
click at [133, 391] on link "Coordinated Care Services Inc." at bounding box center [135, 399] width 181 height 17
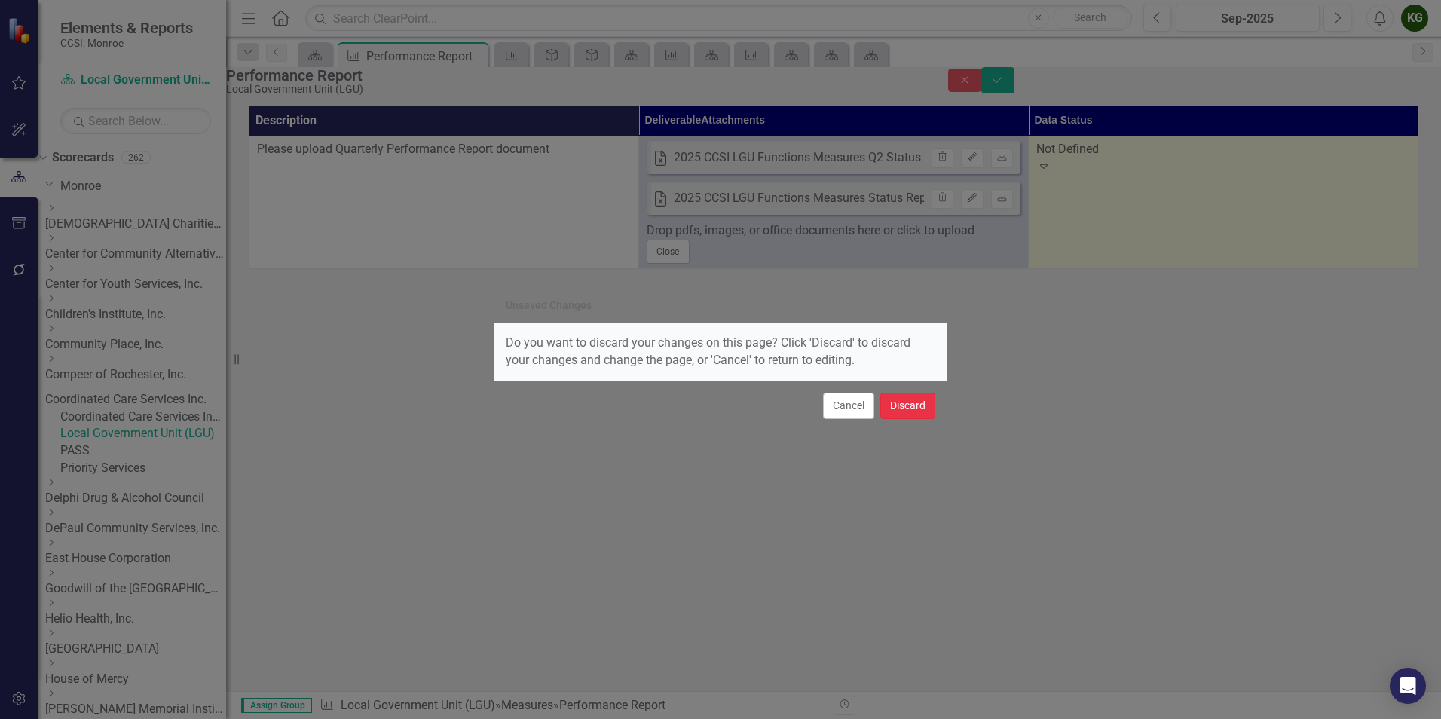
click at [913, 402] on button "Discard" at bounding box center [907, 406] width 55 height 26
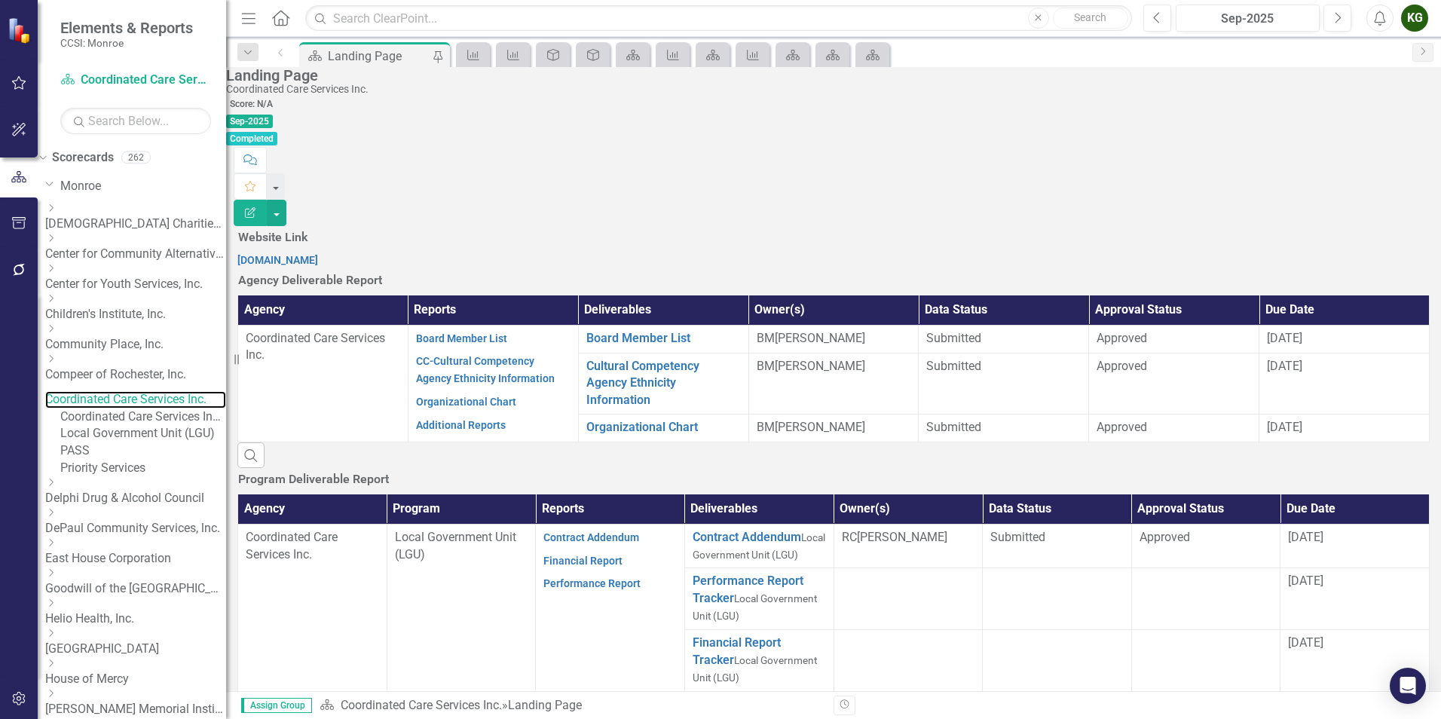
scroll to position [301, 0]
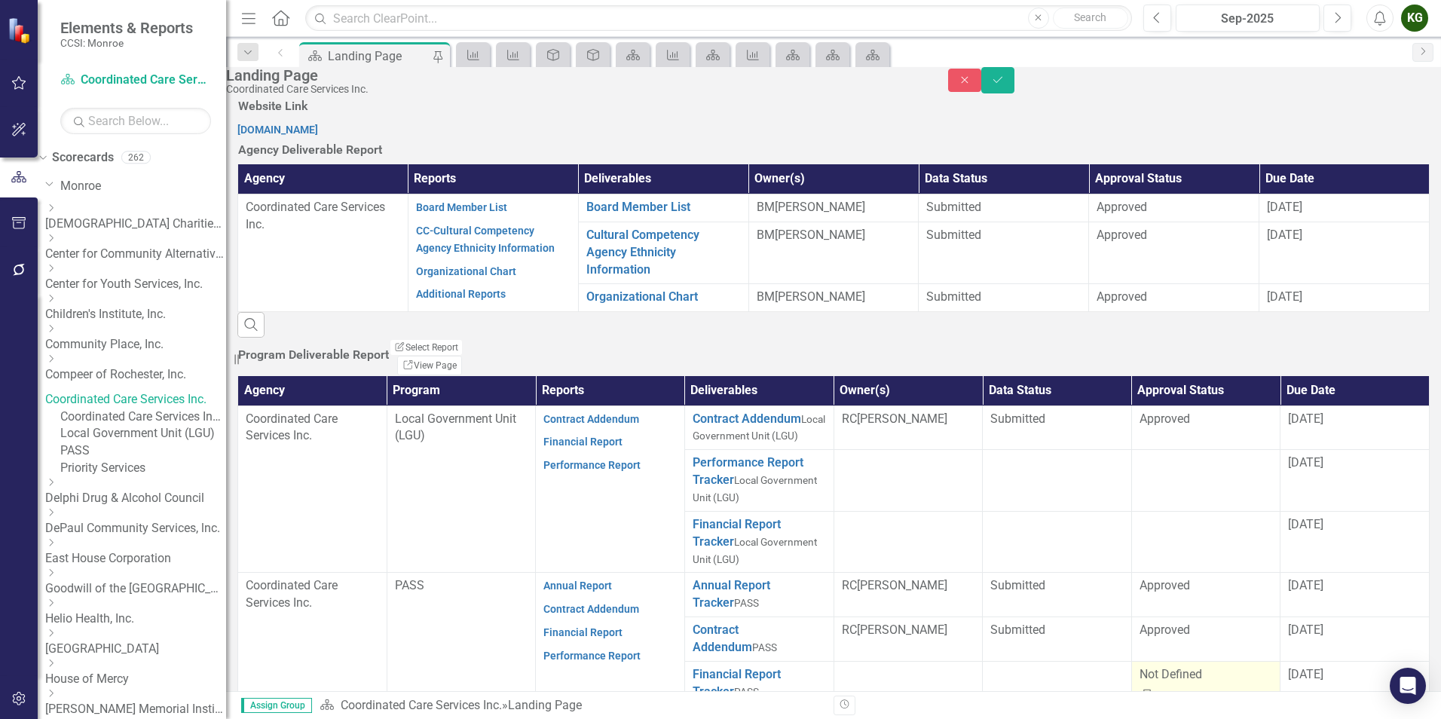
click at [1155, 685] on icon "Expand" at bounding box center [1147, 691] width 15 height 12
drag, startPoint x: 1416, startPoint y: 14, endPoint x: 1412, endPoint y: 39, distance: 25.2
click at [1416, 17] on div "KG" at bounding box center [1414, 18] width 27 height 27
click at [1383, 182] on link "Logout Log Out" at bounding box center [1367, 190] width 119 height 28
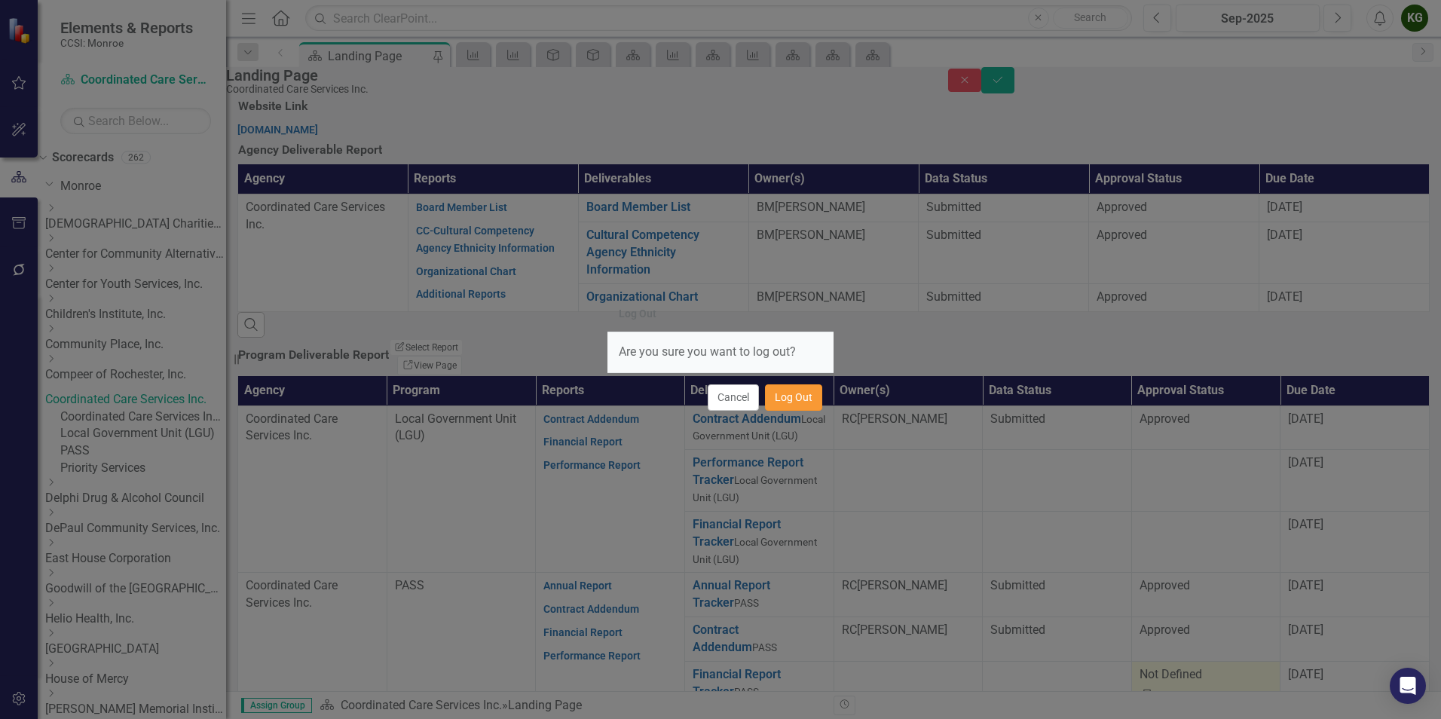
click at [803, 399] on button "Log Out" at bounding box center [793, 397] width 57 height 26
